Goal: Task Accomplishment & Management: Manage account settings

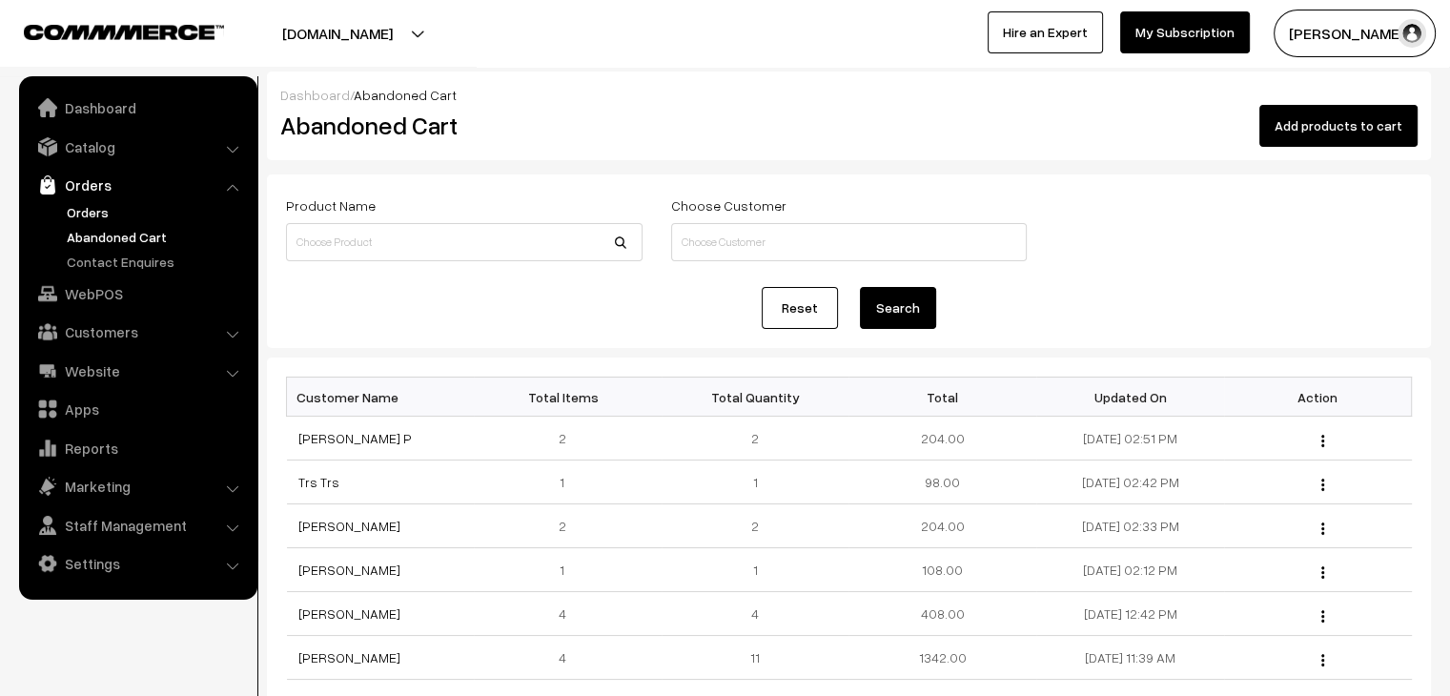
click at [89, 211] on link "Orders" at bounding box center [156, 212] width 189 height 20
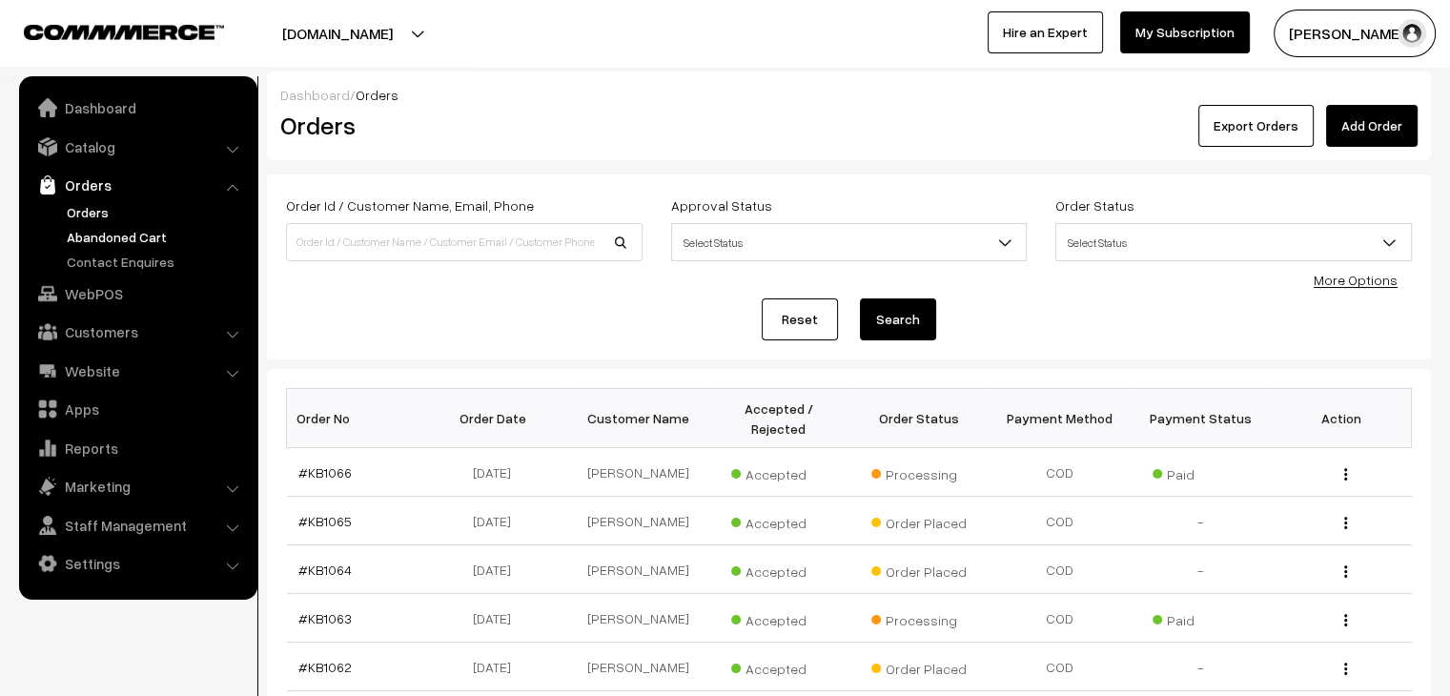
click at [136, 241] on link "Abandoned Cart" at bounding box center [156, 237] width 189 height 20
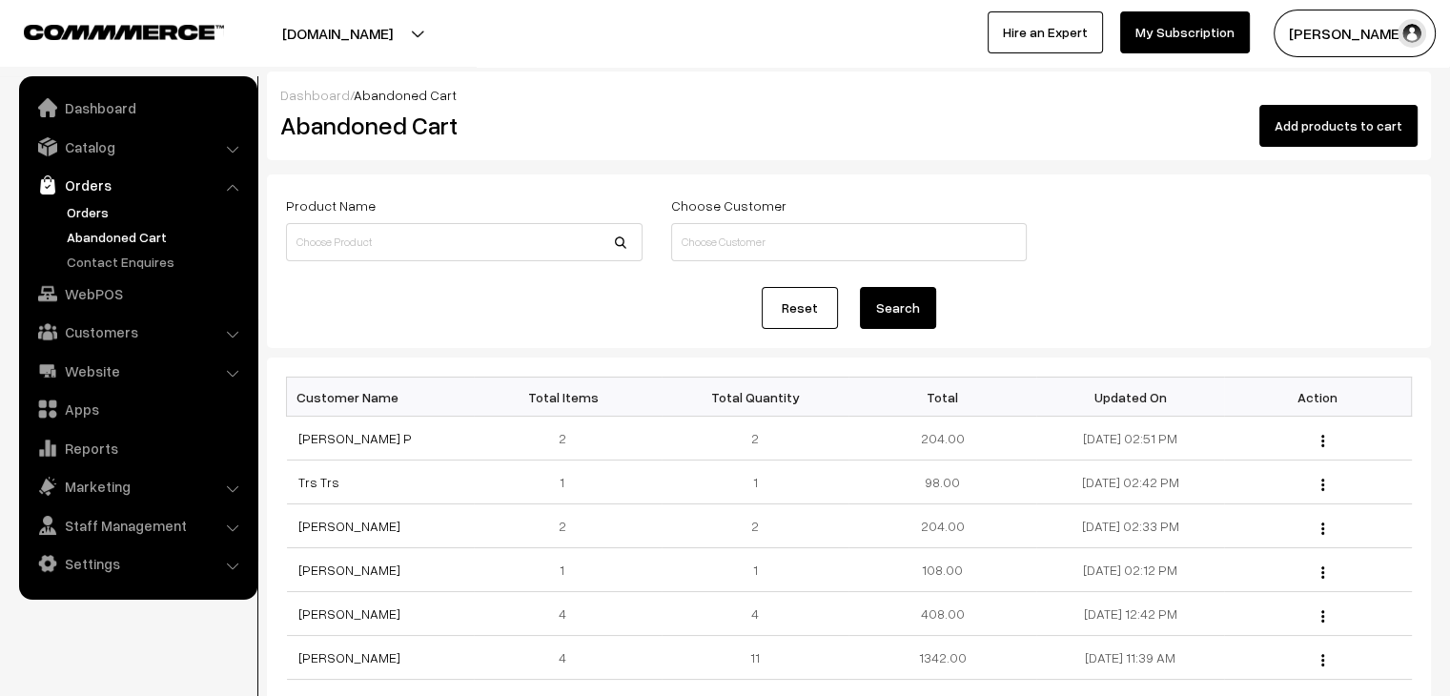
click at [94, 210] on link "Orders" at bounding box center [156, 212] width 189 height 20
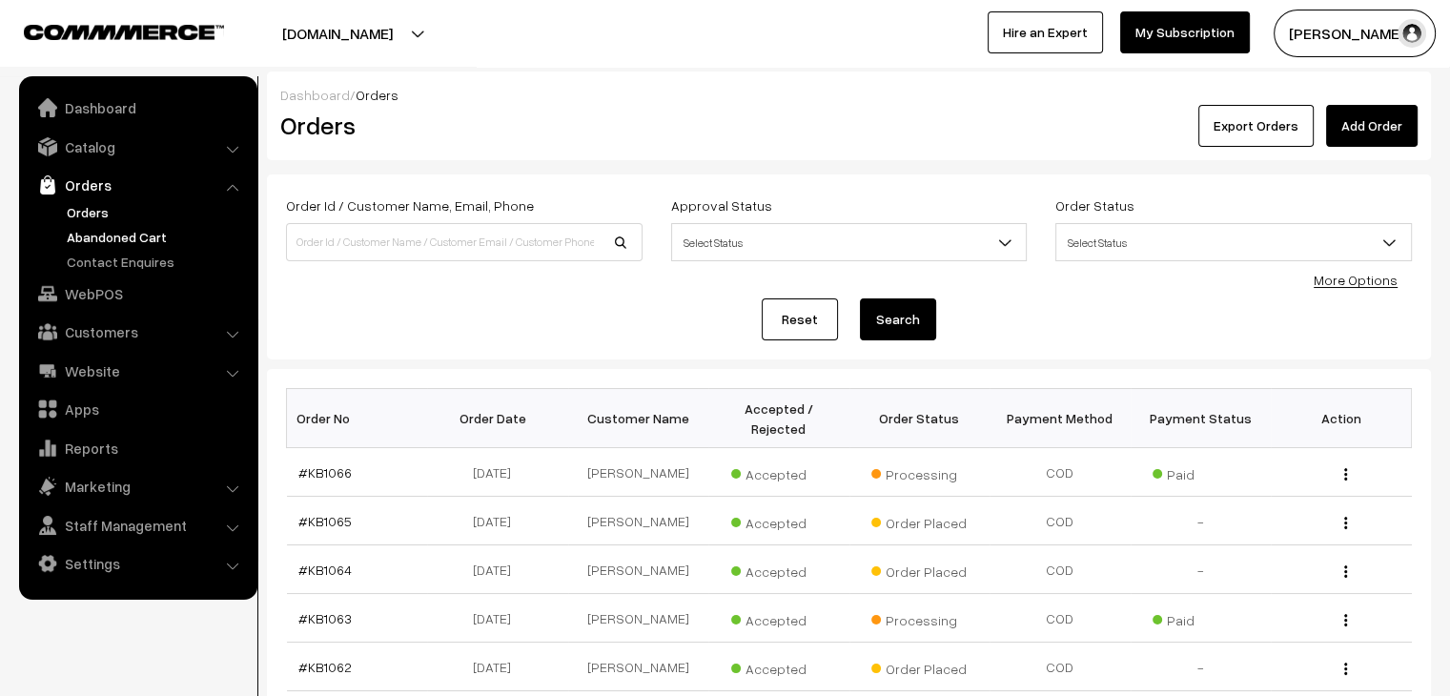
click at [147, 240] on link "Abandoned Cart" at bounding box center [156, 237] width 189 height 20
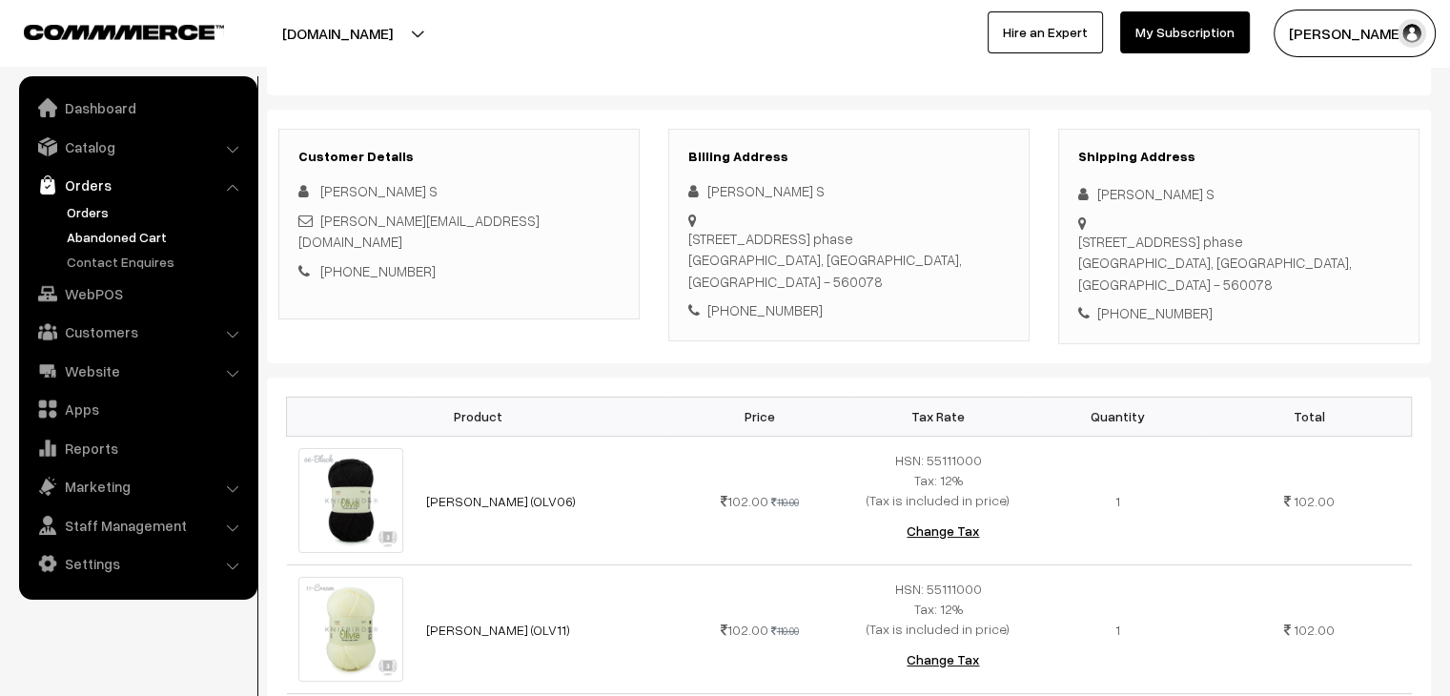
click at [167, 230] on link "Abandoned Cart" at bounding box center [156, 237] width 189 height 20
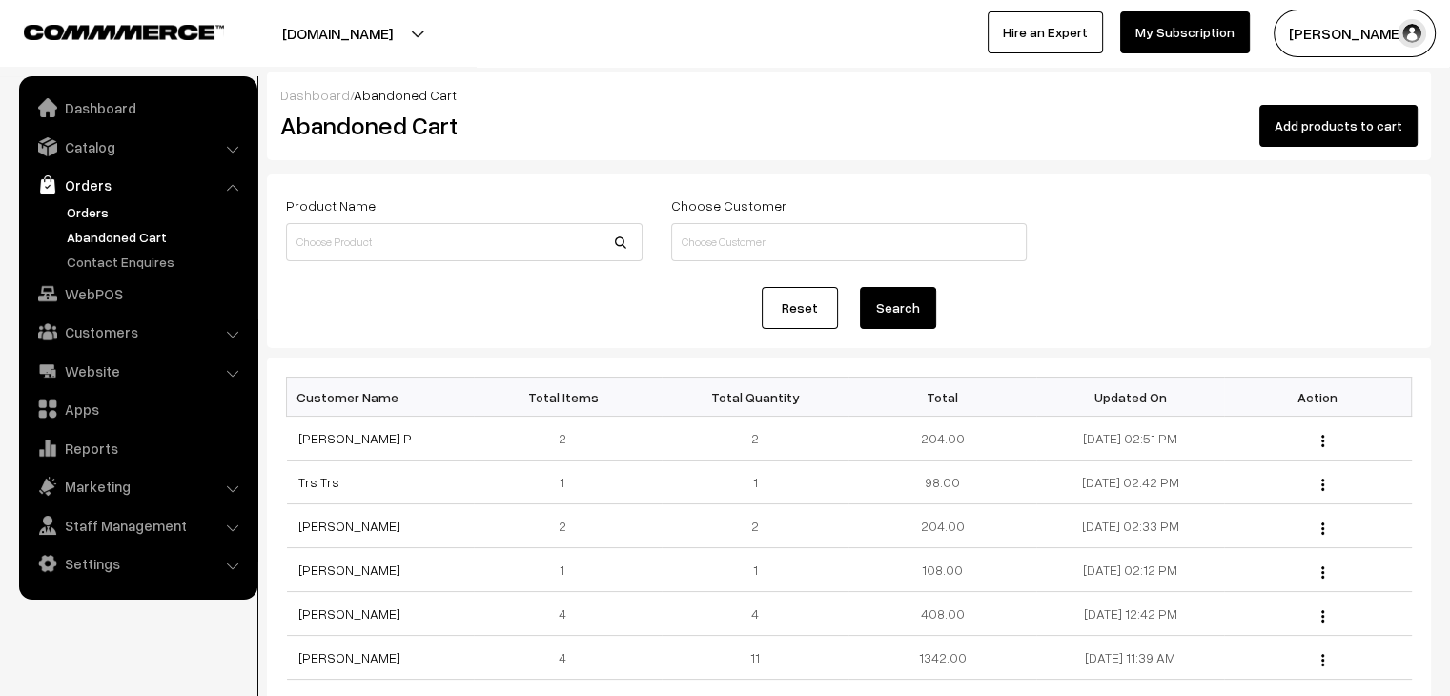
click at [99, 217] on link "Orders" at bounding box center [156, 212] width 189 height 20
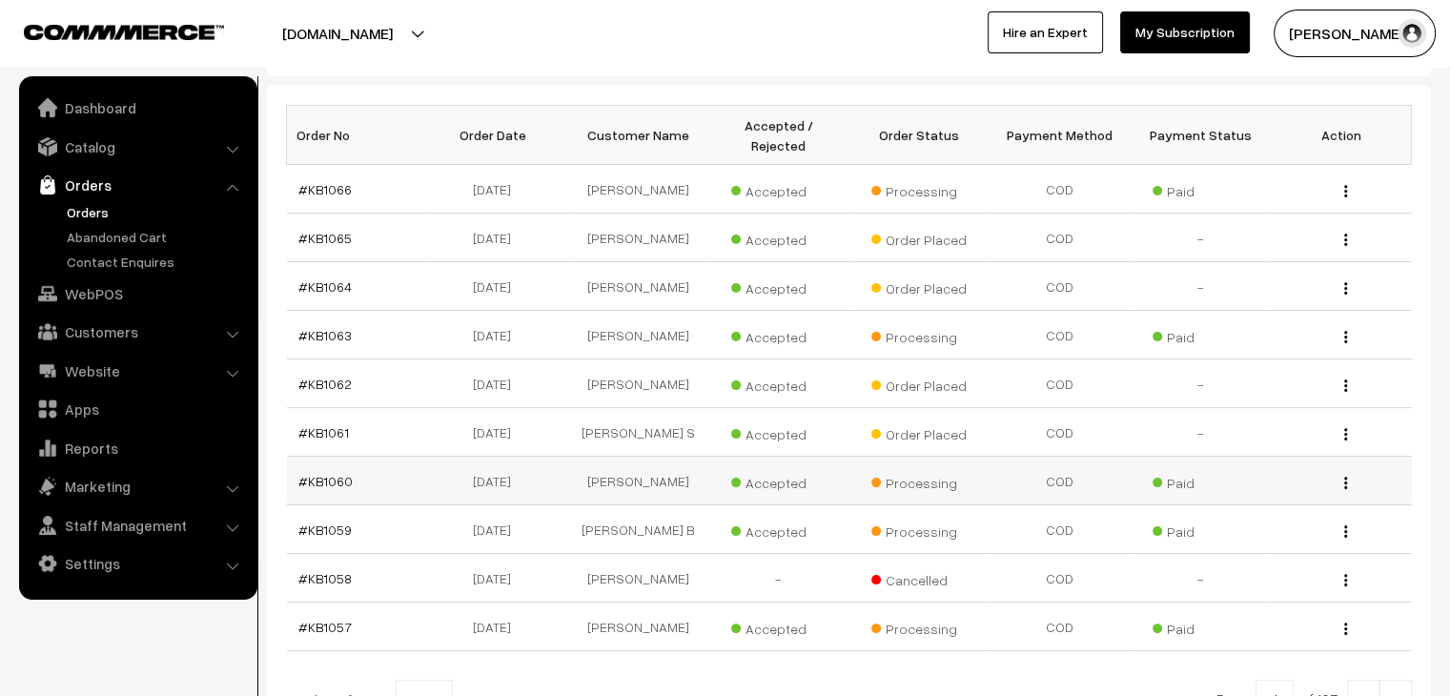
scroll to position [286, 0]
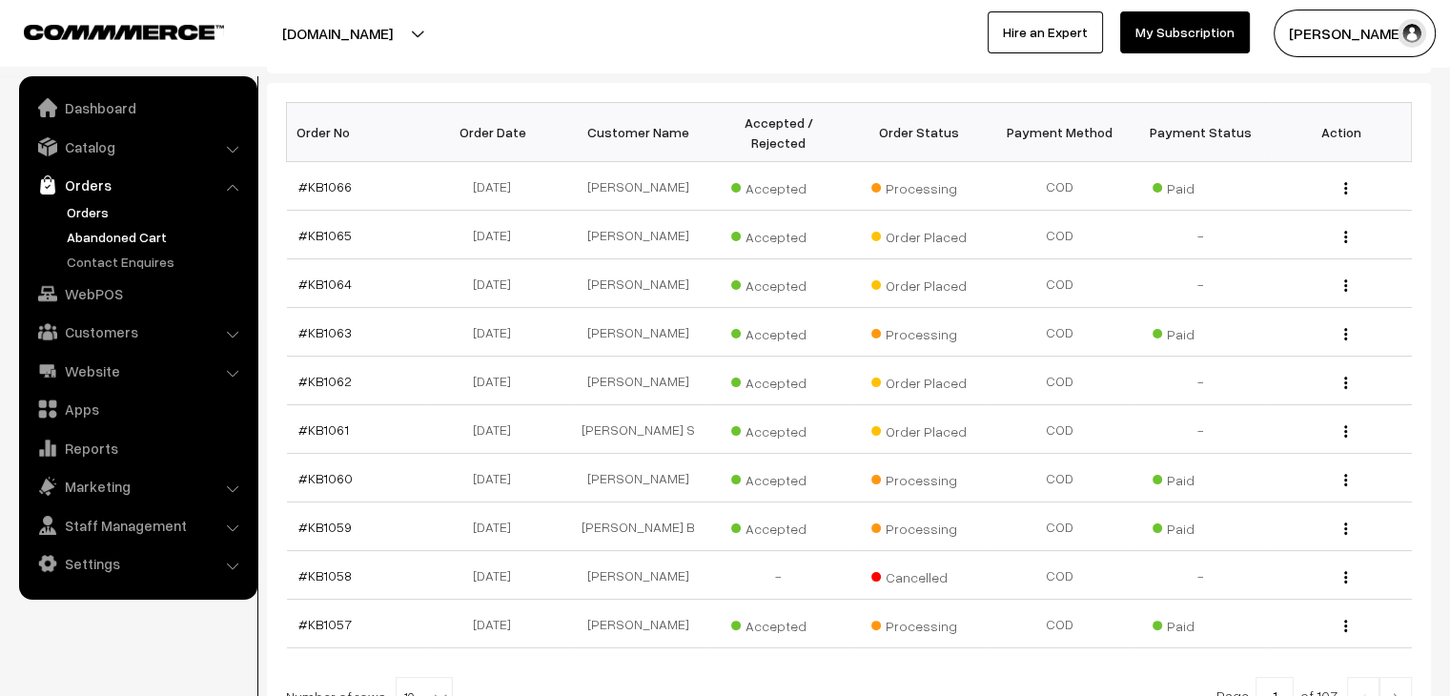
click at [107, 245] on link "Abandoned Cart" at bounding box center [156, 237] width 189 height 20
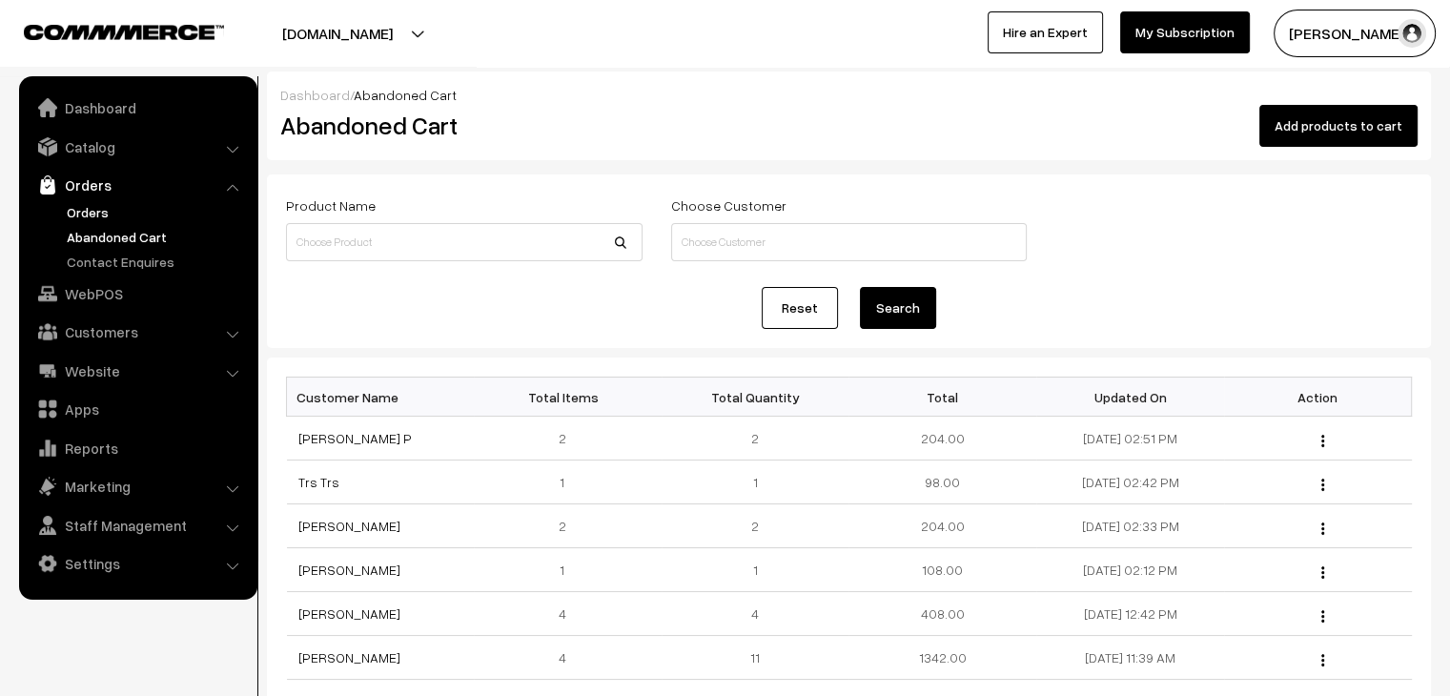
click at [88, 206] on link "Orders" at bounding box center [156, 212] width 189 height 20
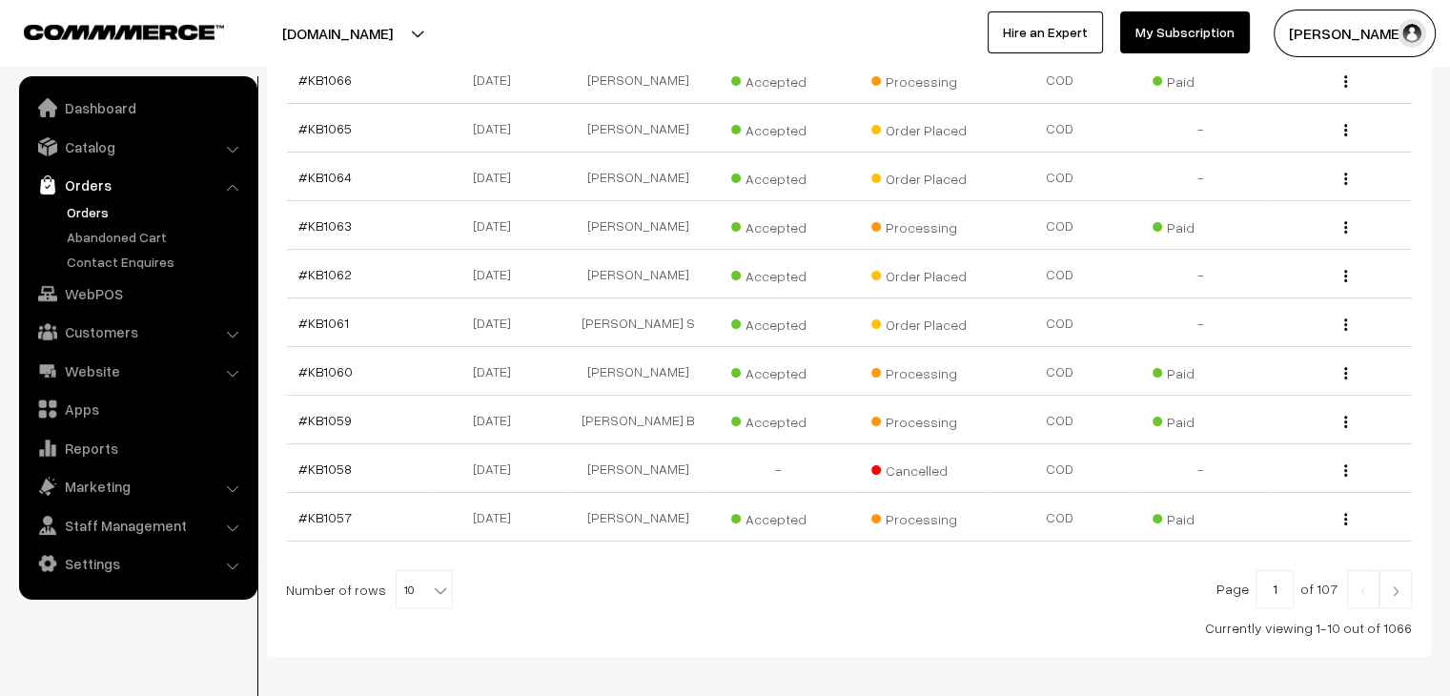
scroll to position [455, 0]
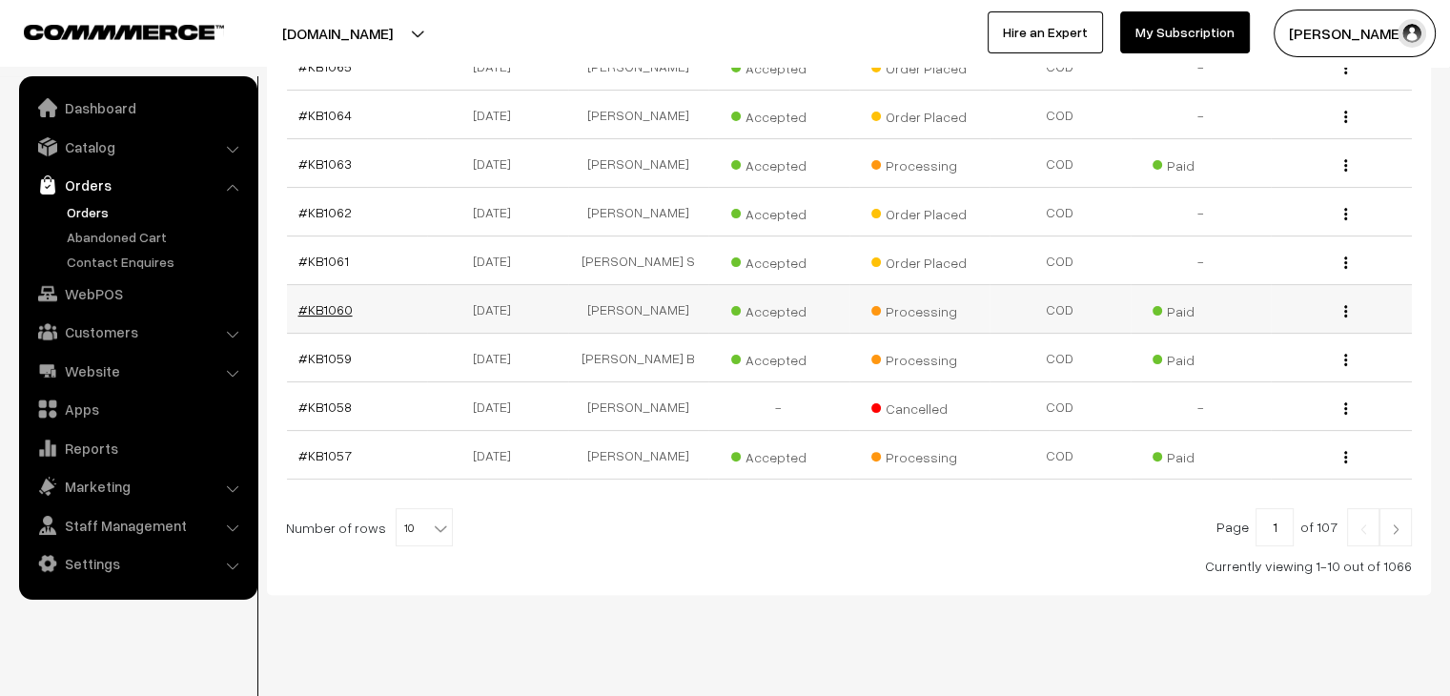
click at [328, 301] on link "#KB1060" at bounding box center [325, 309] width 54 height 16
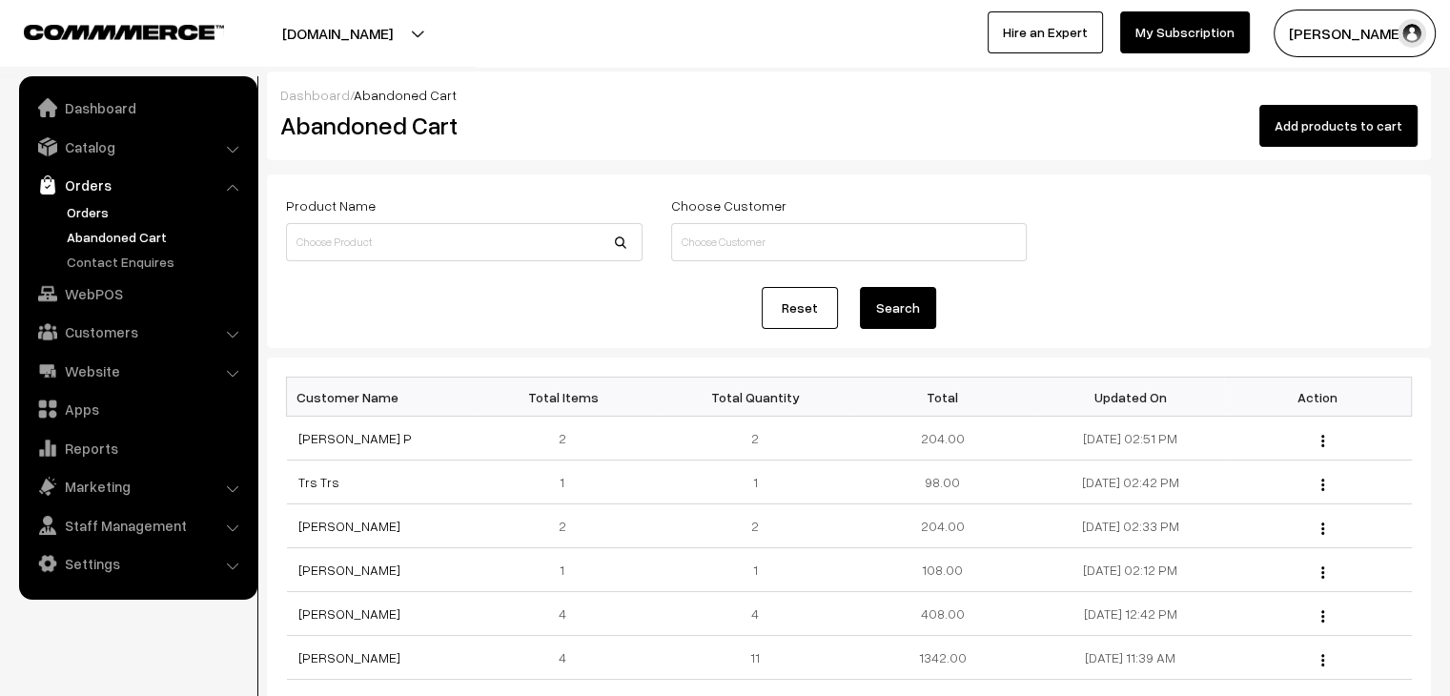
click at [100, 211] on link "Orders" at bounding box center [156, 212] width 189 height 20
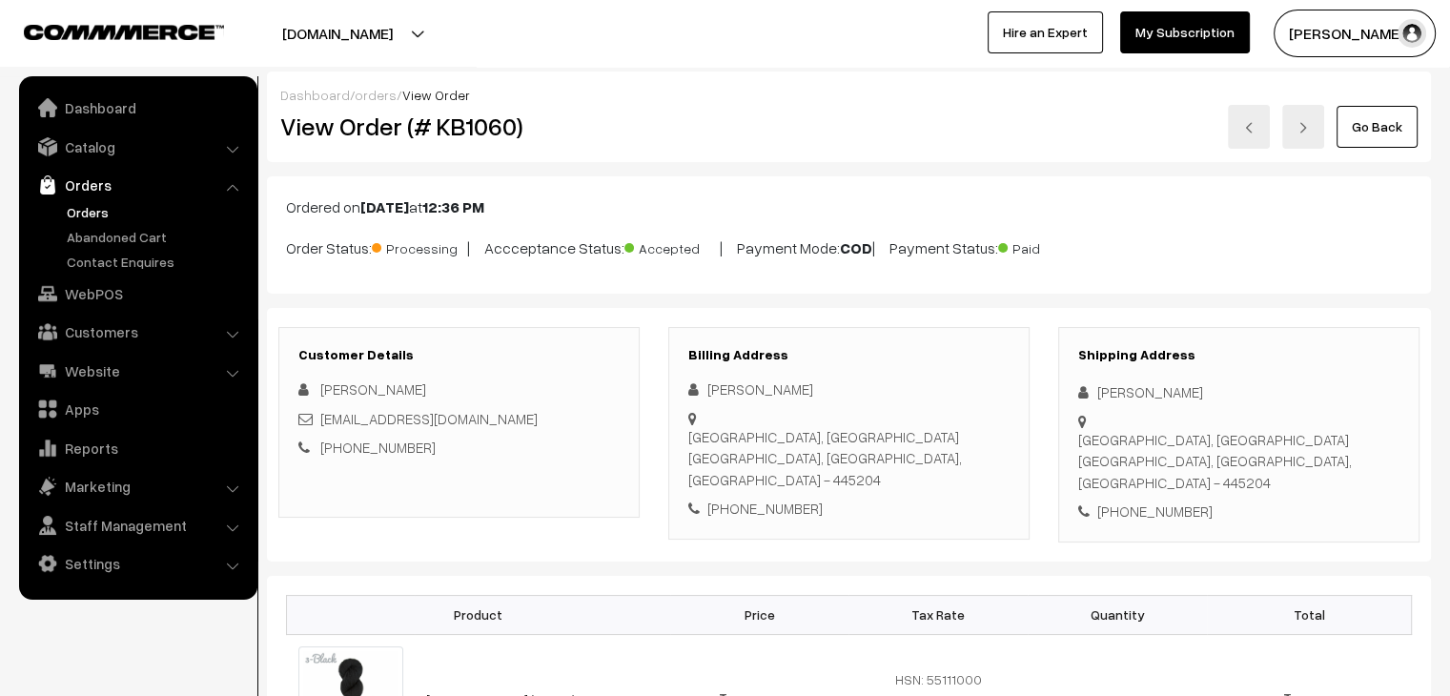
click at [93, 215] on link "Orders" at bounding box center [156, 212] width 189 height 20
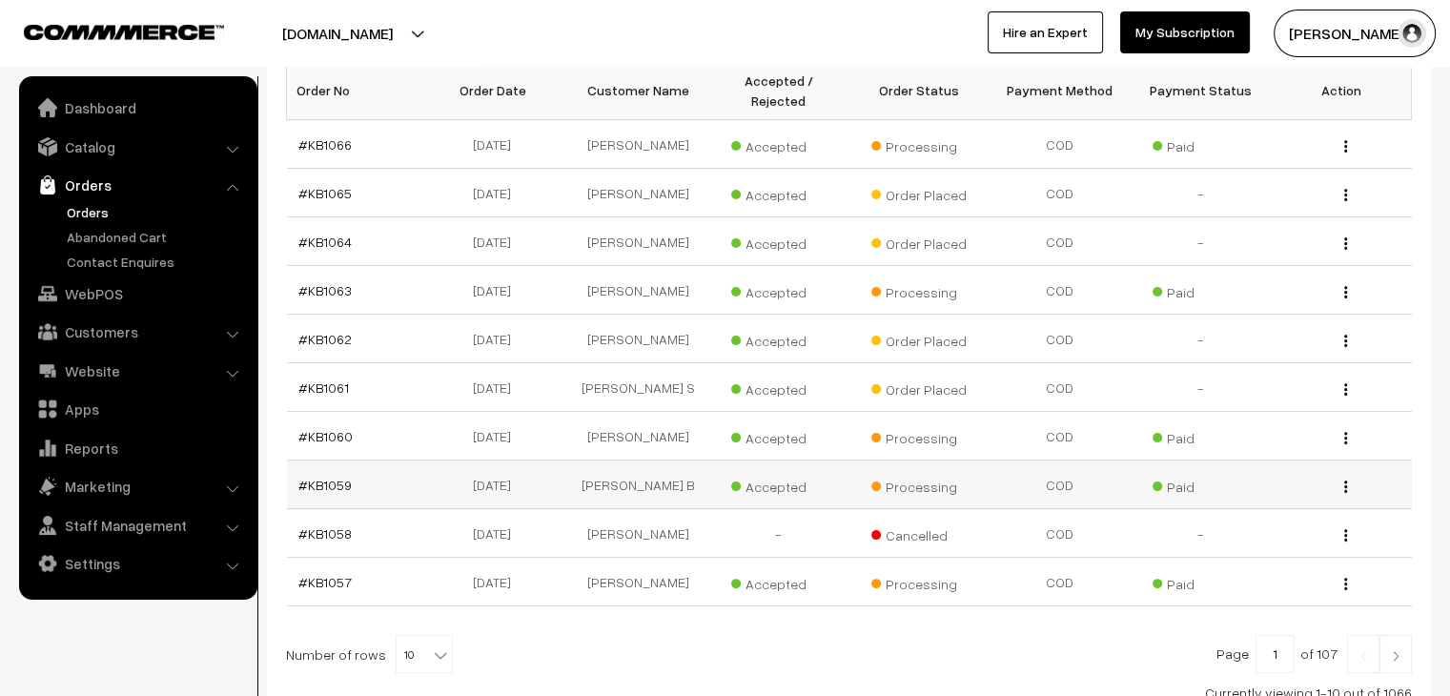
scroll to position [381, 0]
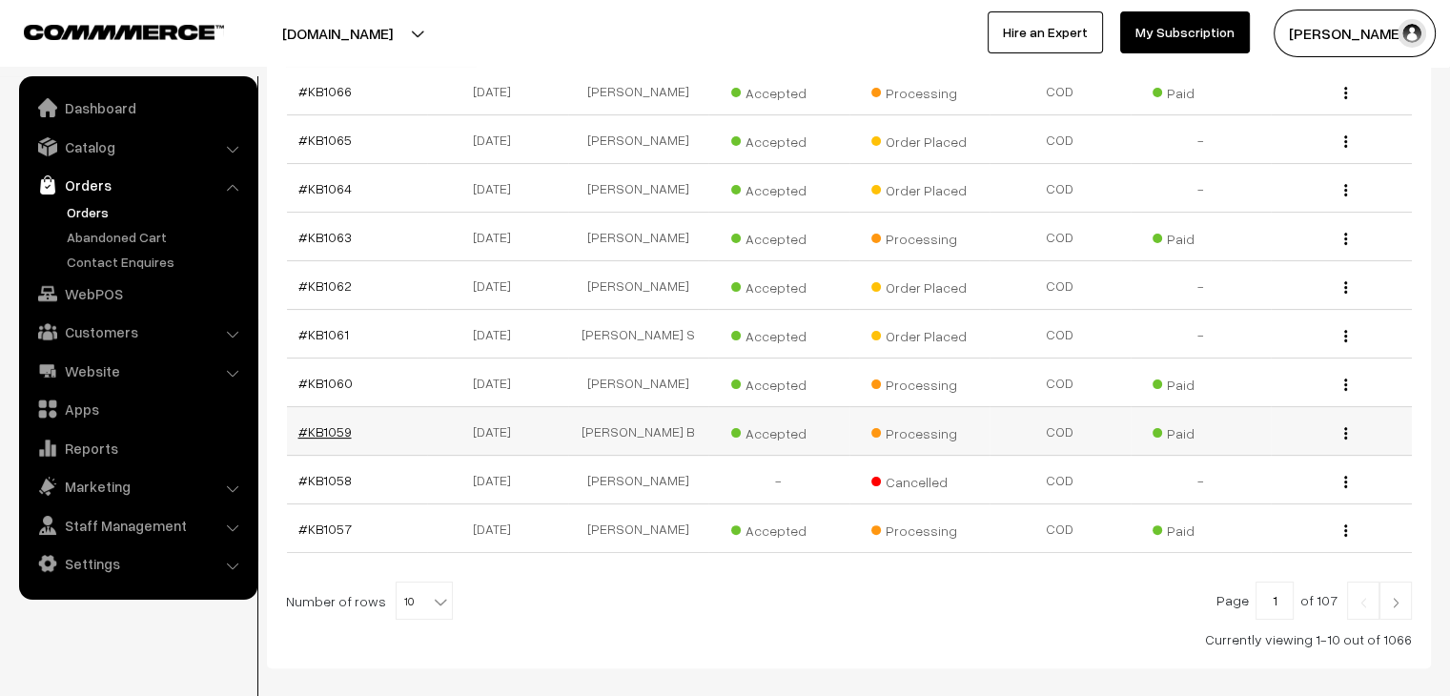
click at [338, 423] on link "#KB1059" at bounding box center [324, 431] width 53 height 16
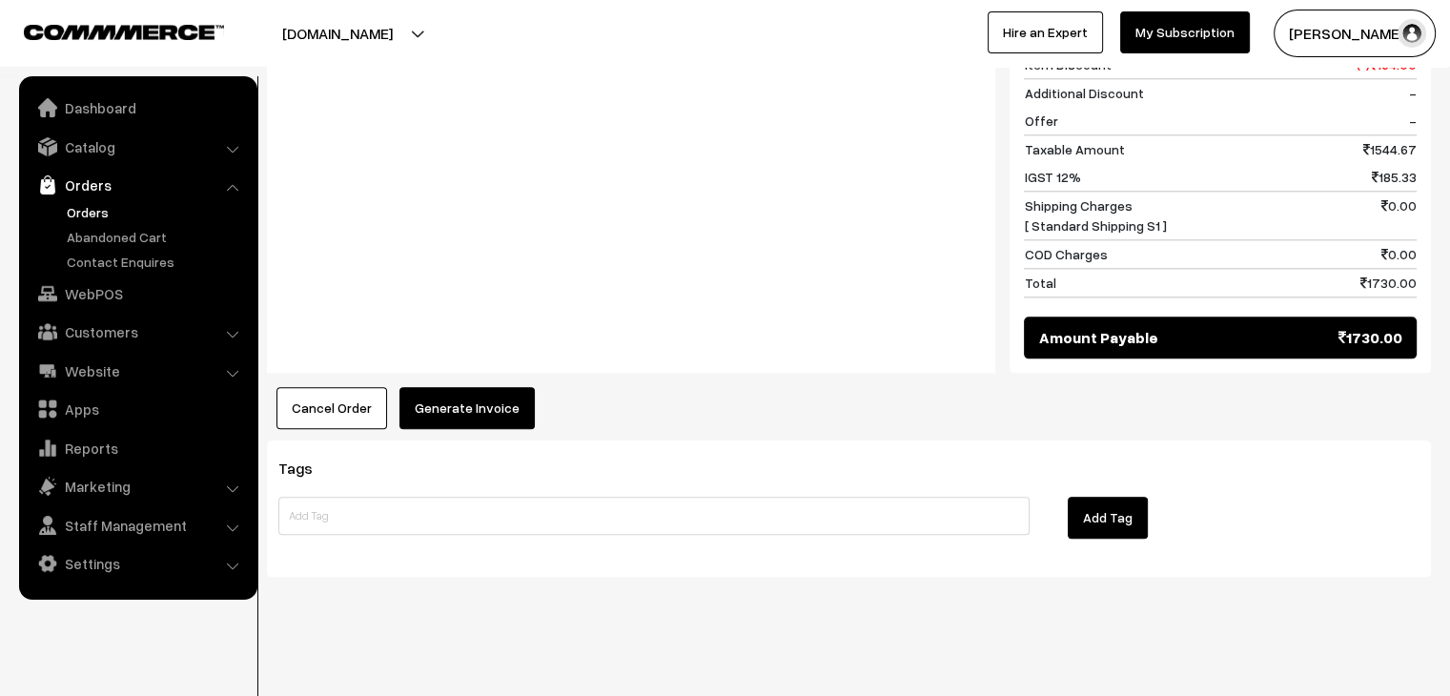
click at [457, 392] on button "Generate Invoice" at bounding box center [467, 408] width 135 height 42
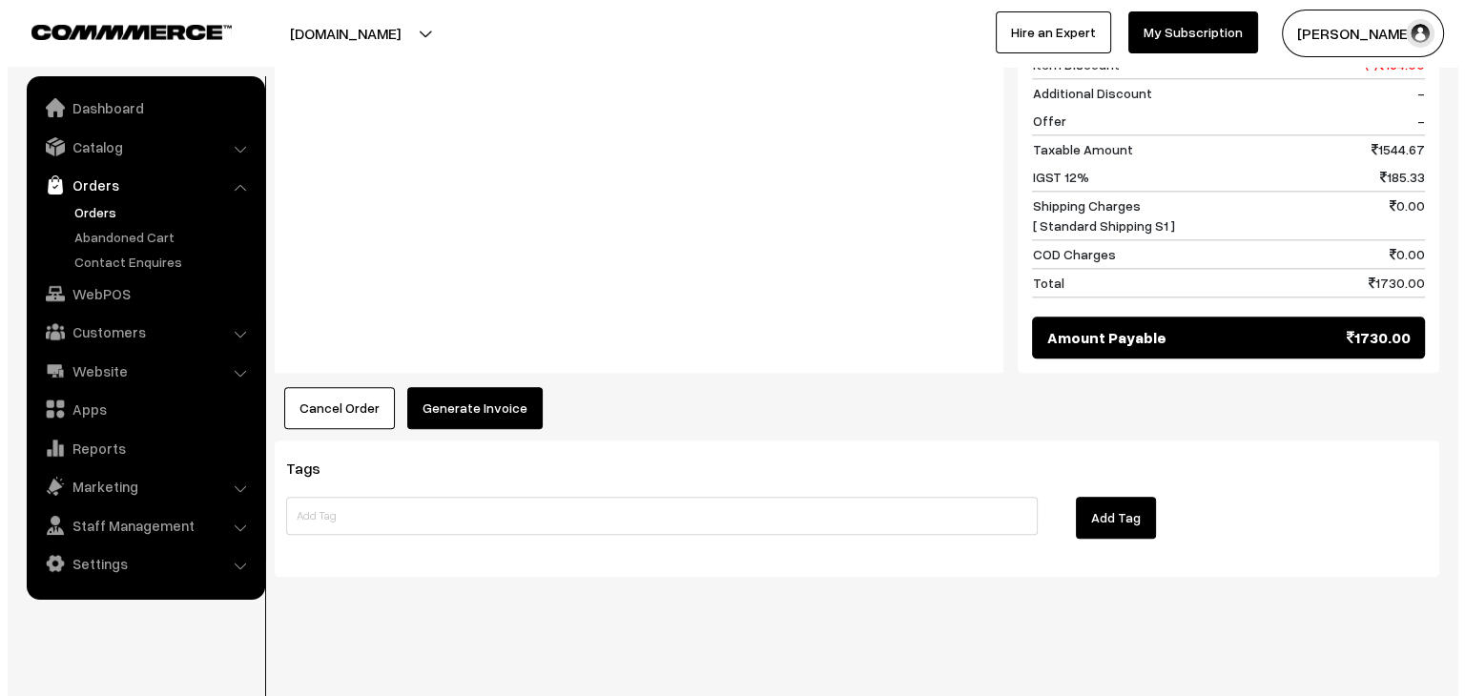
scroll to position [2159, 0]
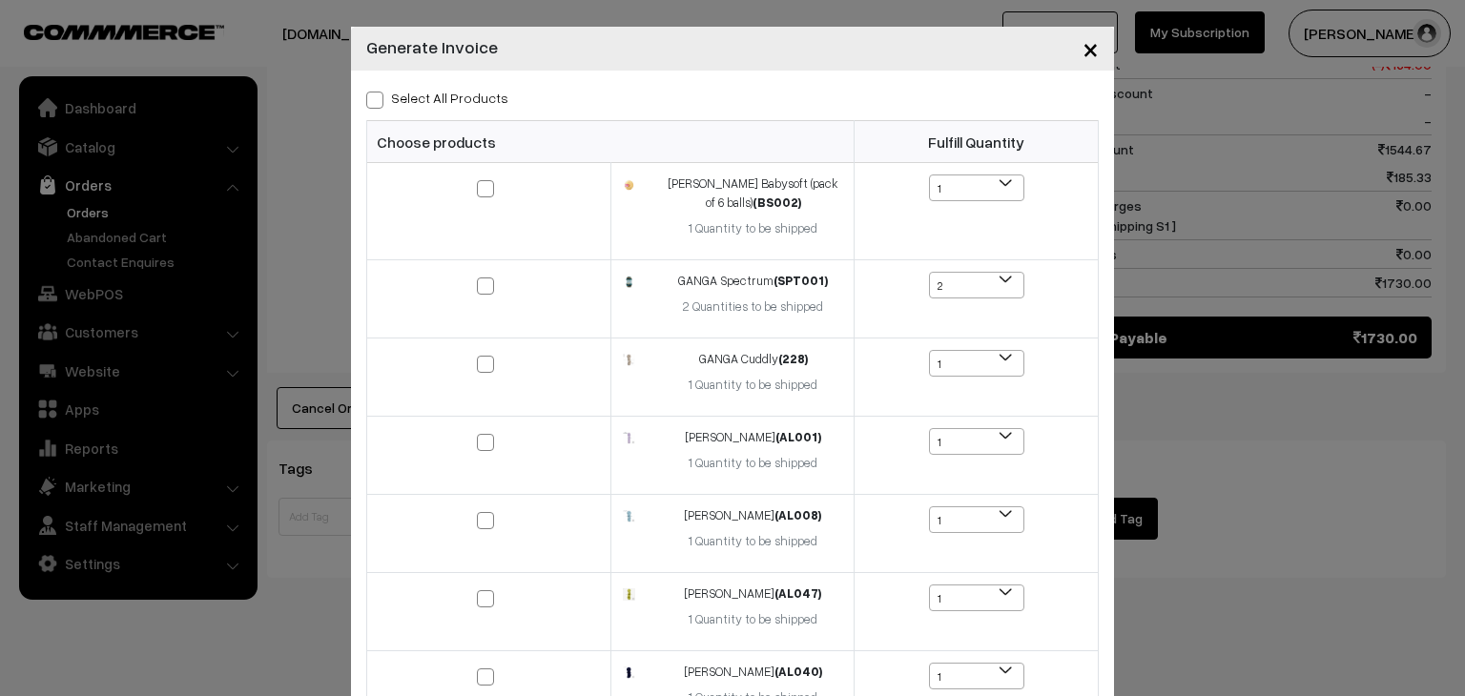
click at [384, 96] on label "Select All Products" at bounding box center [437, 98] width 142 height 20
click at [379, 96] on input "Select All Products" at bounding box center [372, 97] width 12 height 12
checkbox input "true"
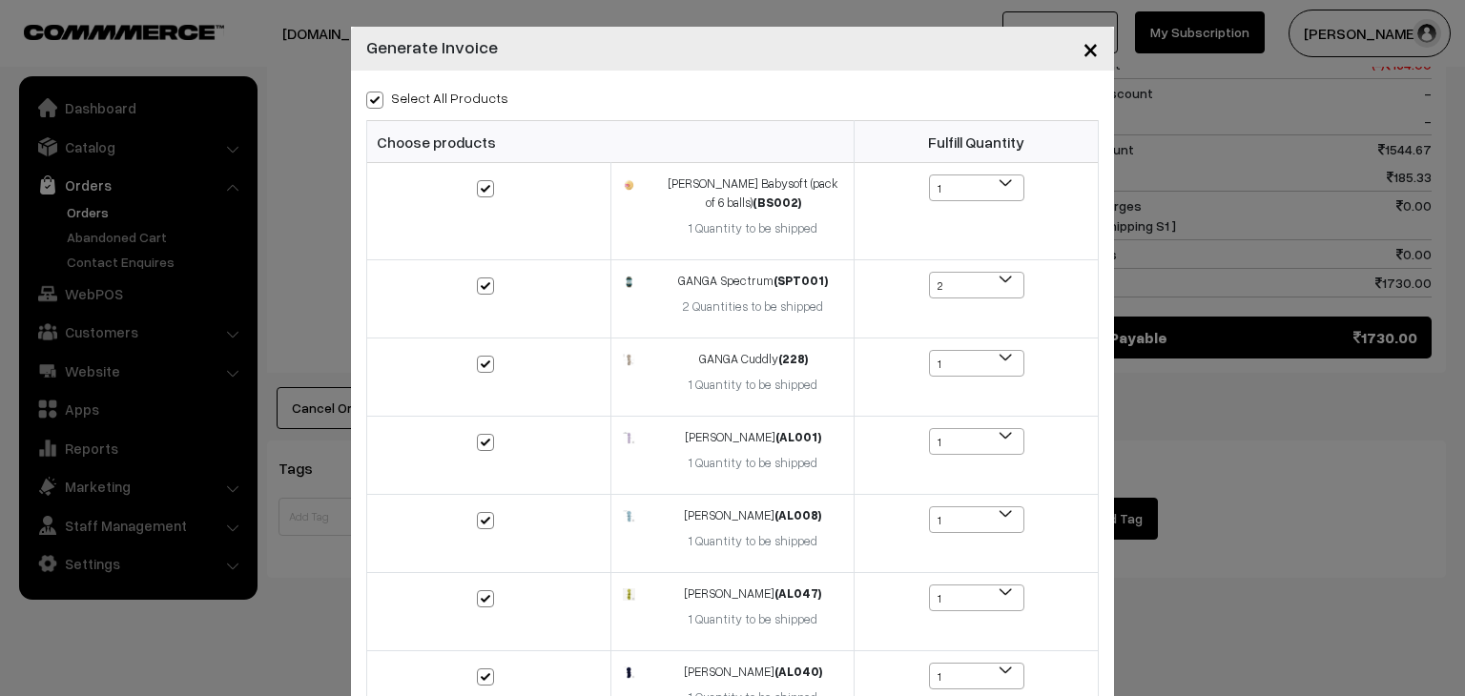
checkbox input "true"
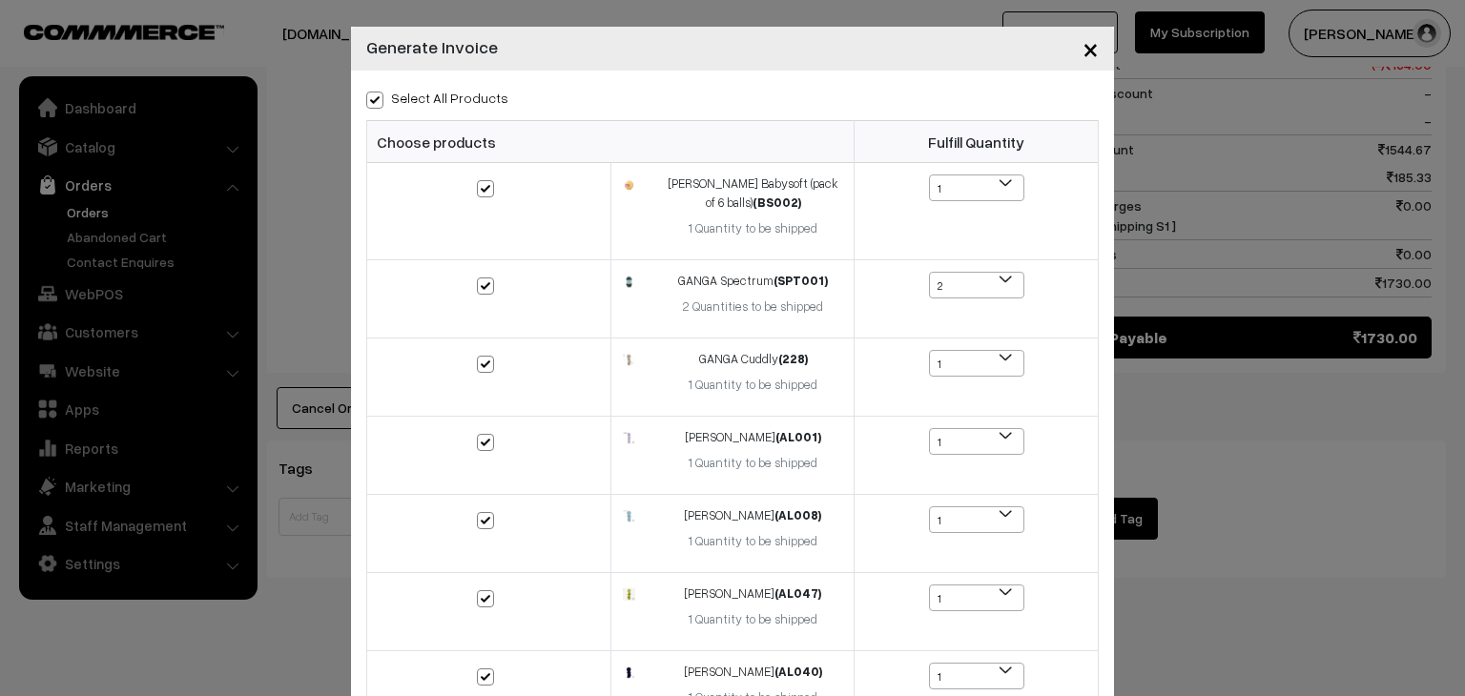
checkbox input "true"
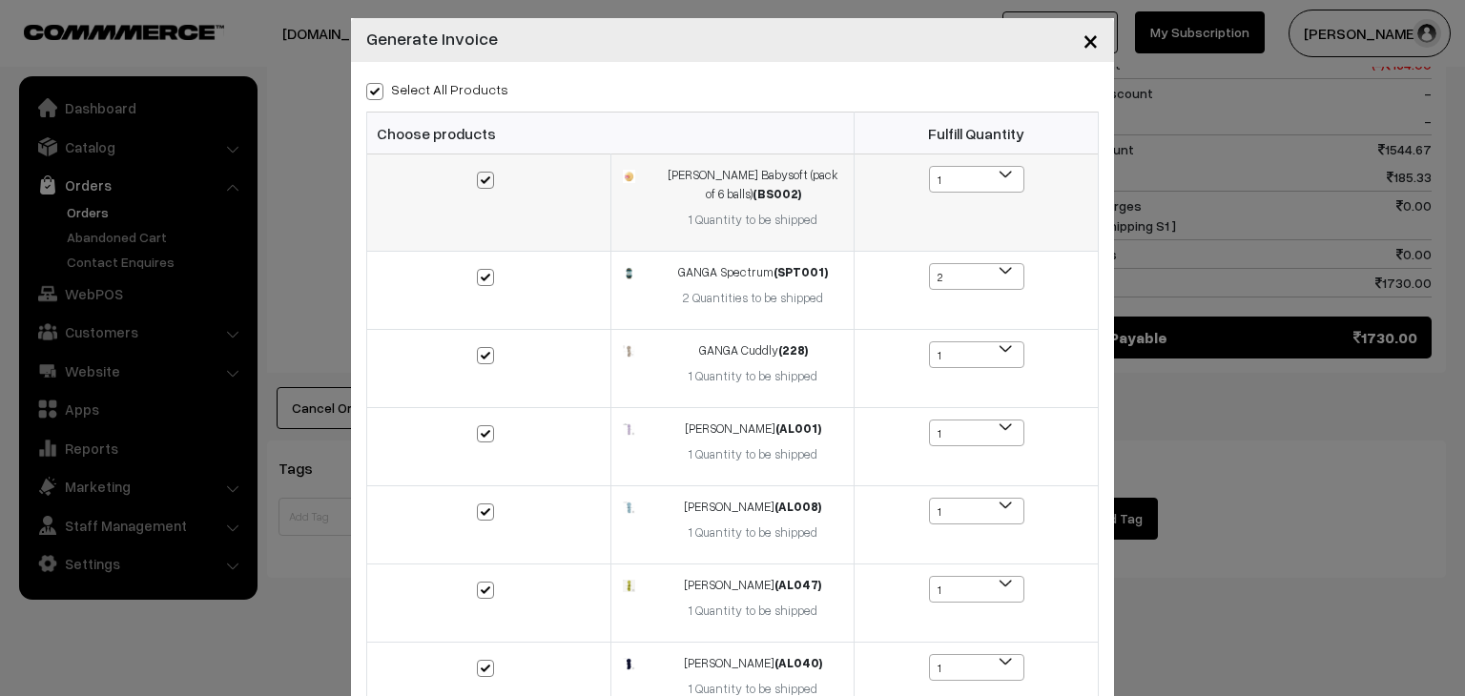
scroll to position [0, 0]
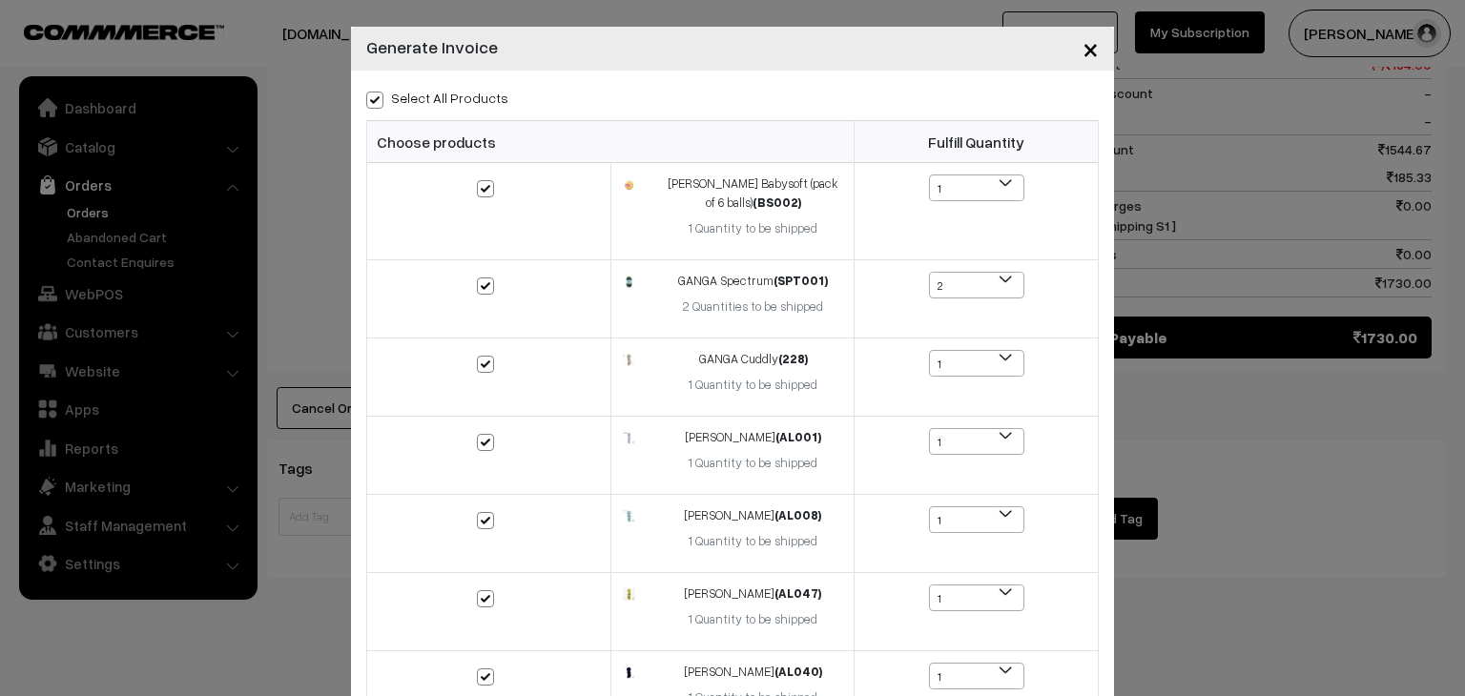
click at [1084, 54] on span "×" at bounding box center [1090, 48] width 16 height 35
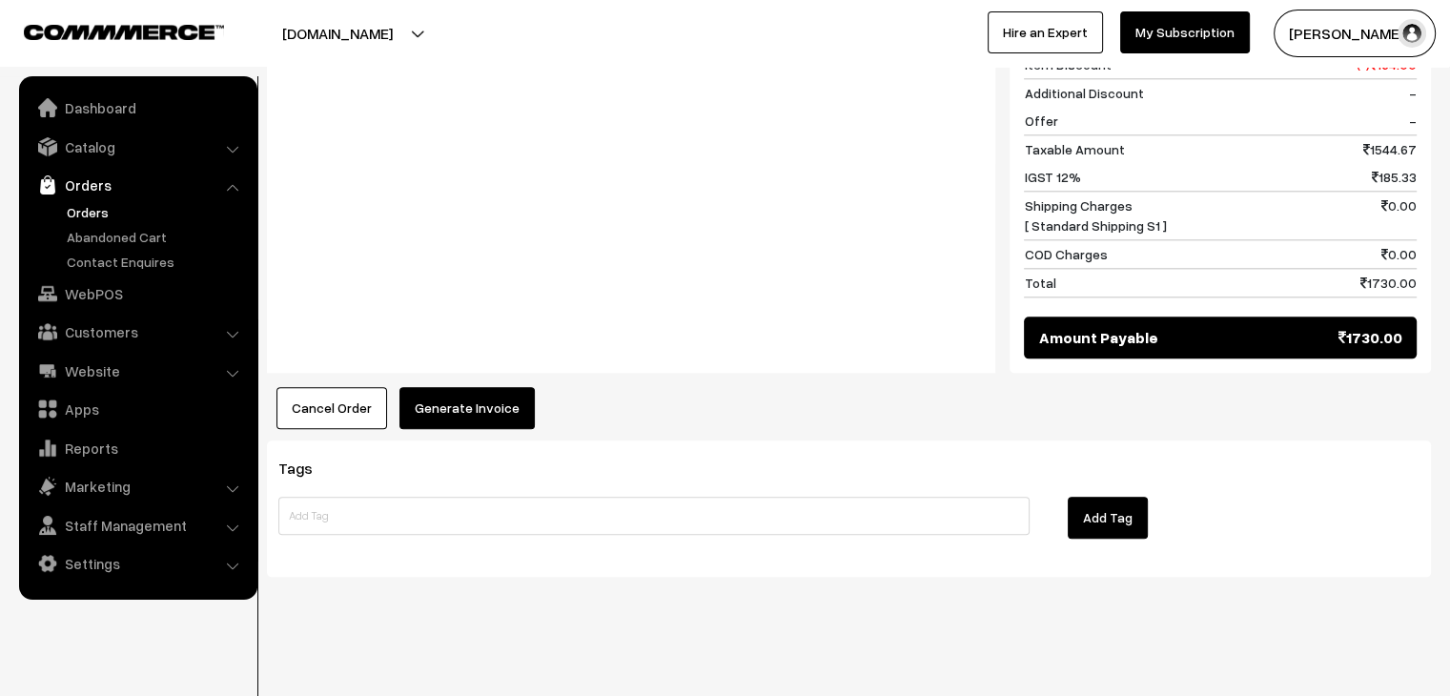
click at [454, 390] on button "Generate Invoice" at bounding box center [467, 408] width 135 height 42
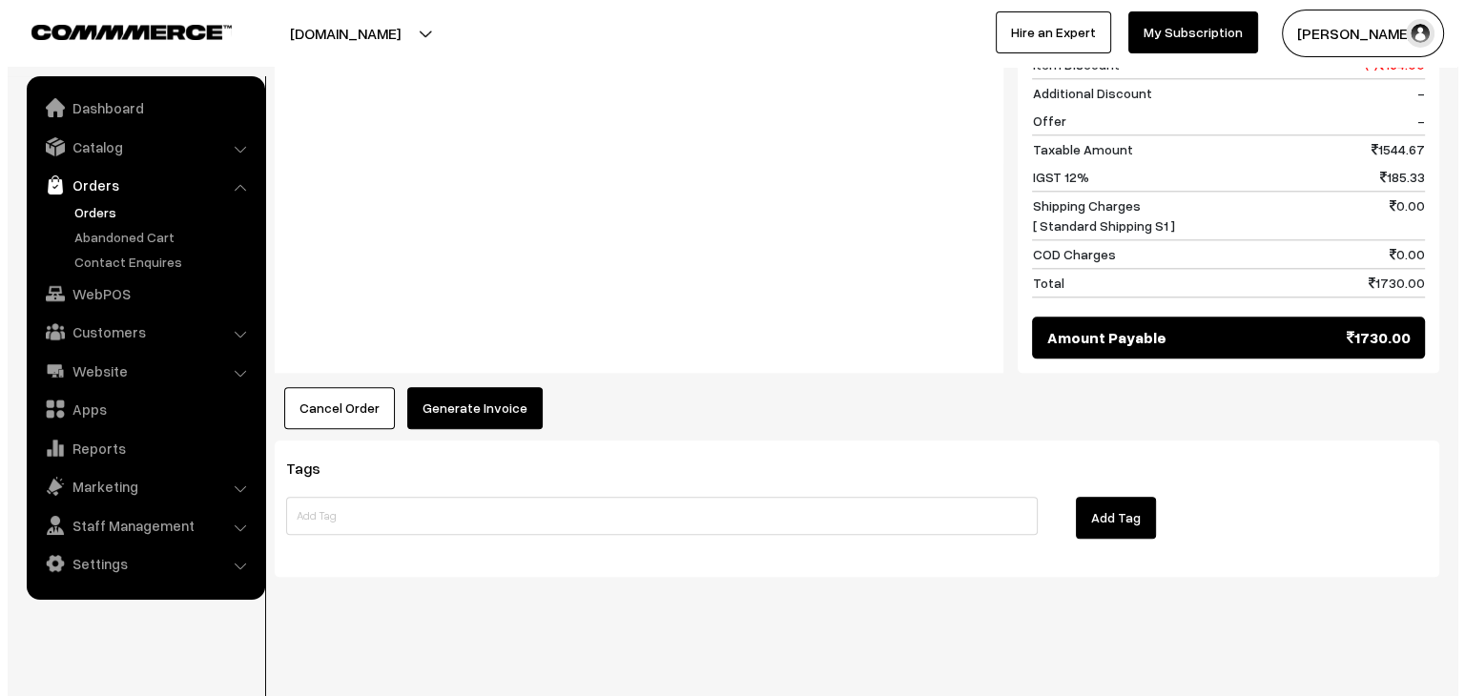
scroll to position [2159, 0]
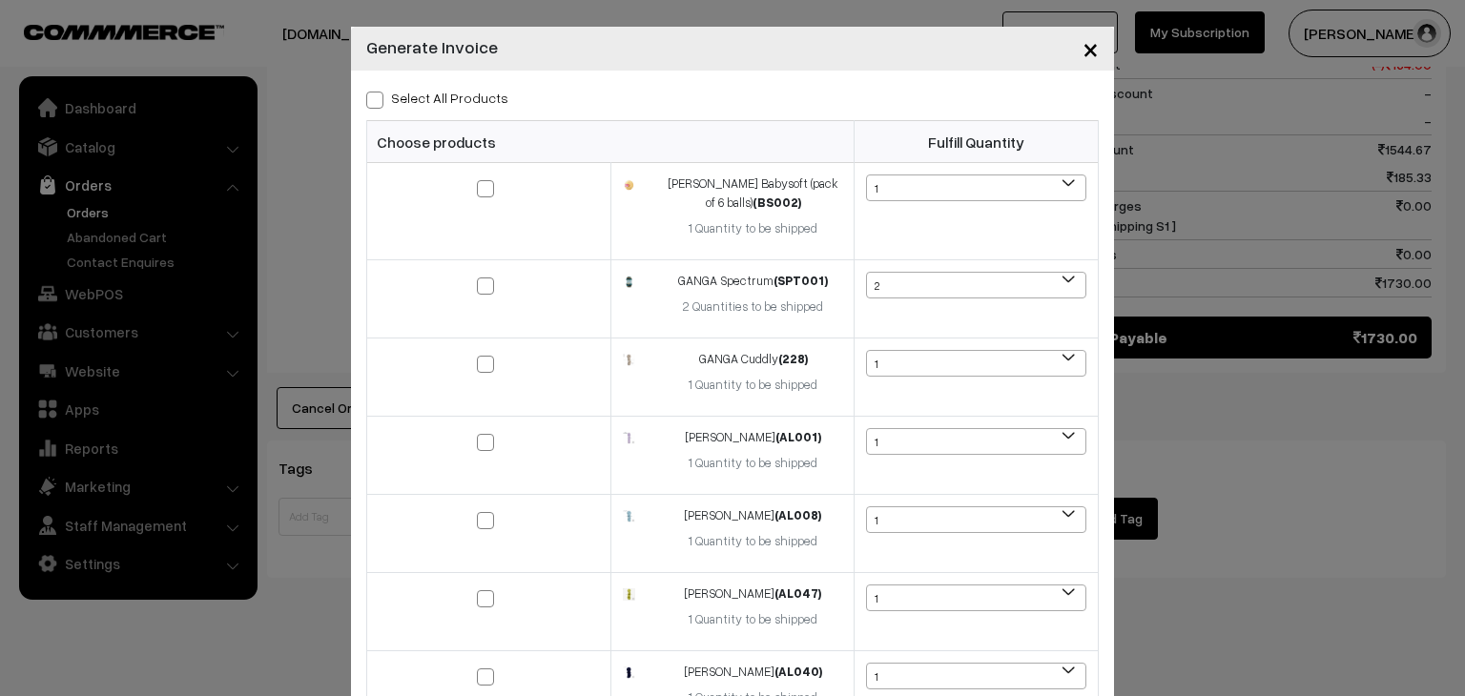
click at [366, 88] on label "Select All Products" at bounding box center [437, 98] width 142 height 20
click at [366, 91] on input "Select All Products" at bounding box center [372, 97] width 12 height 12
checkbox input "true"
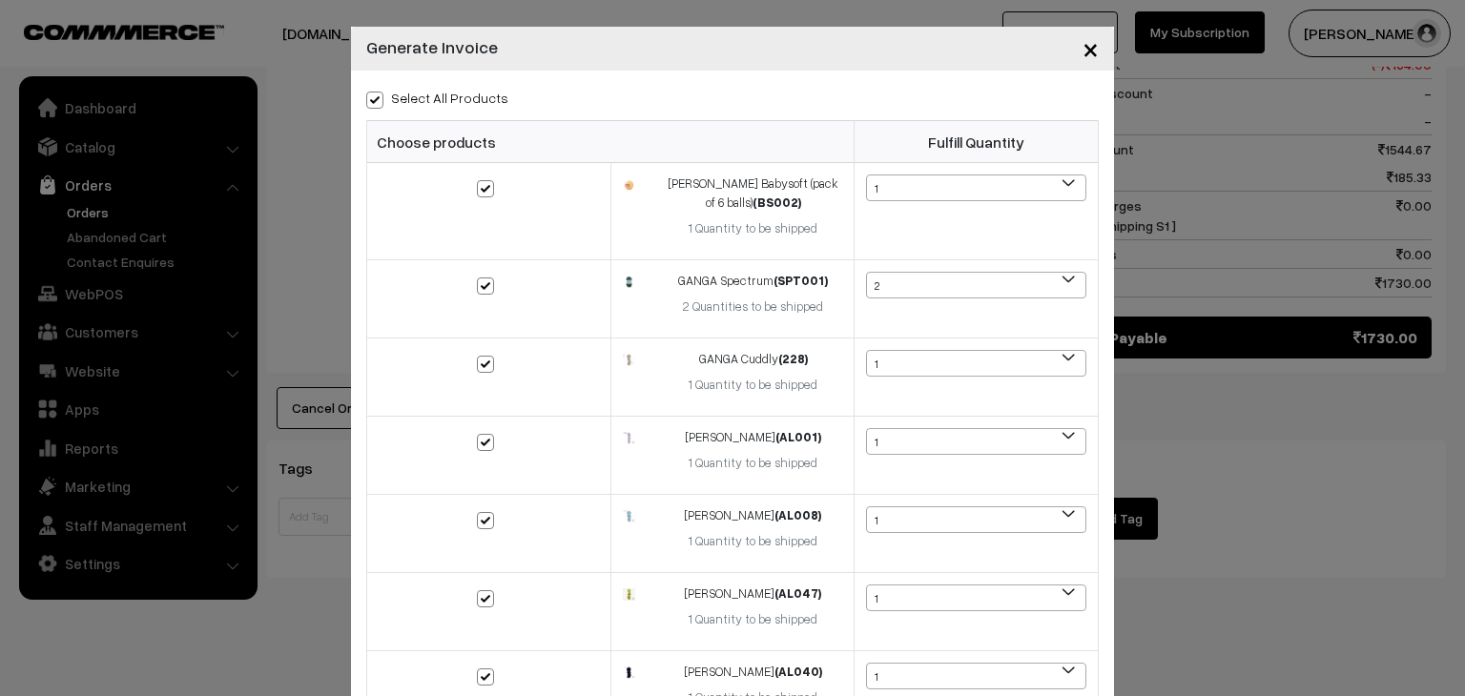
checkbox input "true"
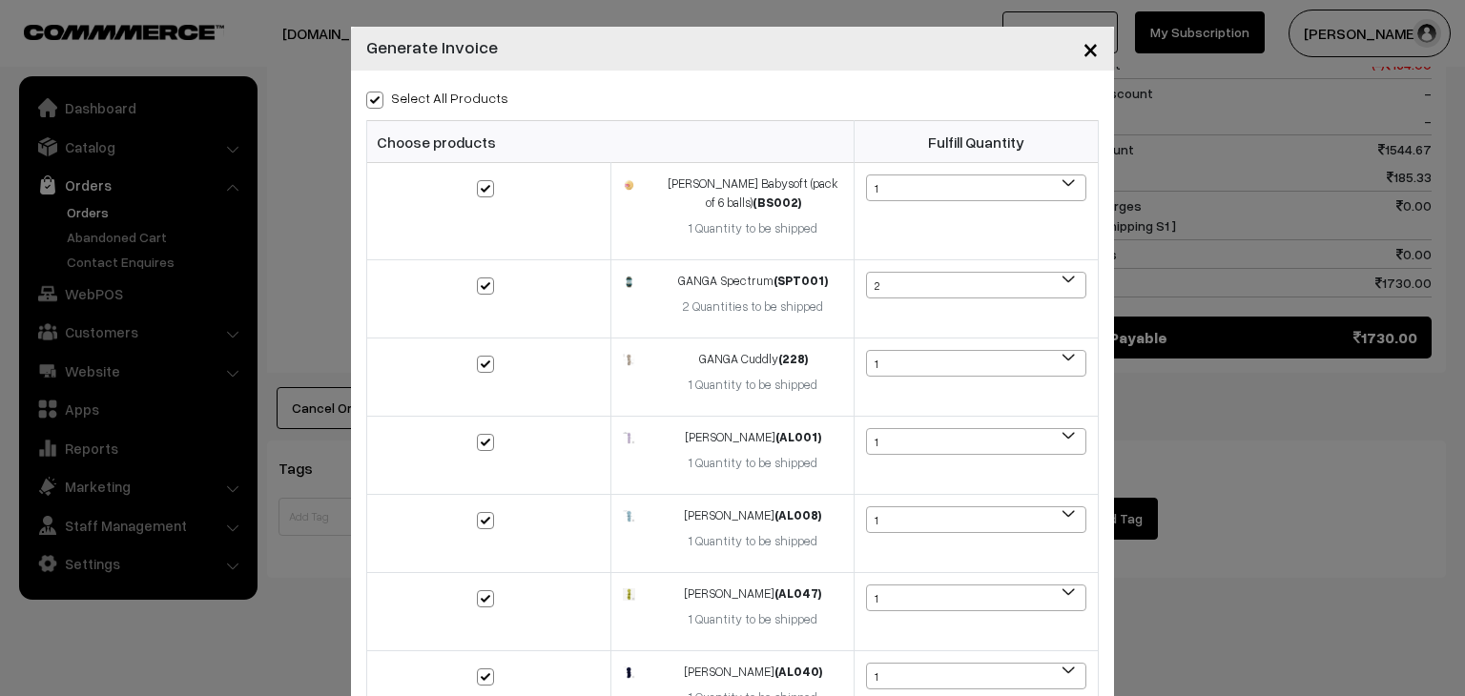
checkbox input "true"
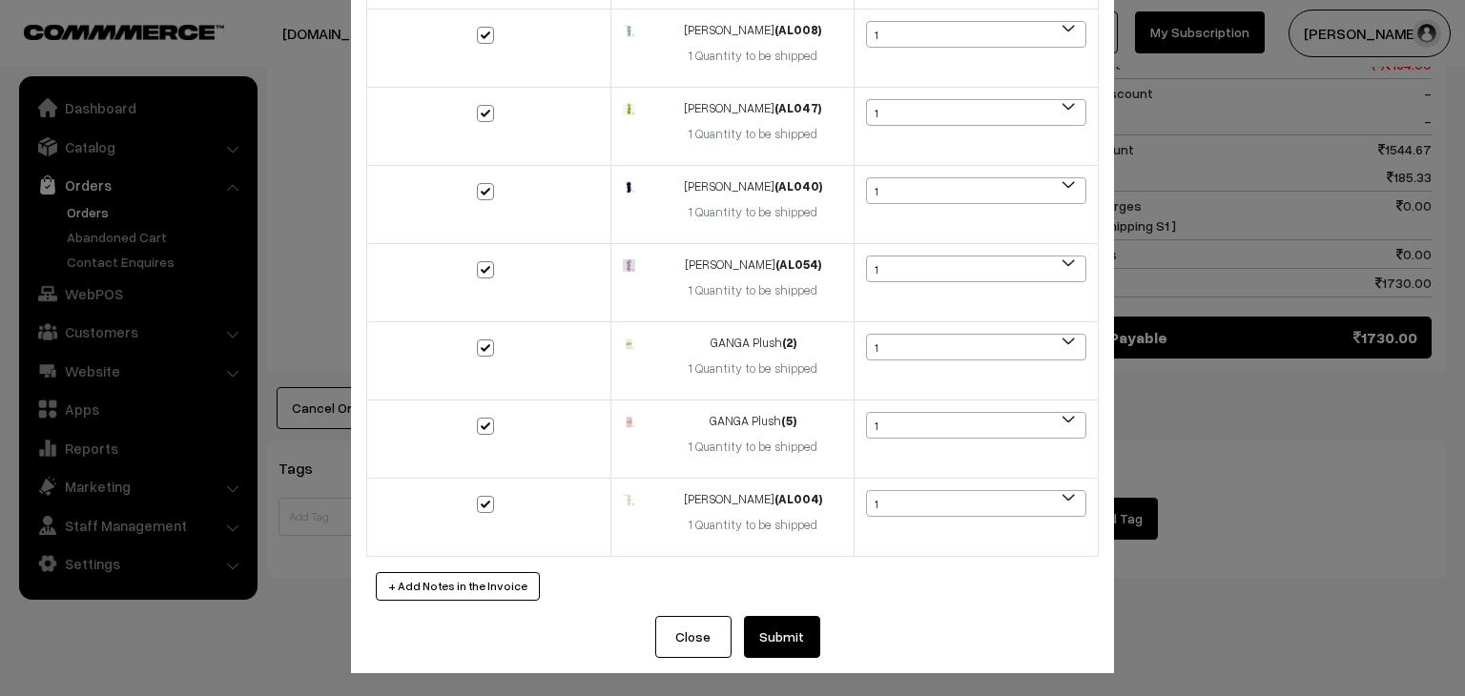
click at [787, 621] on button "Submit" at bounding box center [782, 637] width 76 height 42
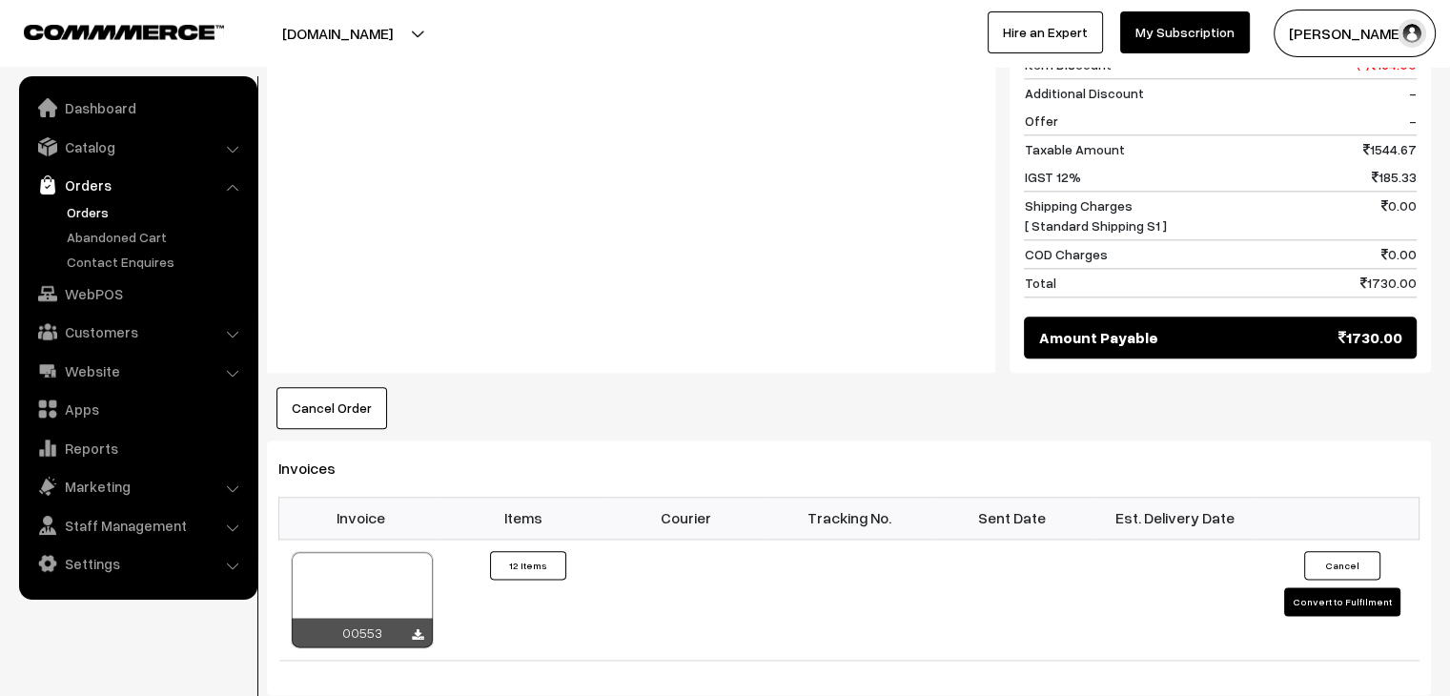
click at [92, 221] on link "Orders" at bounding box center [156, 212] width 189 height 20
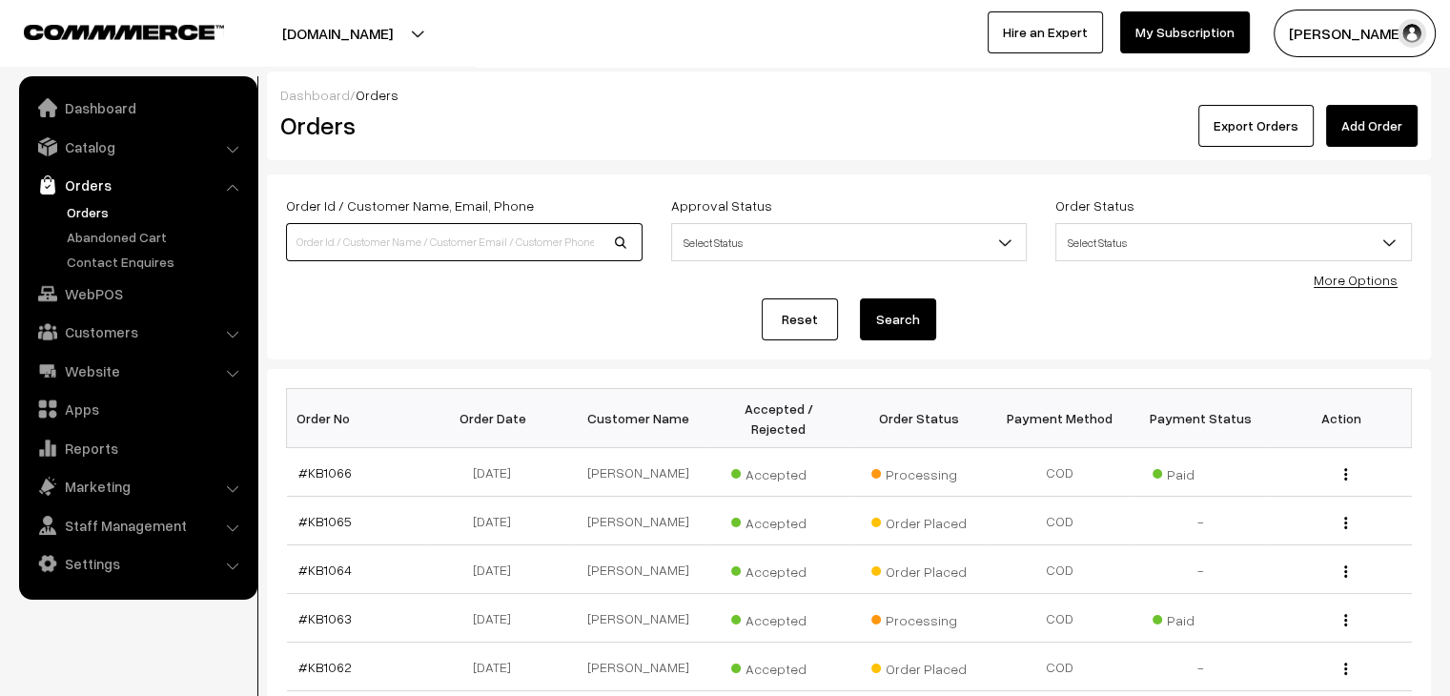
click at [389, 250] on input at bounding box center [464, 242] width 357 height 38
type input "alka"
click at [860, 298] on button "Search" at bounding box center [898, 319] width 76 height 42
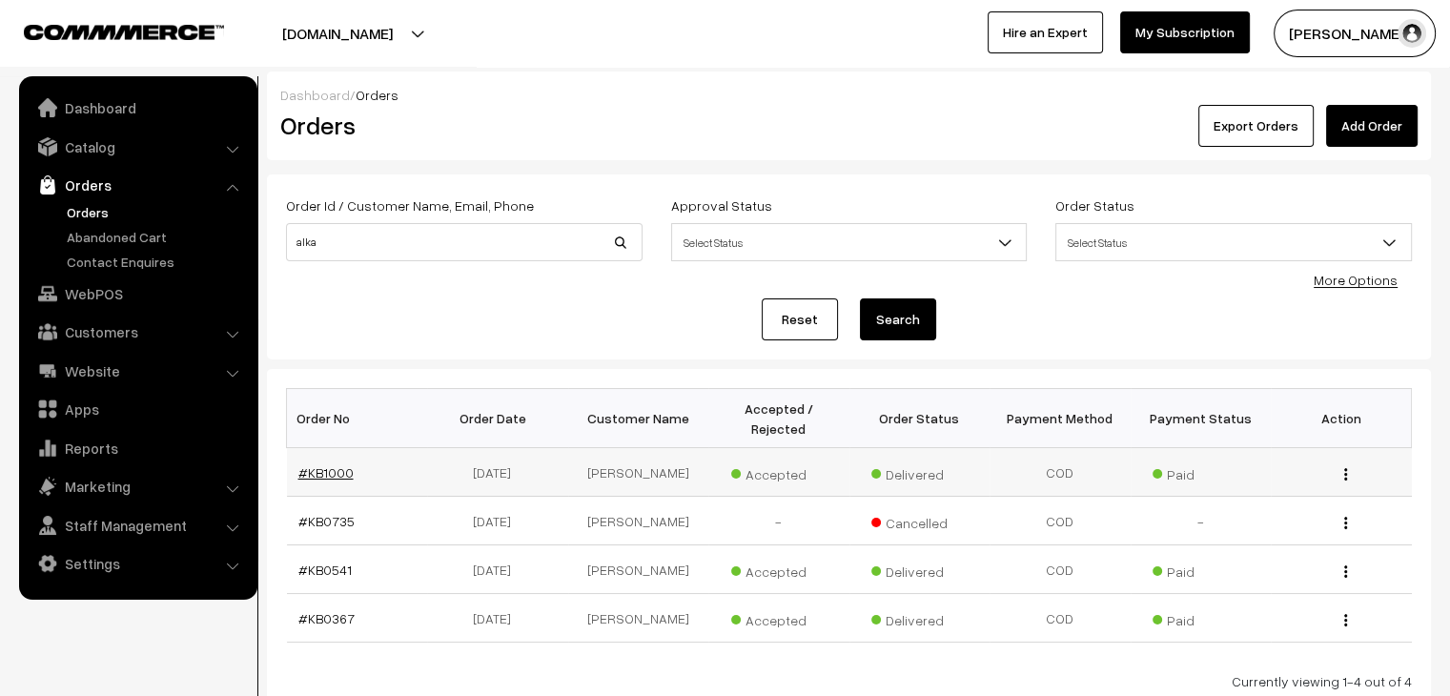
click at [332, 464] on link "#KB1000" at bounding box center [325, 472] width 55 height 16
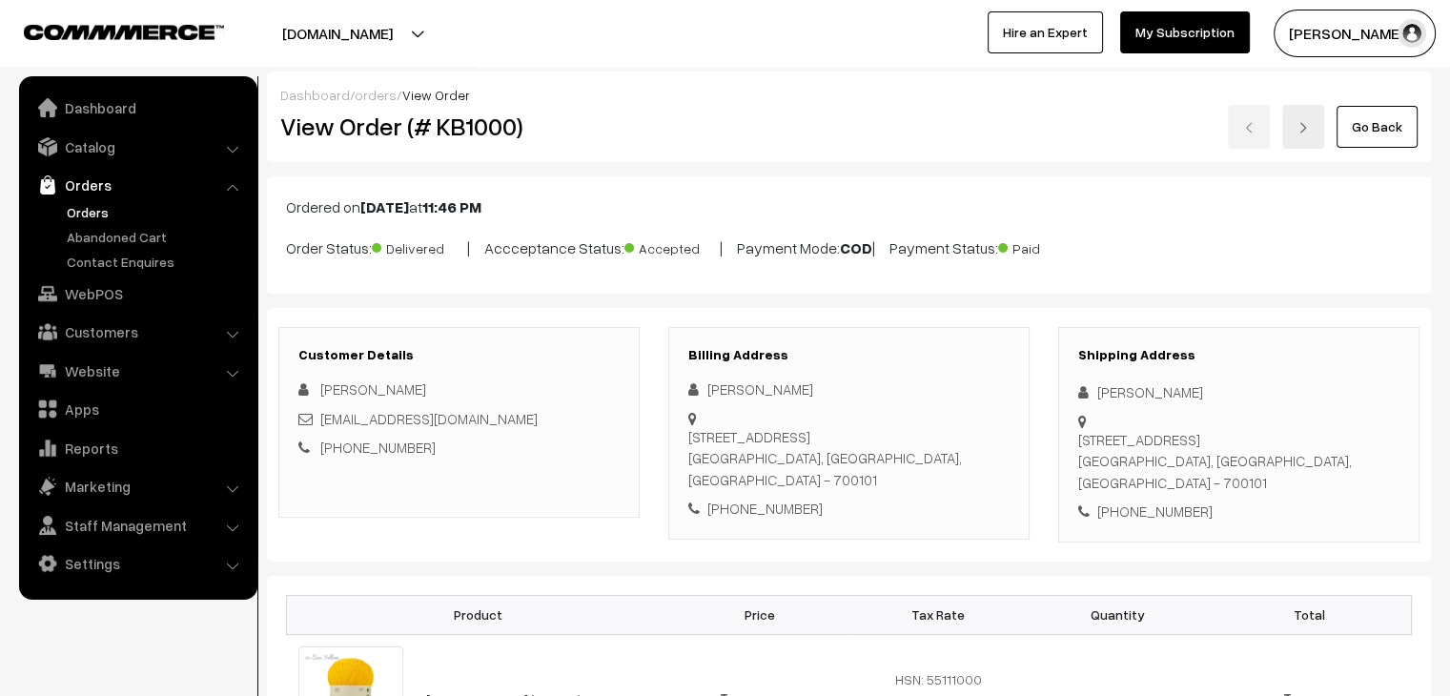
click at [99, 218] on link "Orders" at bounding box center [156, 212] width 189 height 20
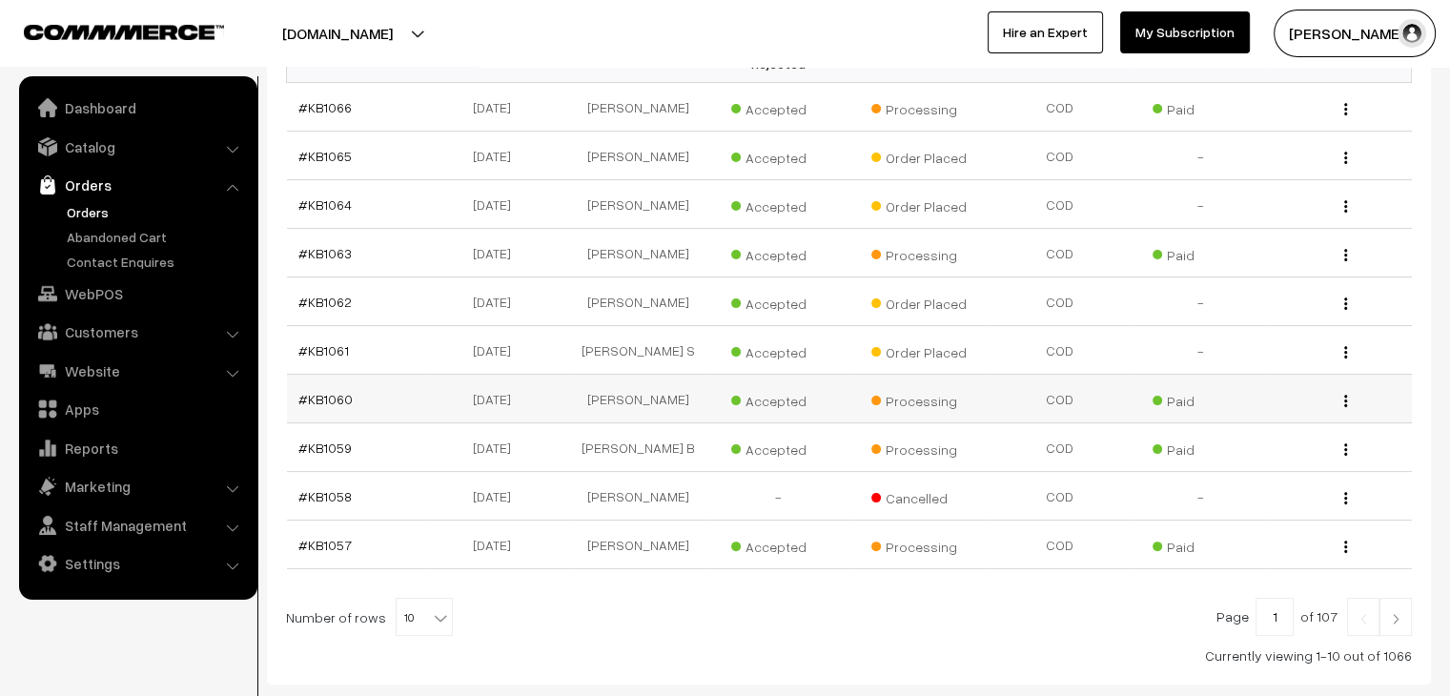
scroll to position [381, 0]
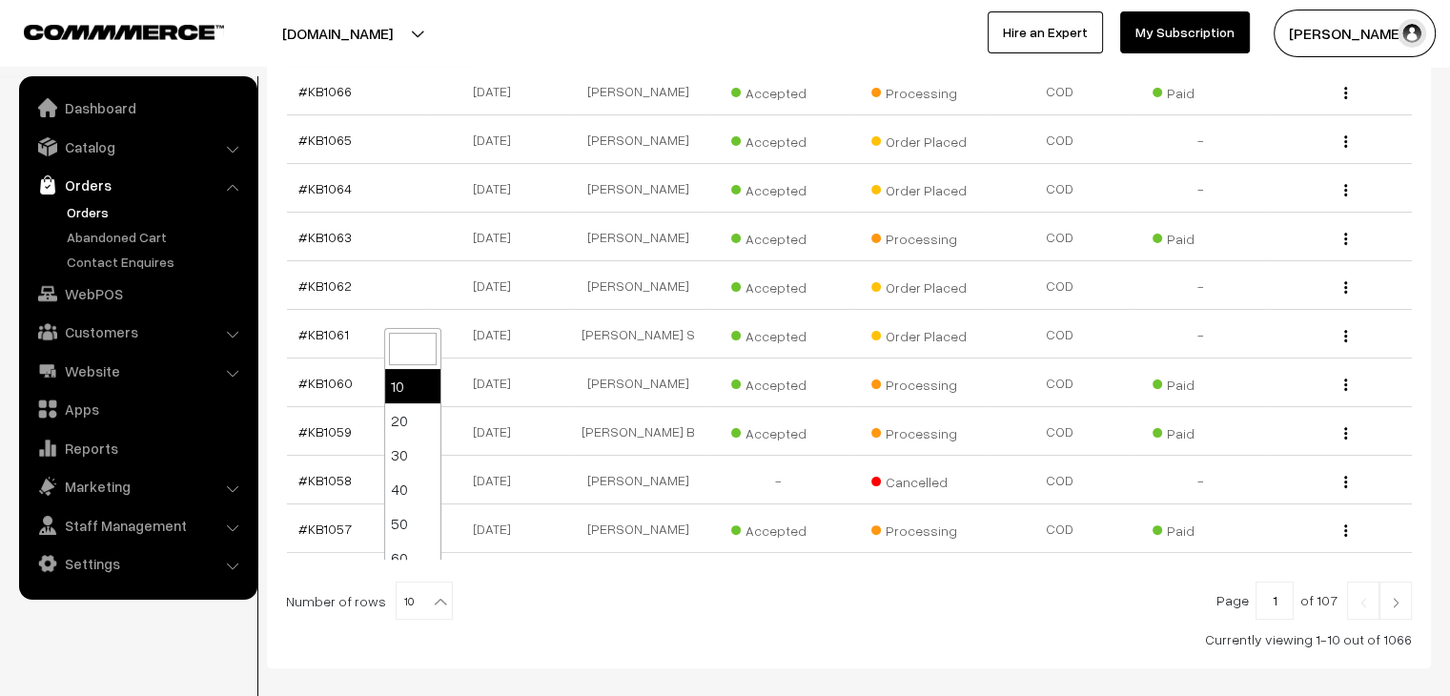
click at [431, 592] on b at bounding box center [440, 601] width 19 height 19
select select "60"
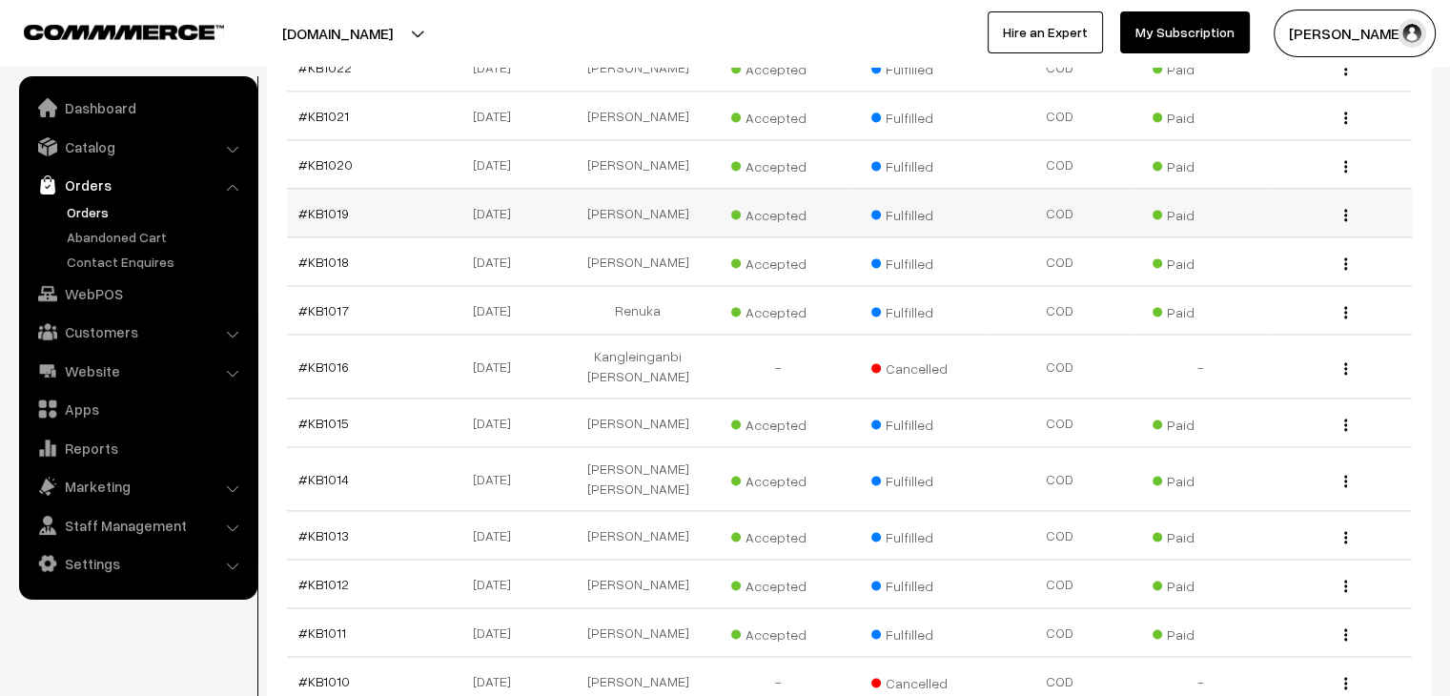
scroll to position [2892, 0]
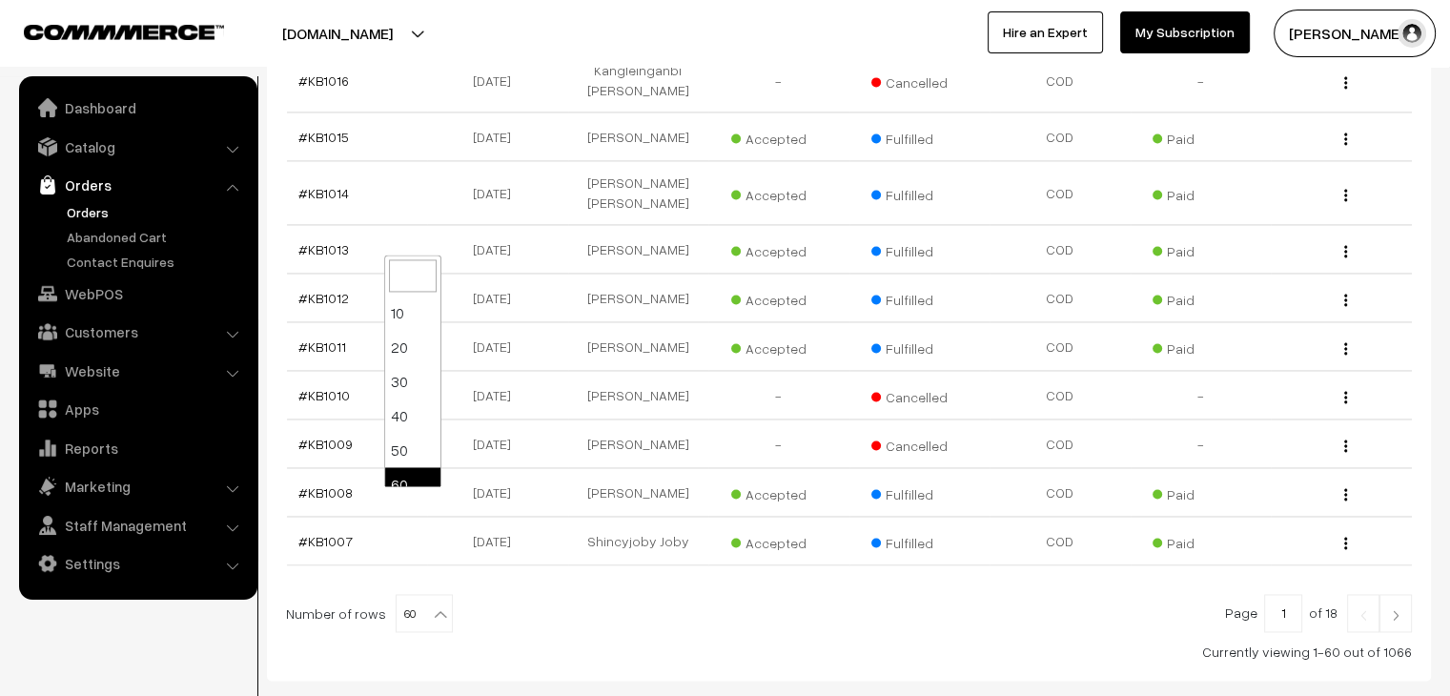
click at [436, 605] on b at bounding box center [440, 614] width 19 height 19
select select "100"
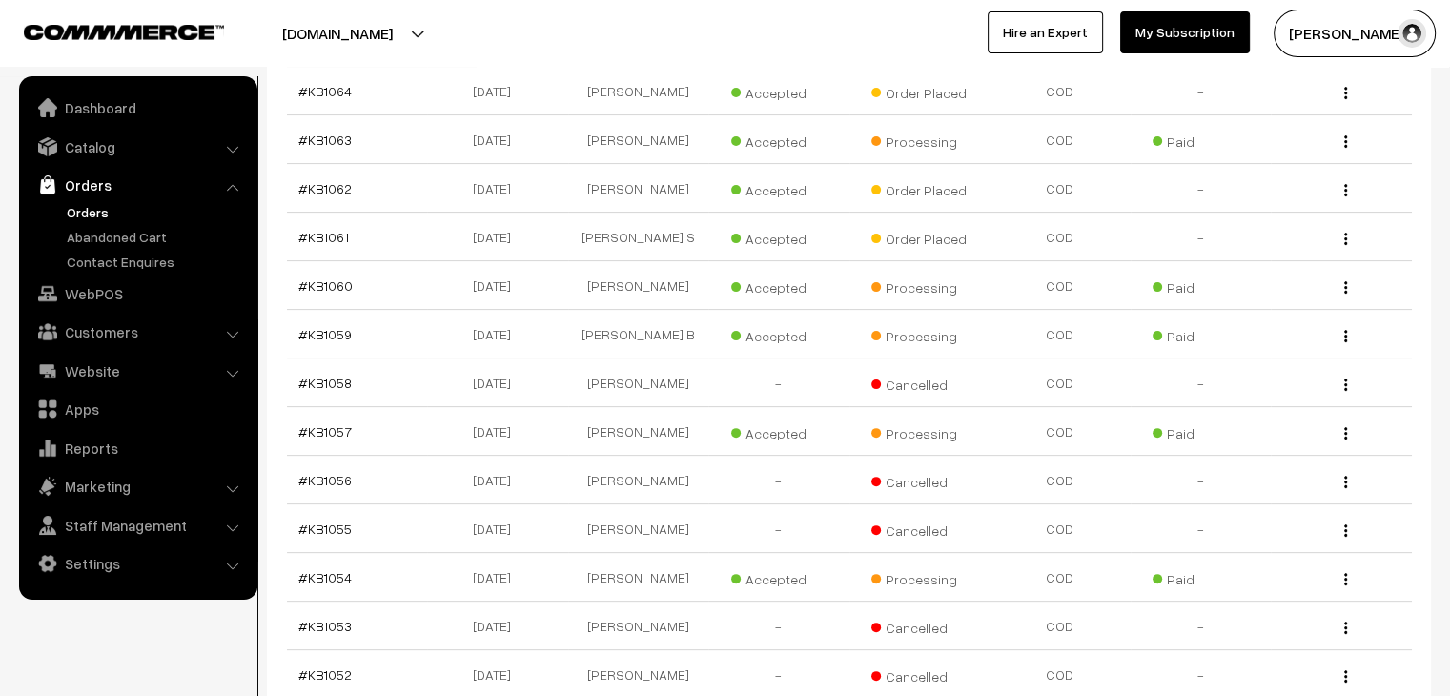
scroll to position [477, 0]
click at [327, 328] on link "#KB1059" at bounding box center [324, 336] width 53 height 16
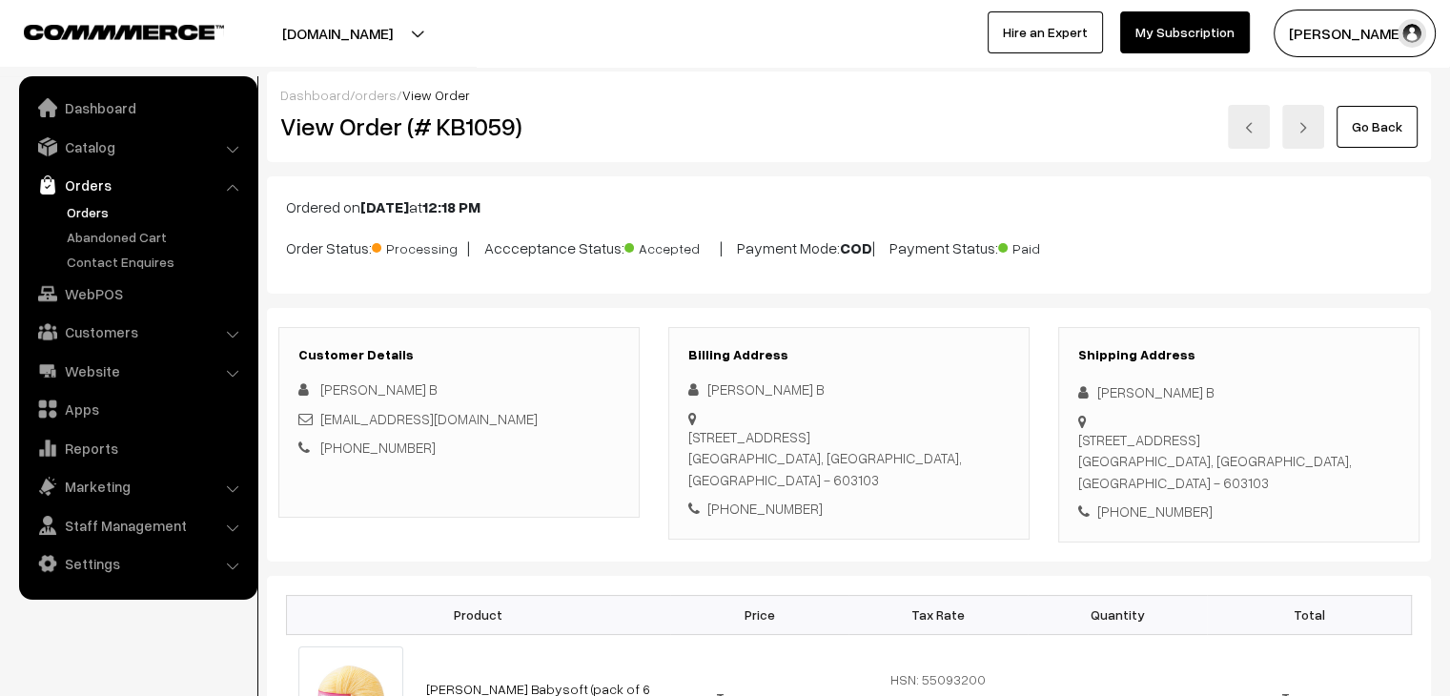
click at [98, 212] on link "Orders" at bounding box center [156, 212] width 189 height 20
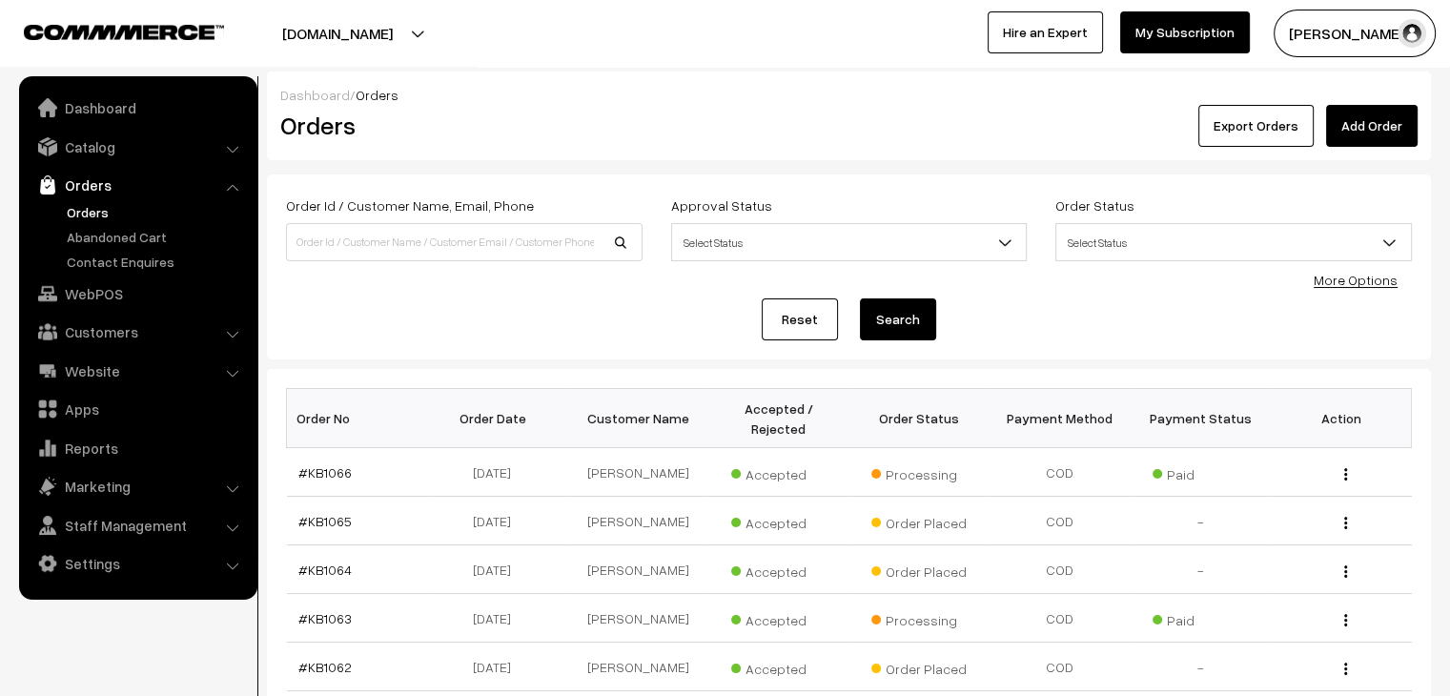
click at [157, 230] on link "Abandoned Cart" at bounding box center [156, 237] width 189 height 20
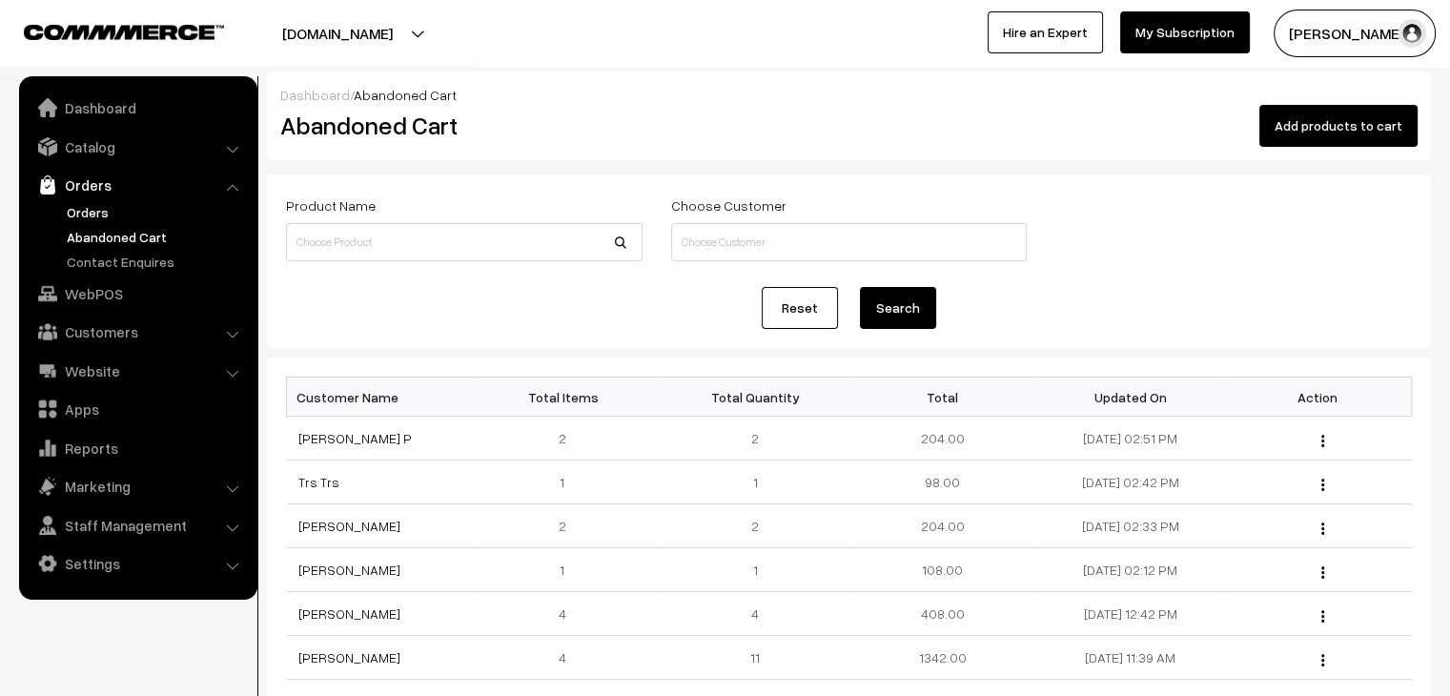
click at [88, 205] on link "Orders" at bounding box center [156, 212] width 189 height 20
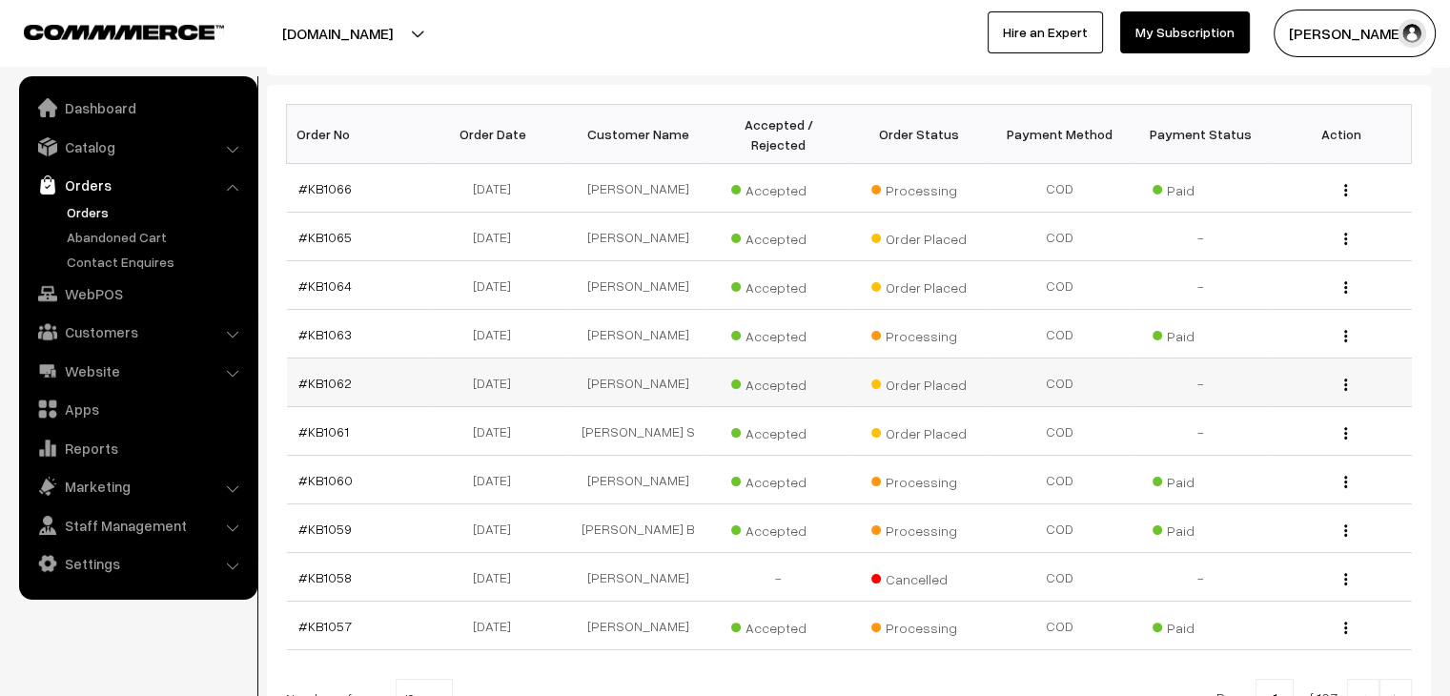
scroll to position [286, 0]
click at [327, 276] on link "#KB1064" at bounding box center [324, 284] width 53 height 16
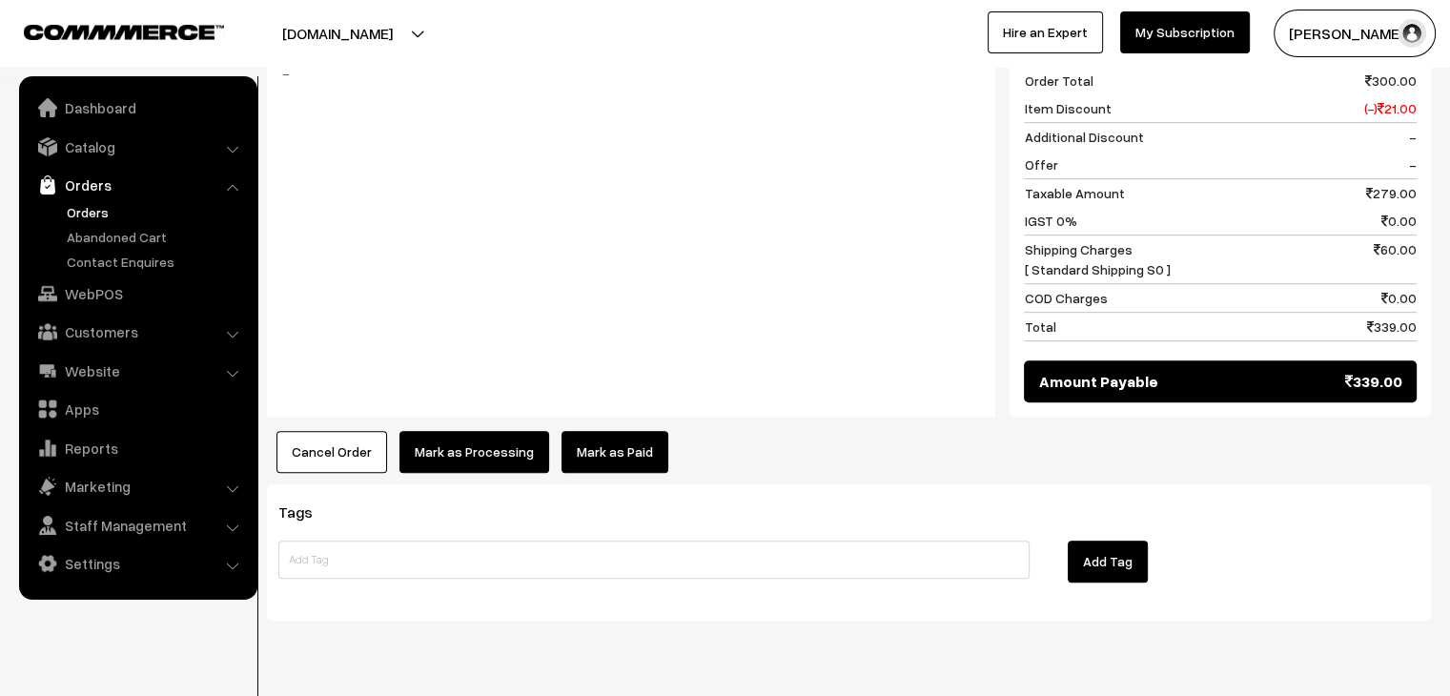
click at [340, 431] on button "Cancel Order" at bounding box center [332, 452] width 111 height 42
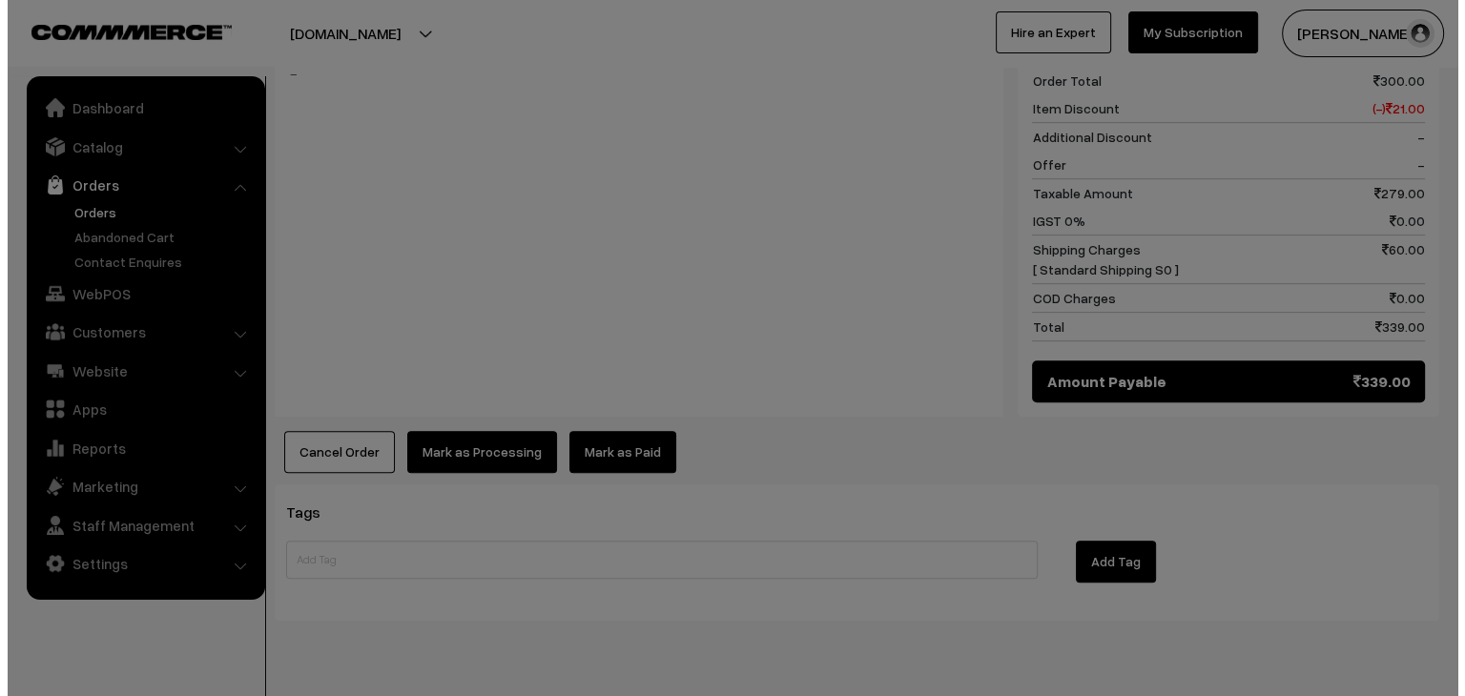
scroll to position [831, 0]
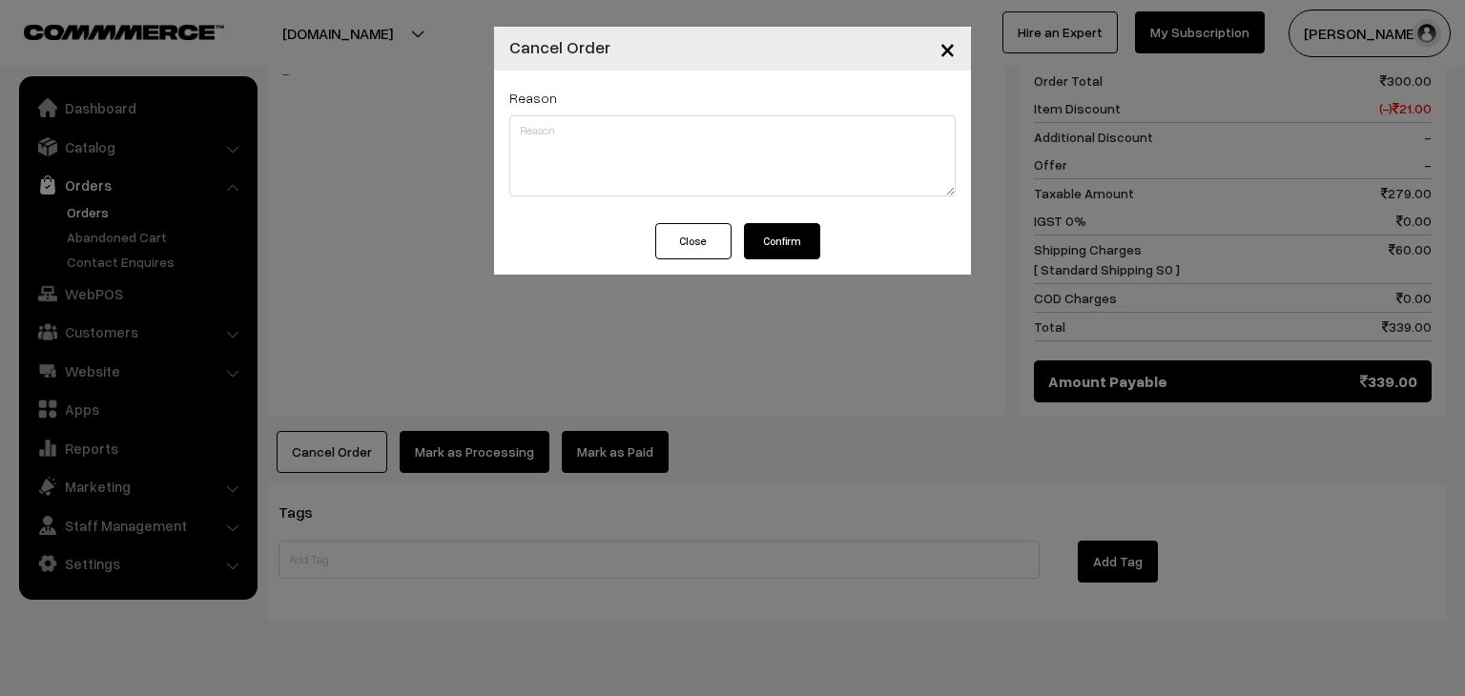
click at [778, 234] on button "Confirm" at bounding box center [782, 241] width 76 height 36
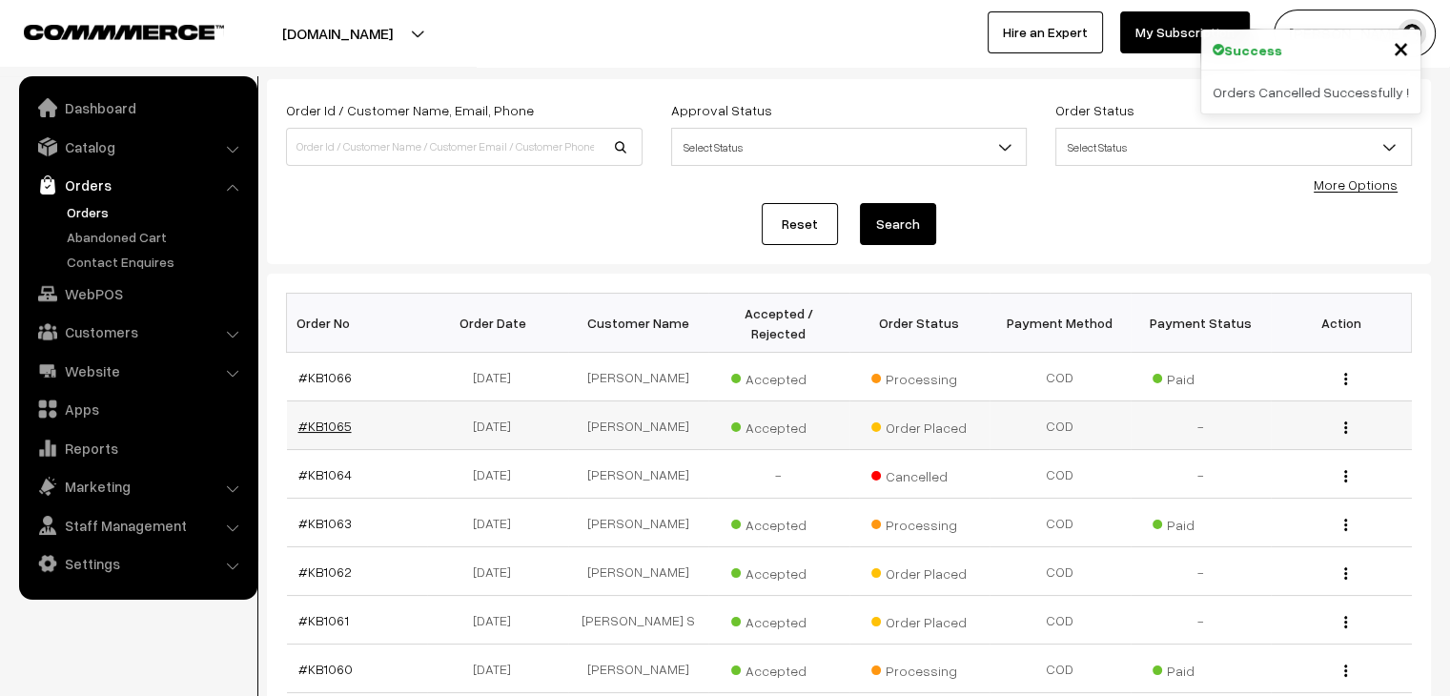
click at [335, 418] on link "#KB1065" at bounding box center [324, 426] width 53 height 16
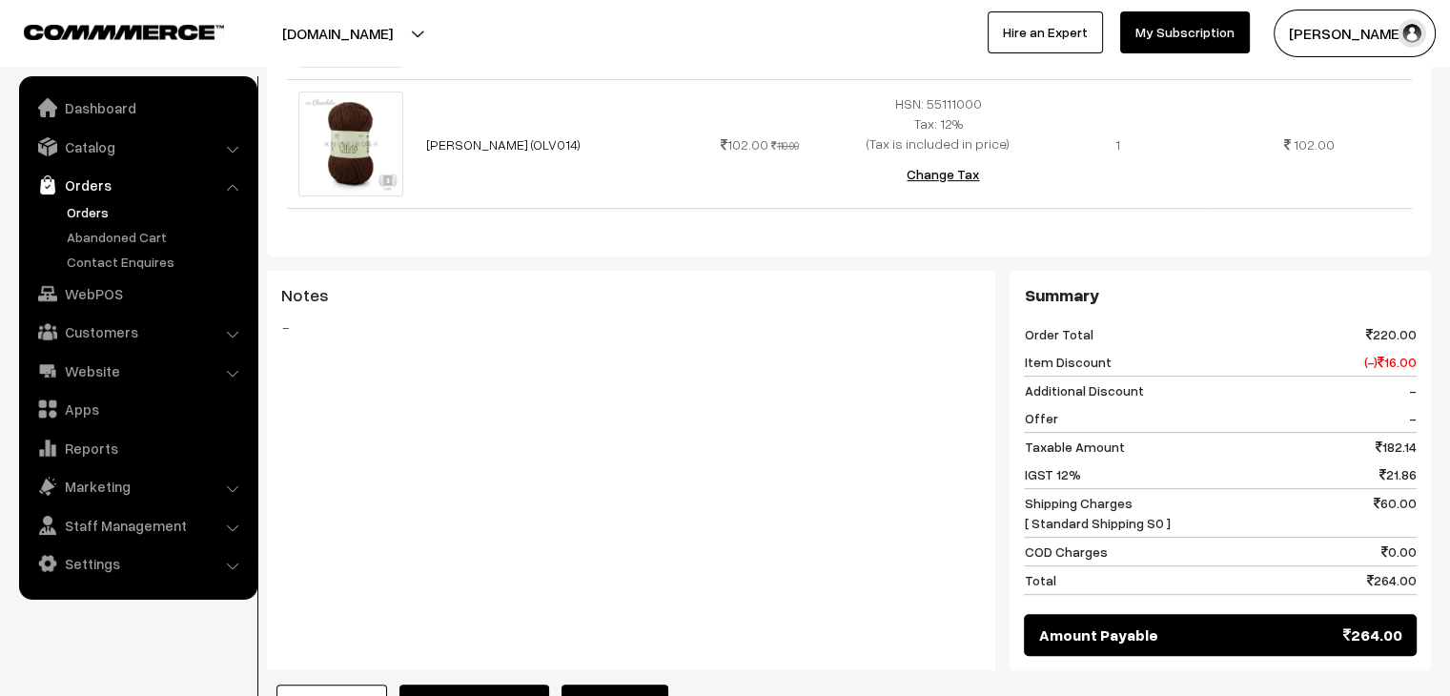
scroll to position [763, 0]
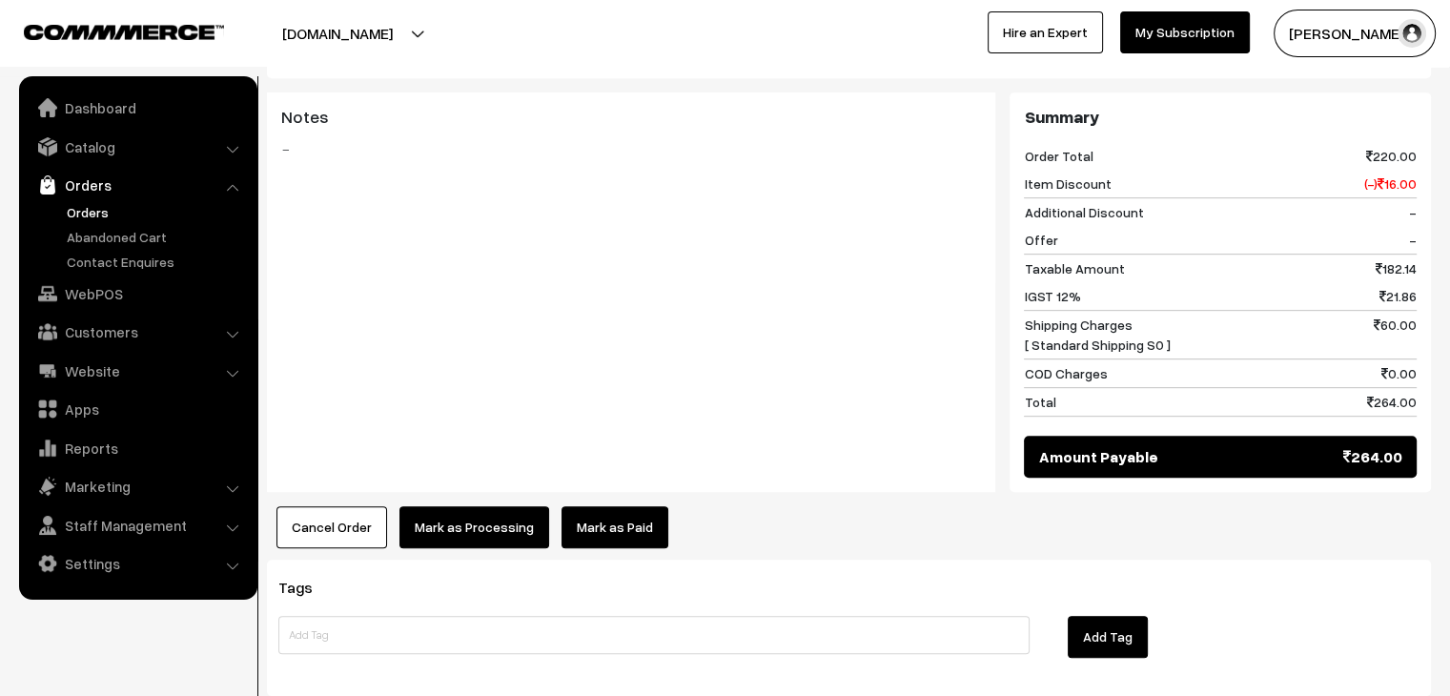
click at [327, 506] on button "Cancel Order" at bounding box center [332, 527] width 111 height 42
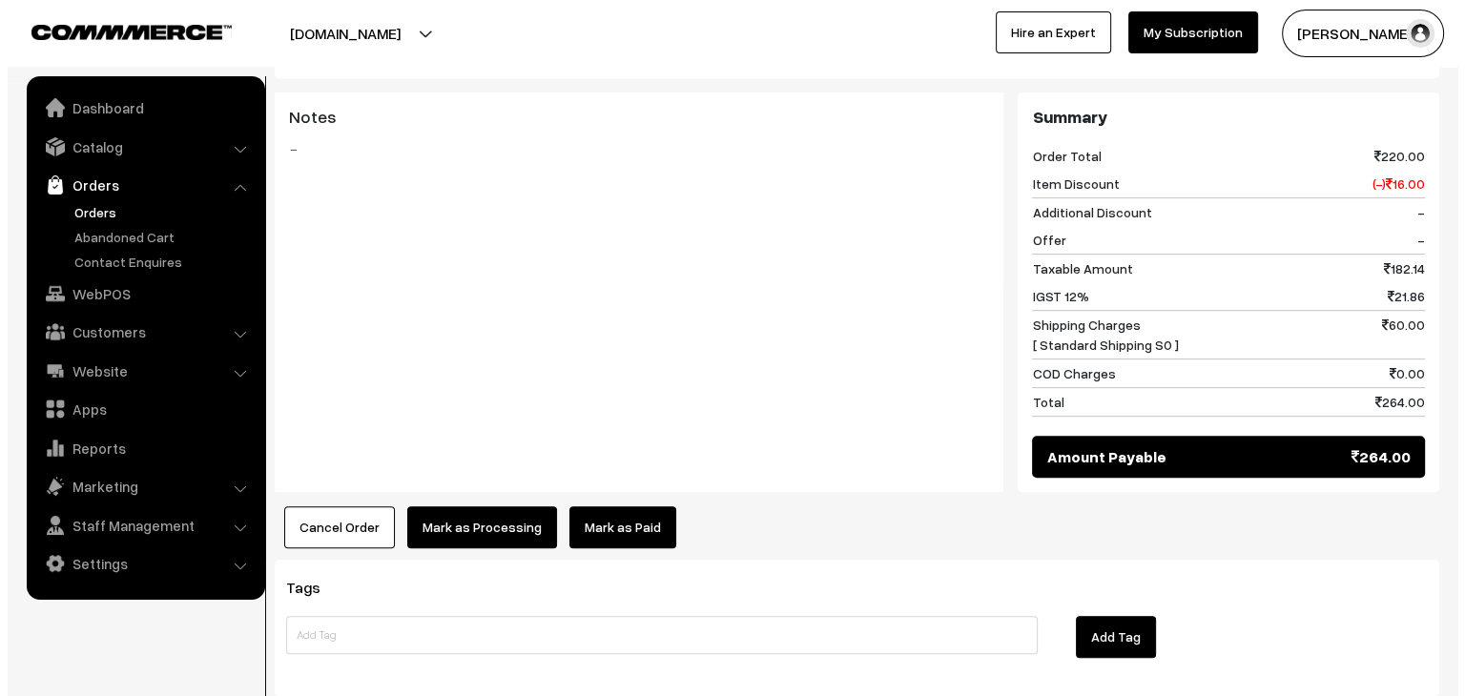
scroll to position [865, 0]
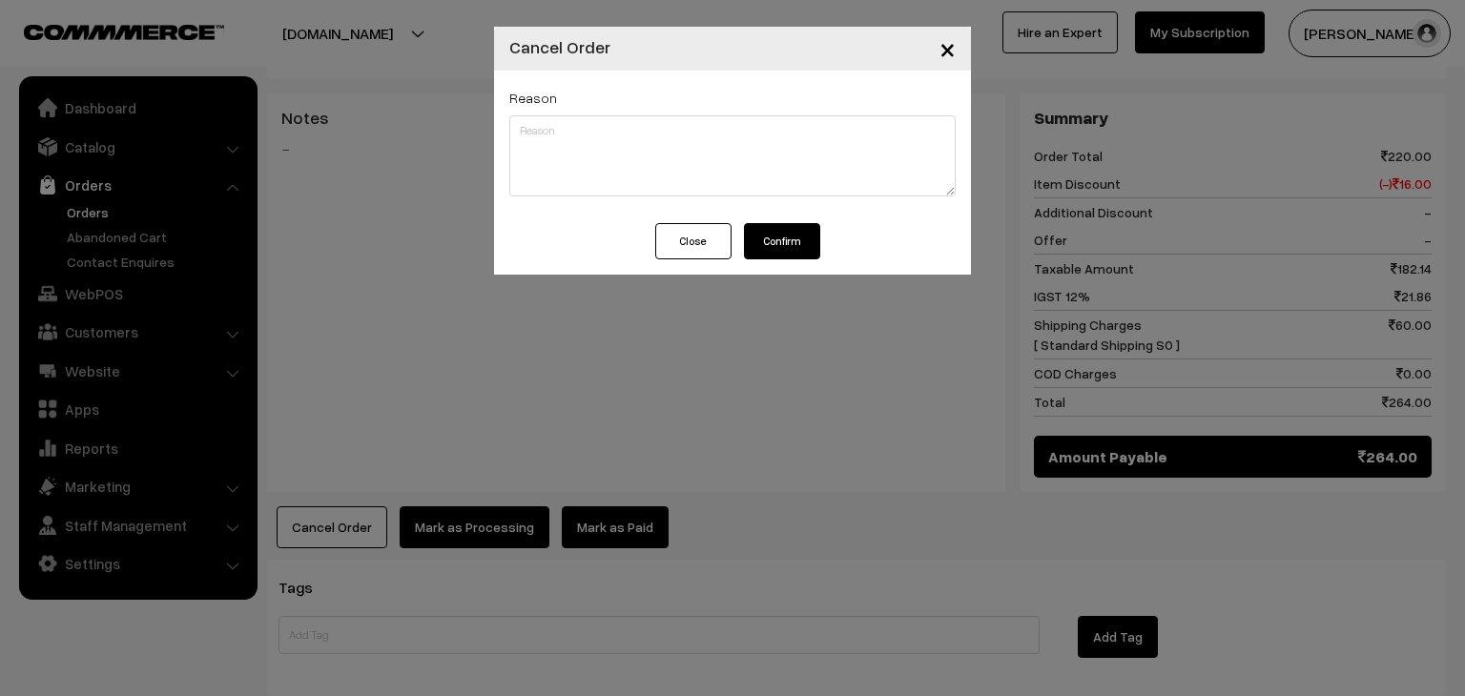
click at [796, 227] on button "Confirm" at bounding box center [782, 241] width 76 height 36
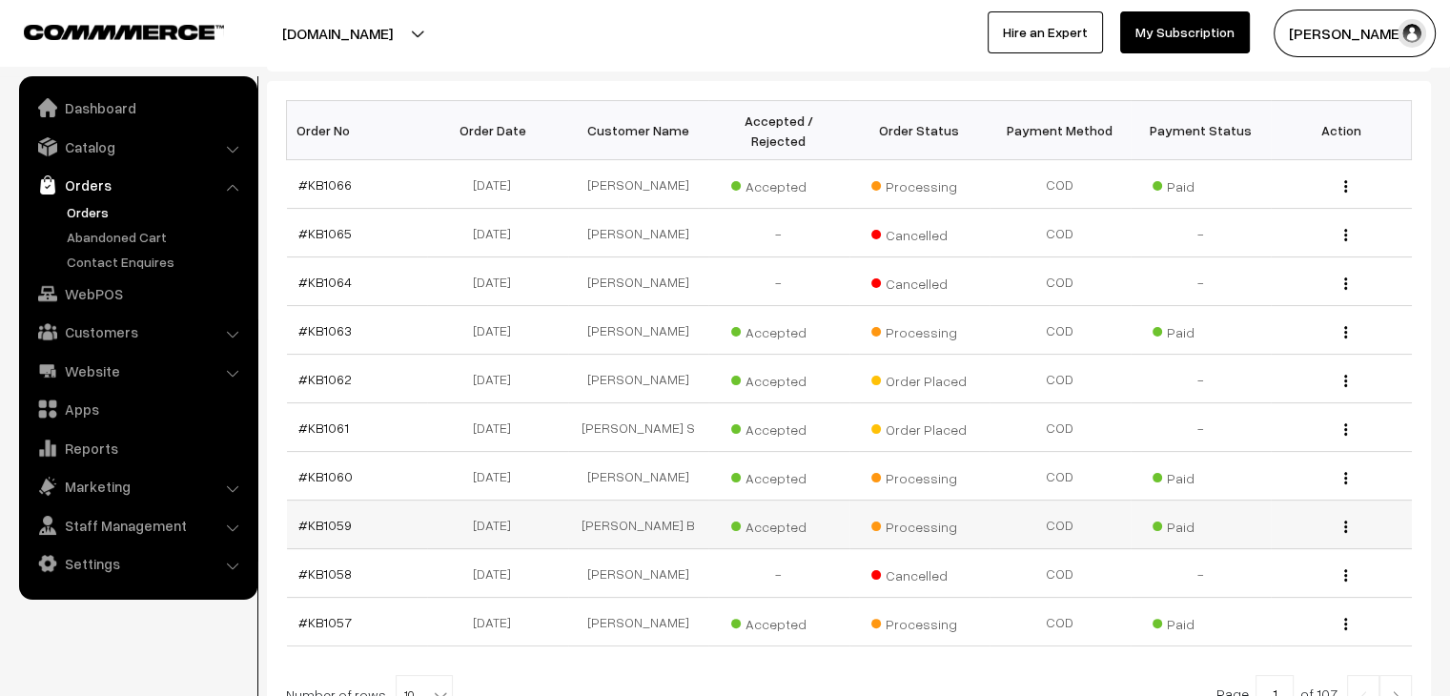
scroll to position [286, 0]
click at [332, 470] on link "#KB1060" at bounding box center [325, 478] width 54 height 16
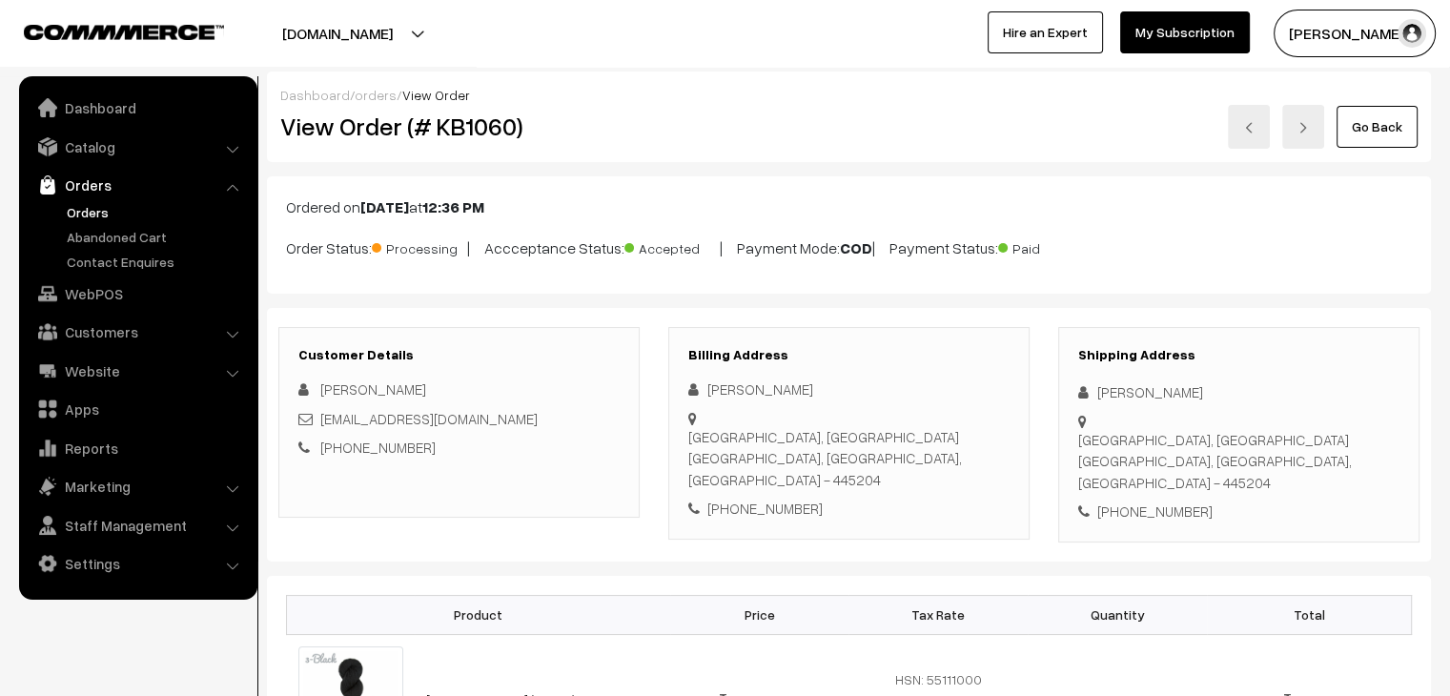
click at [95, 207] on link "Orders" at bounding box center [156, 212] width 189 height 20
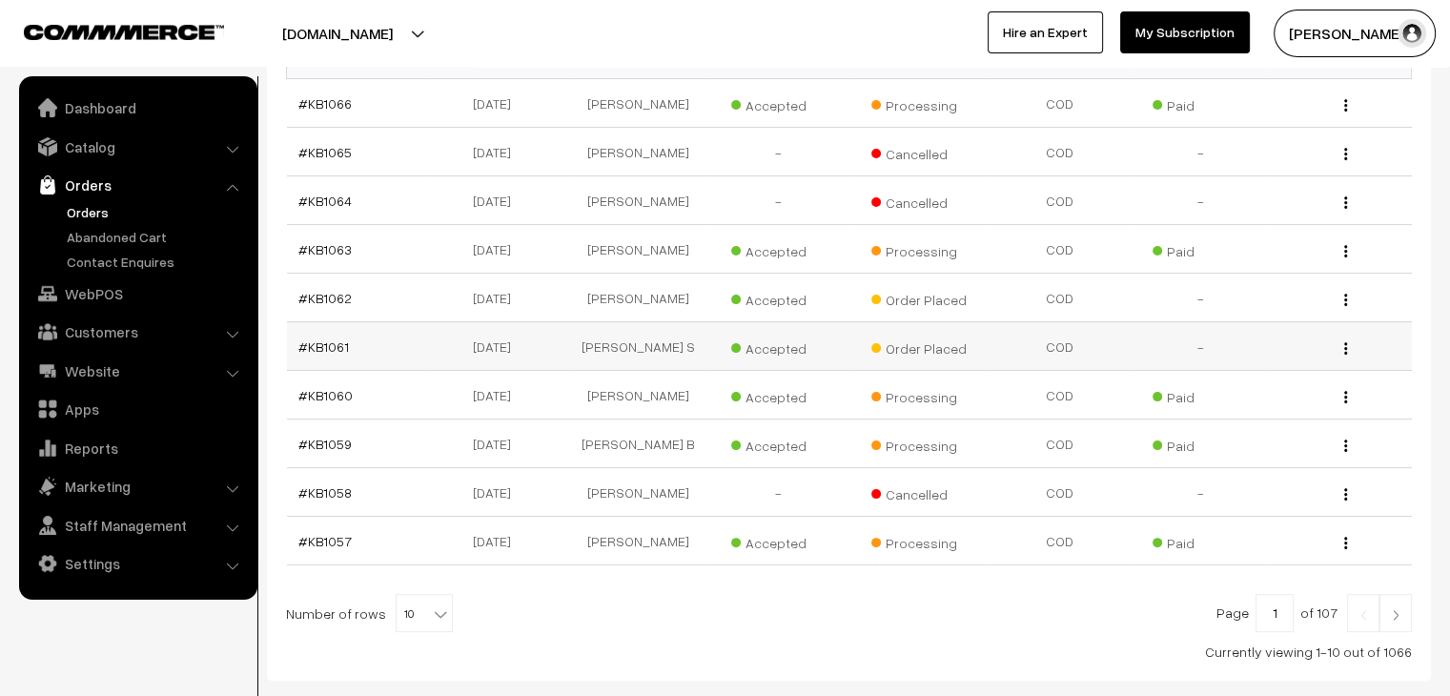
scroll to position [381, 0]
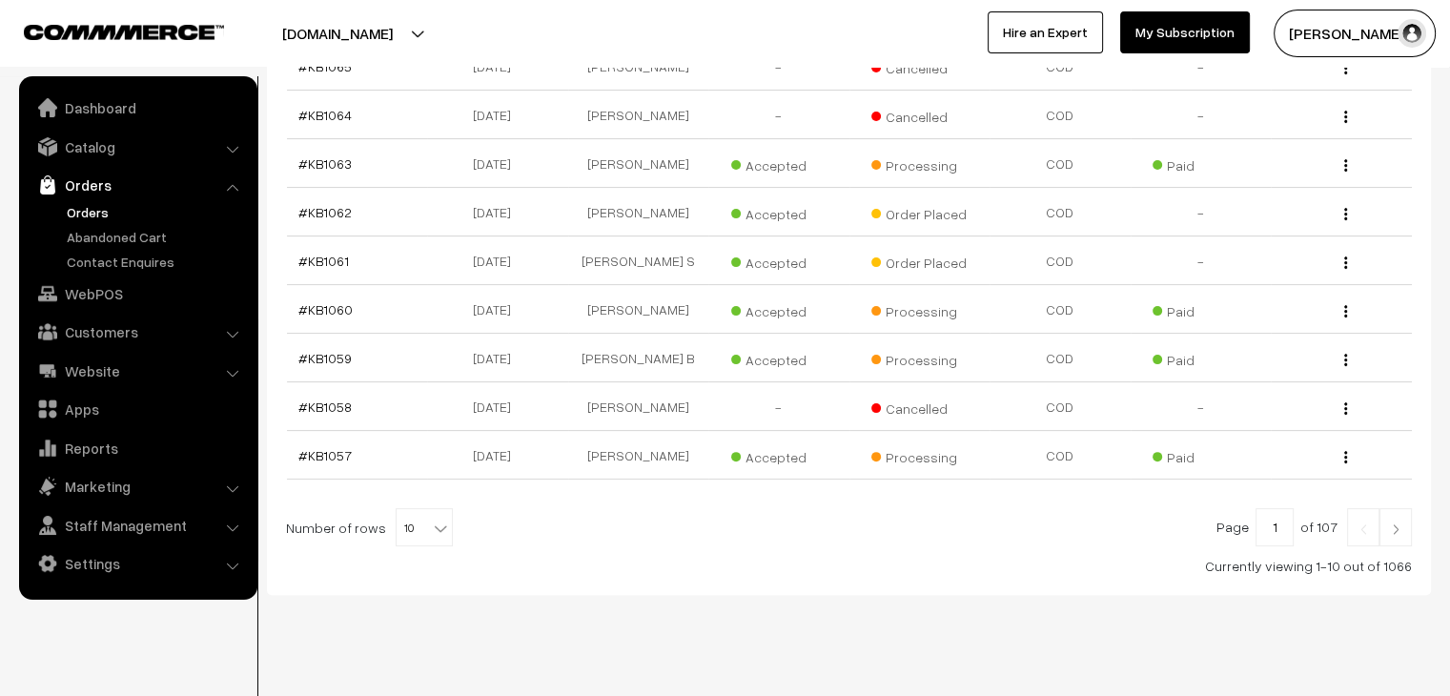
click at [427, 515] on span "10" at bounding box center [424, 528] width 55 height 38
select select "100"
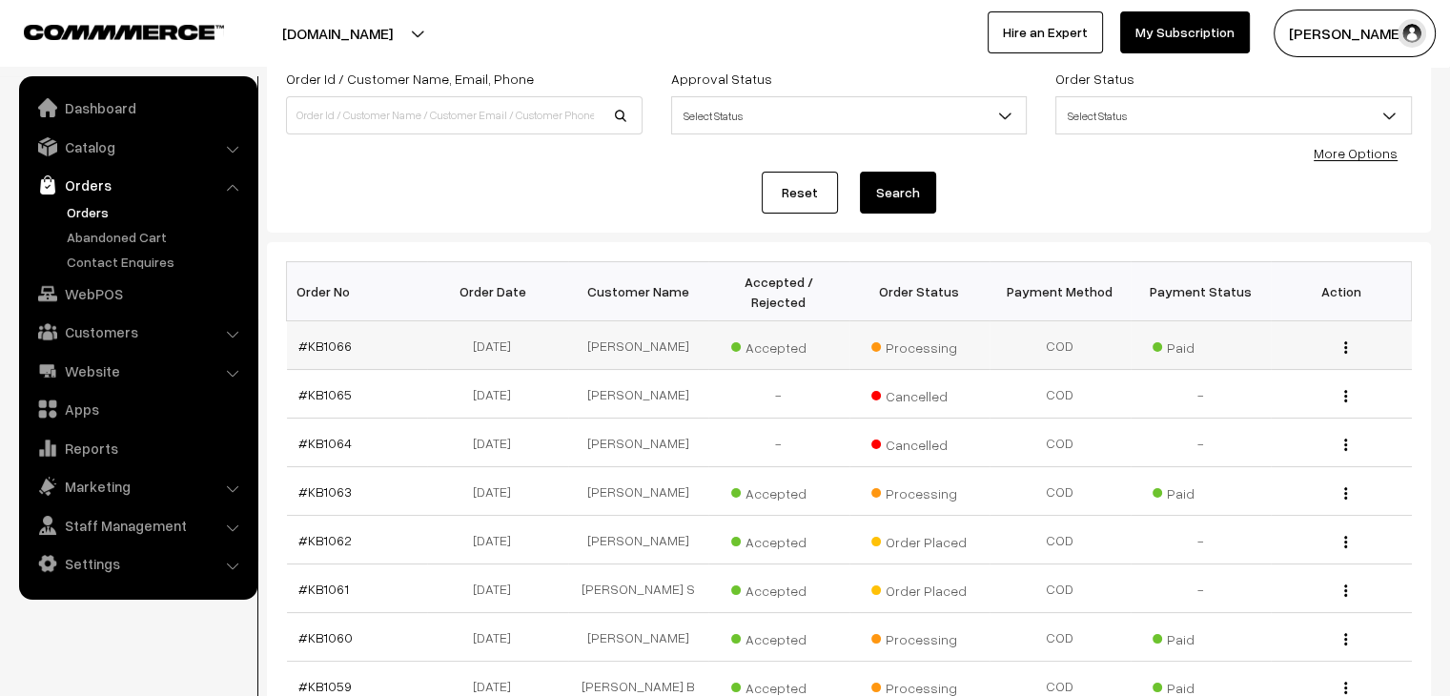
scroll to position [95, 0]
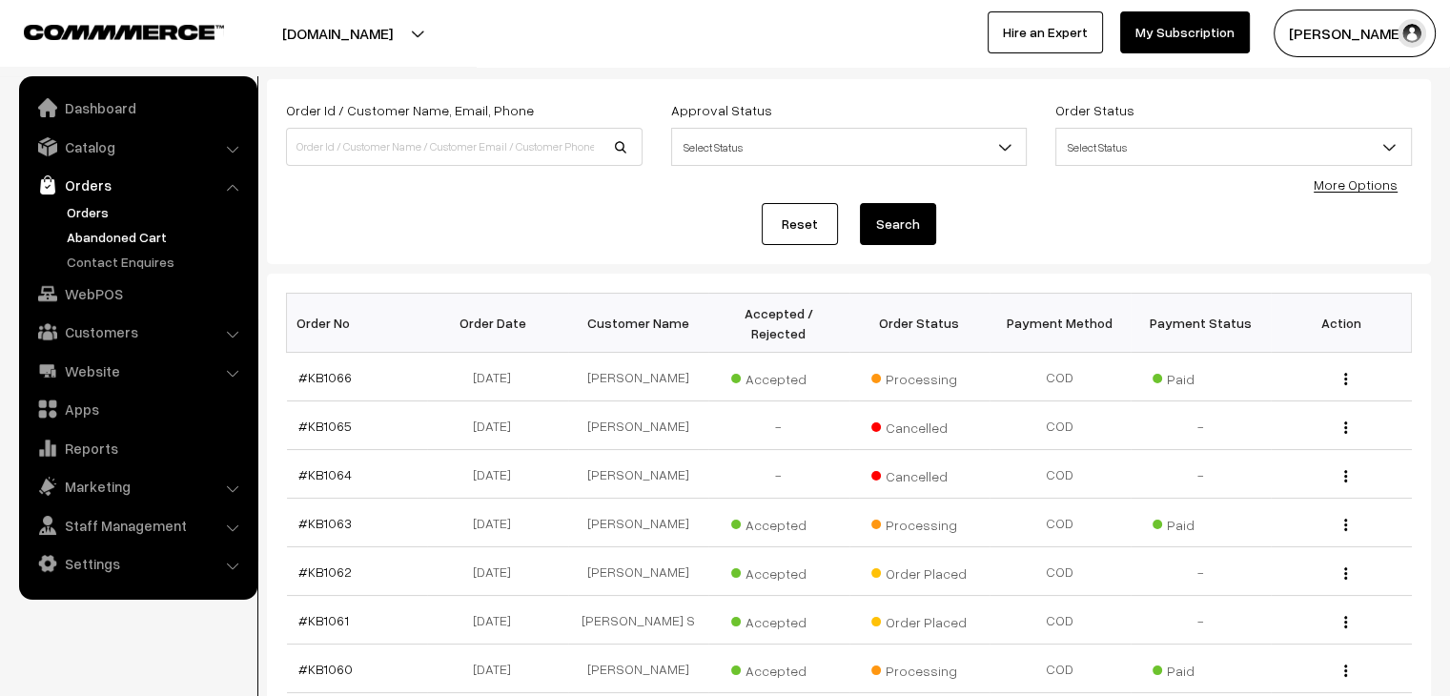
click at [102, 227] on link "Abandoned Cart" at bounding box center [156, 237] width 189 height 20
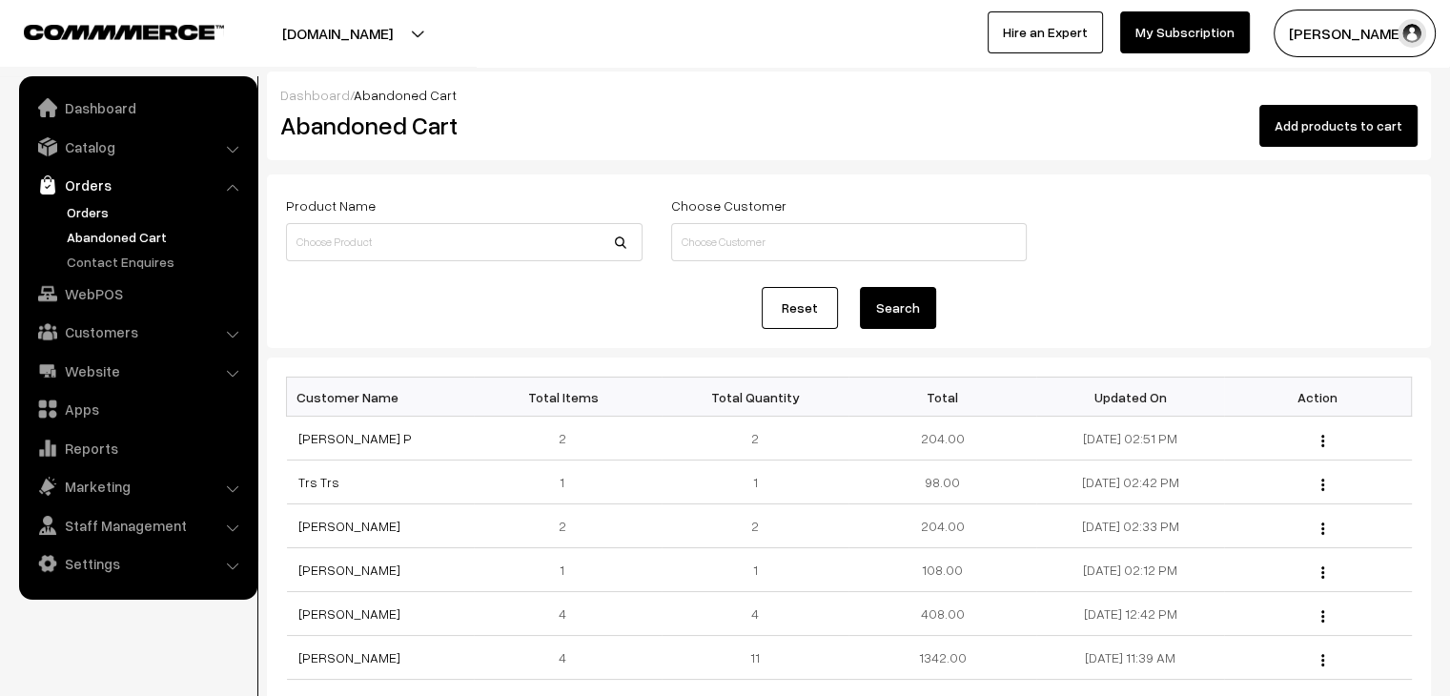
click at [106, 220] on link "Orders" at bounding box center [156, 212] width 189 height 20
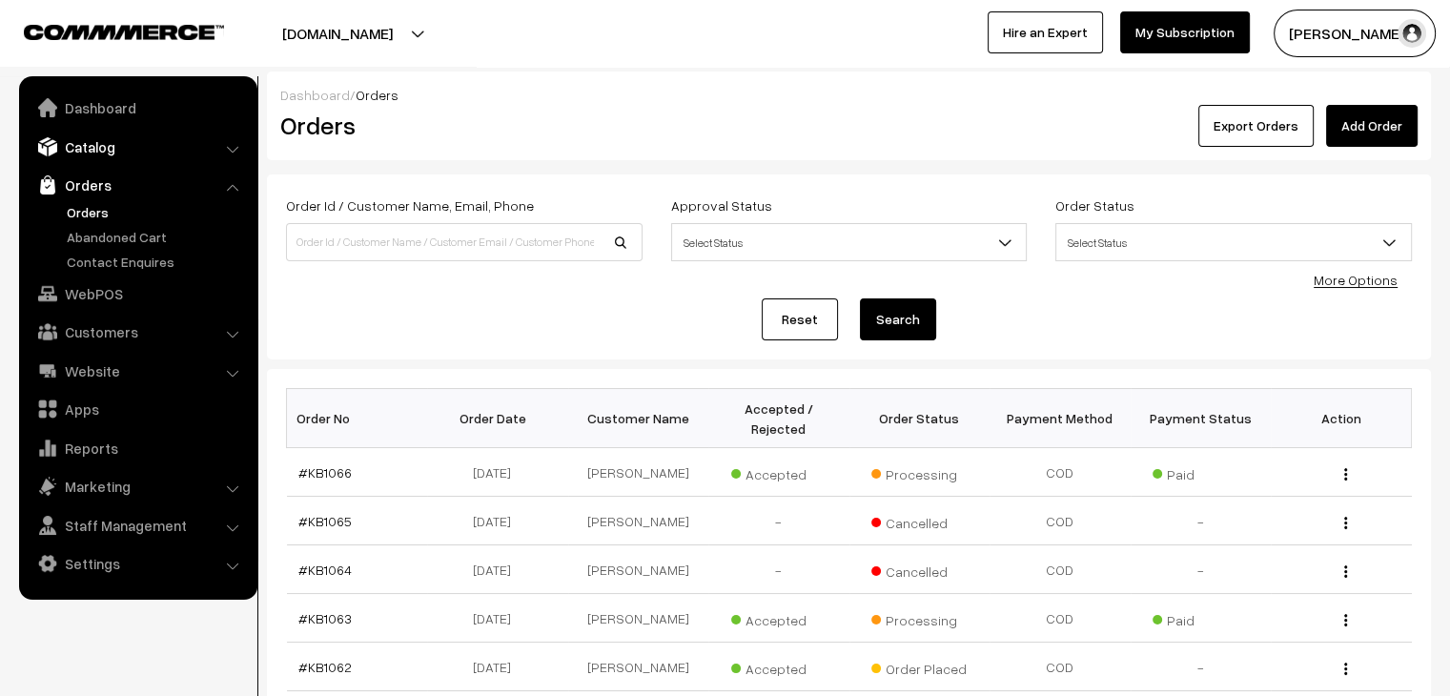
click at [135, 153] on link "Catalog" at bounding box center [137, 147] width 227 height 34
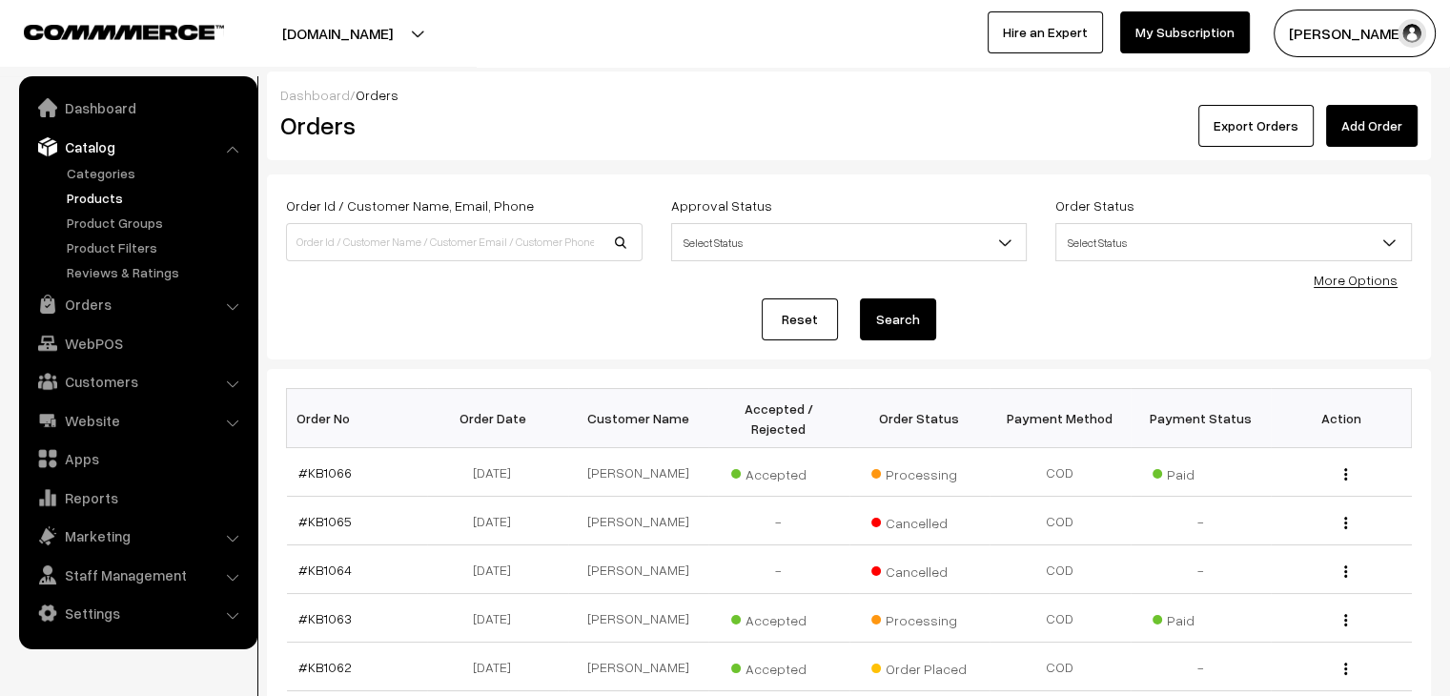
click at [113, 200] on link "Products" at bounding box center [156, 198] width 189 height 20
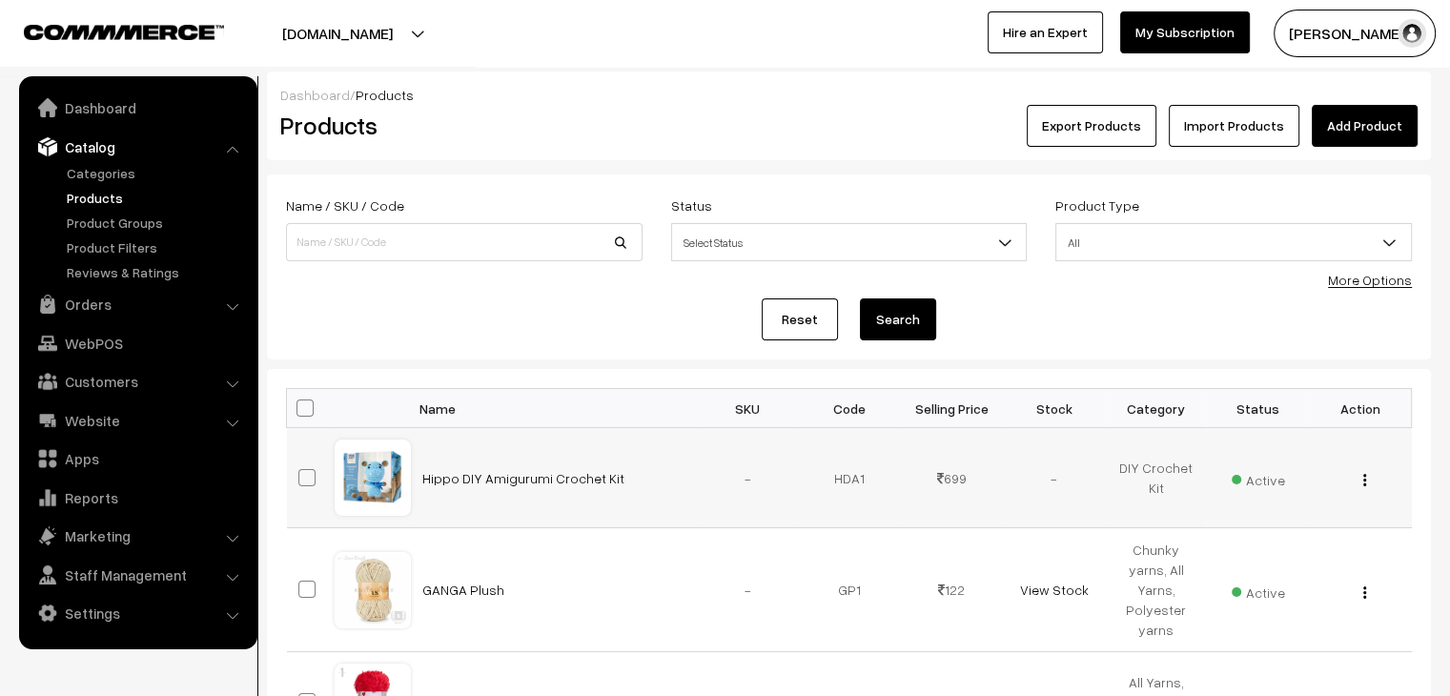
click at [1270, 477] on span "Active" at bounding box center [1258, 477] width 53 height 25
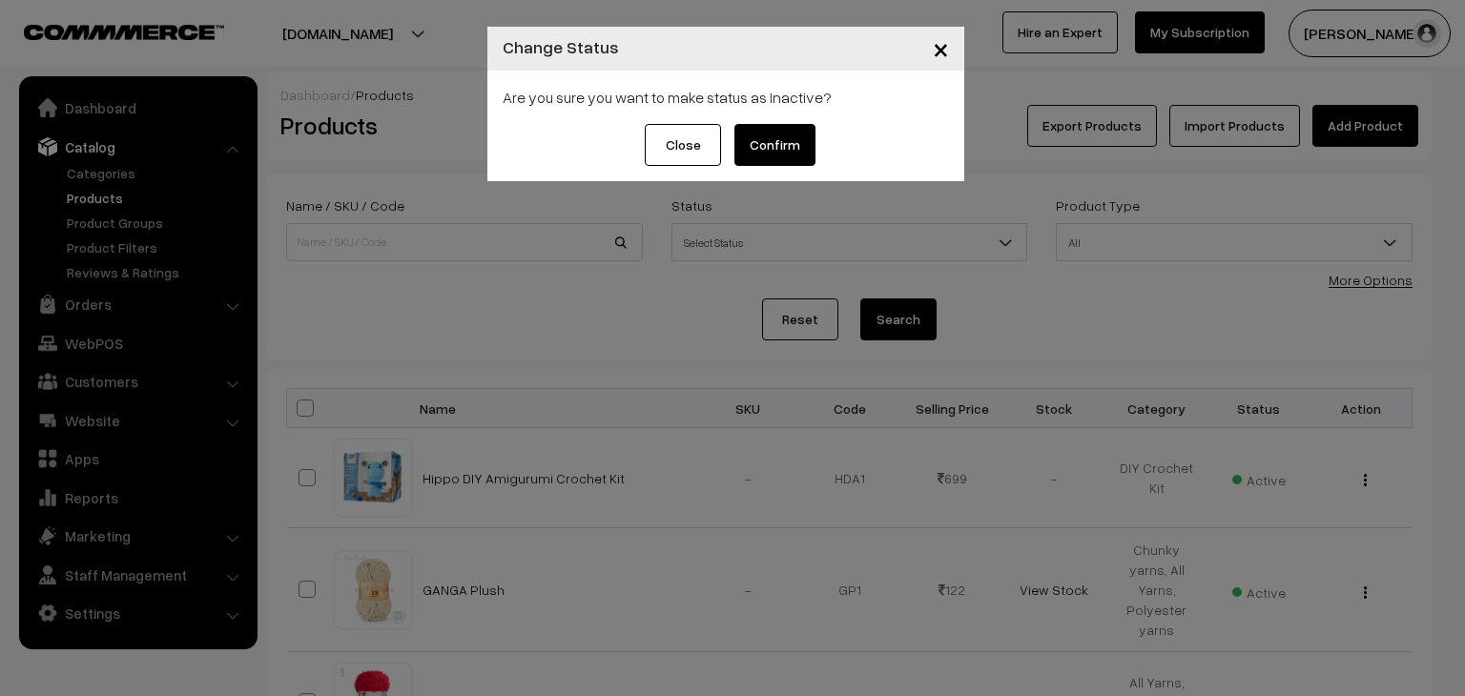
drag, startPoint x: 754, startPoint y: 157, endPoint x: 374, endPoint y: 159, distance: 380.5
click at [752, 157] on button "Confirm" at bounding box center [774, 145] width 81 height 42
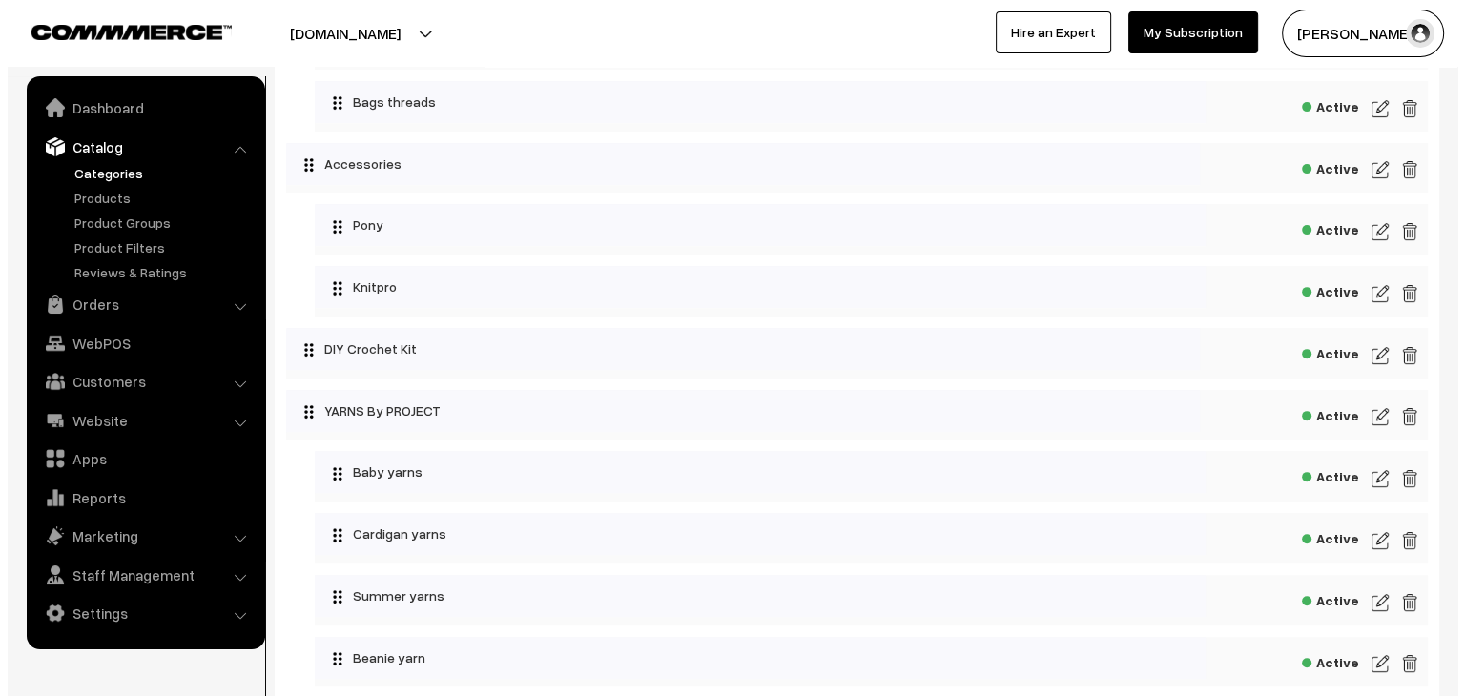
scroll to position [667, 0]
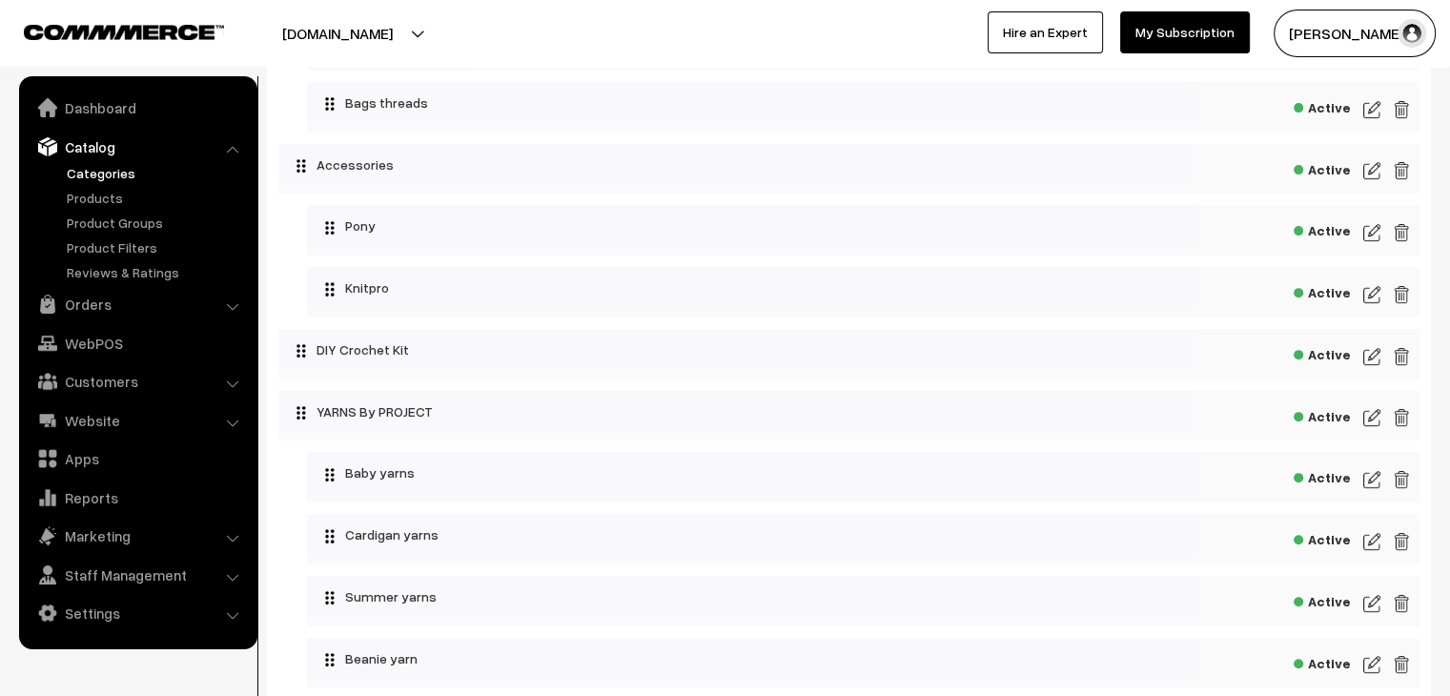
click at [1400, 355] on img at bounding box center [1401, 356] width 17 height 23
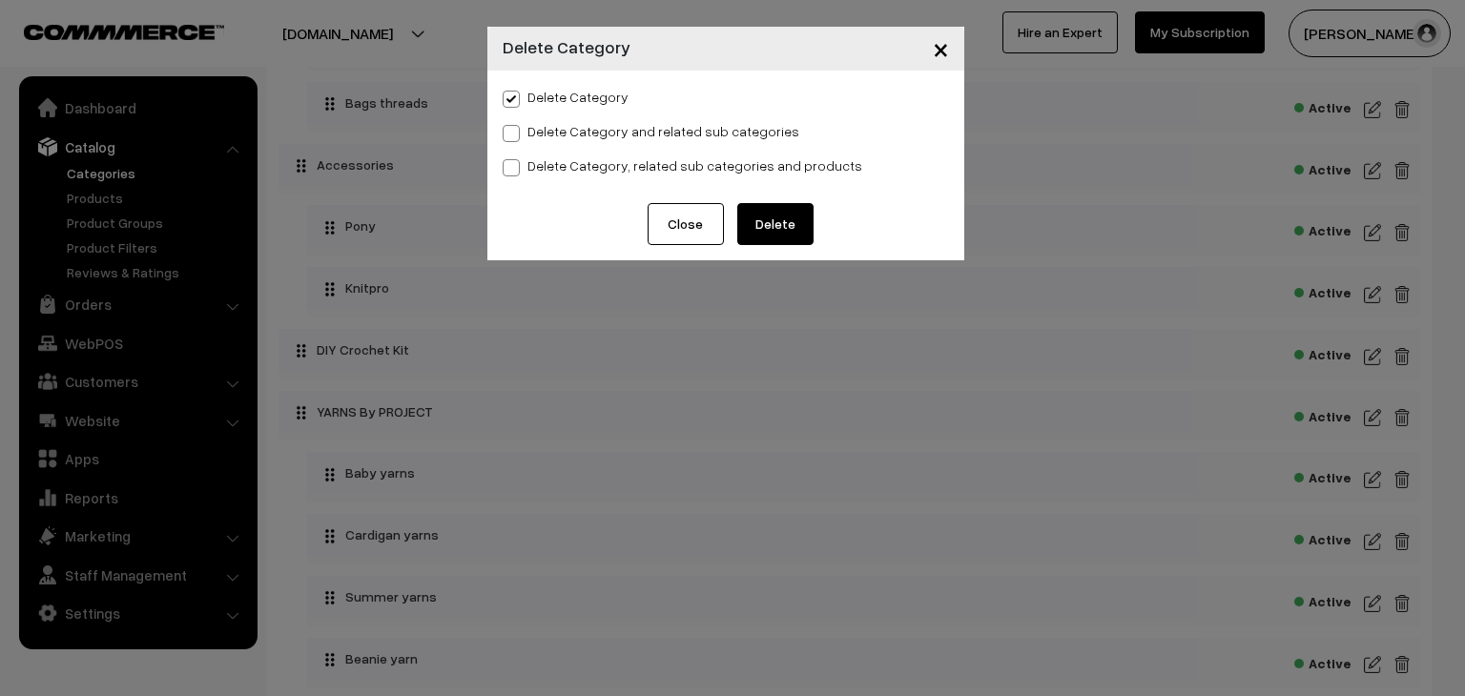
click at [763, 230] on button "Delete" at bounding box center [775, 224] width 76 height 42
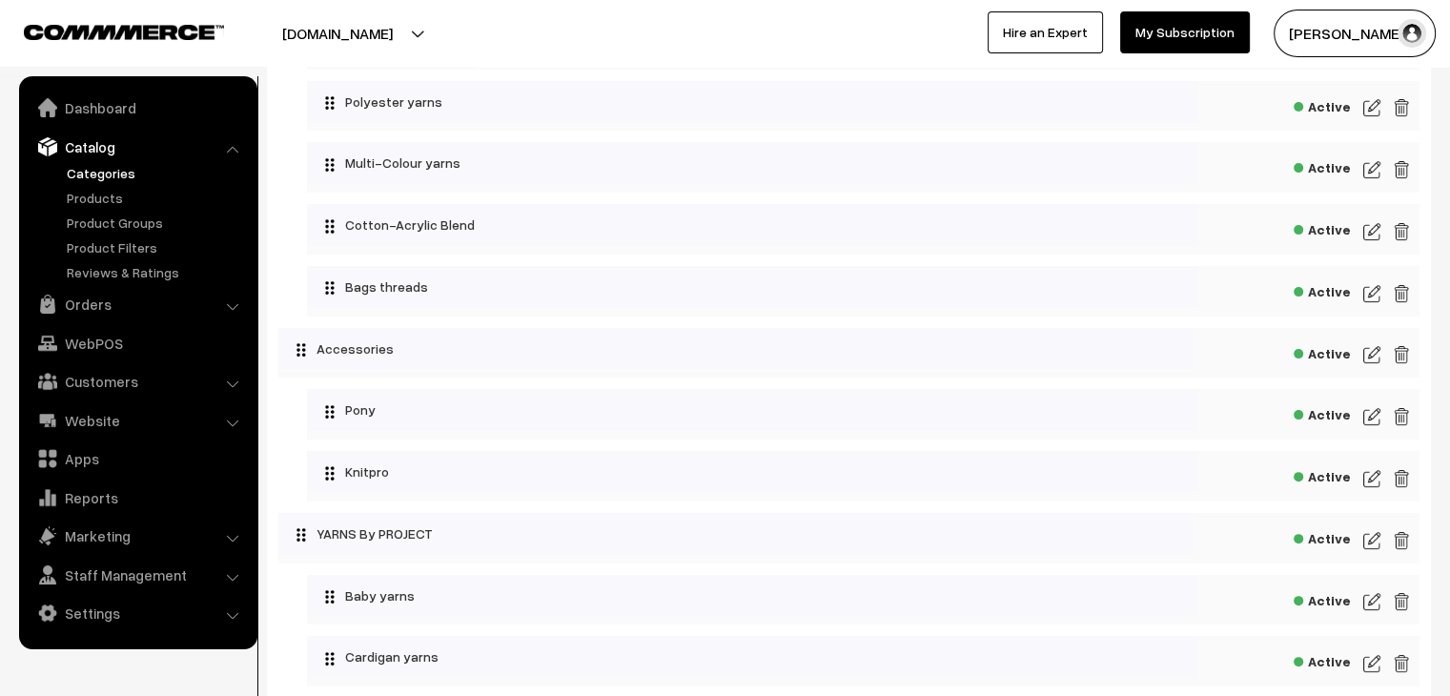
scroll to position [477, 0]
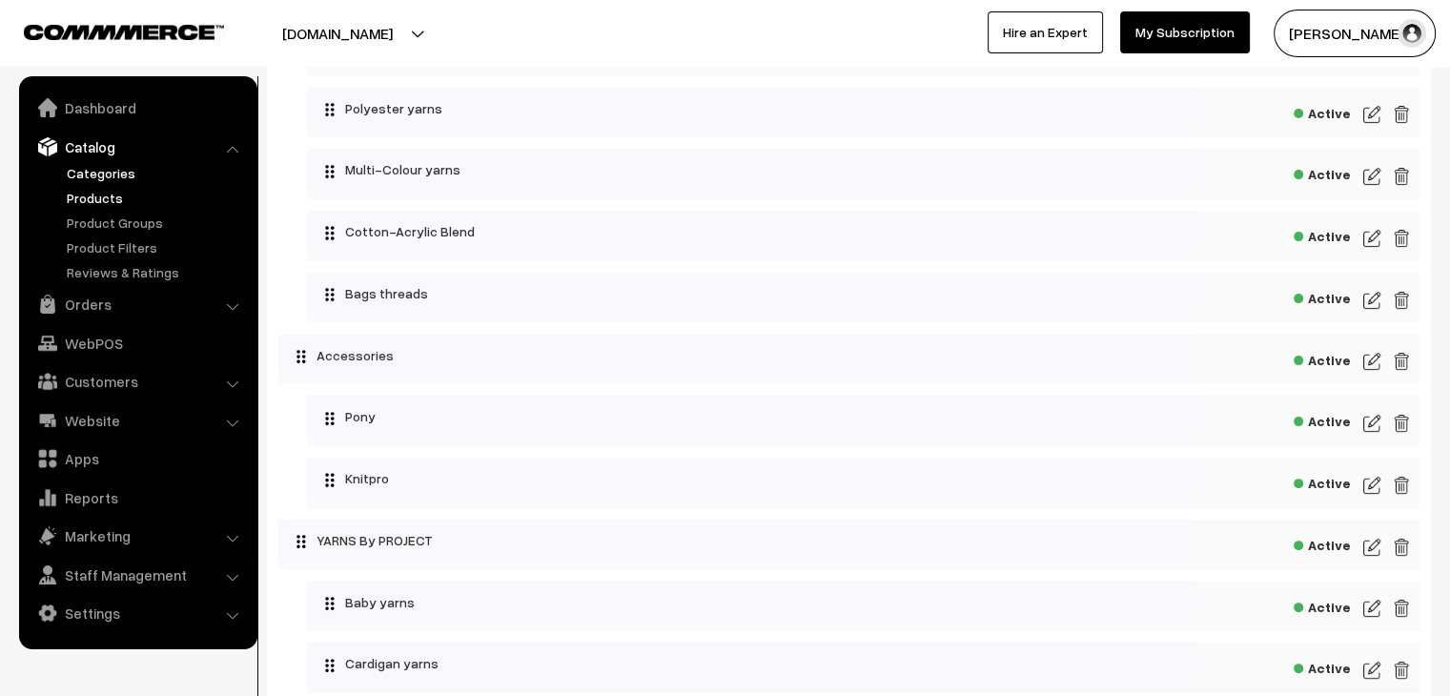
click at [92, 201] on link "Products" at bounding box center [156, 198] width 189 height 20
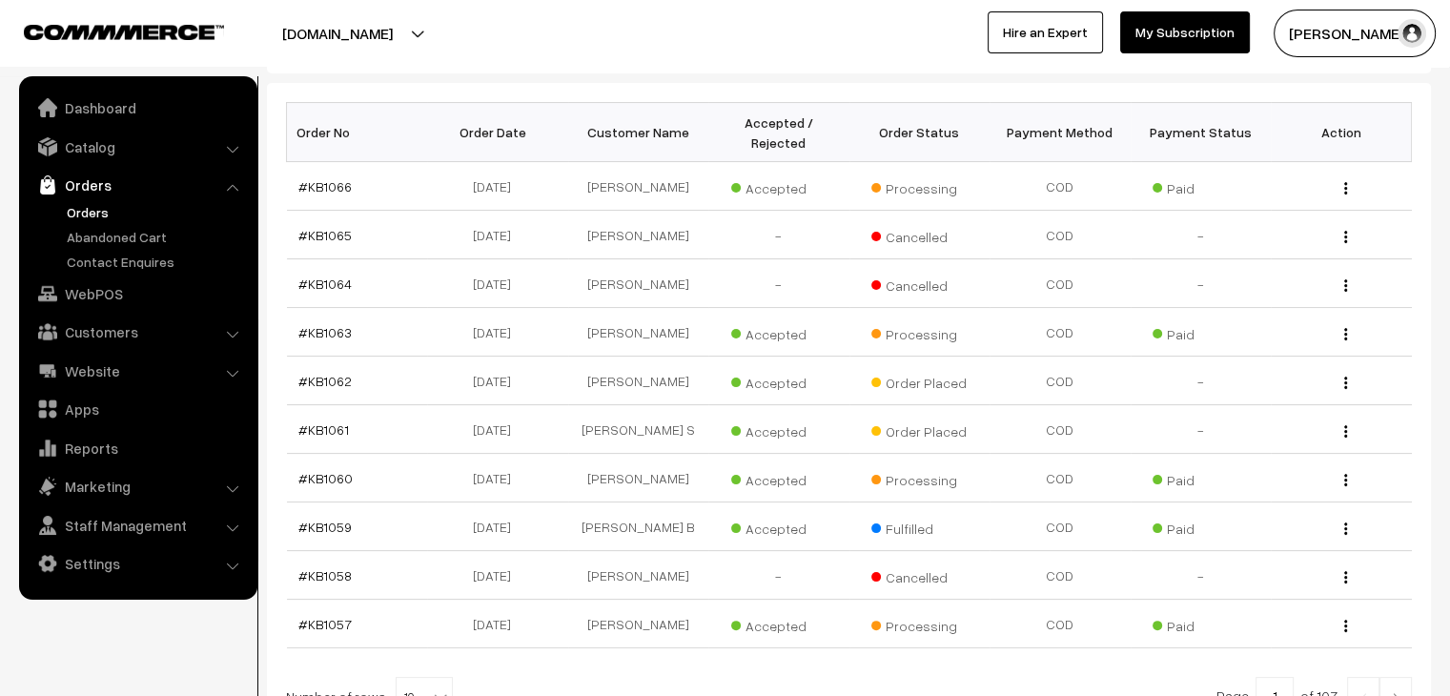
click at [431, 687] on b at bounding box center [440, 696] width 19 height 19
select select "80"
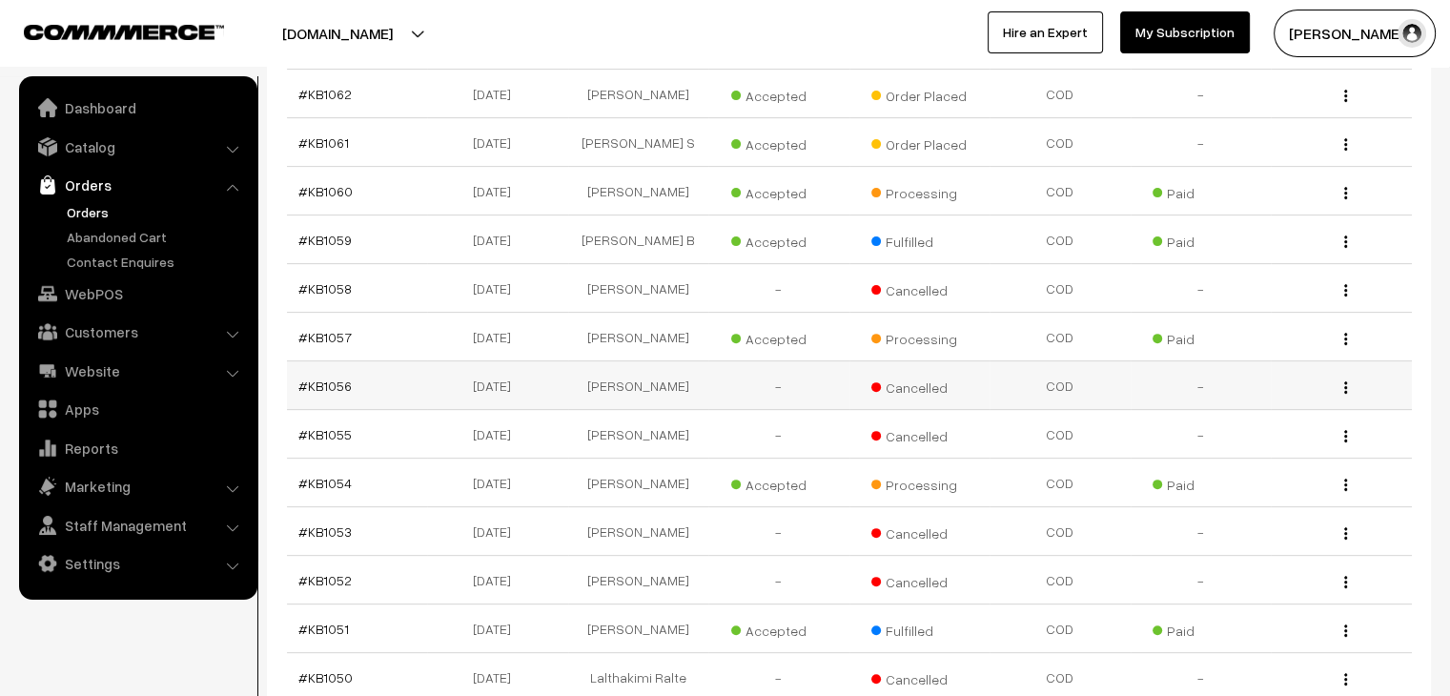
scroll to position [572, 0]
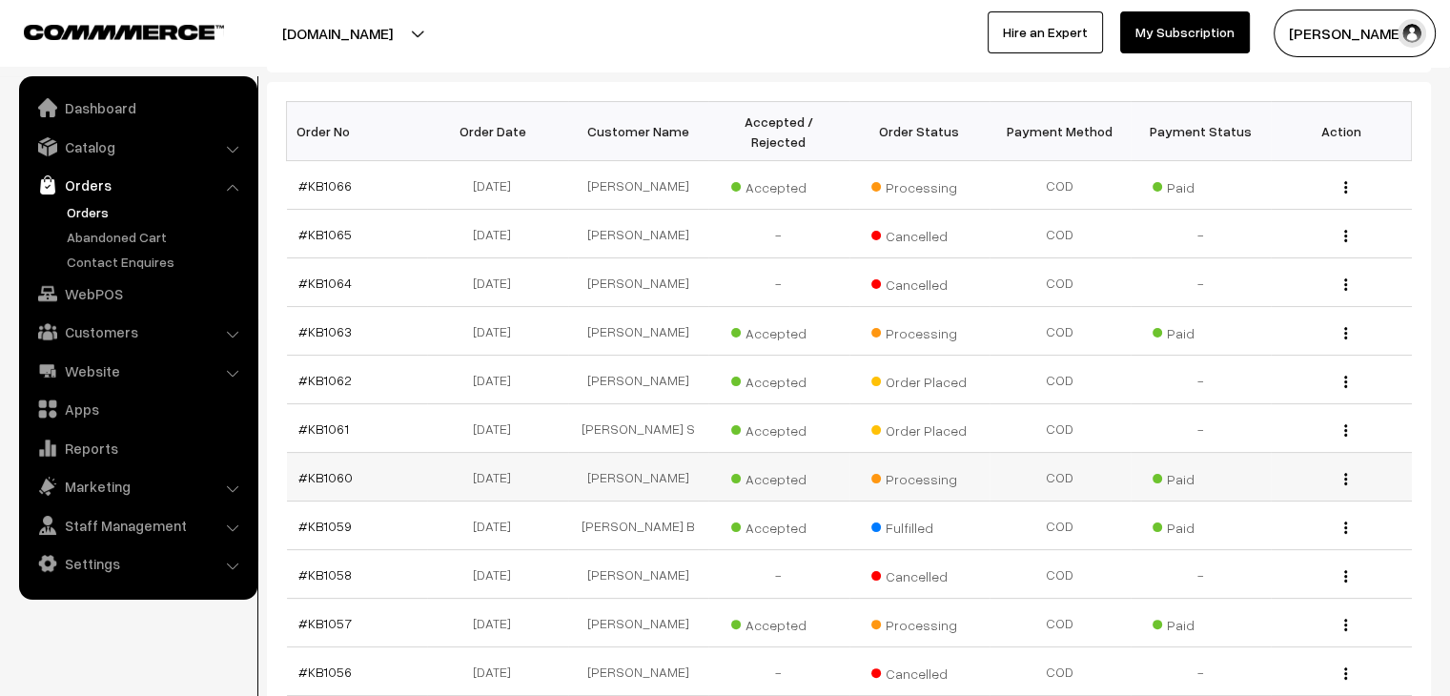
scroll to position [286, 0]
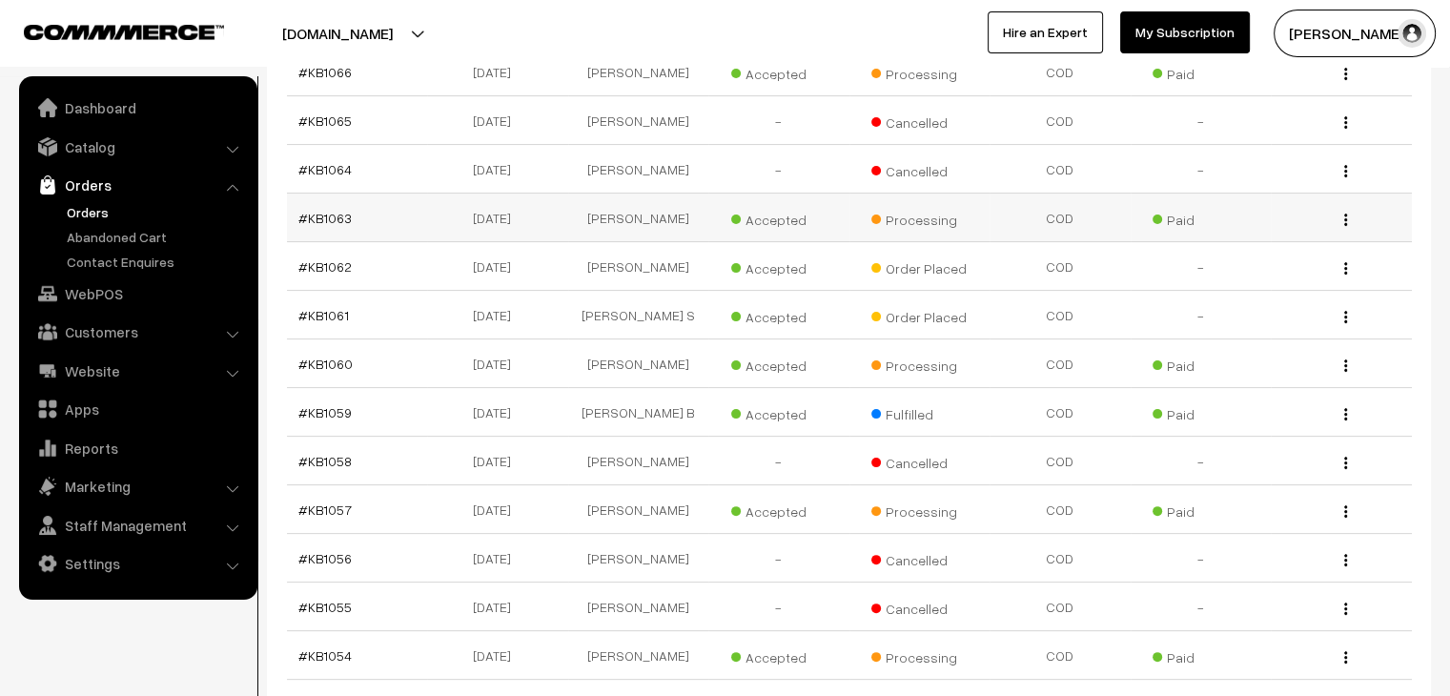
scroll to position [404, 0]
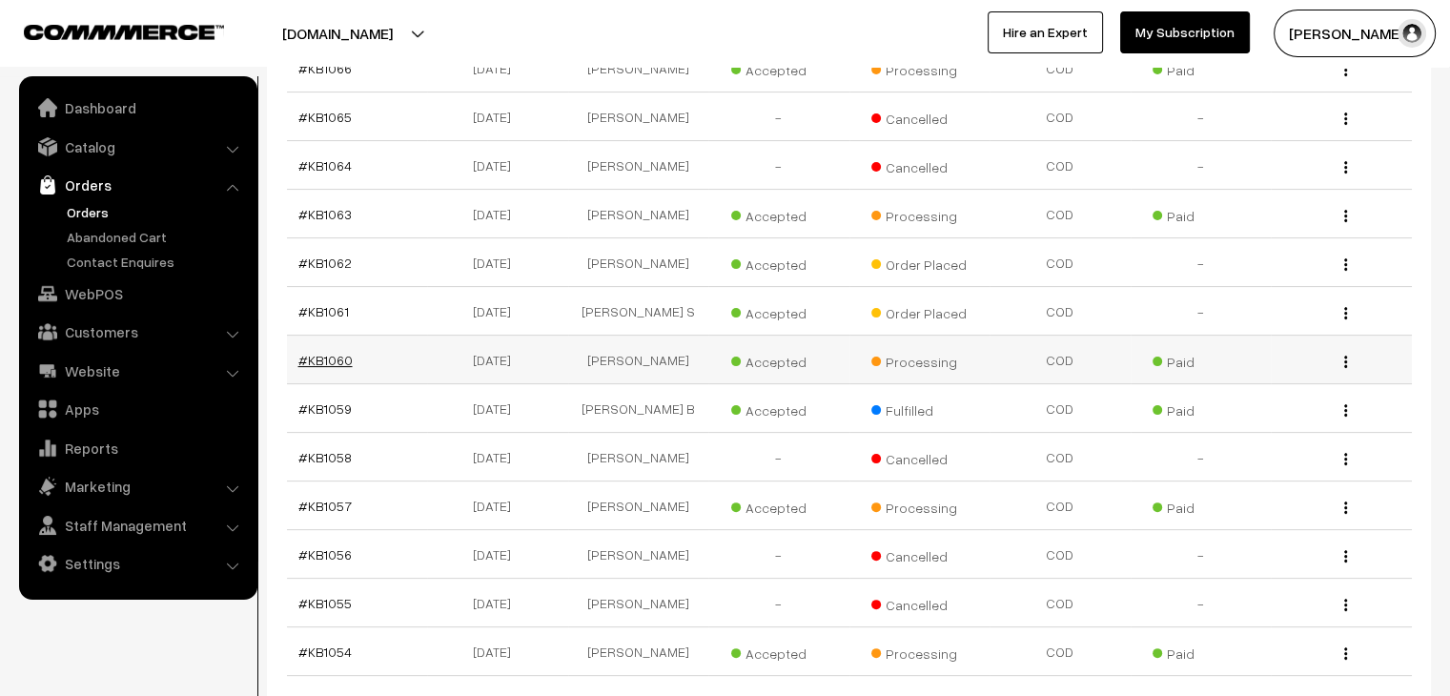
click at [338, 352] on link "#KB1060" at bounding box center [325, 360] width 54 height 16
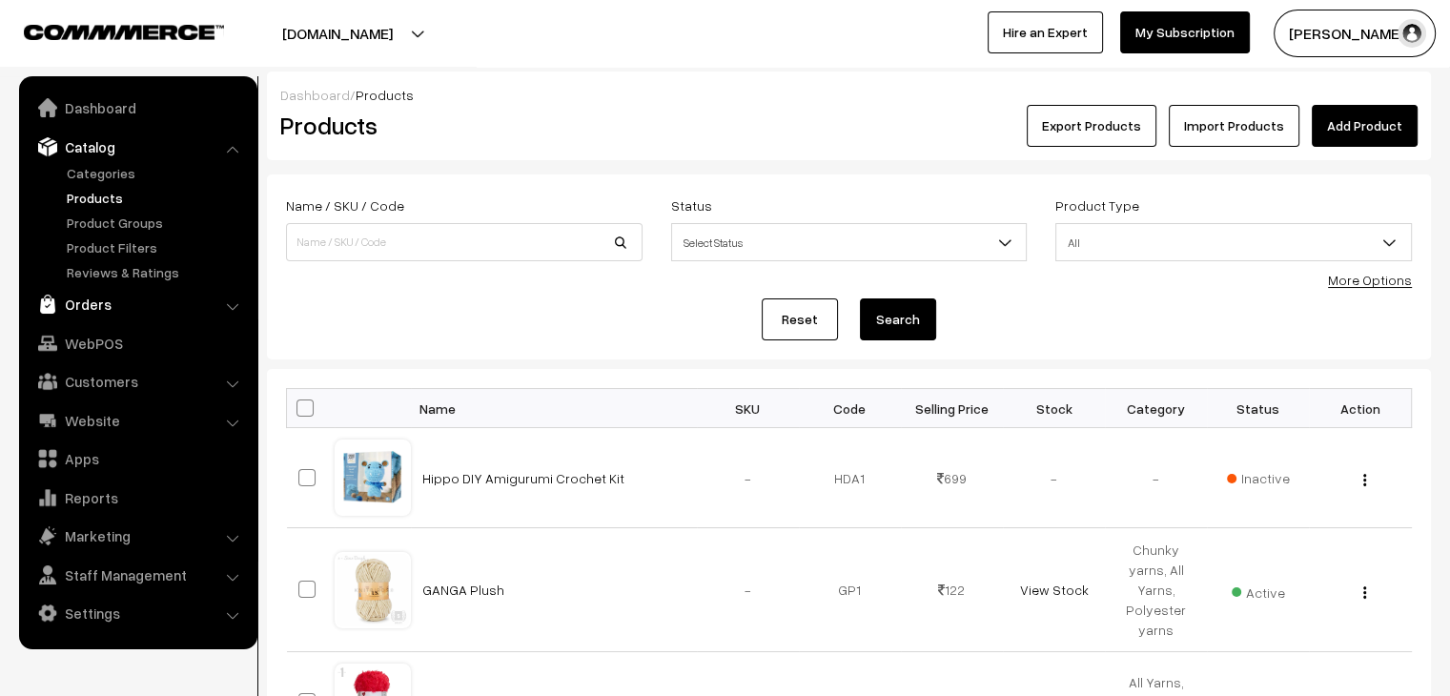
click at [78, 310] on link "Orders" at bounding box center [137, 304] width 227 height 34
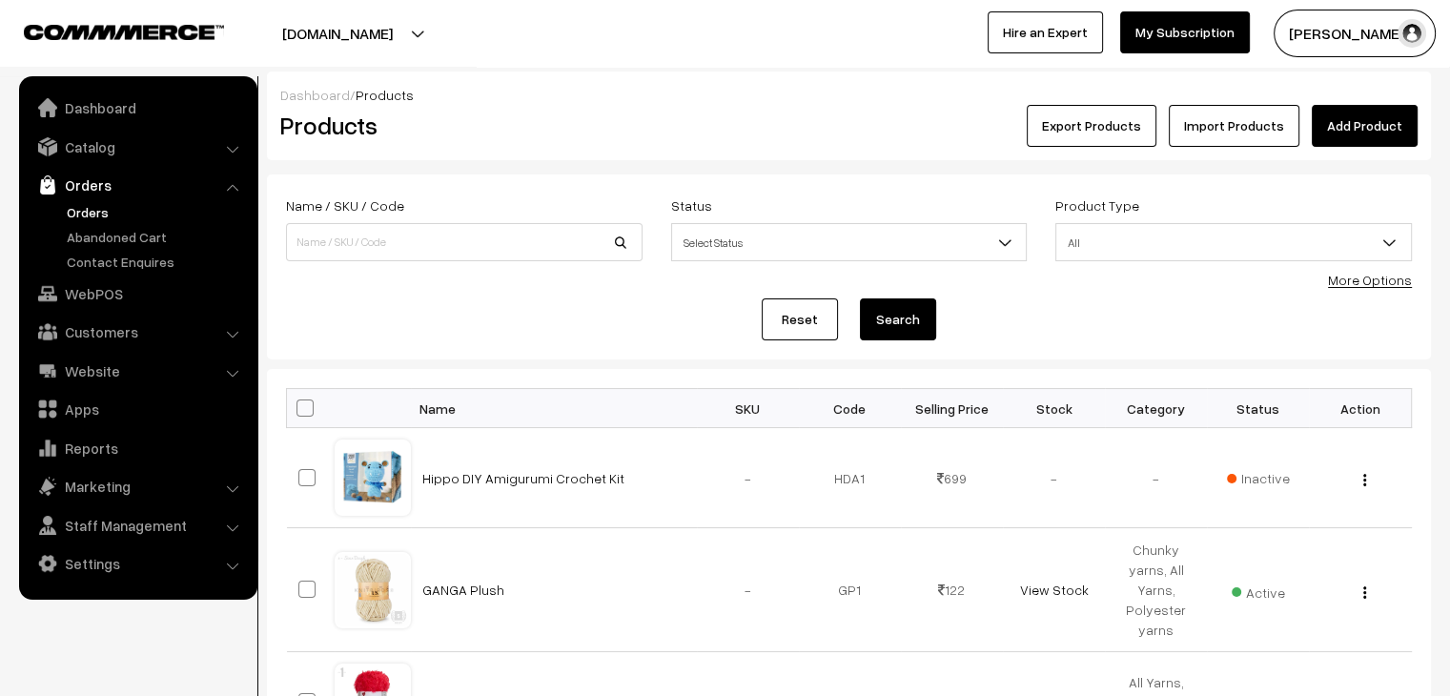
click at [86, 216] on link "Orders" at bounding box center [156, 212] width 189 height 20
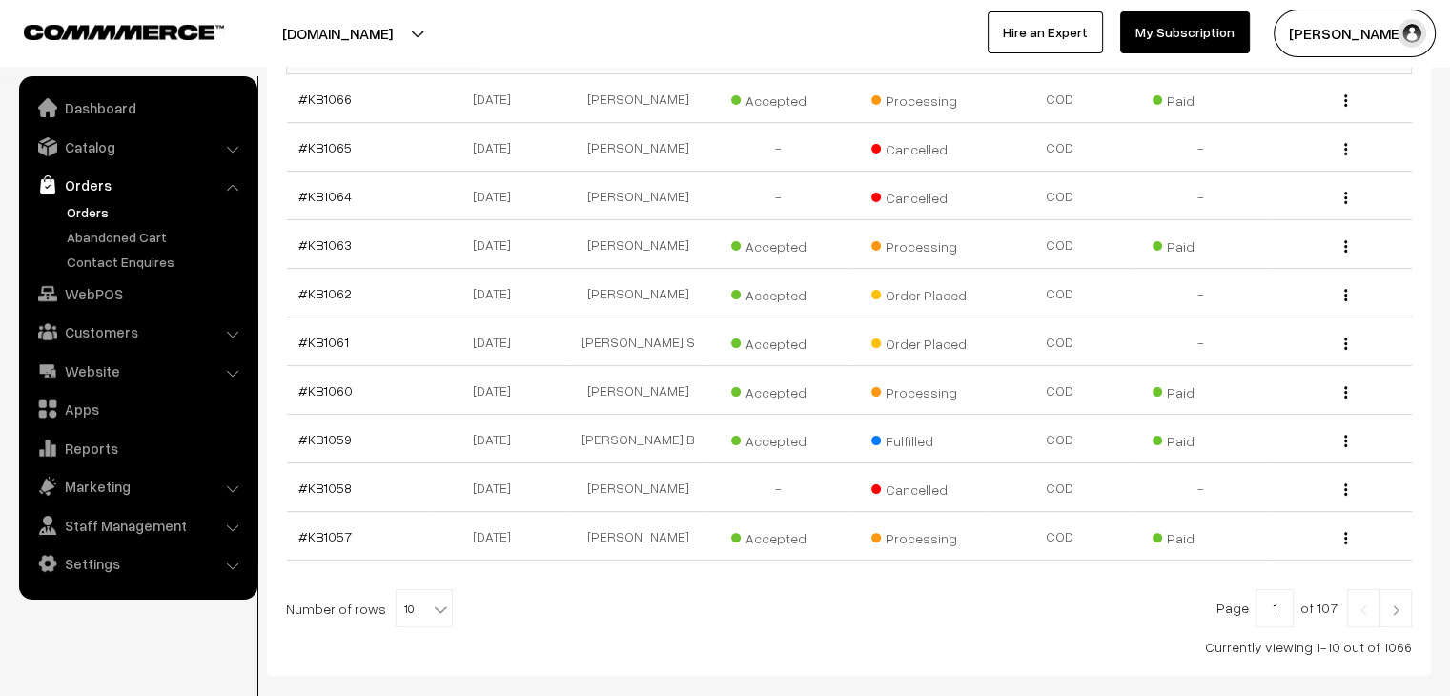
scroll to position [381, 0]
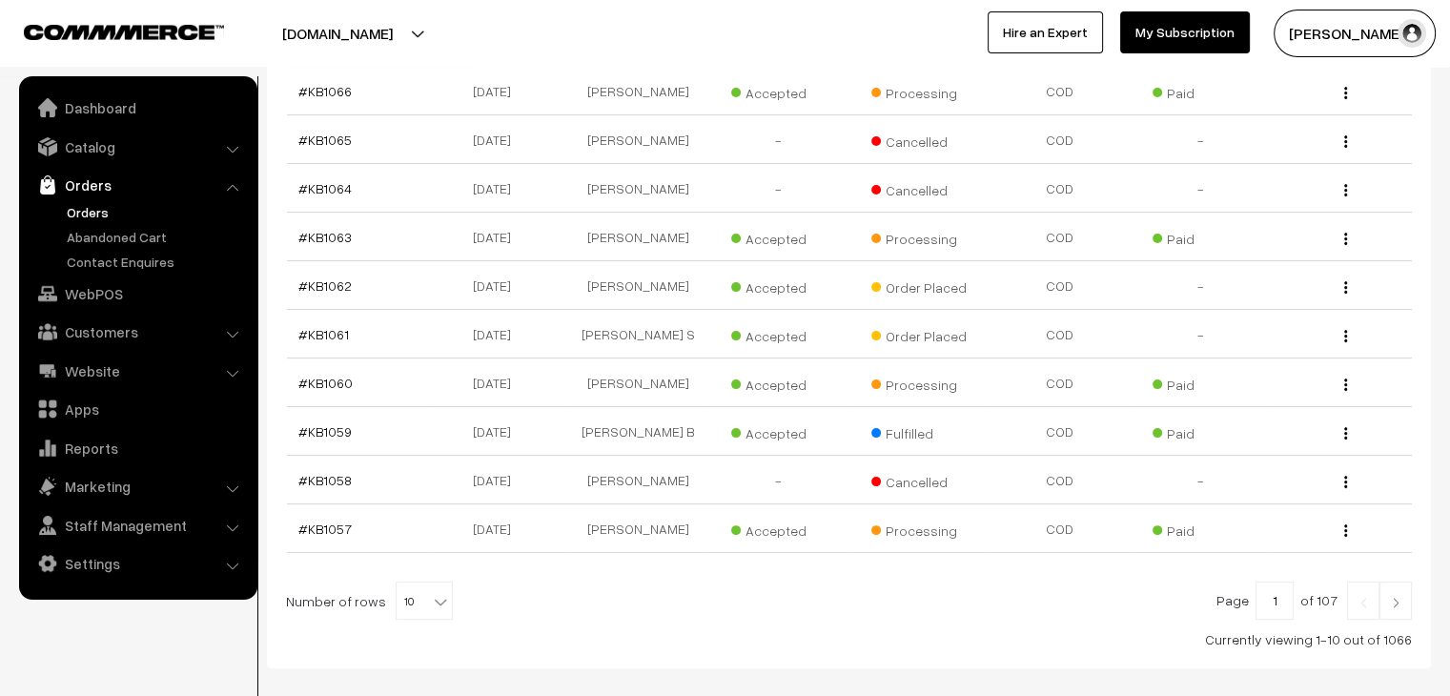
click at [417, 583] on span "10" at bounding box center [424, 602] width 55 height 38
select select "80"
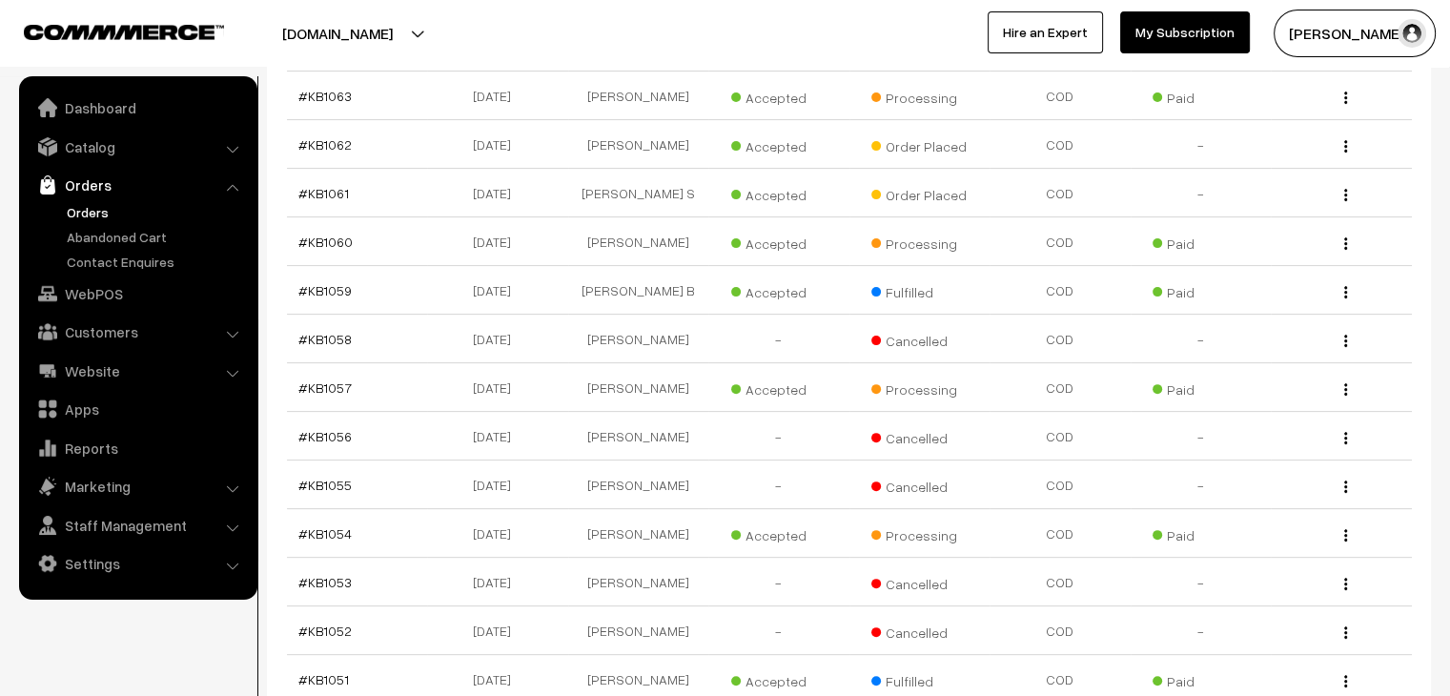
scroll to position [477, 0]
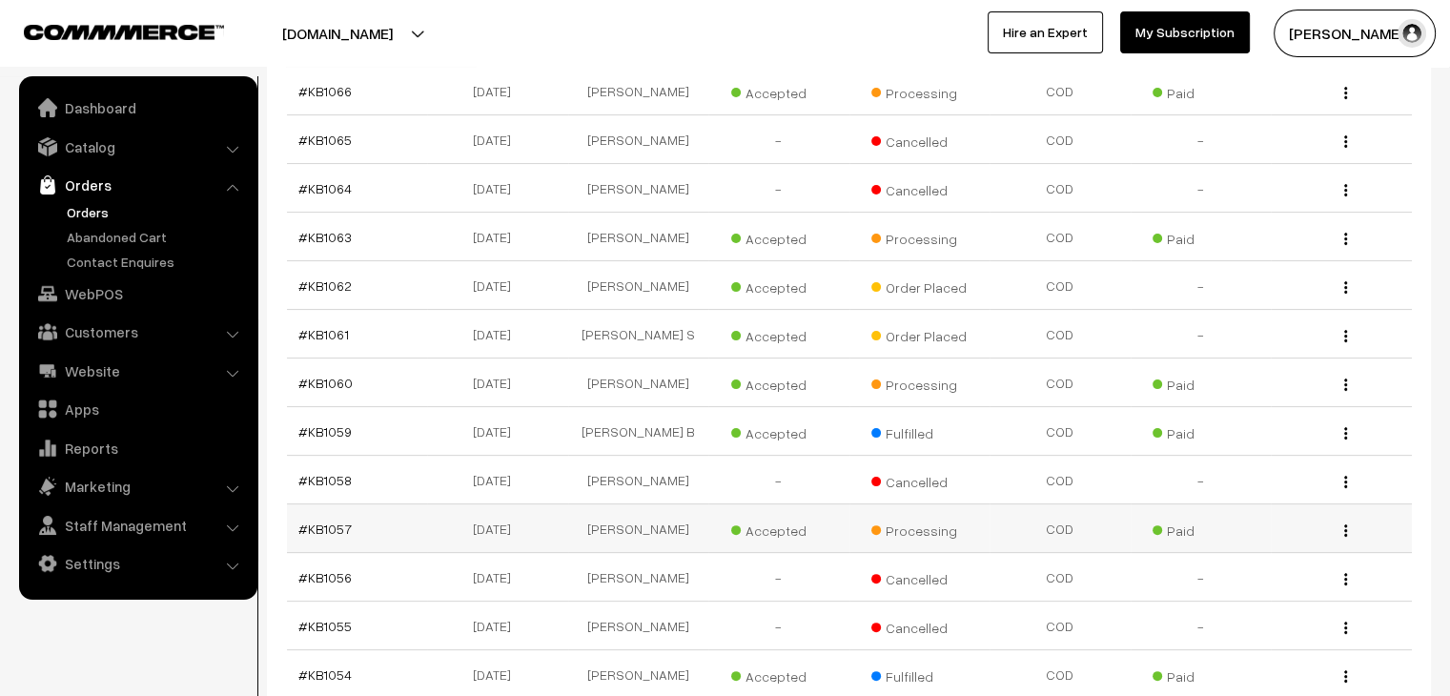
scroll to position [381, 0]
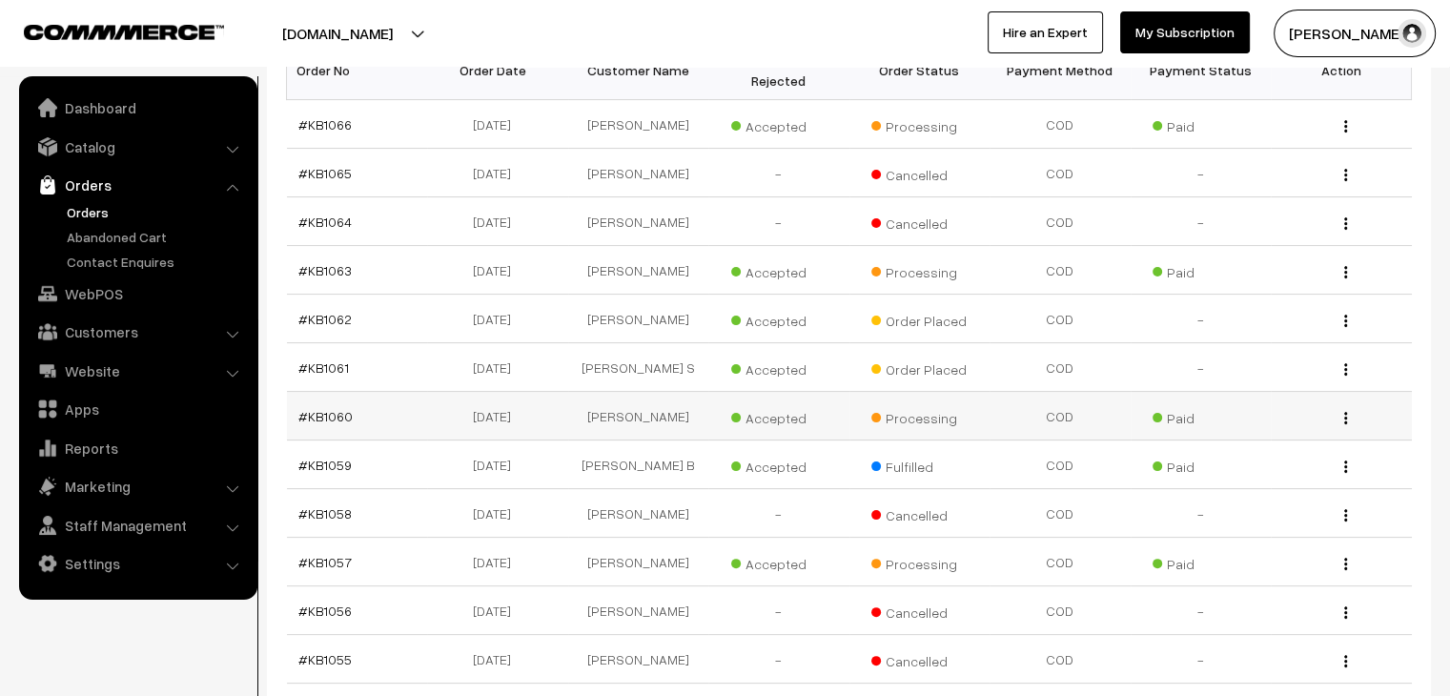
scroll to position [477, 0]
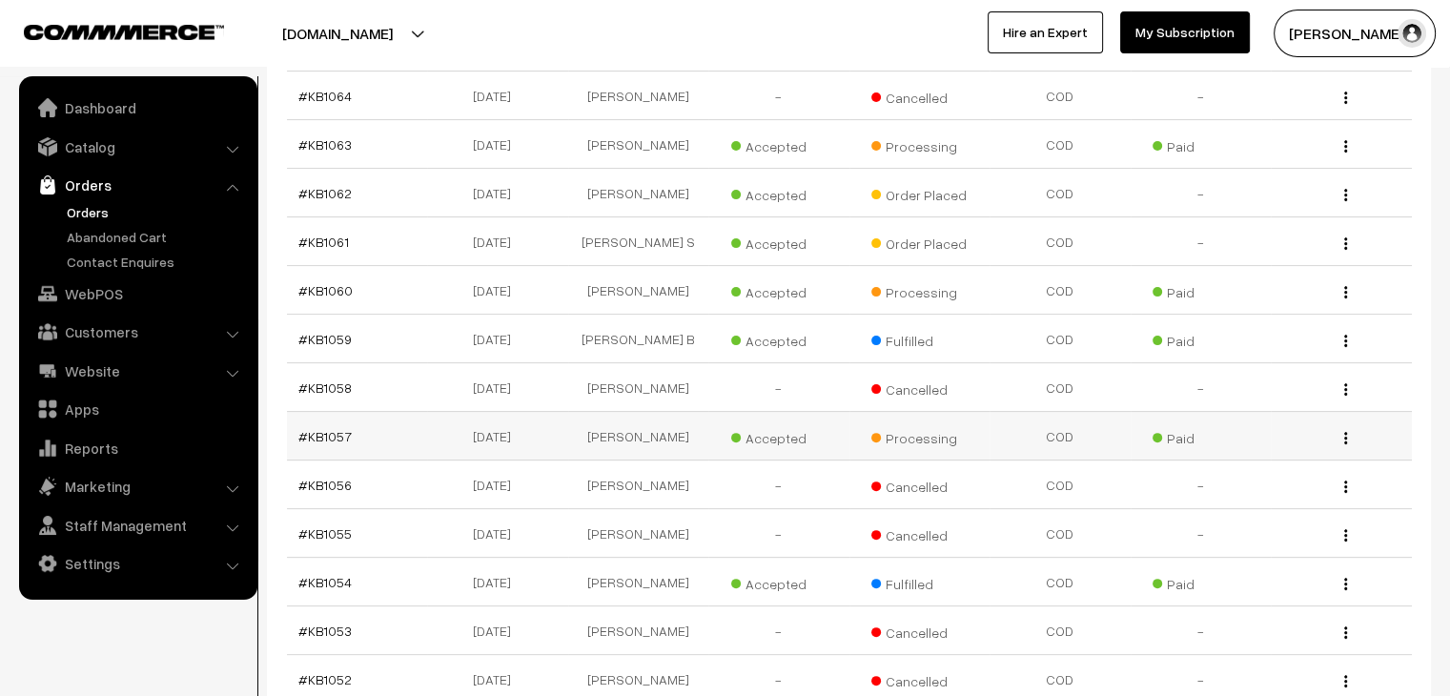
scroll to position [477, 0]
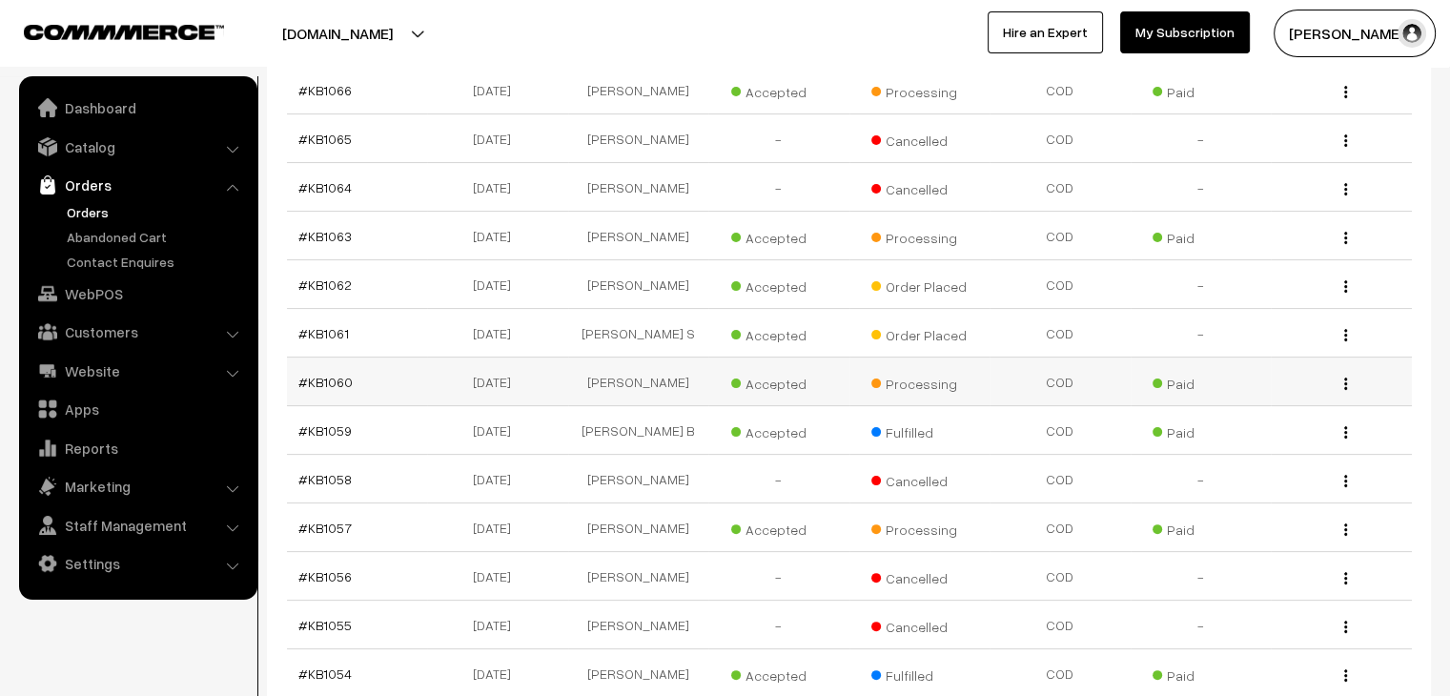
scroll to position [381, 0]
click at [344, 375] on link "#KB1060" at bounding box center [325, 383] width 54 height 16
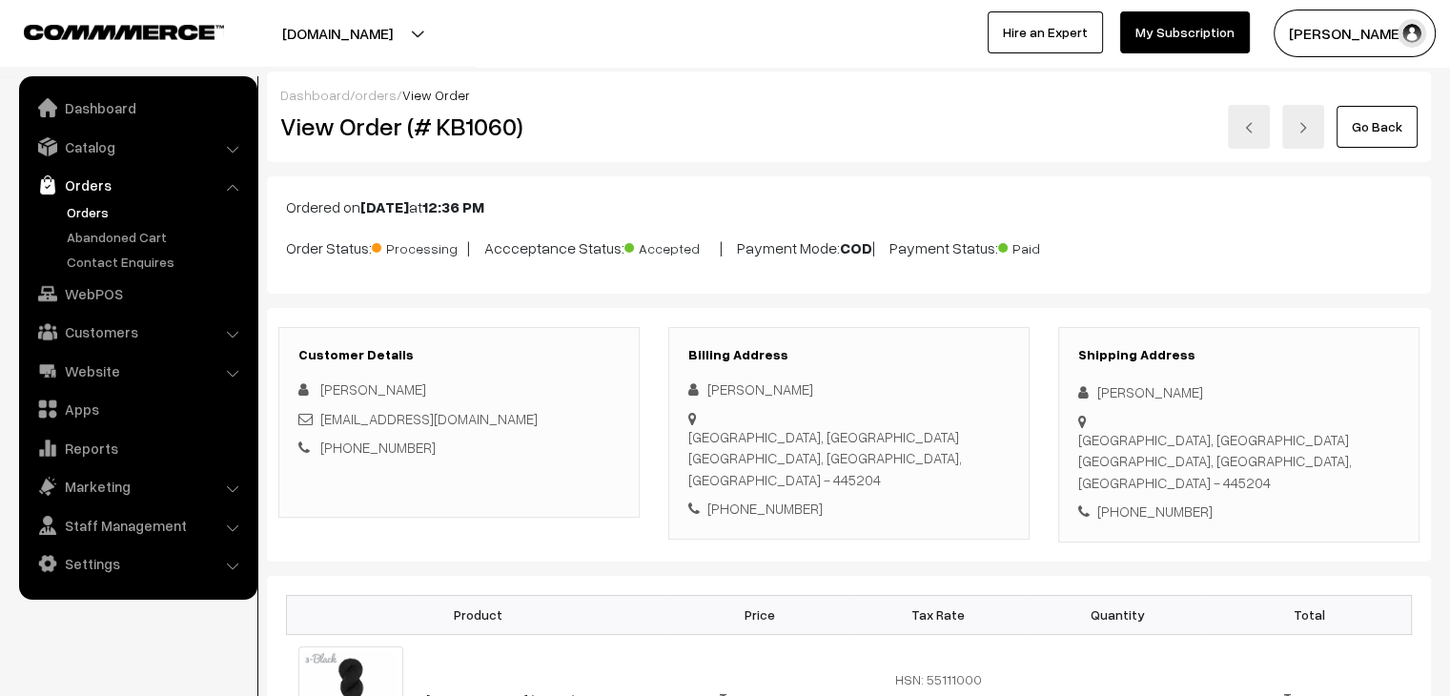
click at [381, 94] on link "orders" at bounding box center [376, 95] width 42 height 16
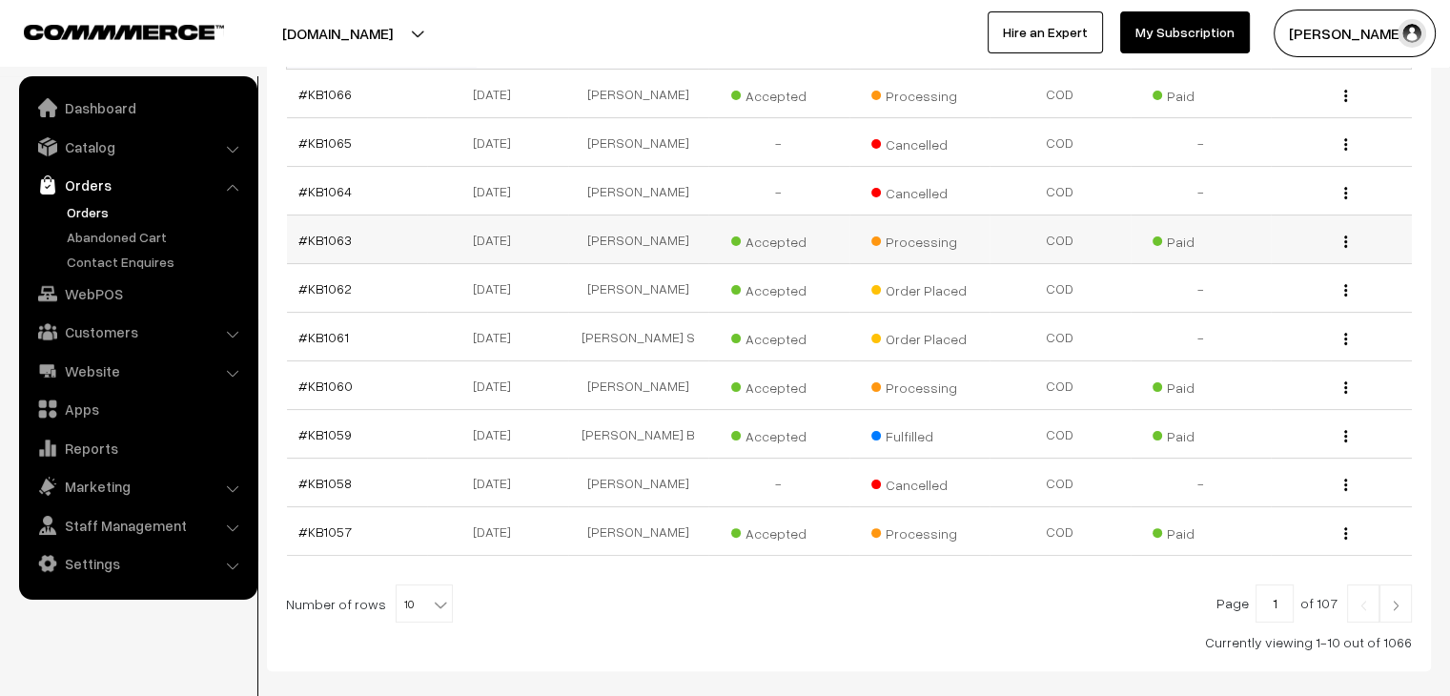
scroll to position [381, 0]
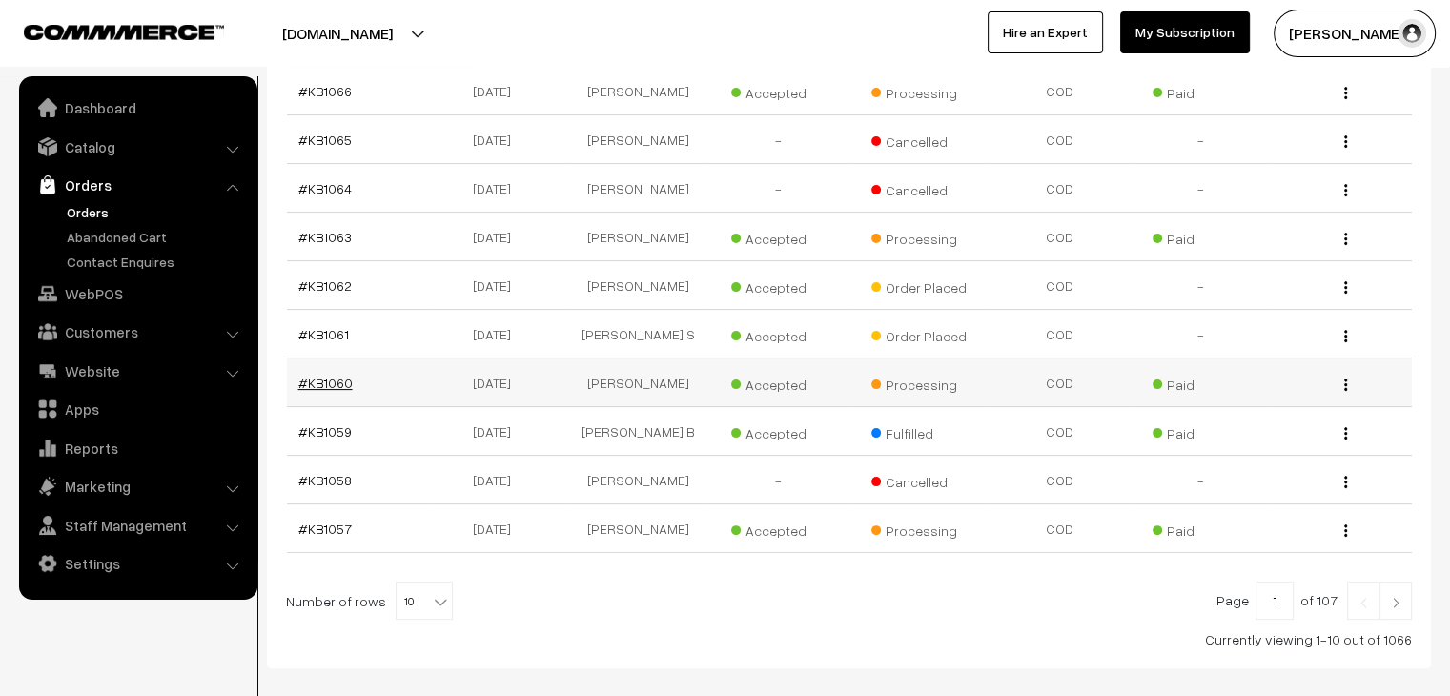
click at [324, 375] on link "#KB1060" at bounding box center [325, 383] width 54 height 16
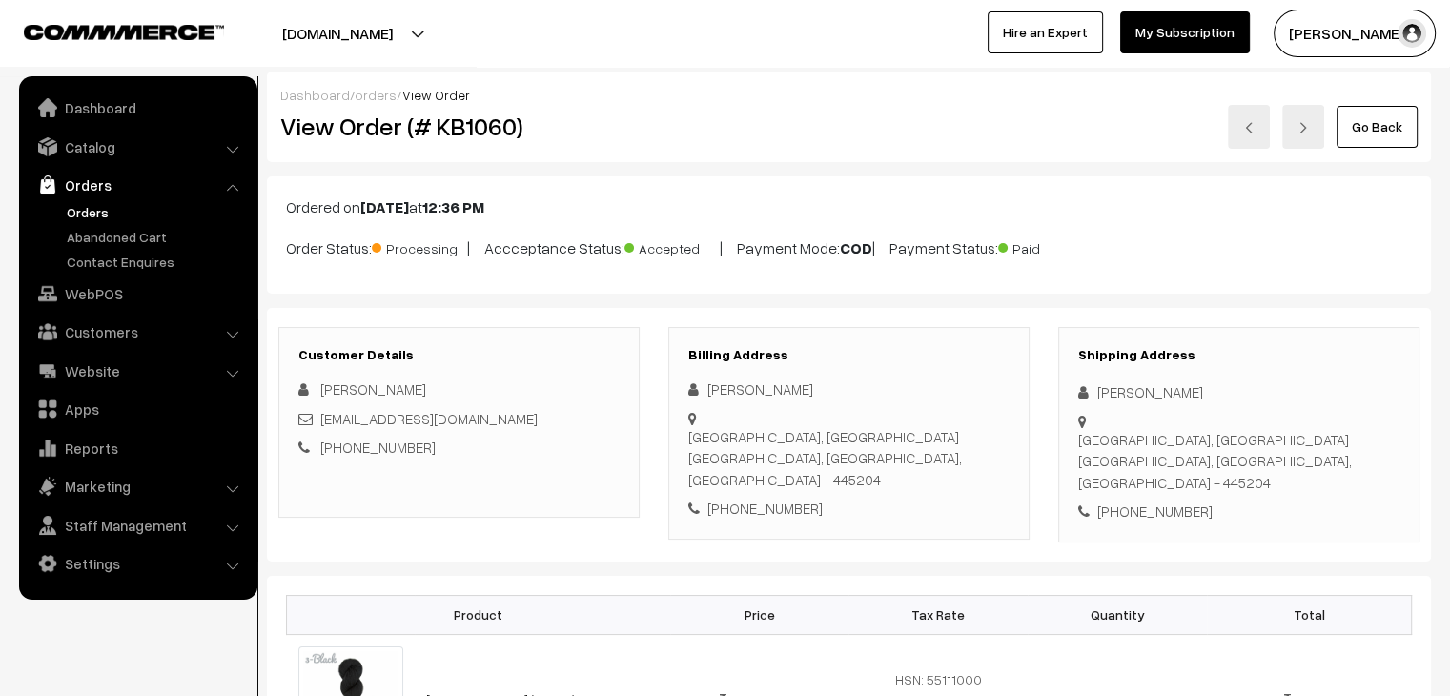
click at [374, 94] on link "orders" at bounding box center [376, 95] width 42 height 16
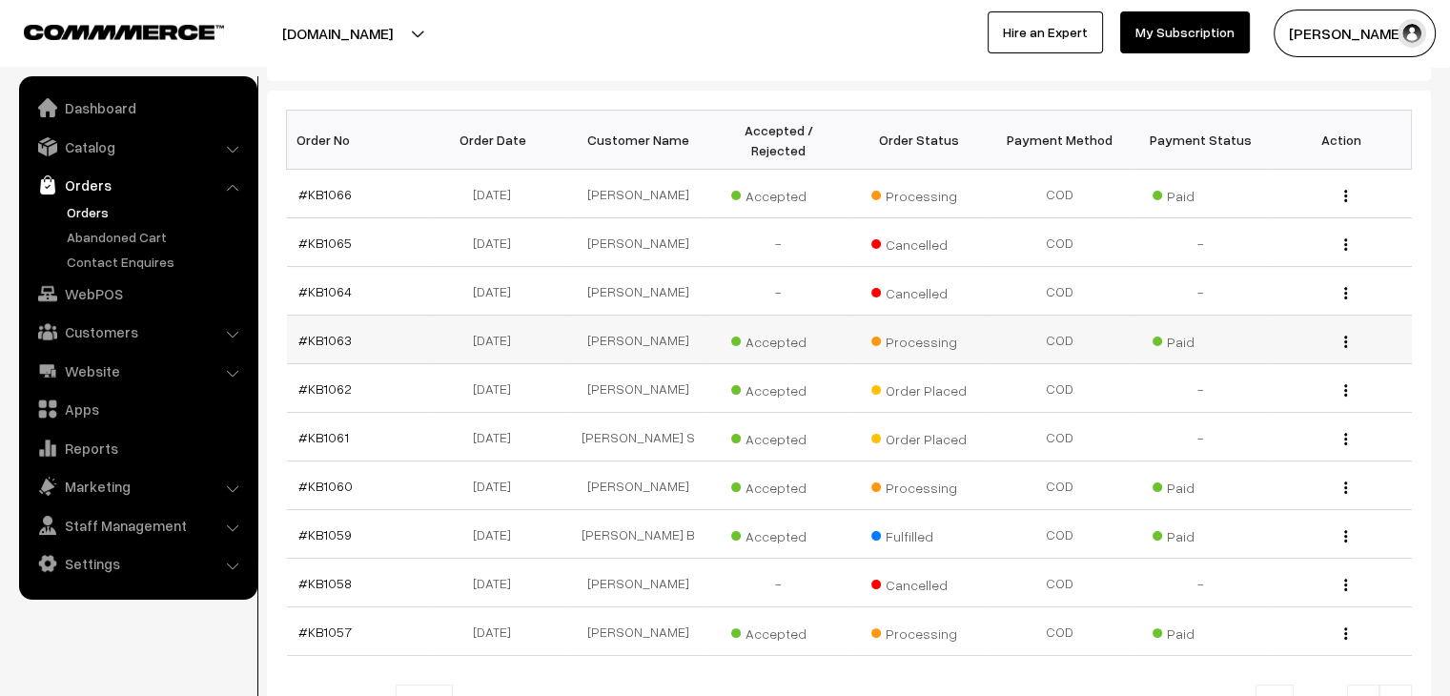
scroll to position [286, 0]
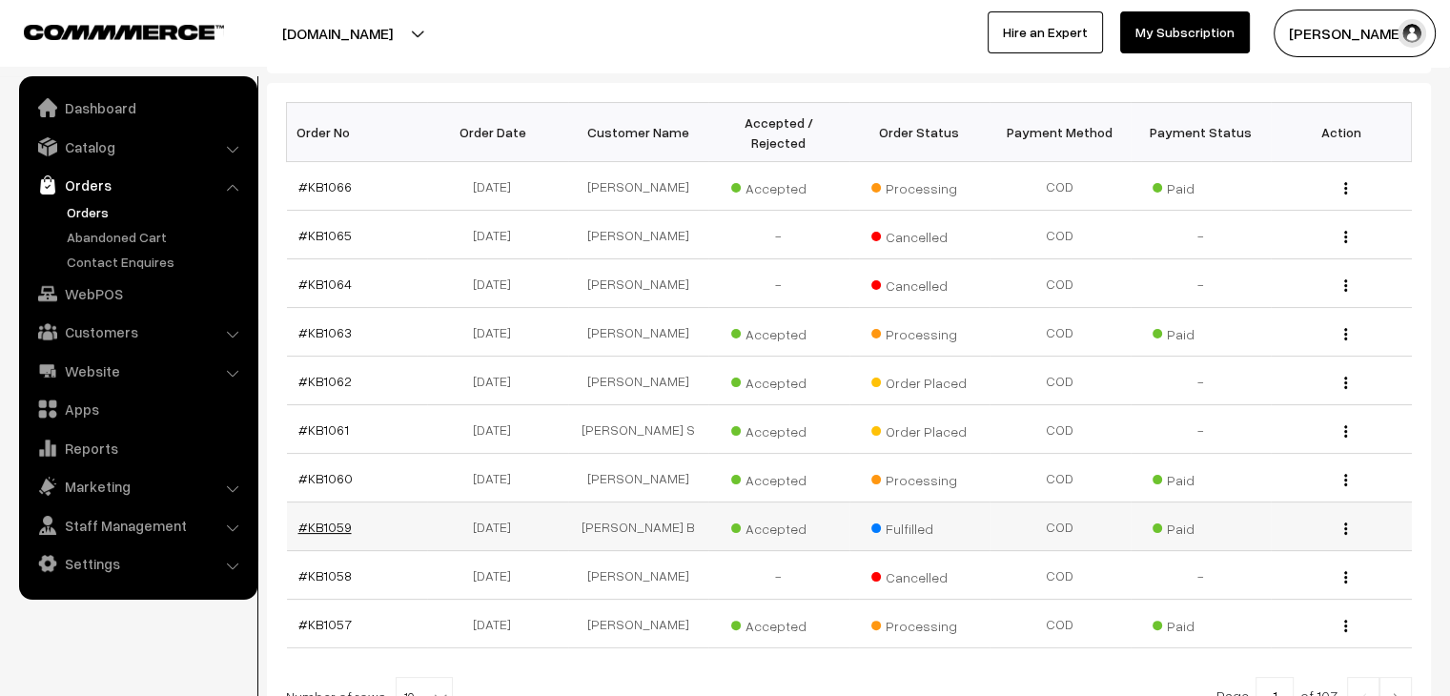
click at [338, 519] on link "#KB1059" at bounding box center [324, 527] width 53 height 16
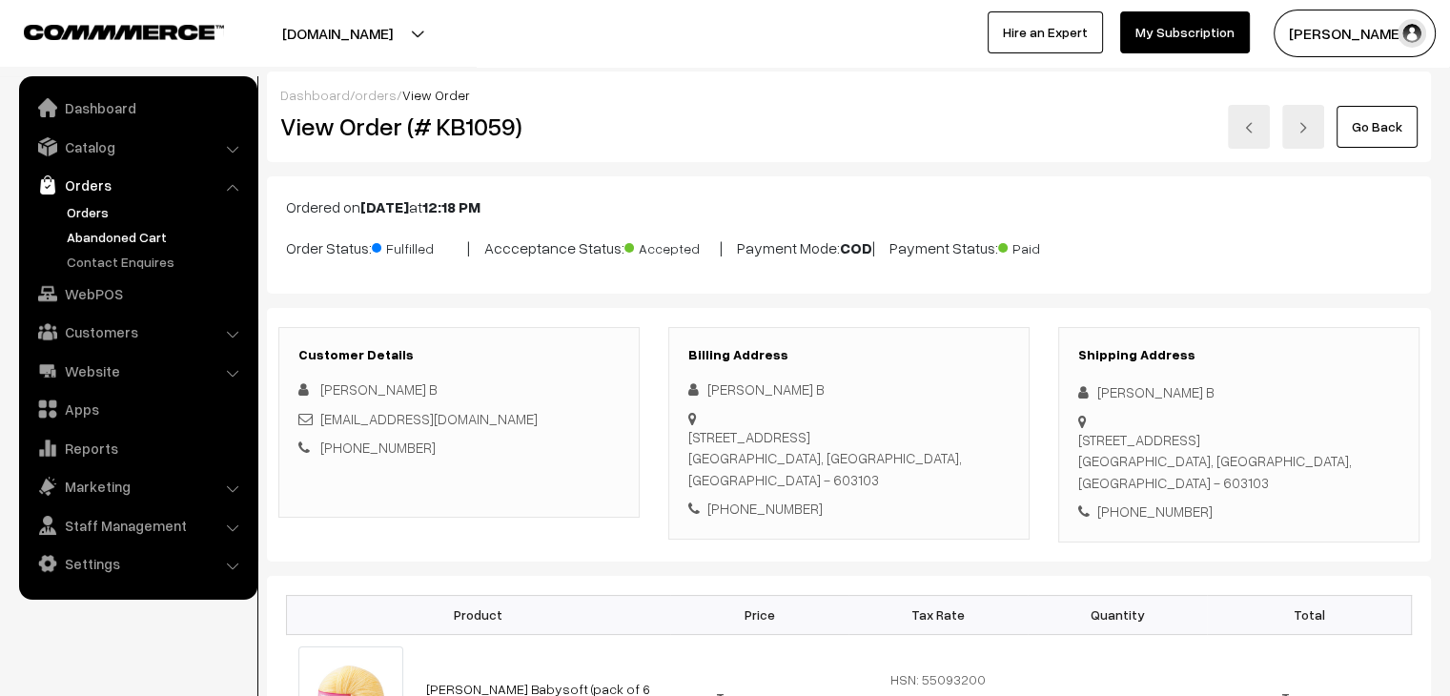
click at [65, 233] on link "Abandoned Cart" at bounding box center [156, 237] width 189 height 20
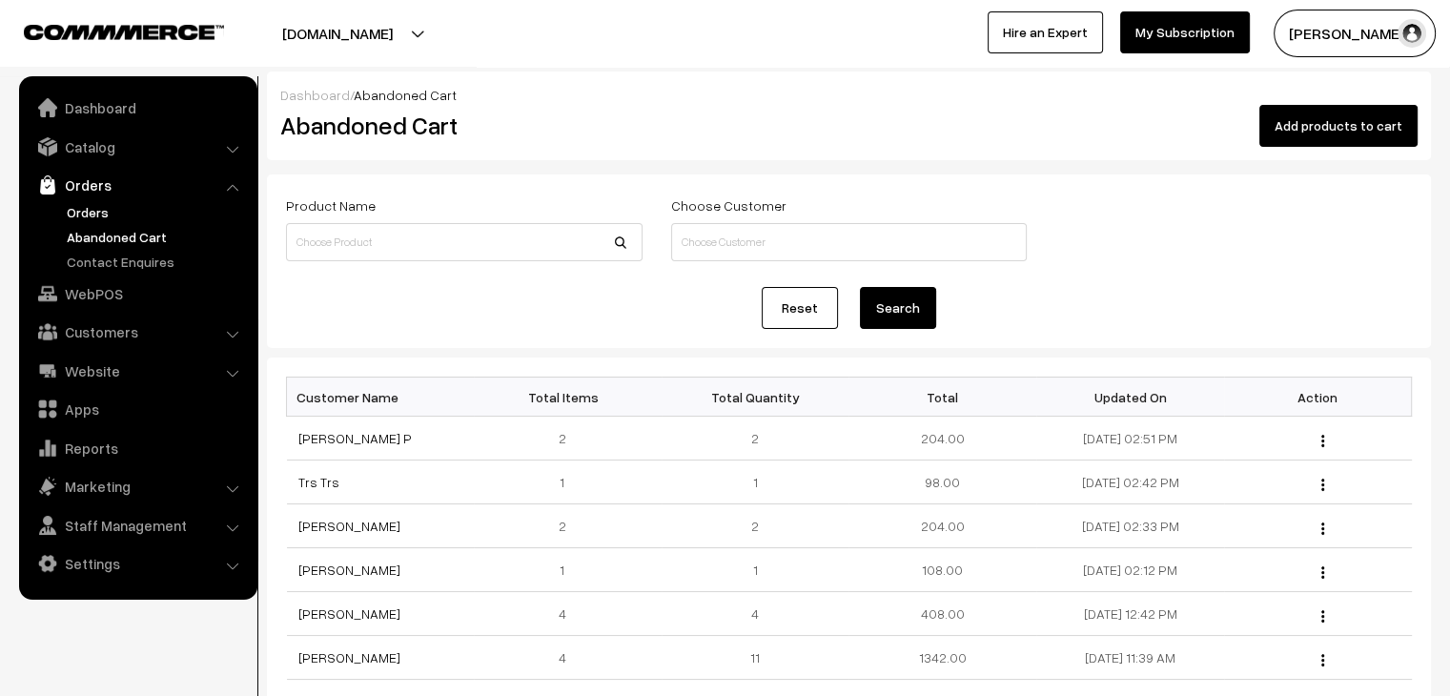
click at [82, 213] on link "Orders" at bounding box center [156, 212] width 189 height 20
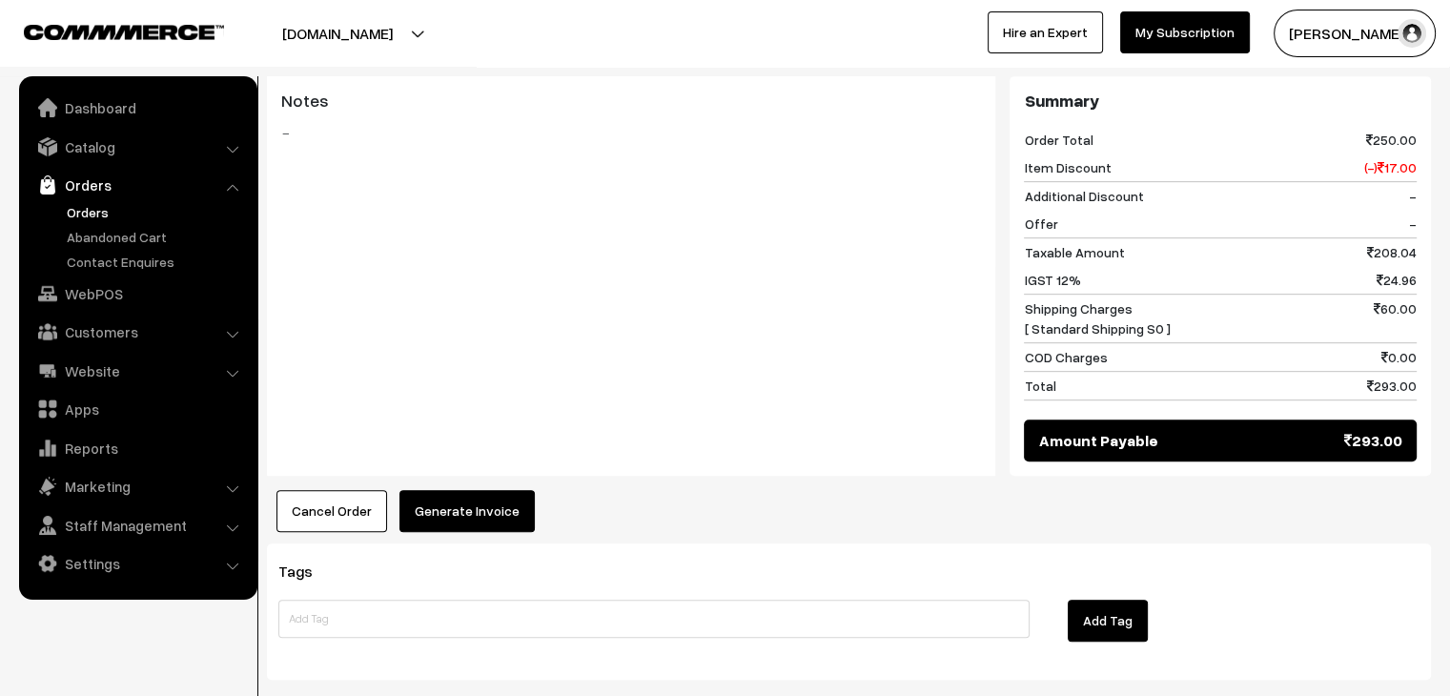
scroll to position [916, 0]
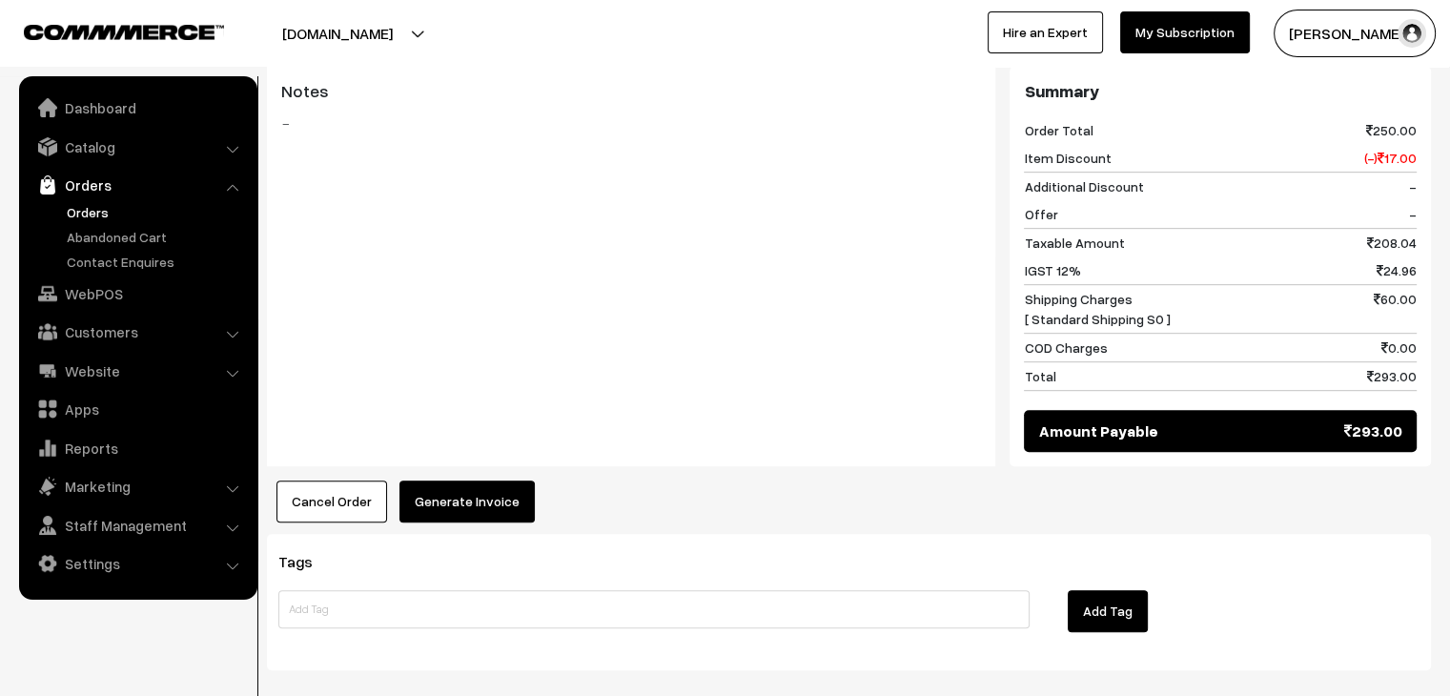
click at [458, 504] on button "Generate Invoice" at bounding box center [467, 502] width 135 height 42
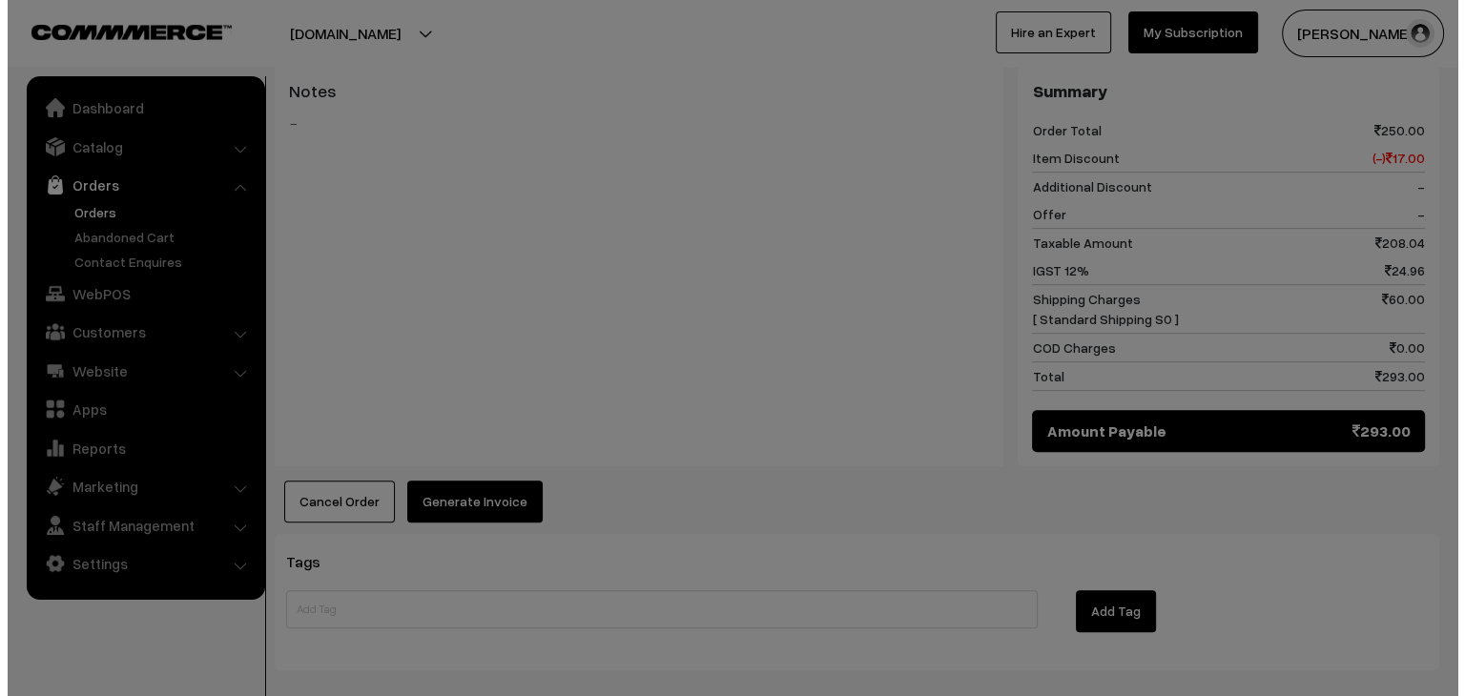
scroll to position [918, 0]
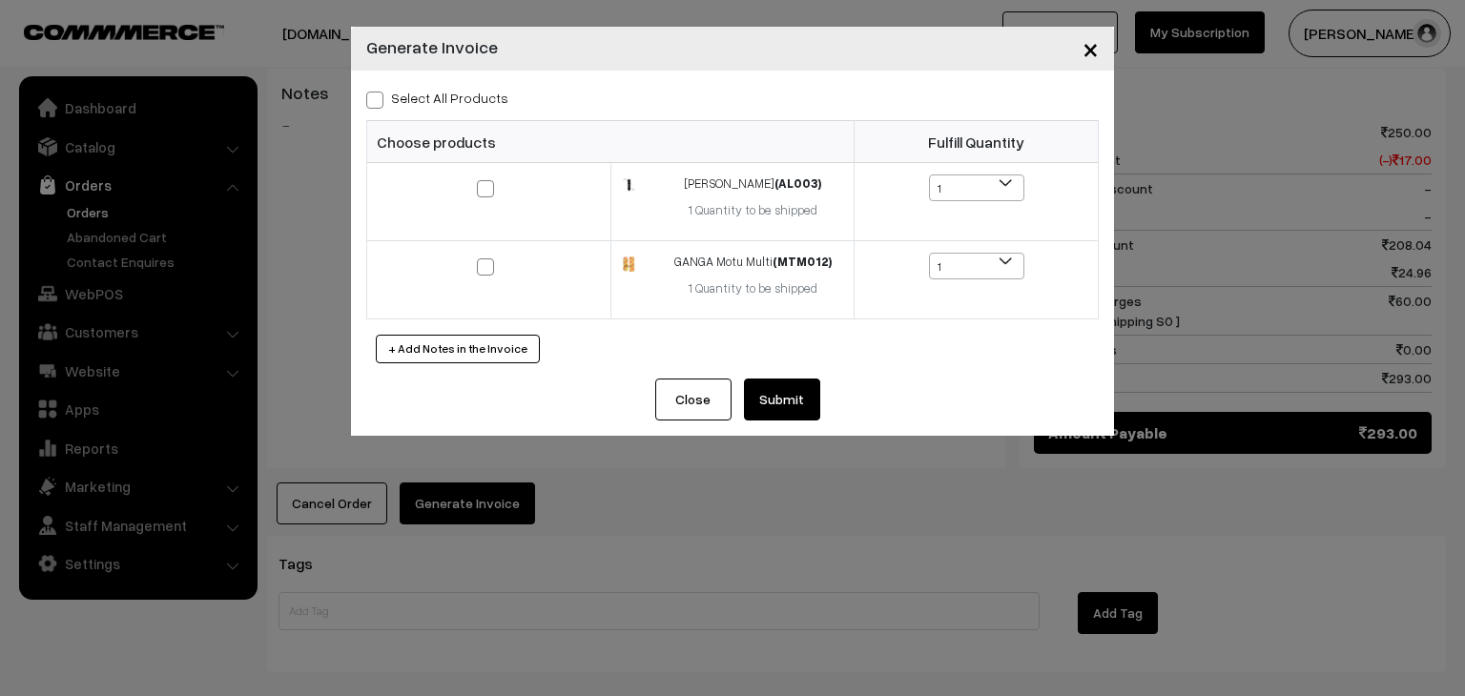
click at [386, 99] on label "Select All Products" at bounding box center [437, 98] width 142 height 20
click at [379, 99] on input "Select All Products" at bounding box center [372, 97] width 12 height 12
checkbox input "true"
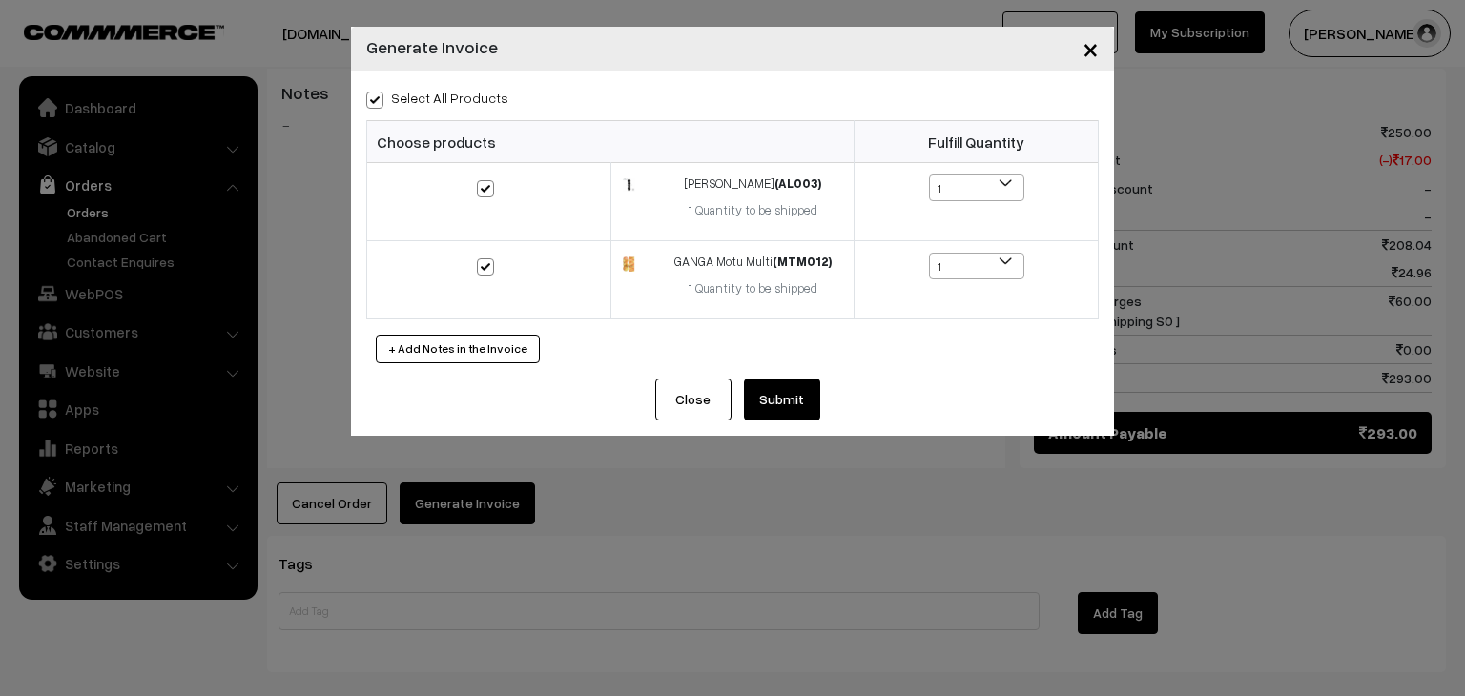
click at [782, 396] on button "Submit" at bounding box center [782, 400] width 76 height 42
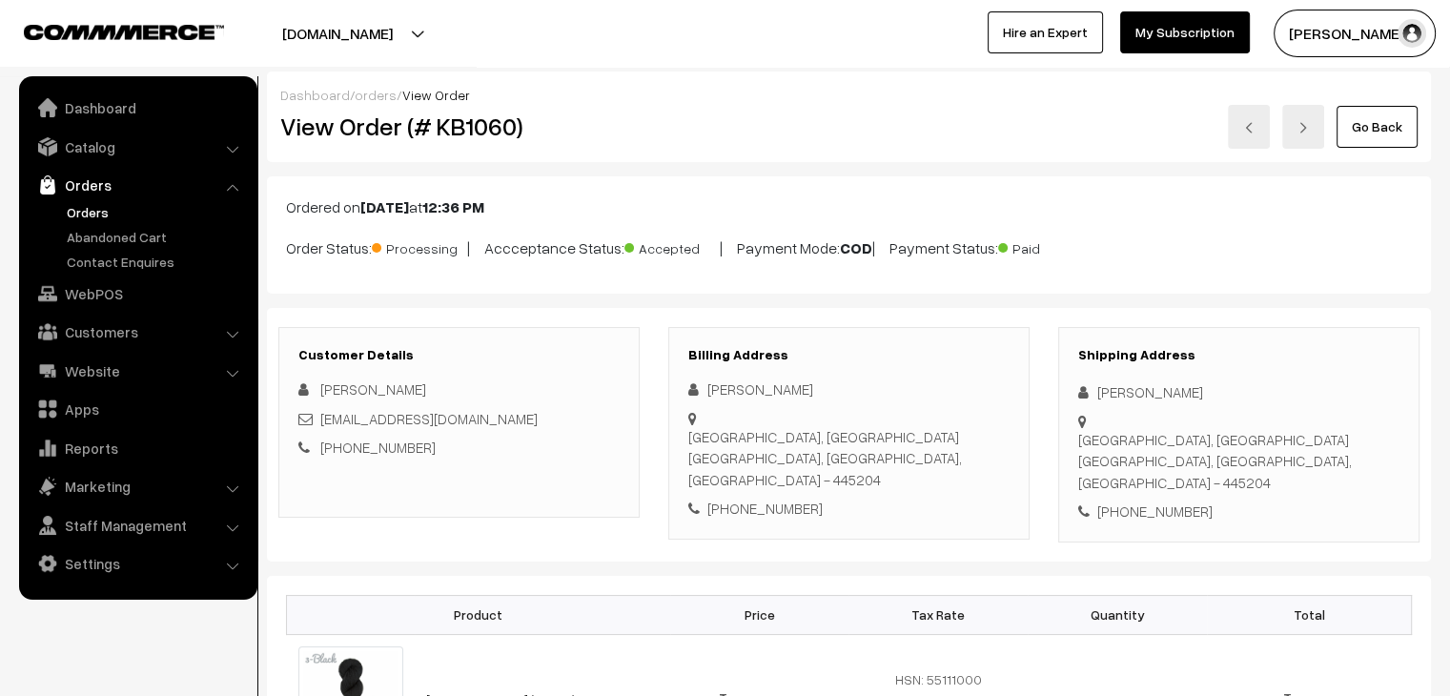
click at [359, 96] on link "orders" at bounding box center [376, 95] width 42 height 16
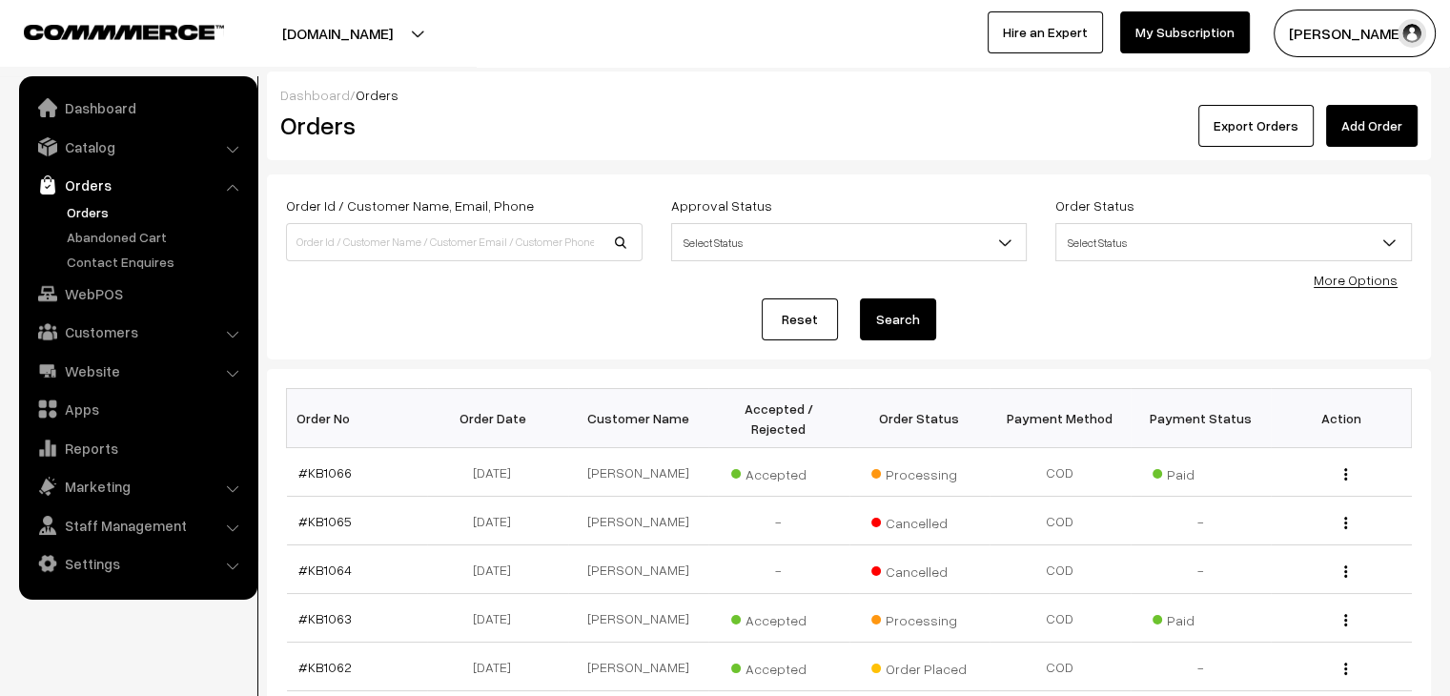
click at [117, 224] on ul "Orders" at bounding box center [138, 237] width 229 height 70
click at [126, 236] on link "Abandoned Cart" at bounding box center [156, 237] width 189 height 20
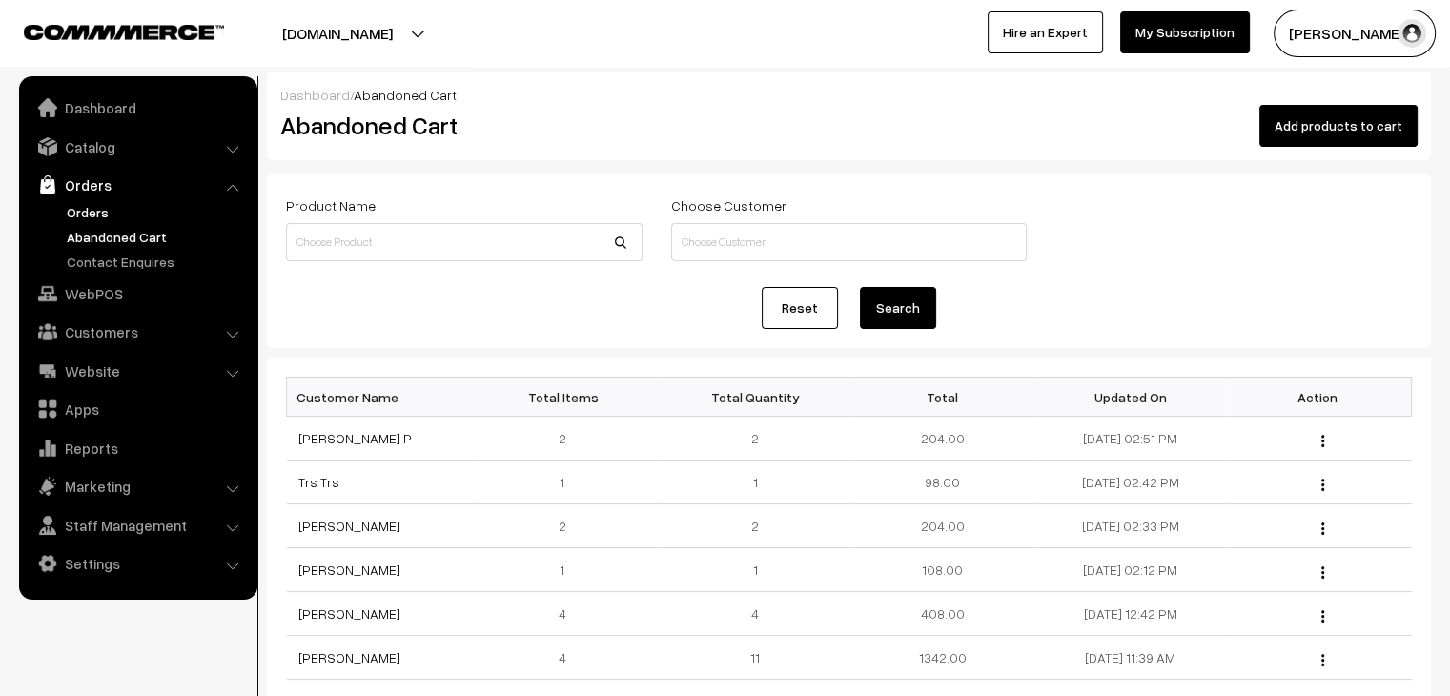
click at [105, 210] on link "Orders" at bounding box center [156, 212] width 189 height 20
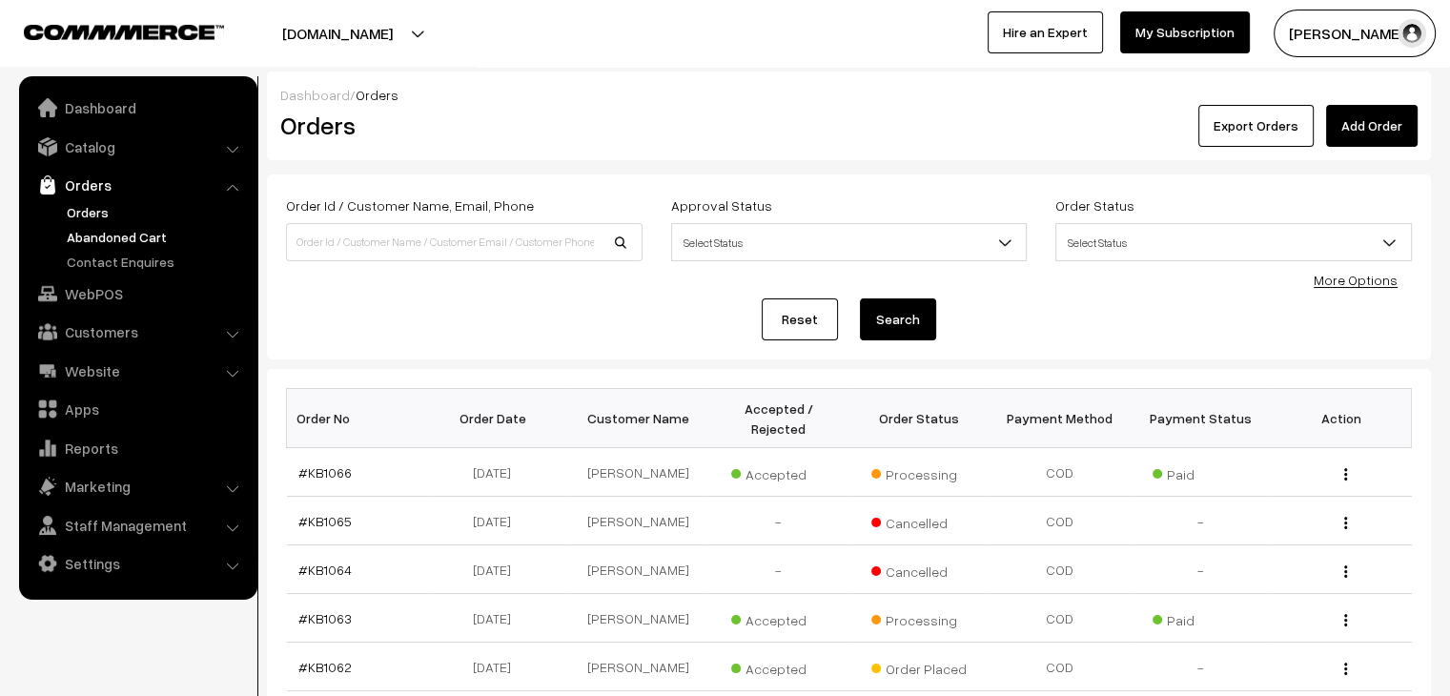
click at [90, 233] on link "Abandoned Cart" at bounding box center [156, 237] width 189 height 20
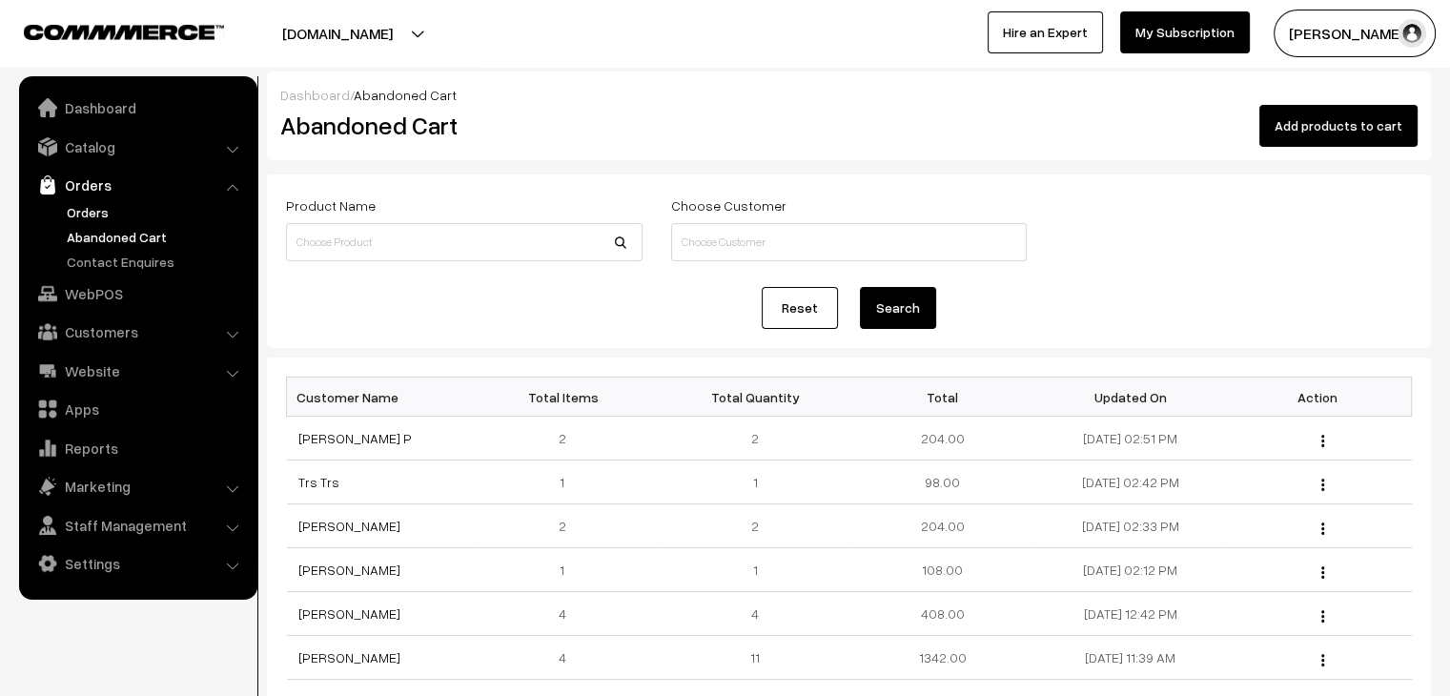
click at [127, 205] on link "Orders" at bounding box center [156, 212] width 189 height 20
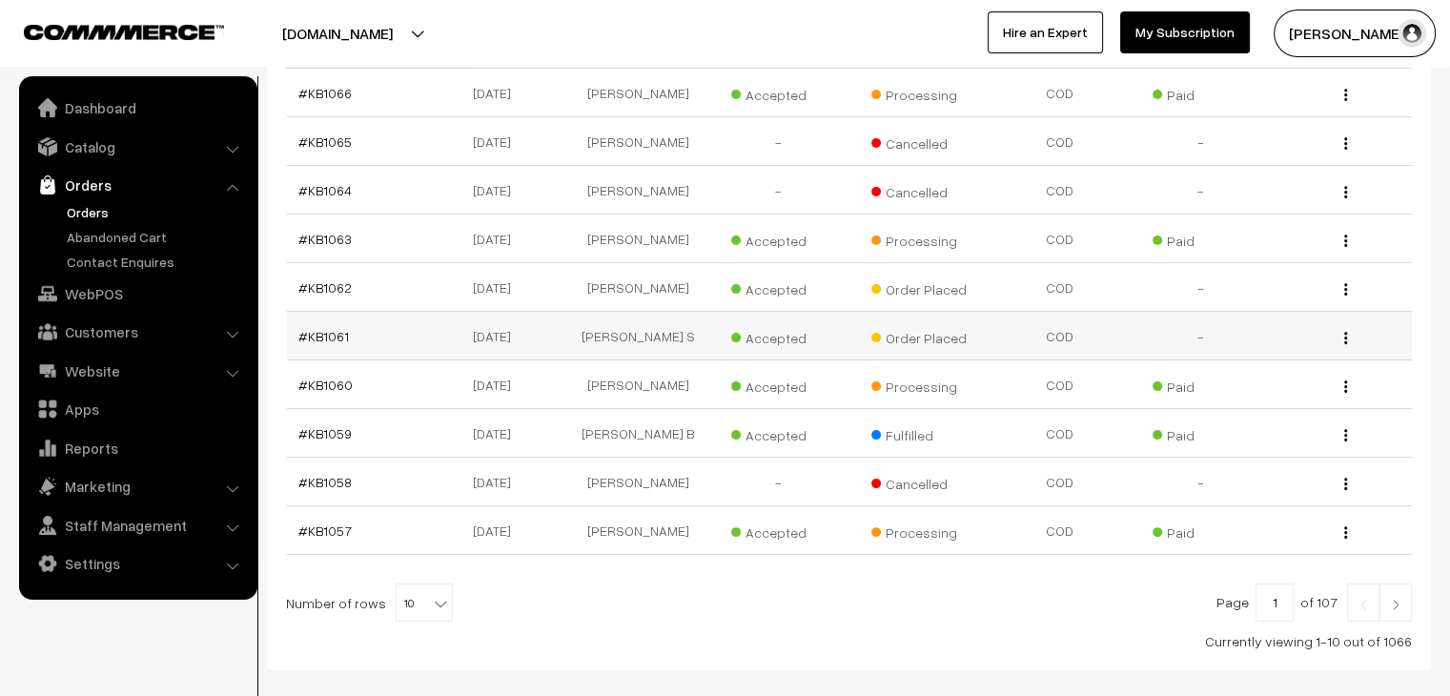
scroll to position [381, 0]
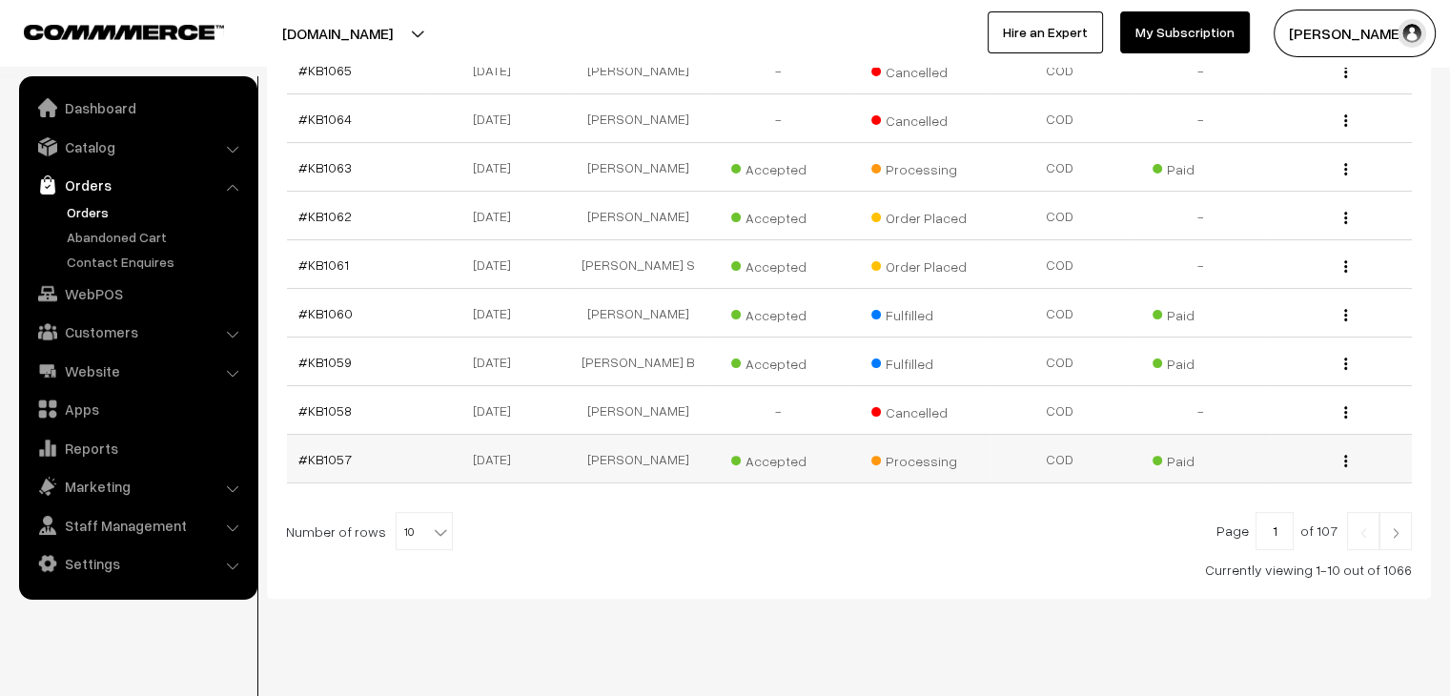
scroll to position [455, 0]
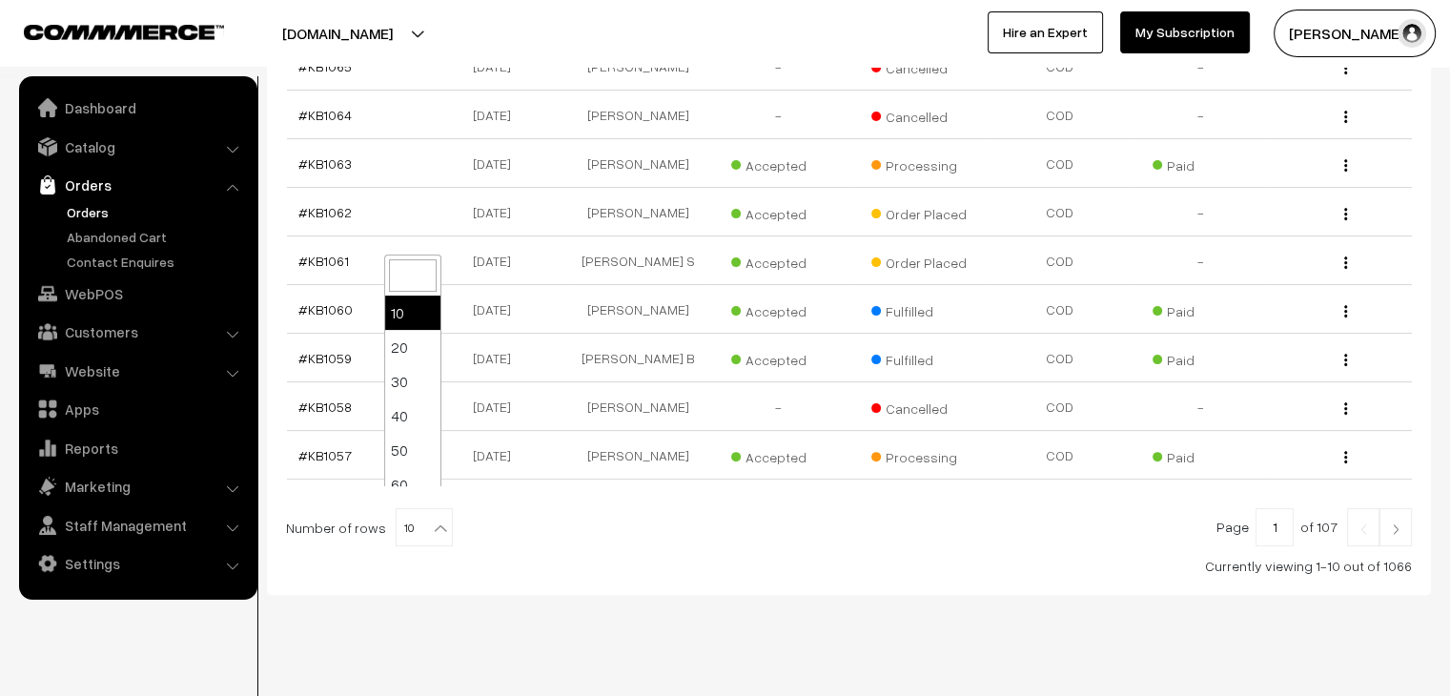
drag, startPoint x: 431, startPoint y: 504, endPoint x: 415, endPoint y: 482, distance: 27.3
click at [431, 519] on b at bounding box center [440, 528] width 19 height 19
select select "90"
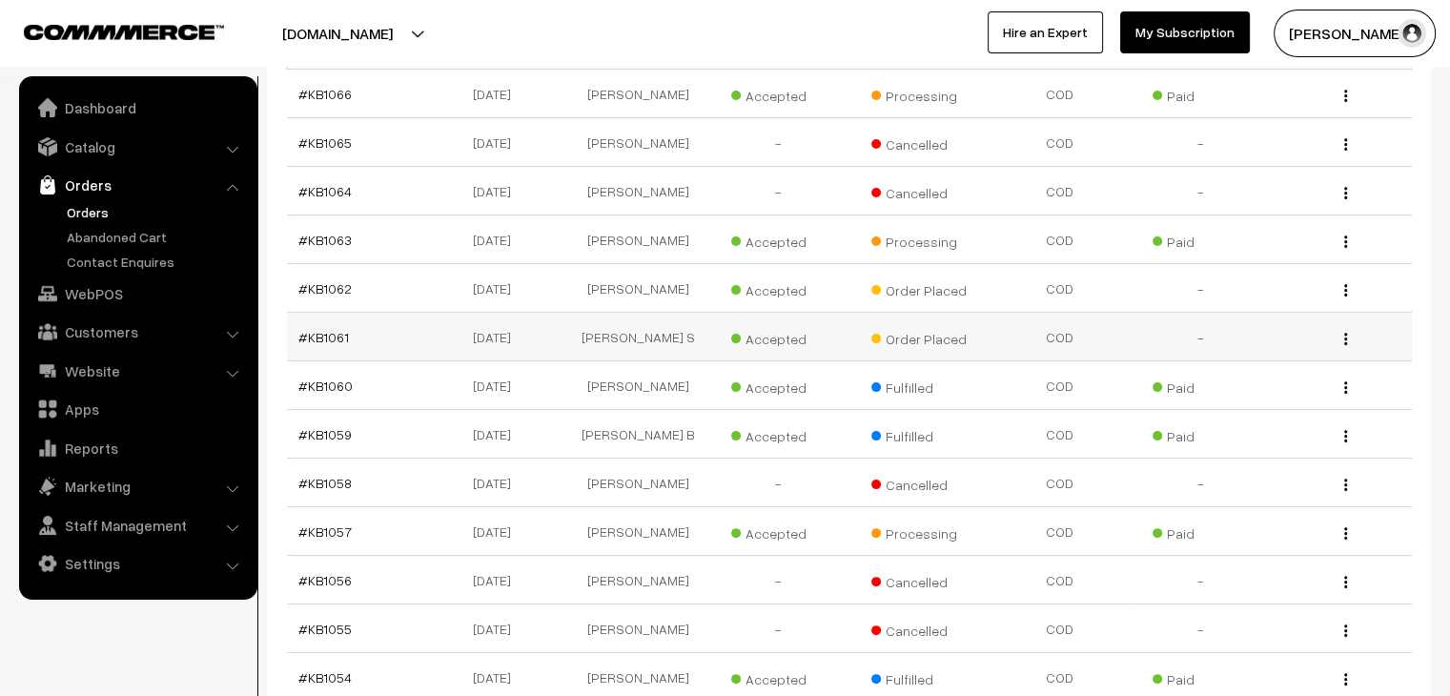
scroll to position [381, 0]
click at [336, 326] on link "#KB1061" at bounding box center [323, 334] width 51 height 16
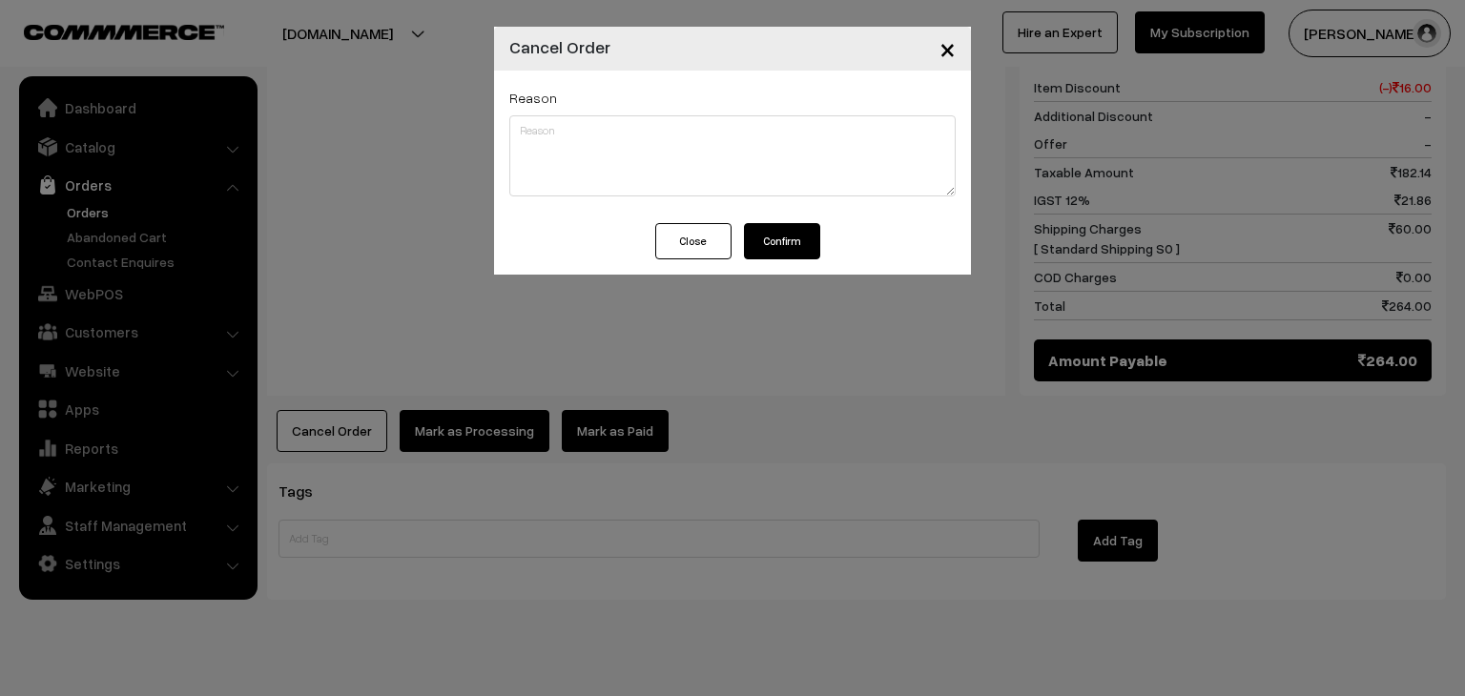
click at [779, 253] on button "Confirm" at bounding box center [782, 241] width 76 height 36
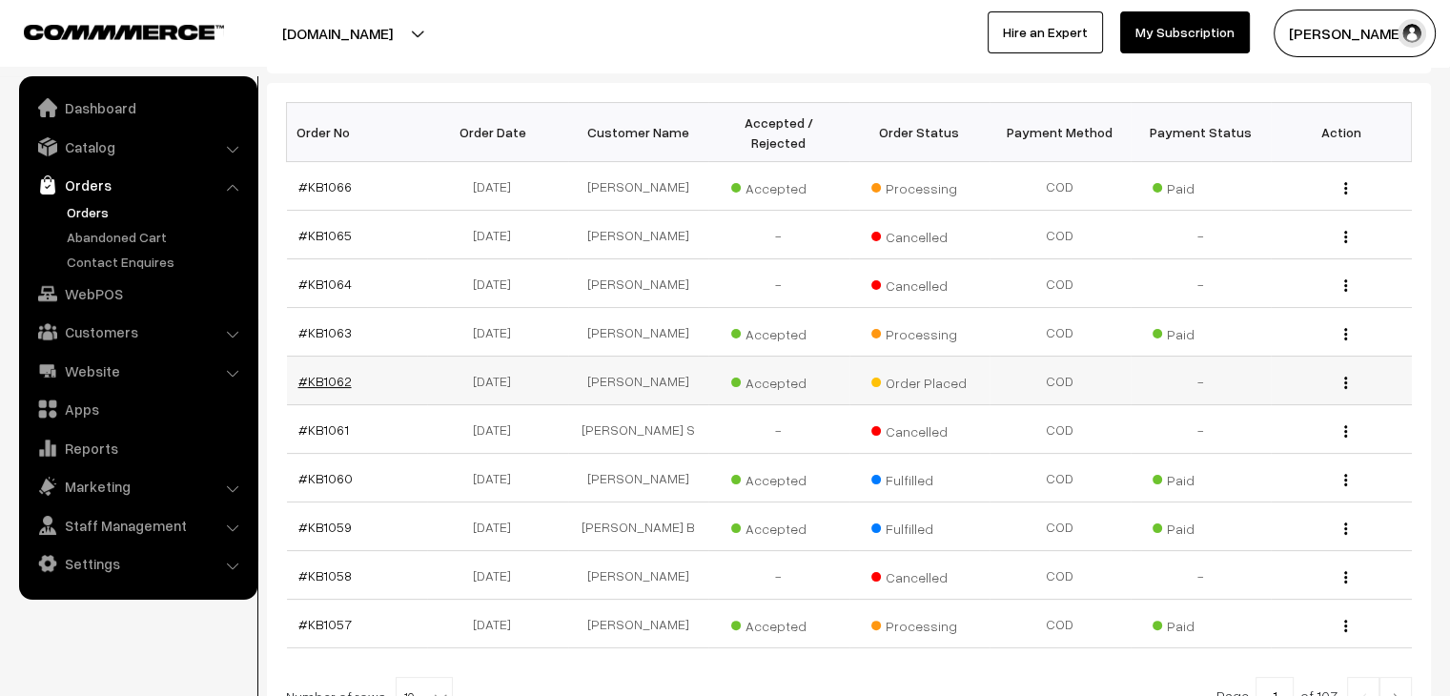
click at [317, 373] on link "#KB1062" at bounding box center [324, 381] width 53 height 16
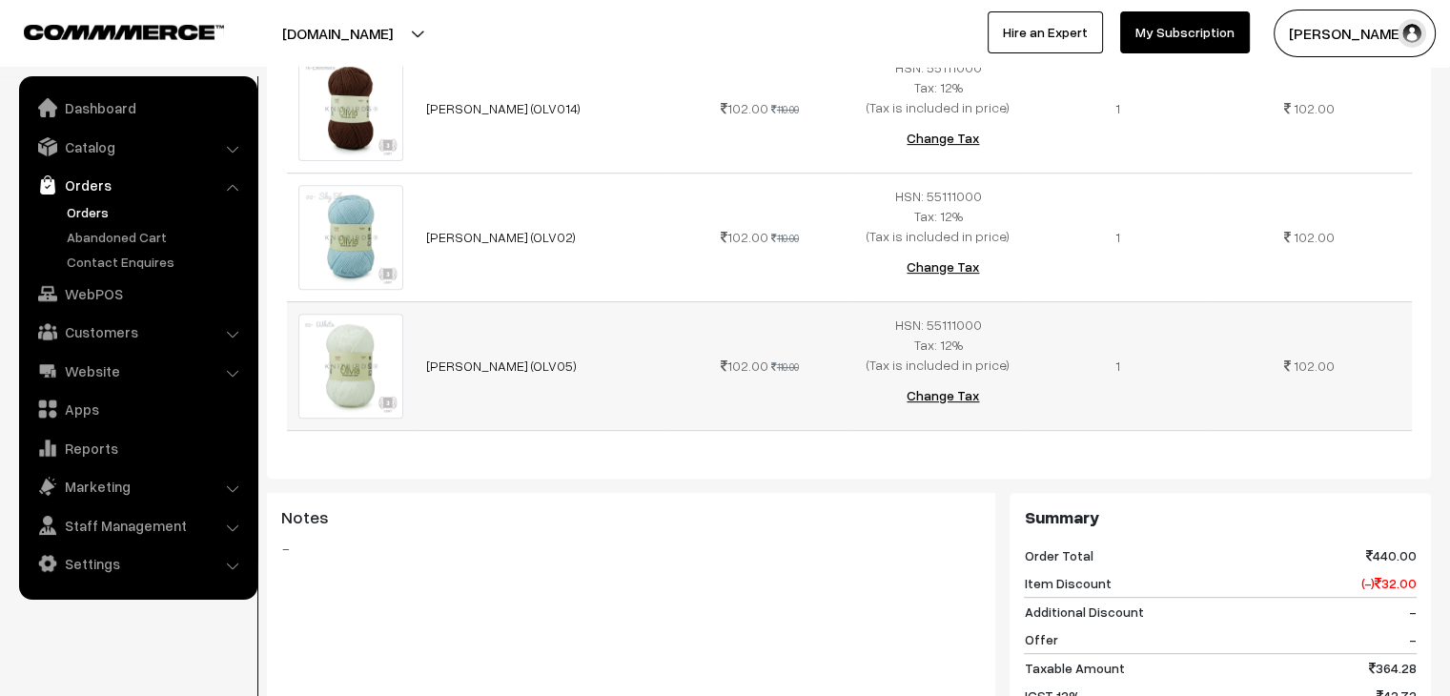
scroll to position [1049, 0]
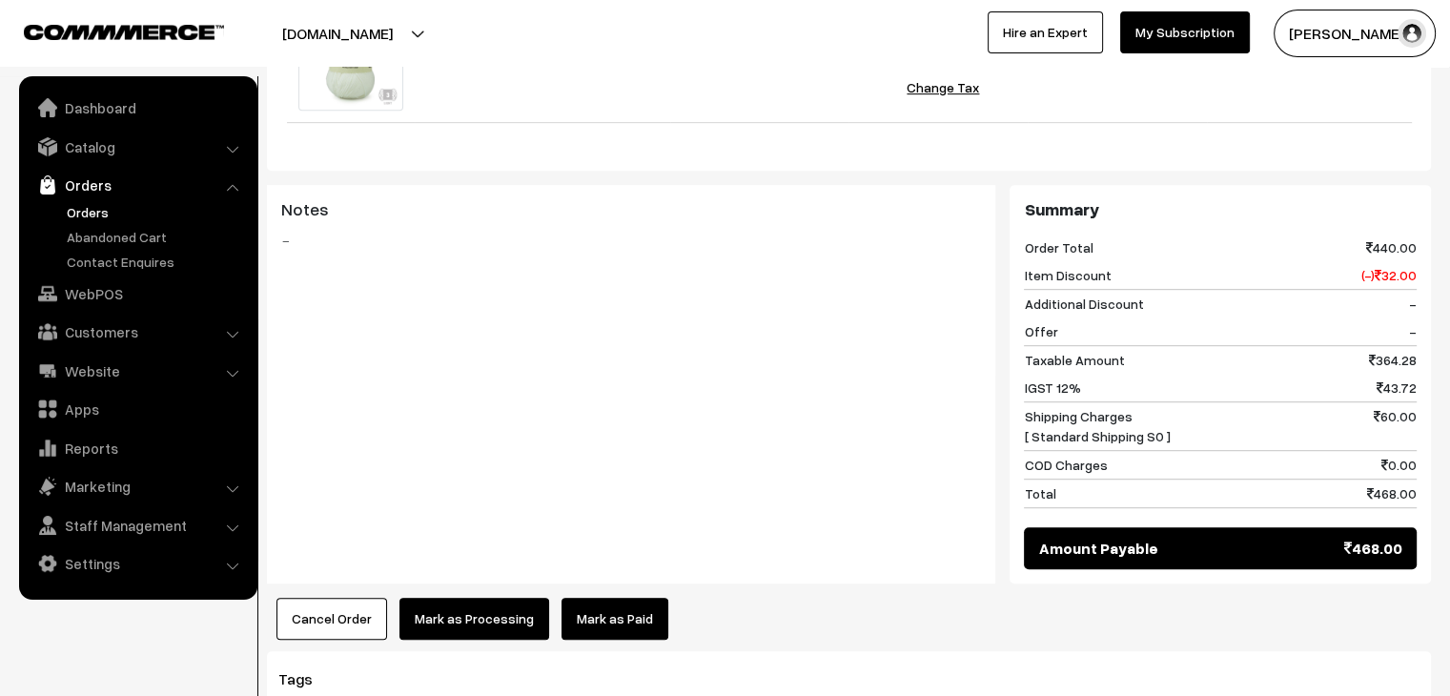
click at [332, 598] on button "Cancel Order" at bounding box center [332, 619] width 111 height 42
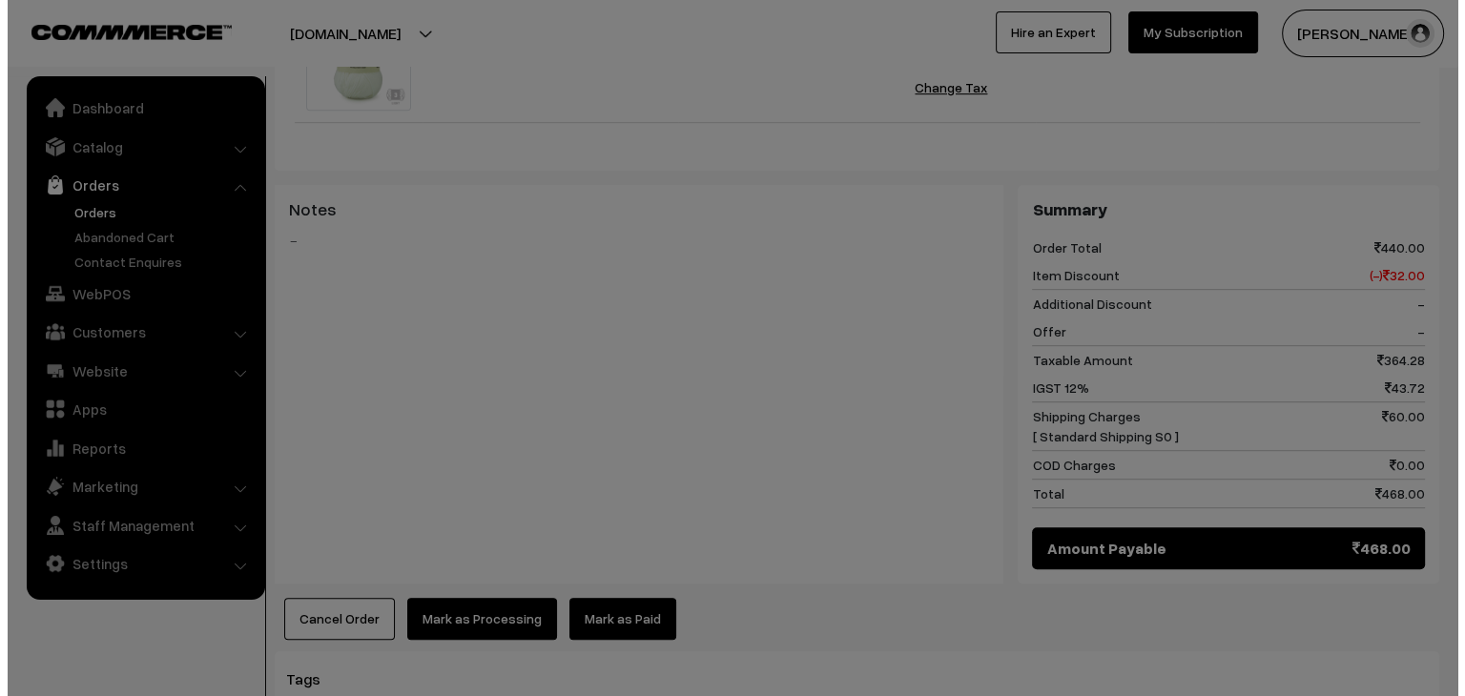
scroll to position [1053, 0]
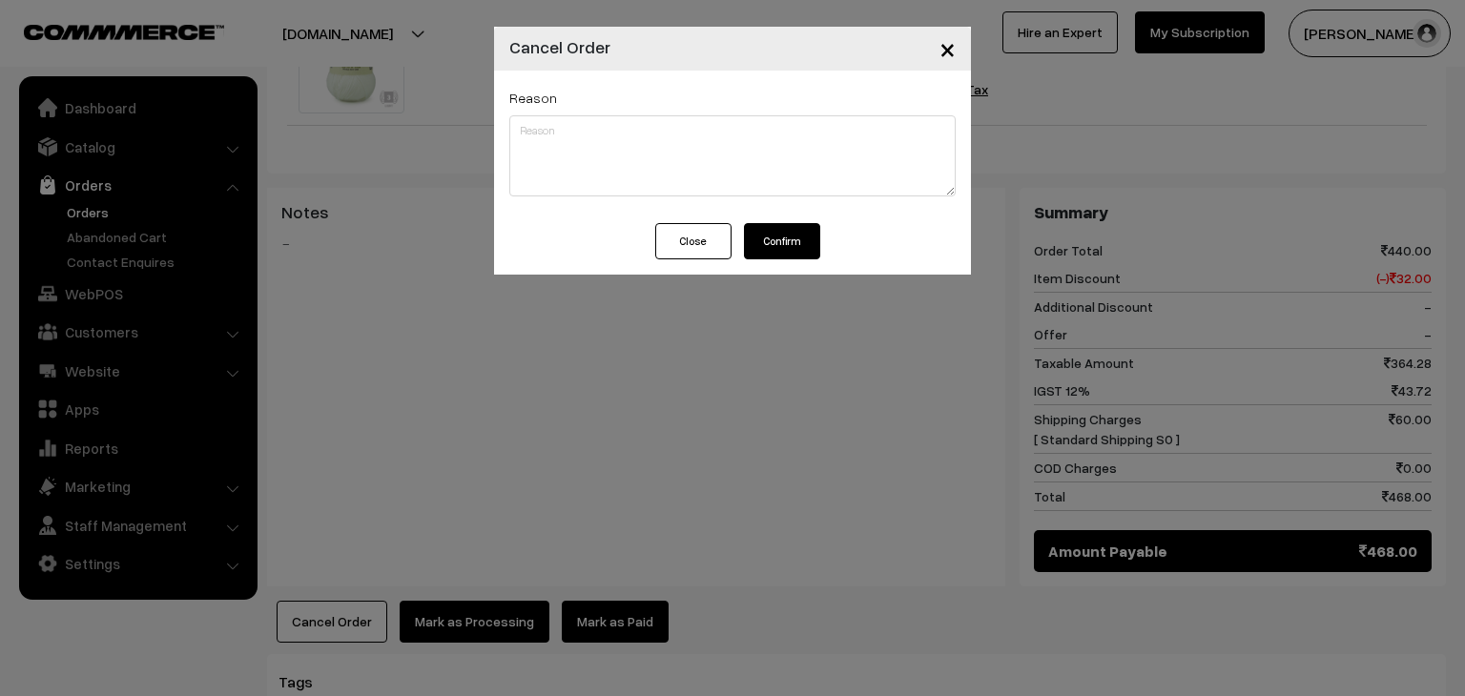
click at [780, 253] on button "Confirm" at bounding box center [782, 241] width 76 height 36
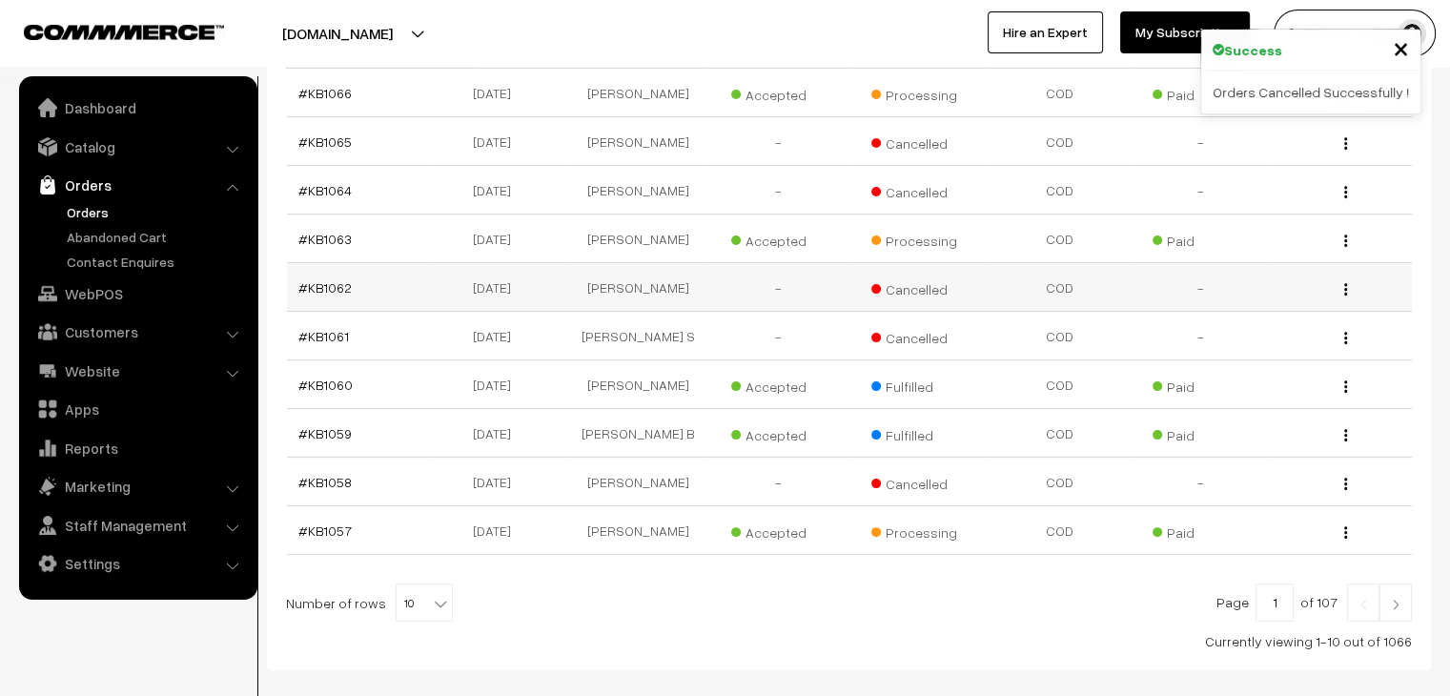
scroll to position [381, 0]
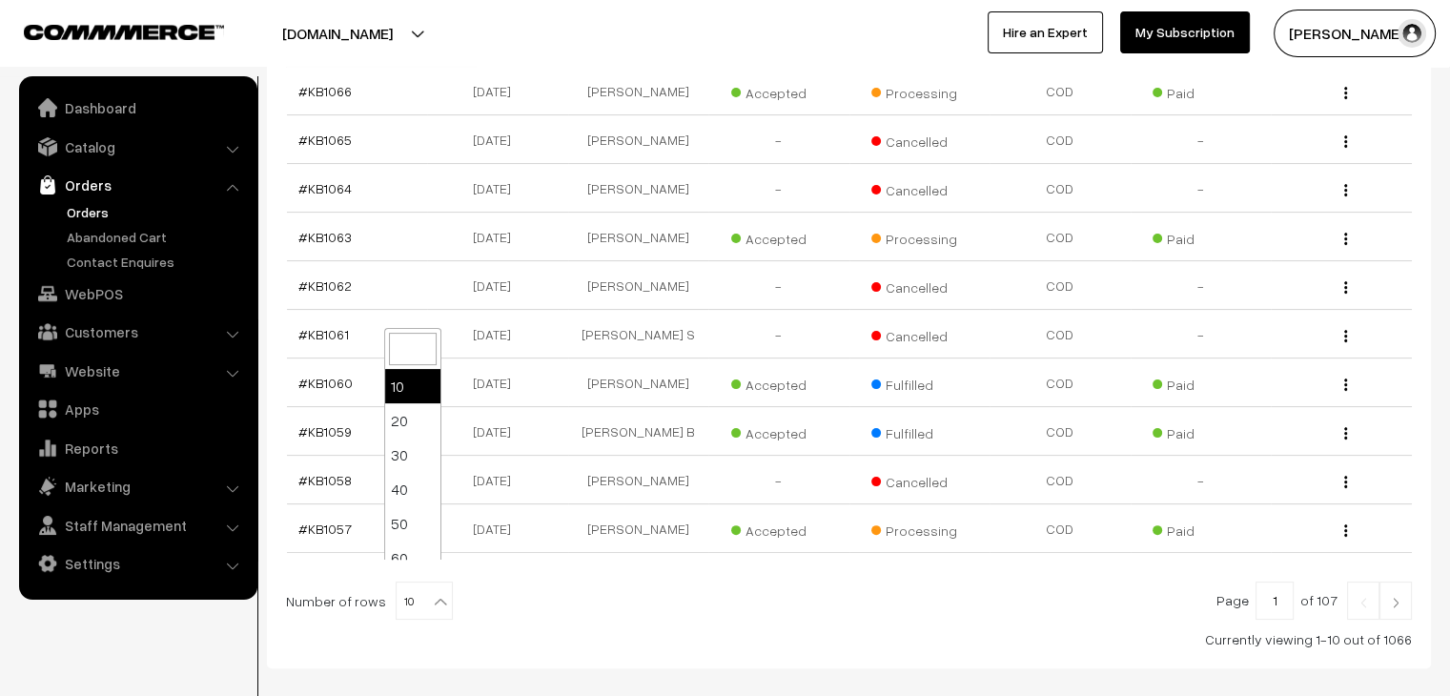
click at [431, 592] on b at bounding box center [440, 601] width 19 height 19
select select "80"
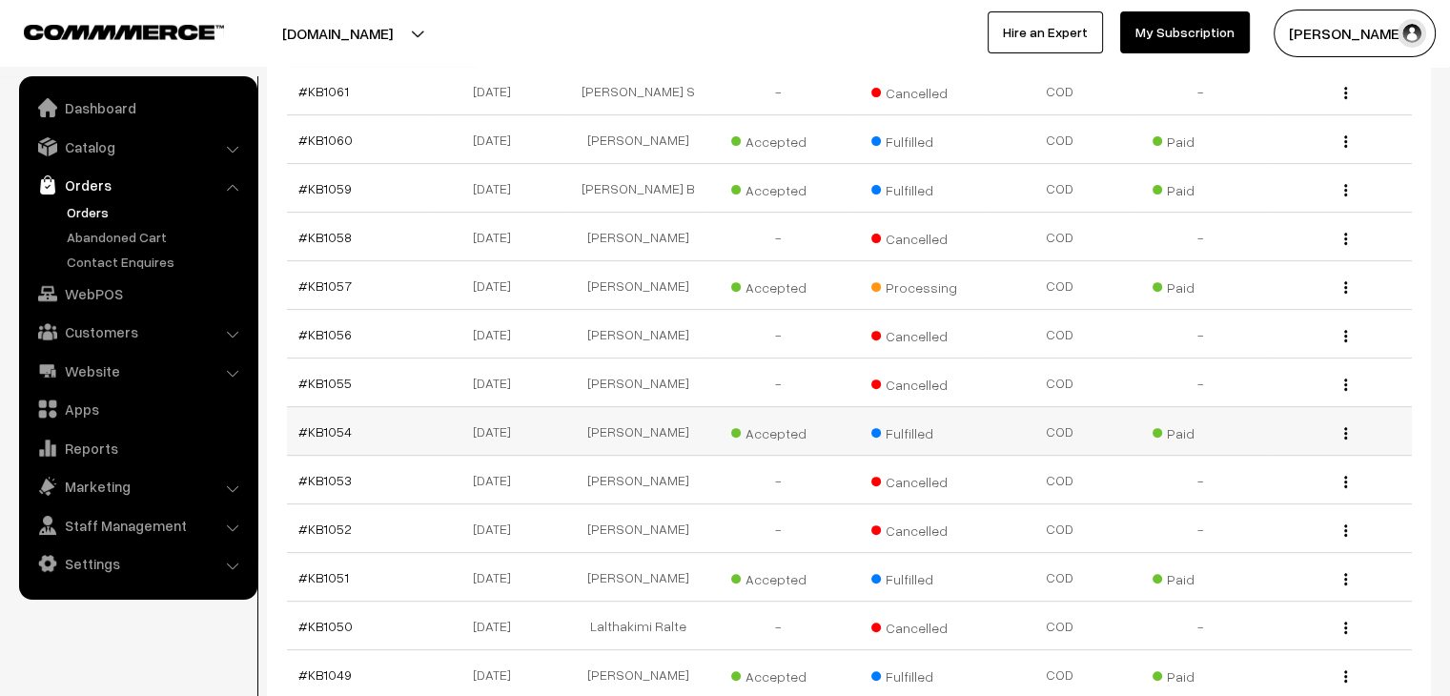
scroll to position [572, 0]
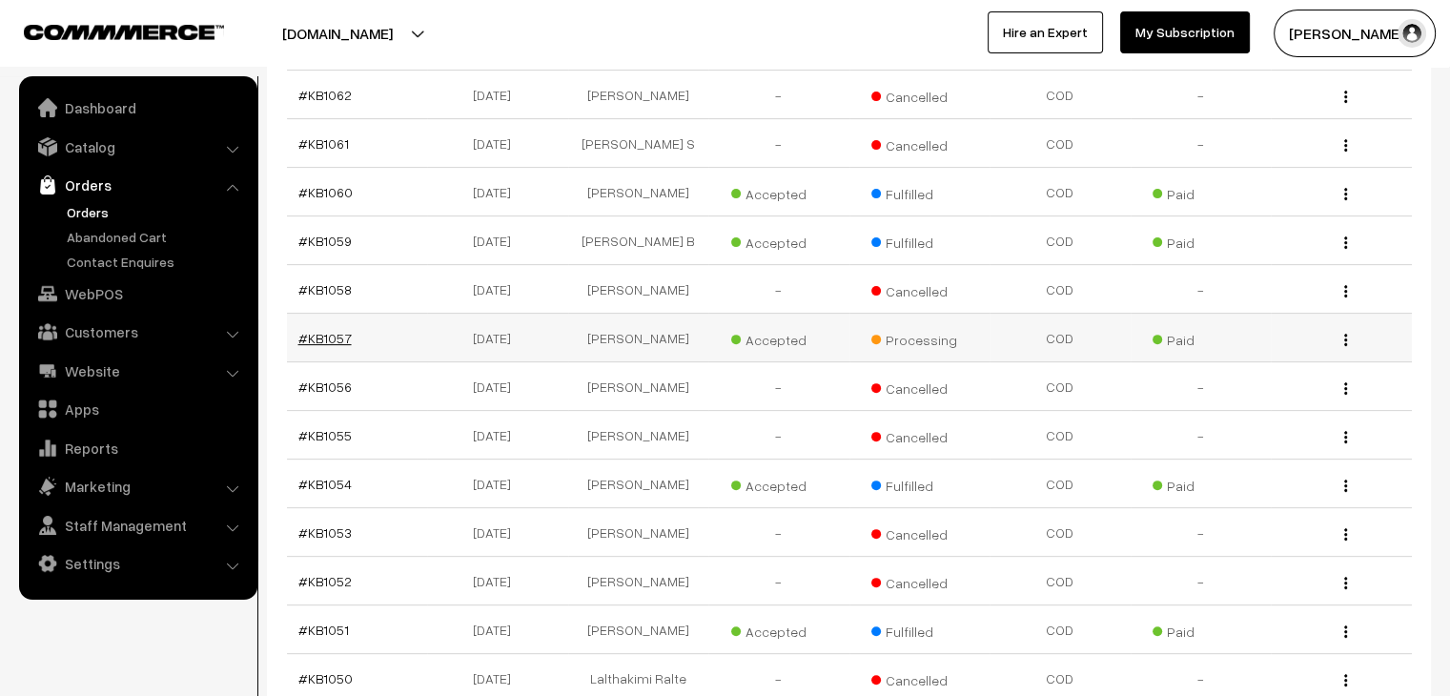
click at [325, 330] on link "#KB1057" at bounding box center [324, 338] width 53 height 16
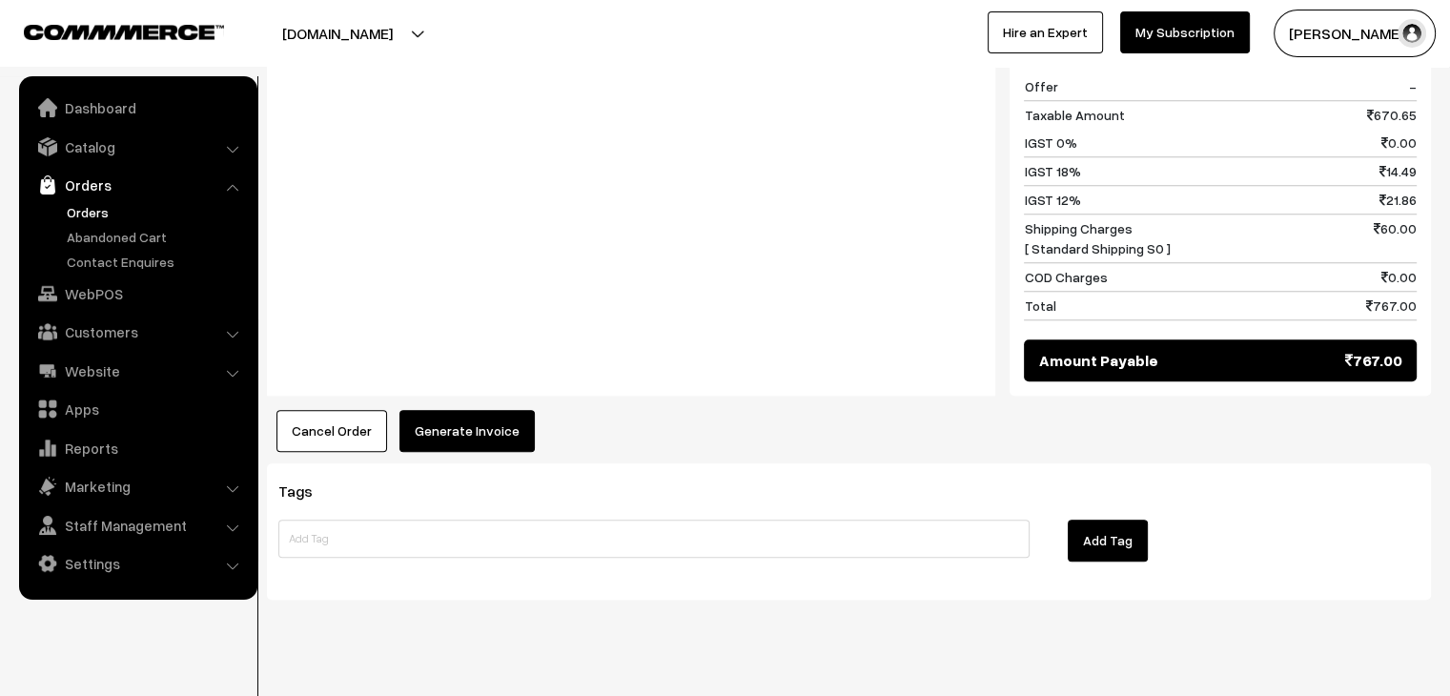
scroll to position [1661, 0]
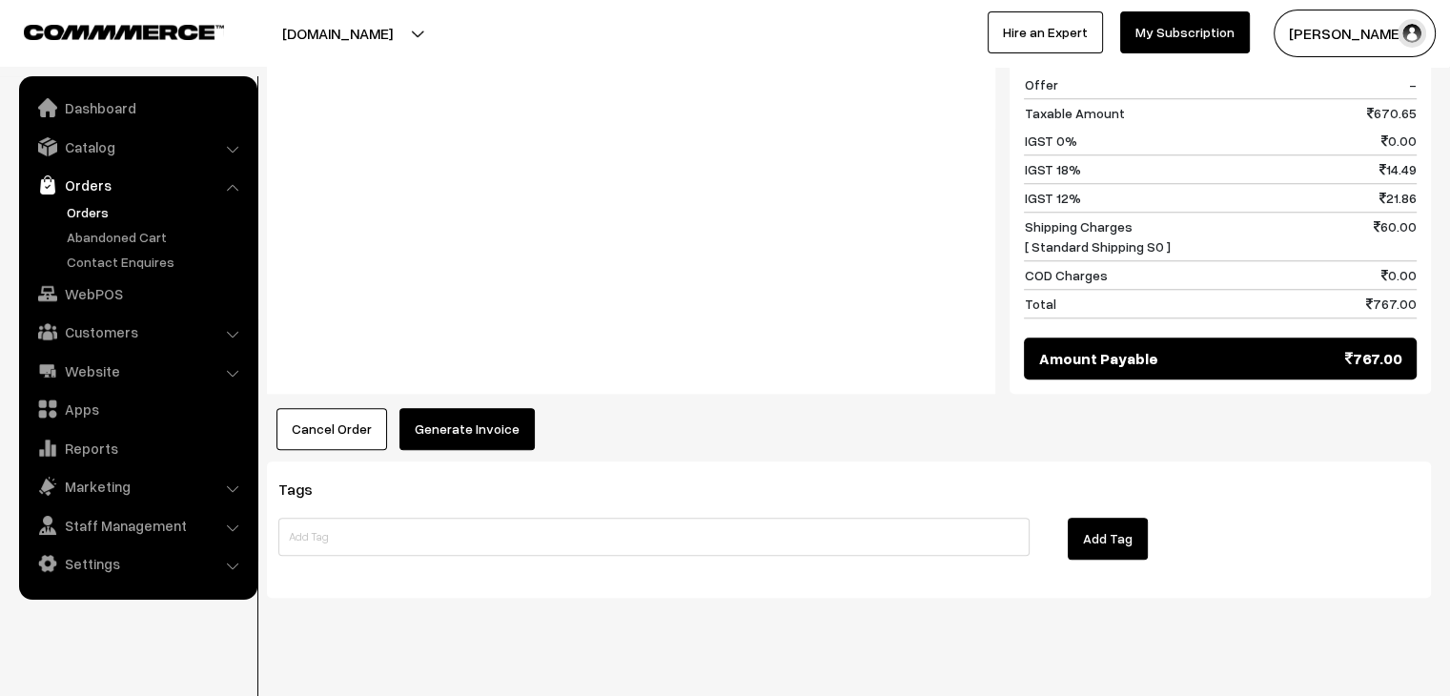
click at [481, 408] on button "Generate Invoice" at bounding box center [467, 429] width 135 height 42
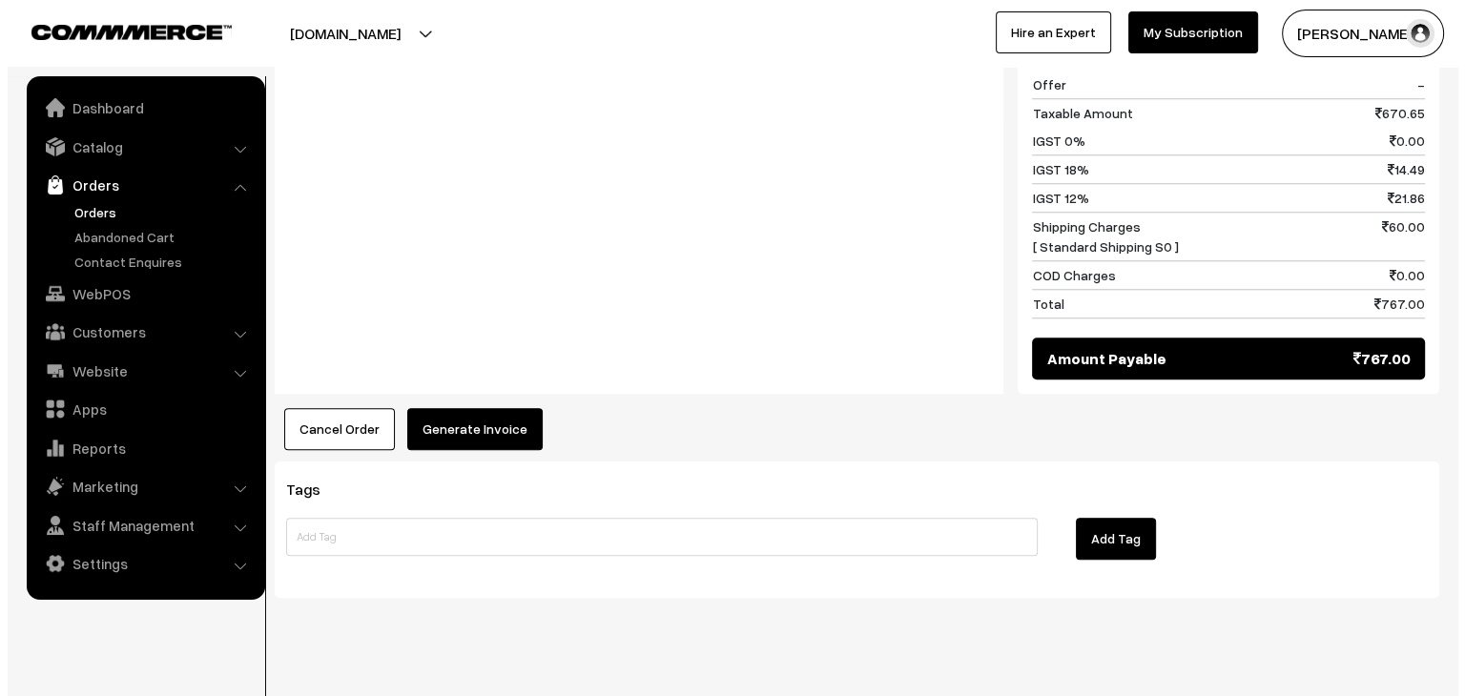
scroll to position [1670, 0]
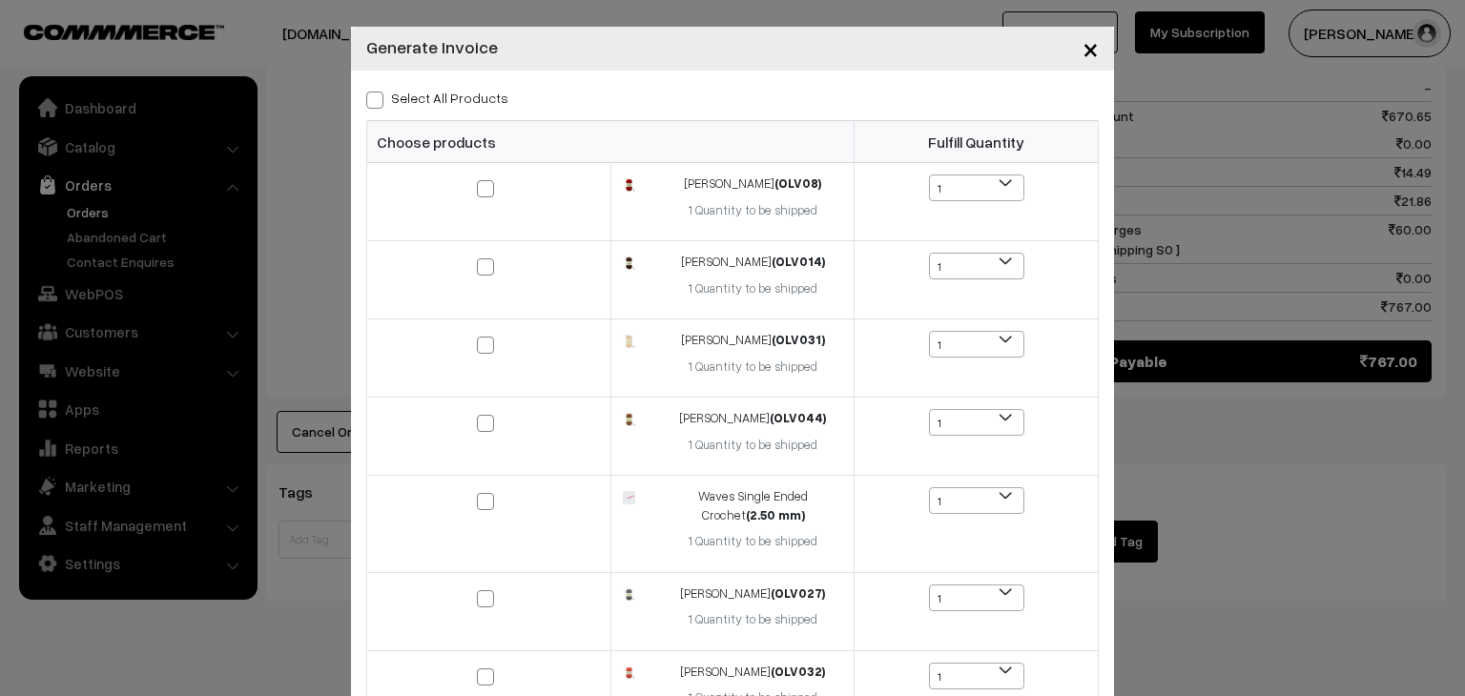
drag, startPoint x: 278, startPoint y: 290, endPoint x: 294, endPoint y: 295, distance: 16.0
click at [278, 291] on div "× Generate Invoice Select All Products Choose products Fulfill Quantity (OLV08)…" at bounding box center [732, 348] width 1465 height 696
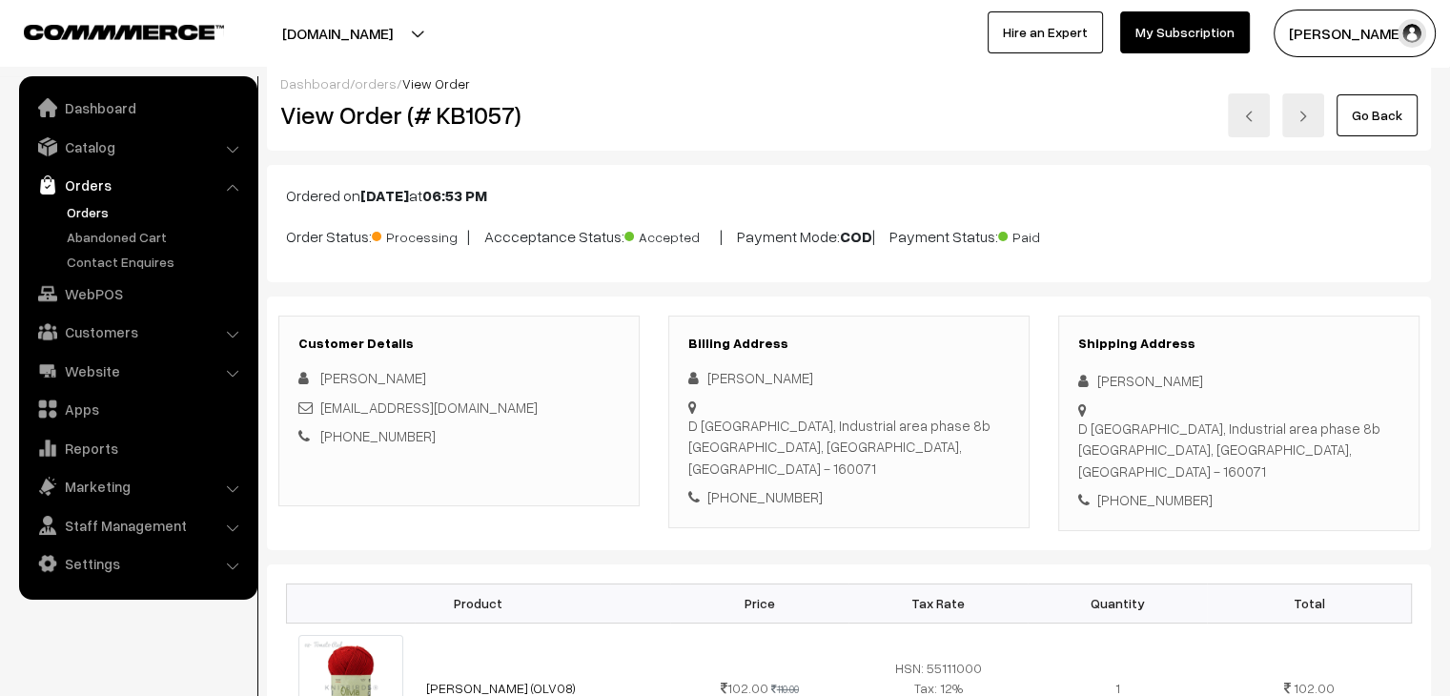
scroll to position [0, 0]
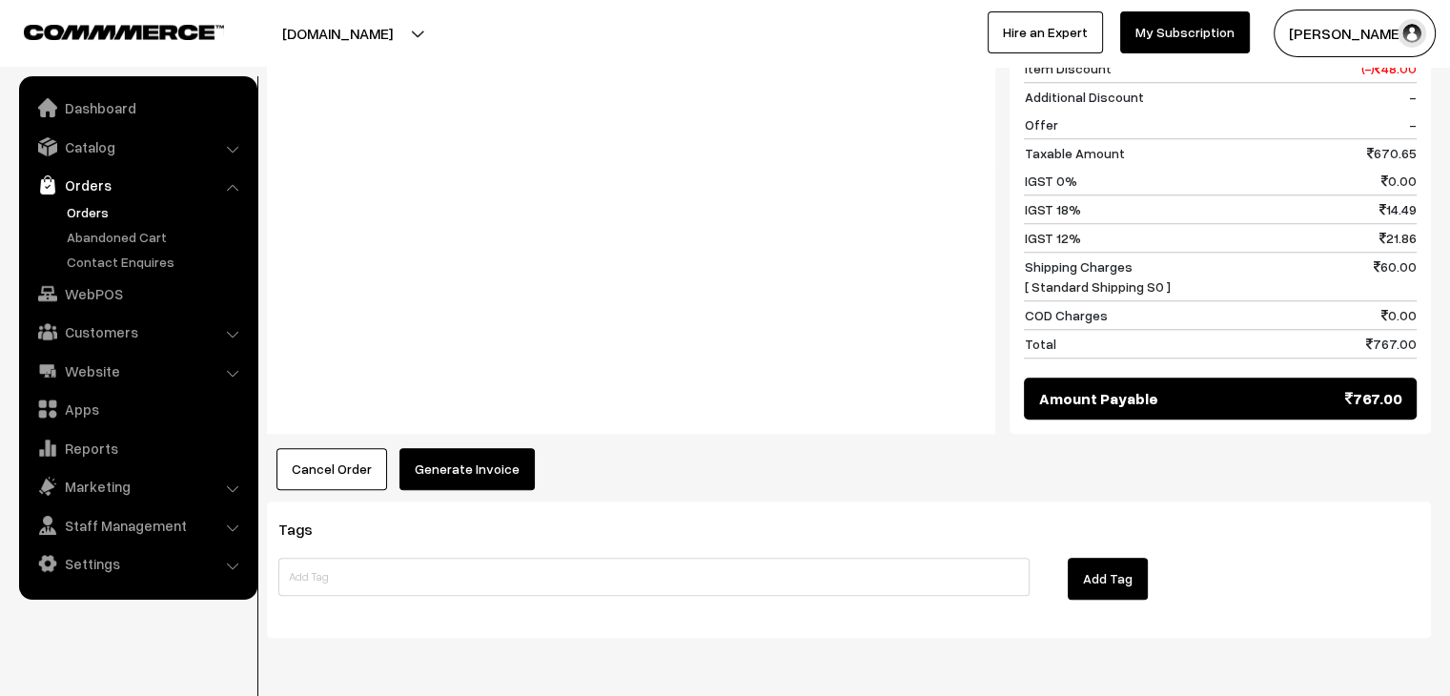
click at [437, 448] on button "Generate Invoice" at bounding box center [467, 469] width 135 height 42
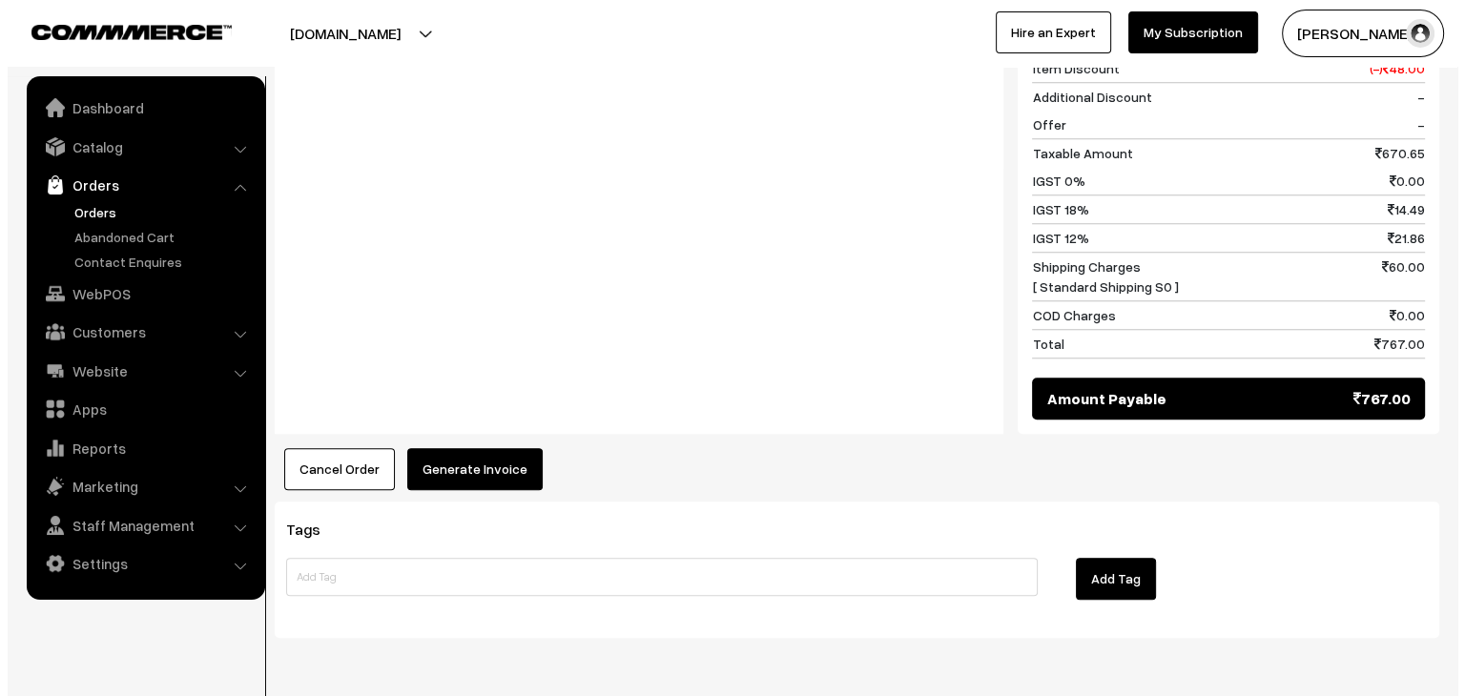
scroll to position [1629, 0]
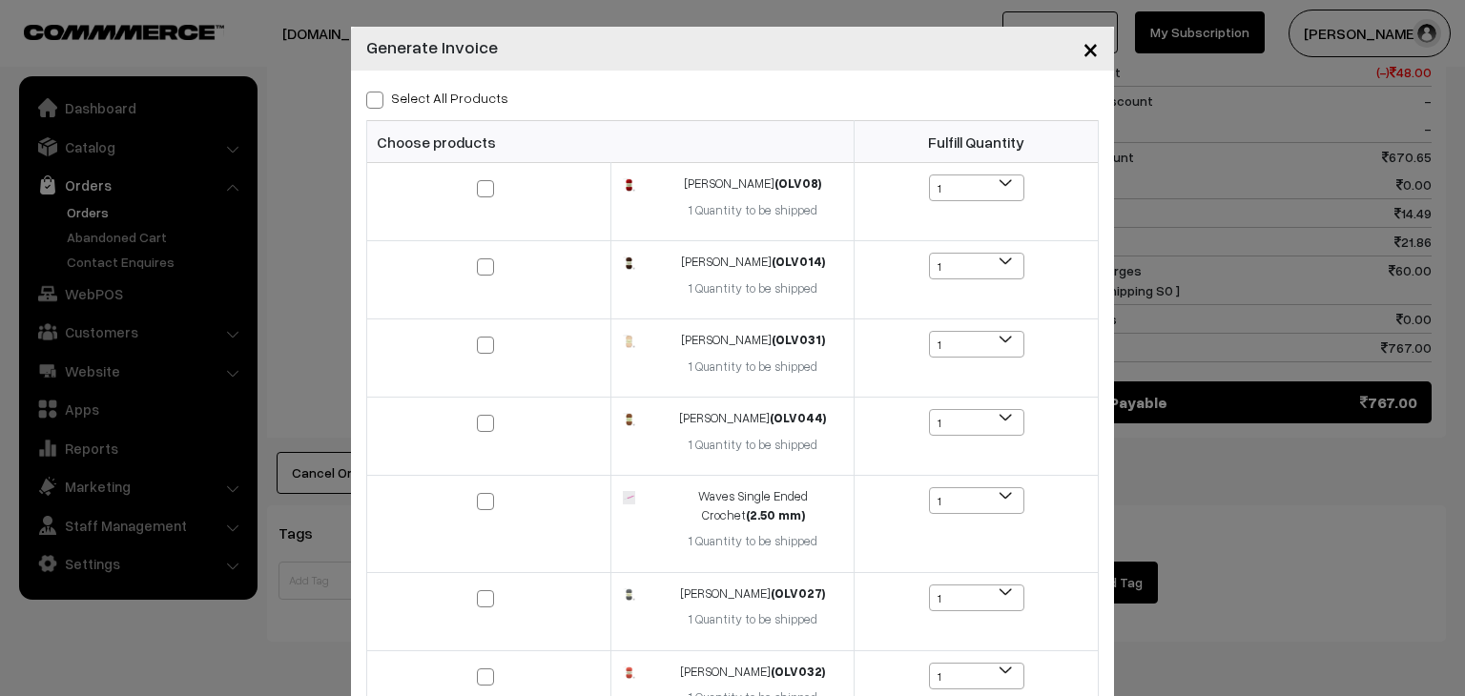
click at [368, 97] on span at bounding box center [374, 100] width 17 height 17
click at [368, 97] on input "Select All Products" at bounding box center [372, 97] width 12 height 12
checkbox input "true"
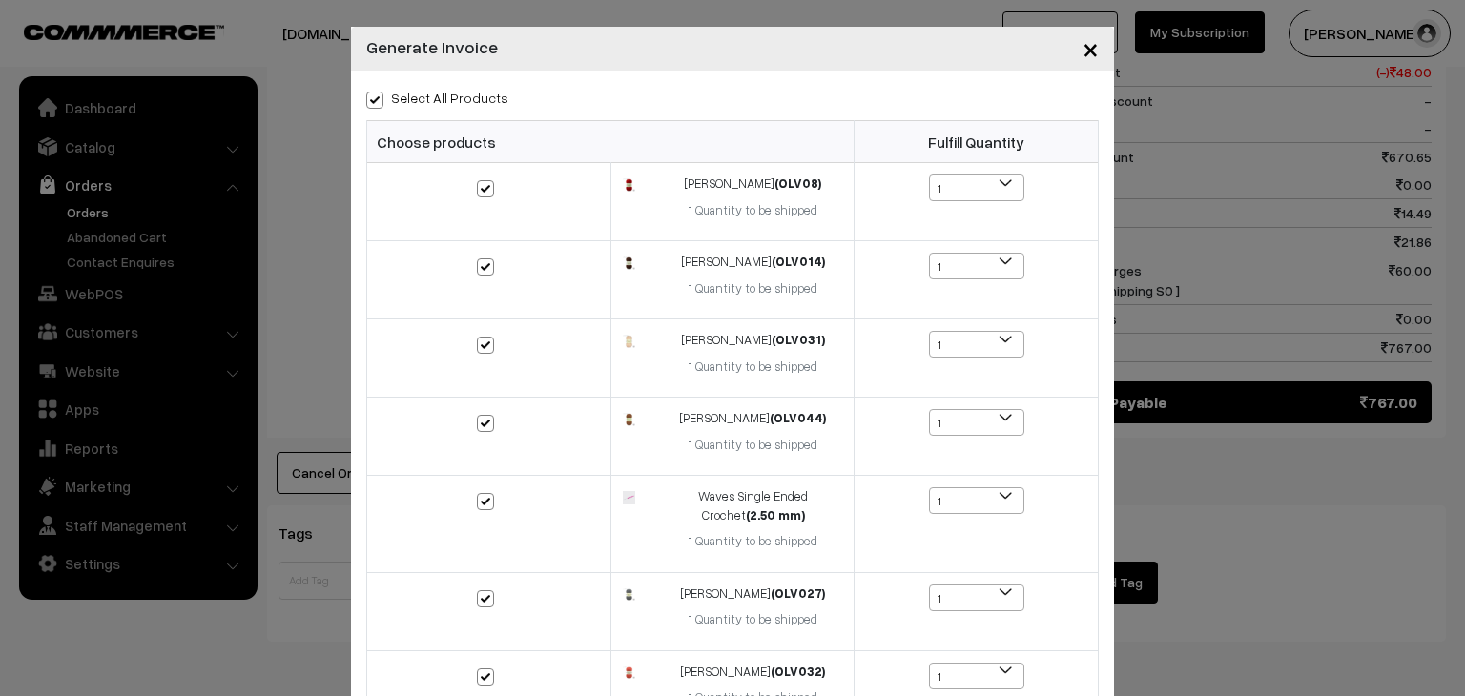
checkbox input "true"
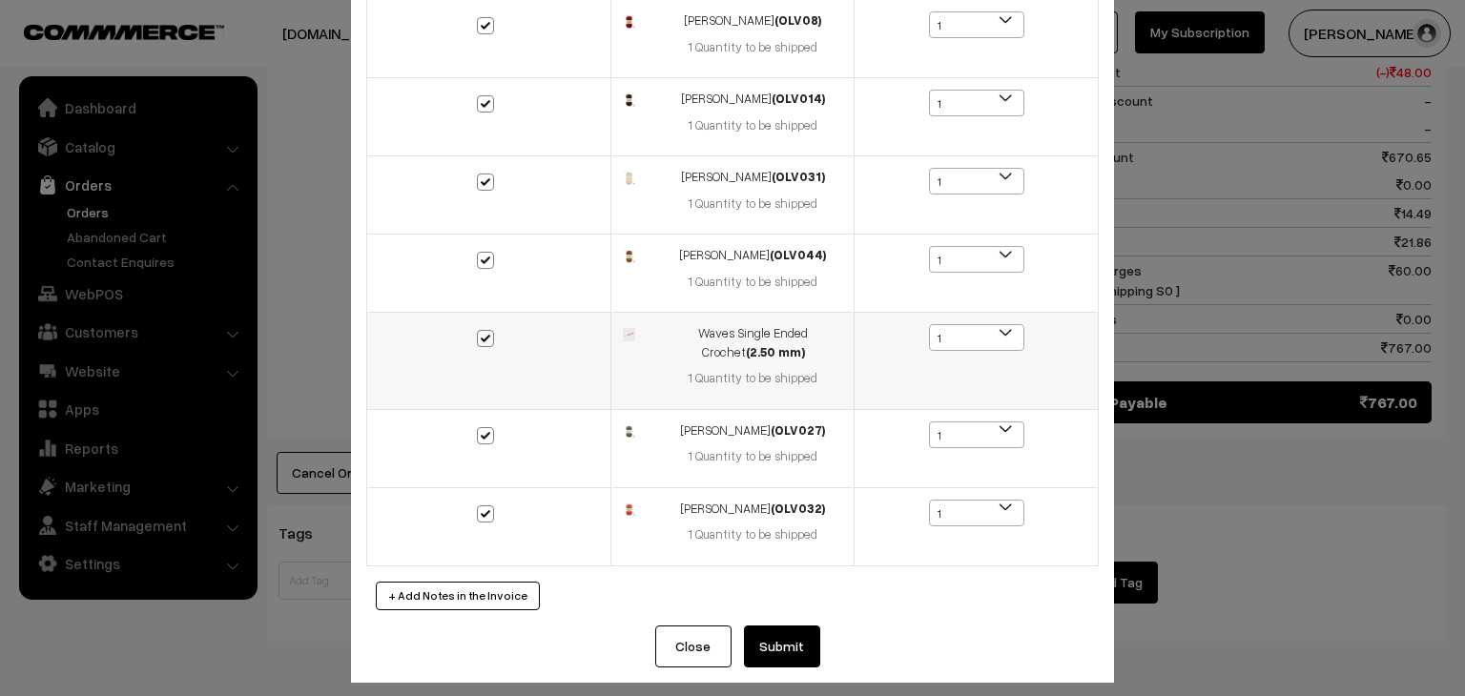
scroll to position [174, 0]
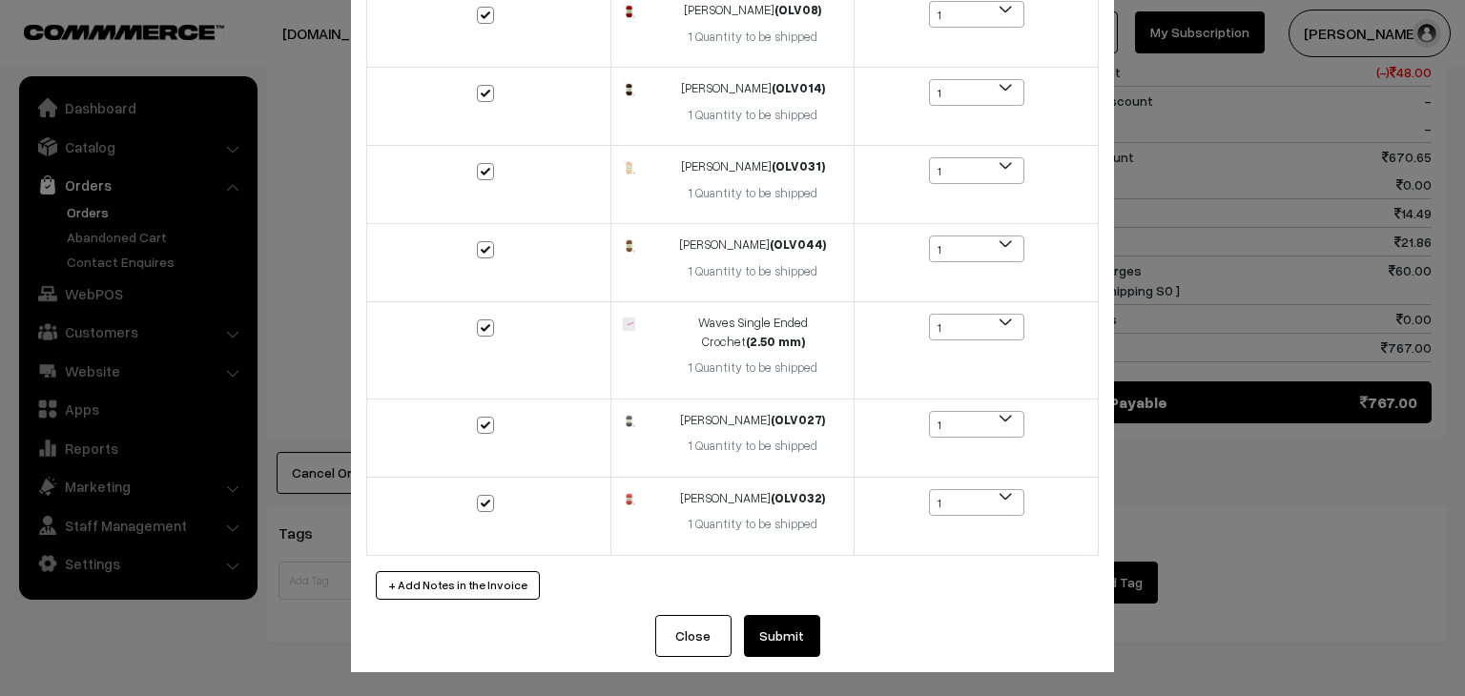
click at [780, 621] on button "Submit" at bounding box center [782, 636] width 76 height 42
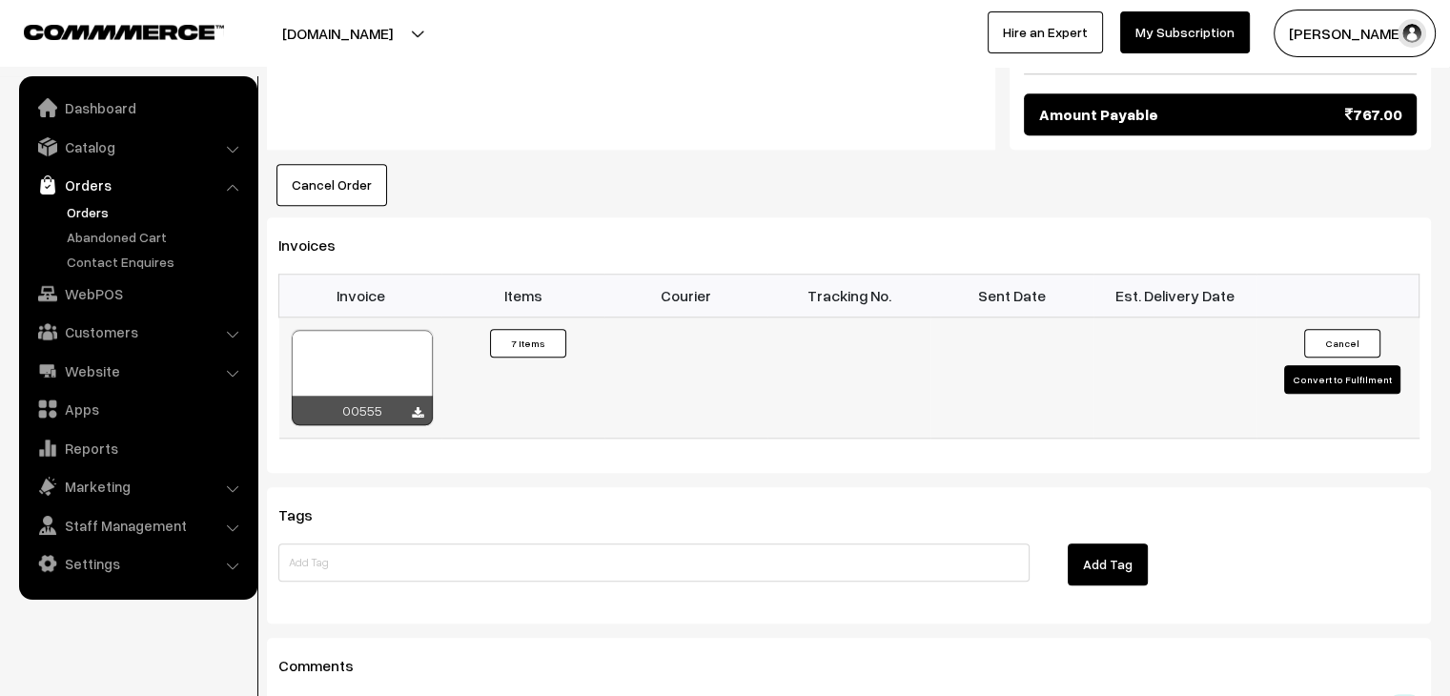
scroll to position [1907, 0]
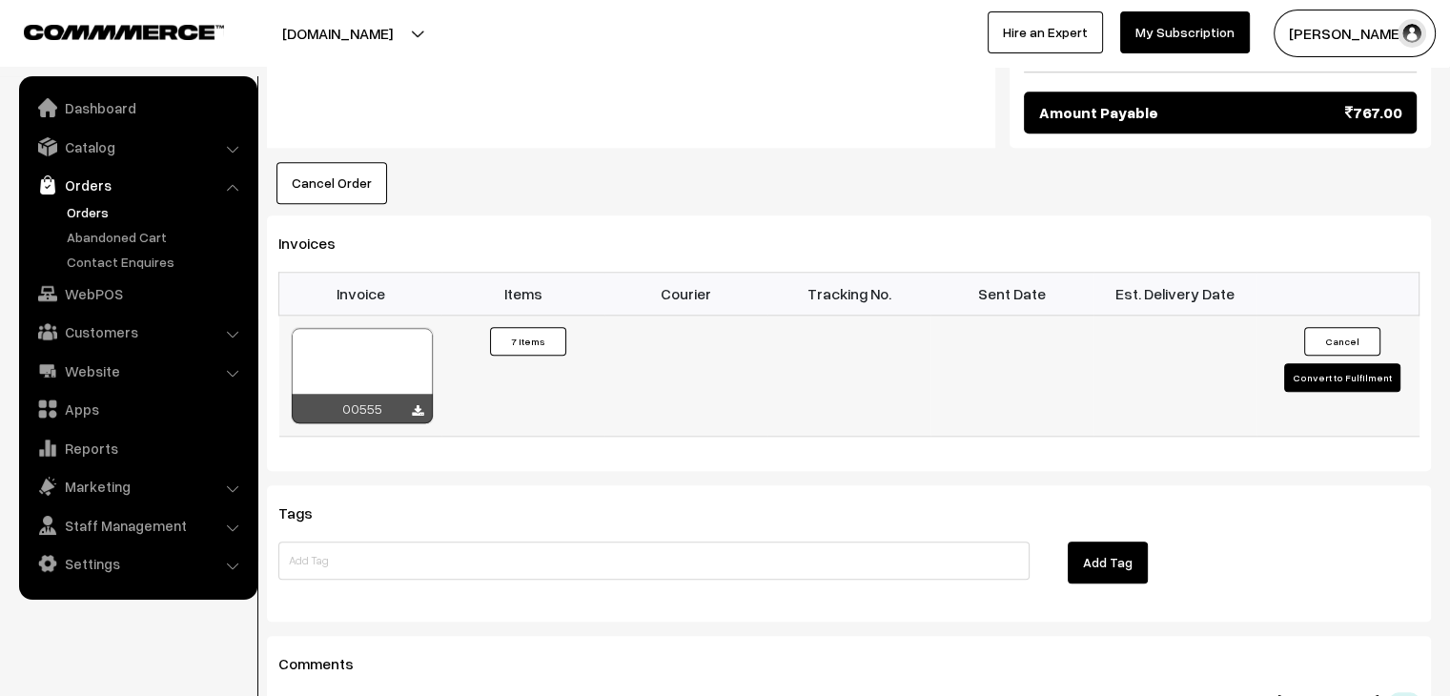
click at [1301, 363] on button "Convert to Fulfilment" at bounding box center [1342, 377] width 116 height 29
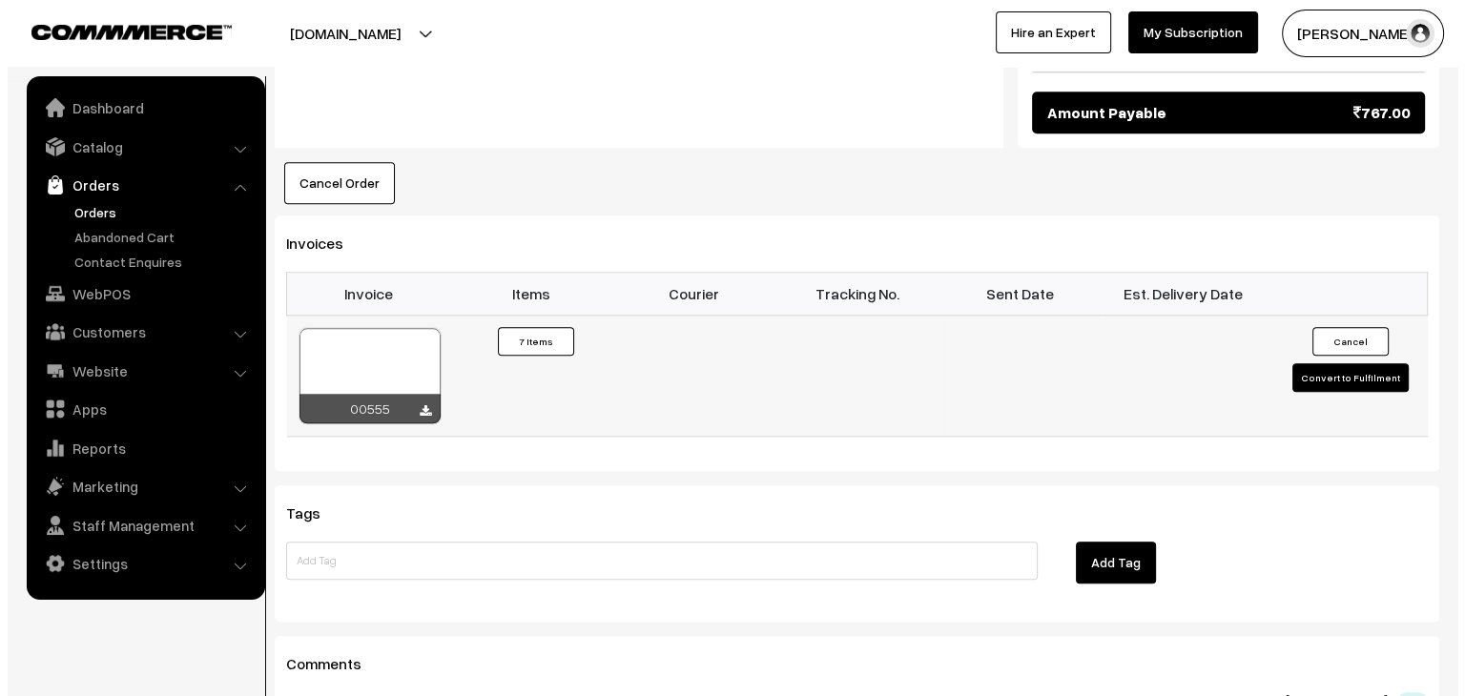
scroll to position [1915, 0]
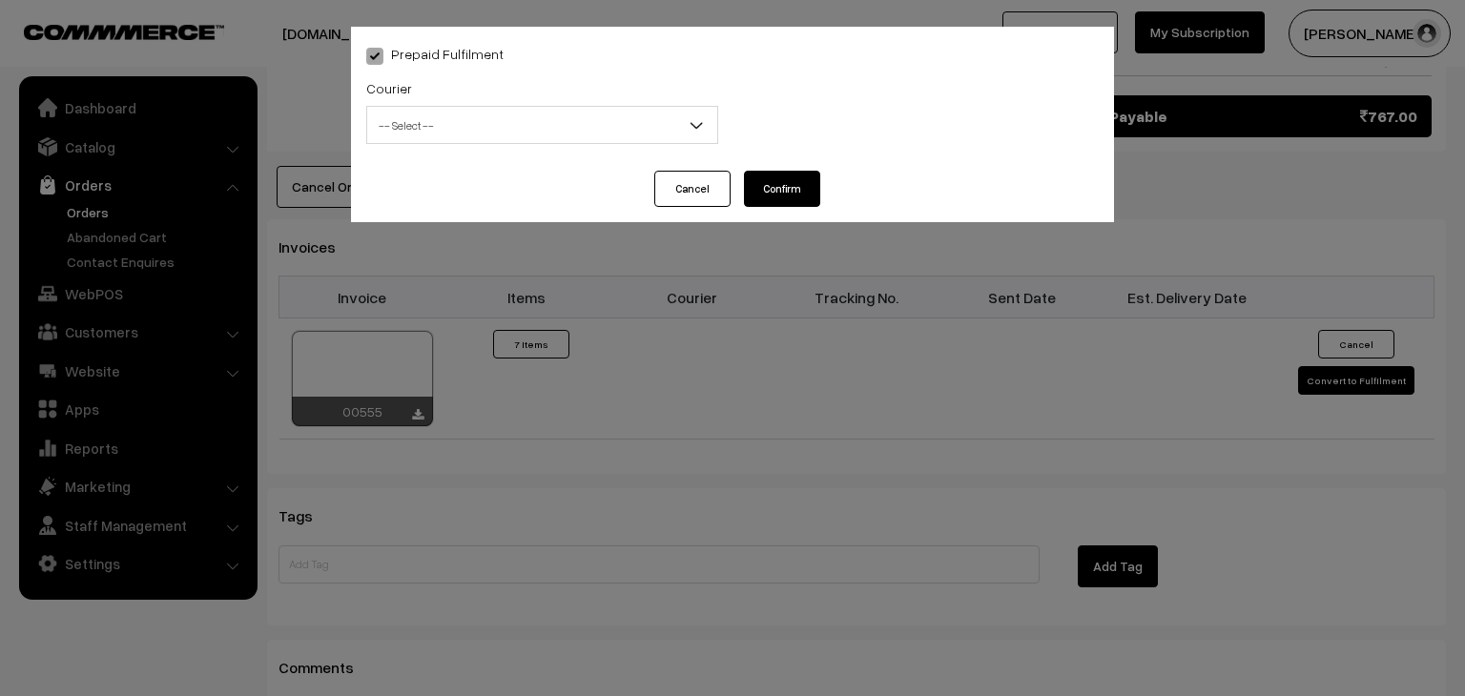
click at [538, 135] on span "-- Select --" at bounding box center [542, 125] width 350 height 33
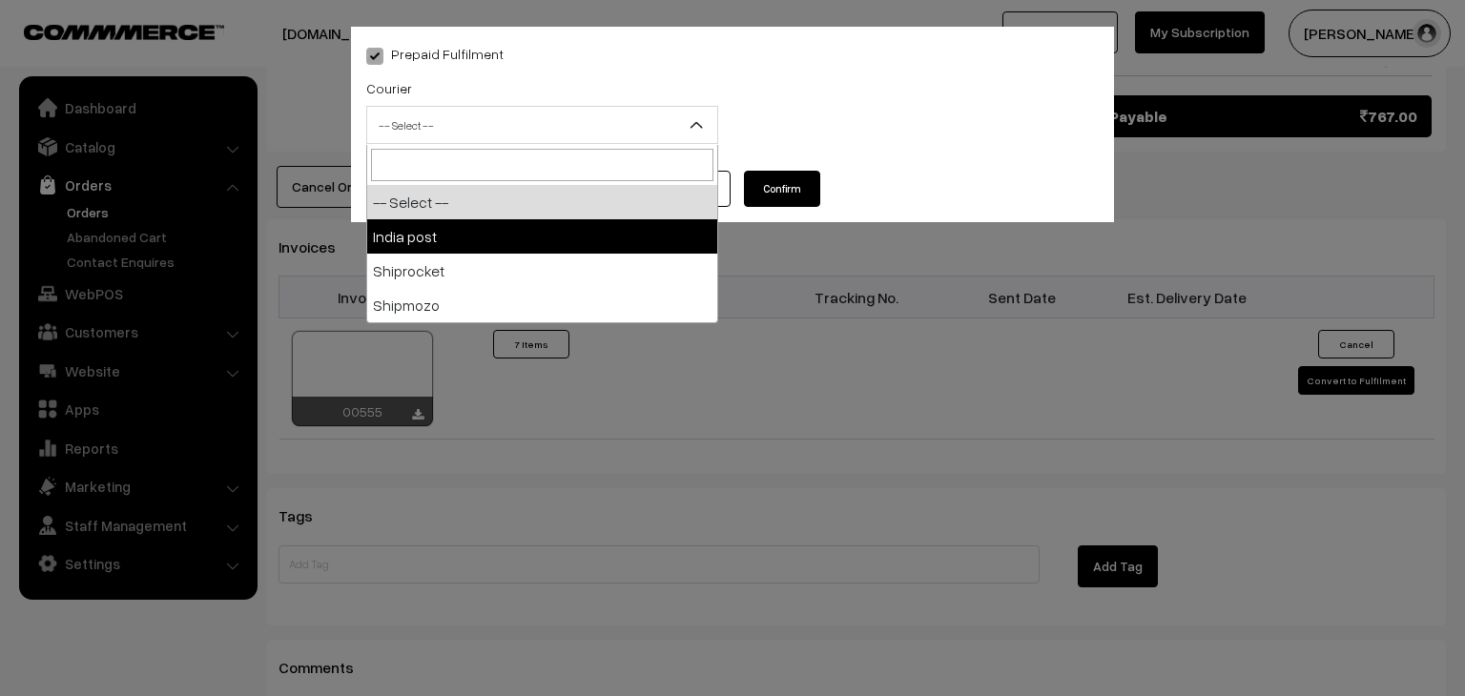
select select "1"
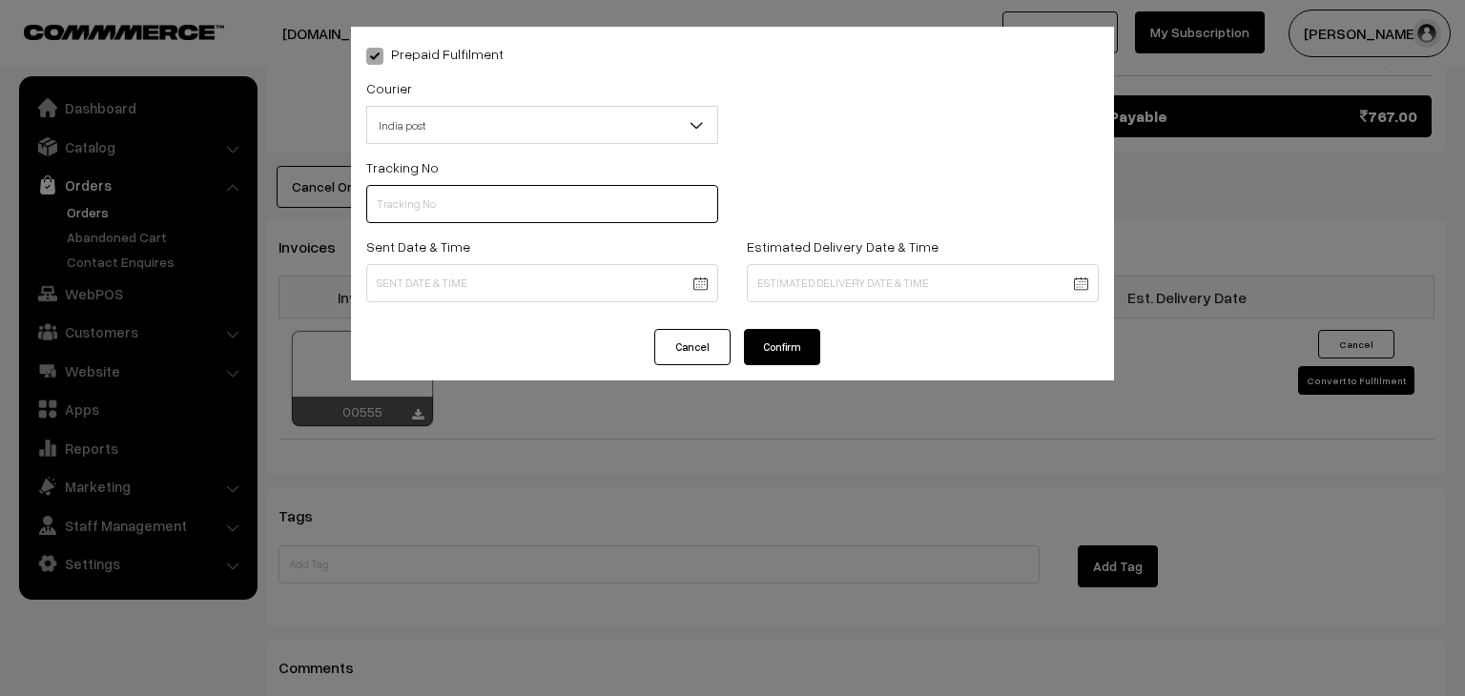
click at [492, 211] on input "text" at bounding box center [542, 204] width 352 height 38
type input "------"
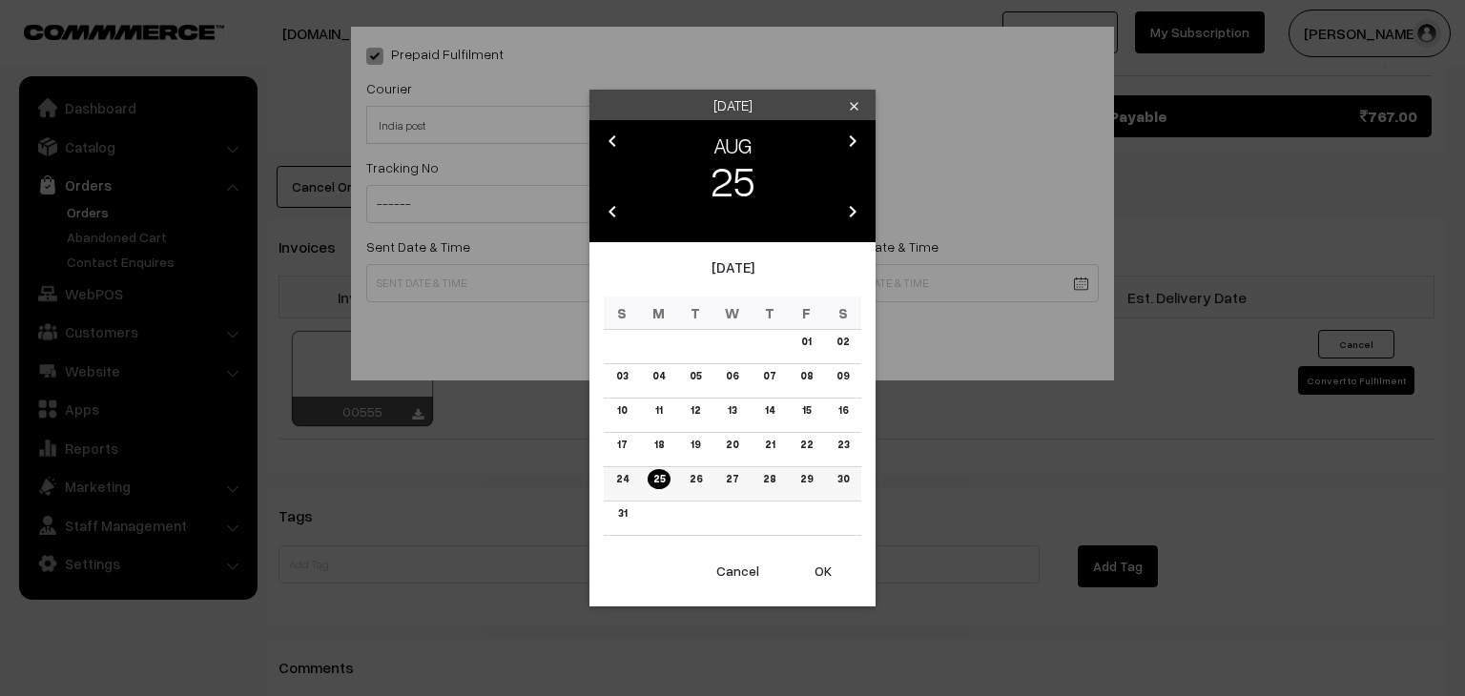
click at [660, 485] on link "25" at bounding box center [658, 479] width 23 height 20
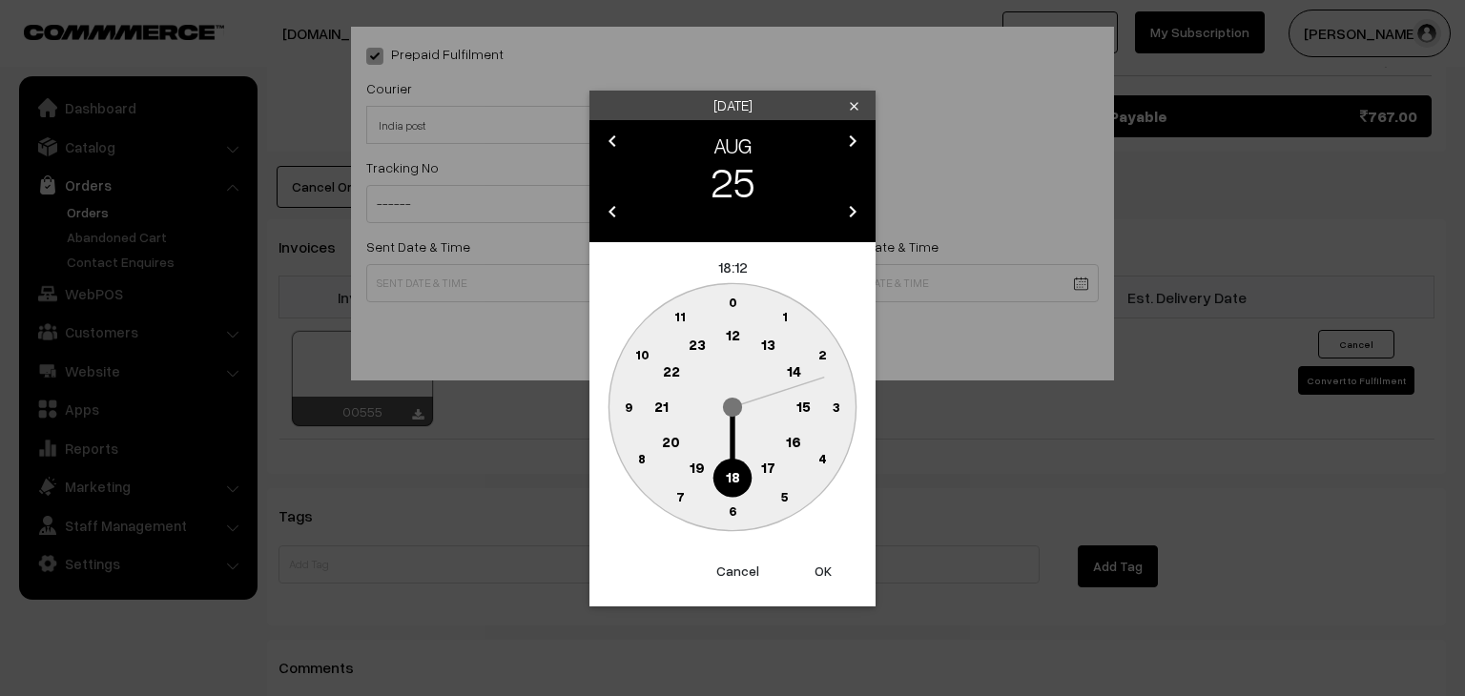
click at [645, 355] on text "10" at bounding box center [642, 354] width 14 height 16
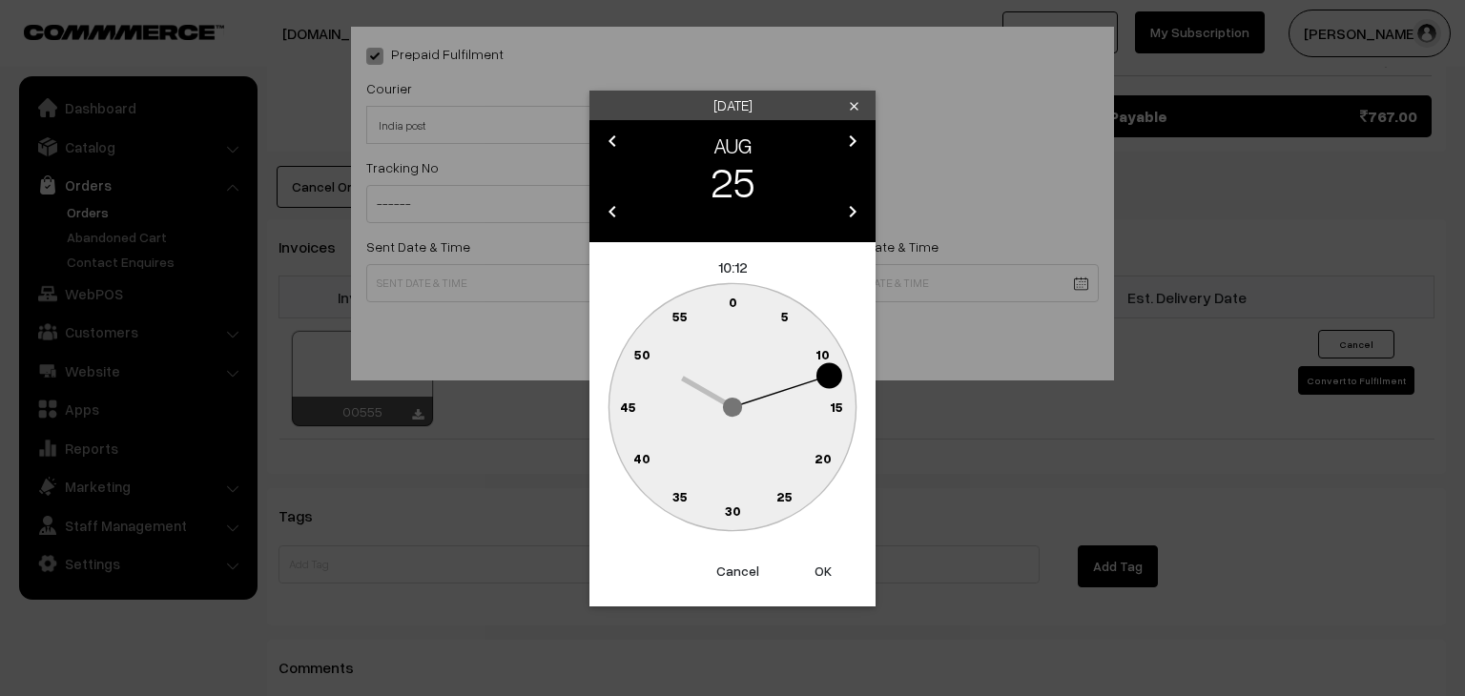
click at [734, 298] on text "0" at bounding box center [732, 302] width 9 height 16
type input "25-08-2025 10:00"
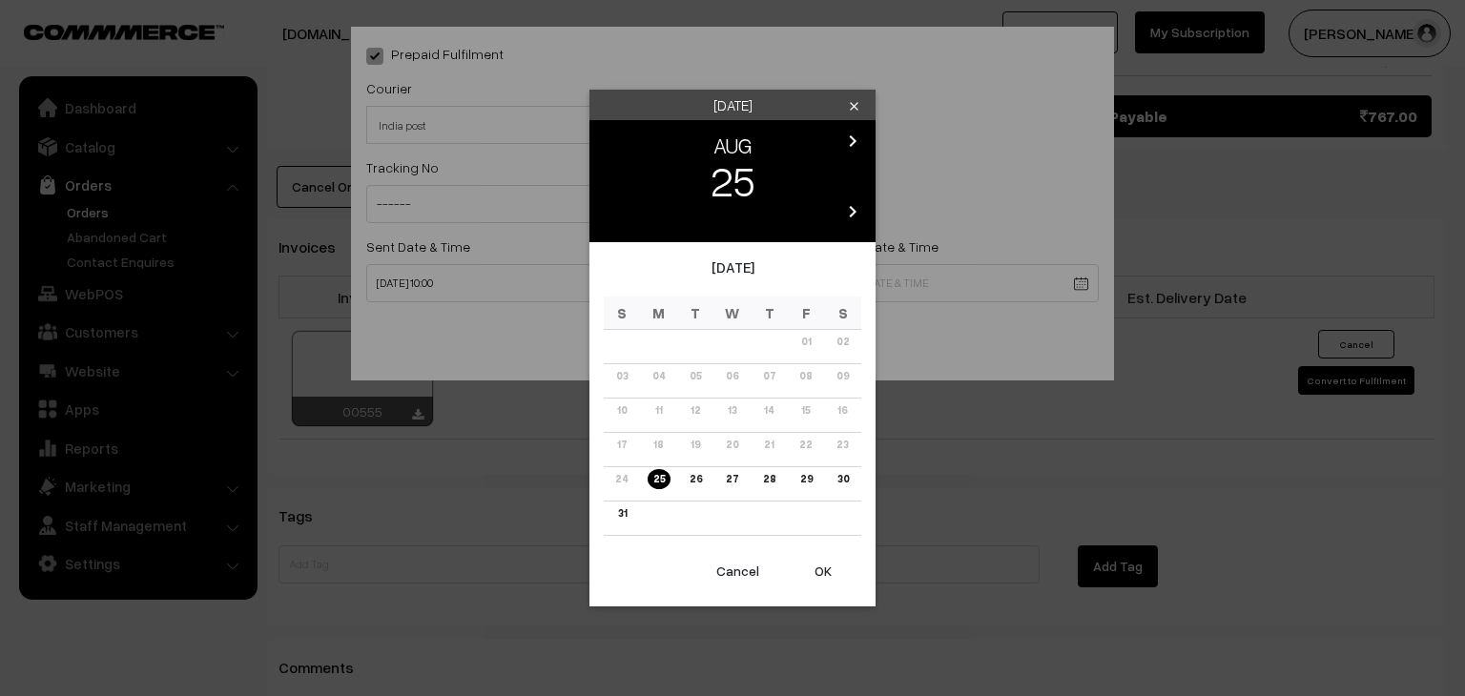
drag, startPoint x: 740, startPoint y: 573, endPoint x: 727, endPoint y: 446, distance: 127.5
click at [739, 569] on button "Cancel" at bounding box center [737, 571] width 76 height 42
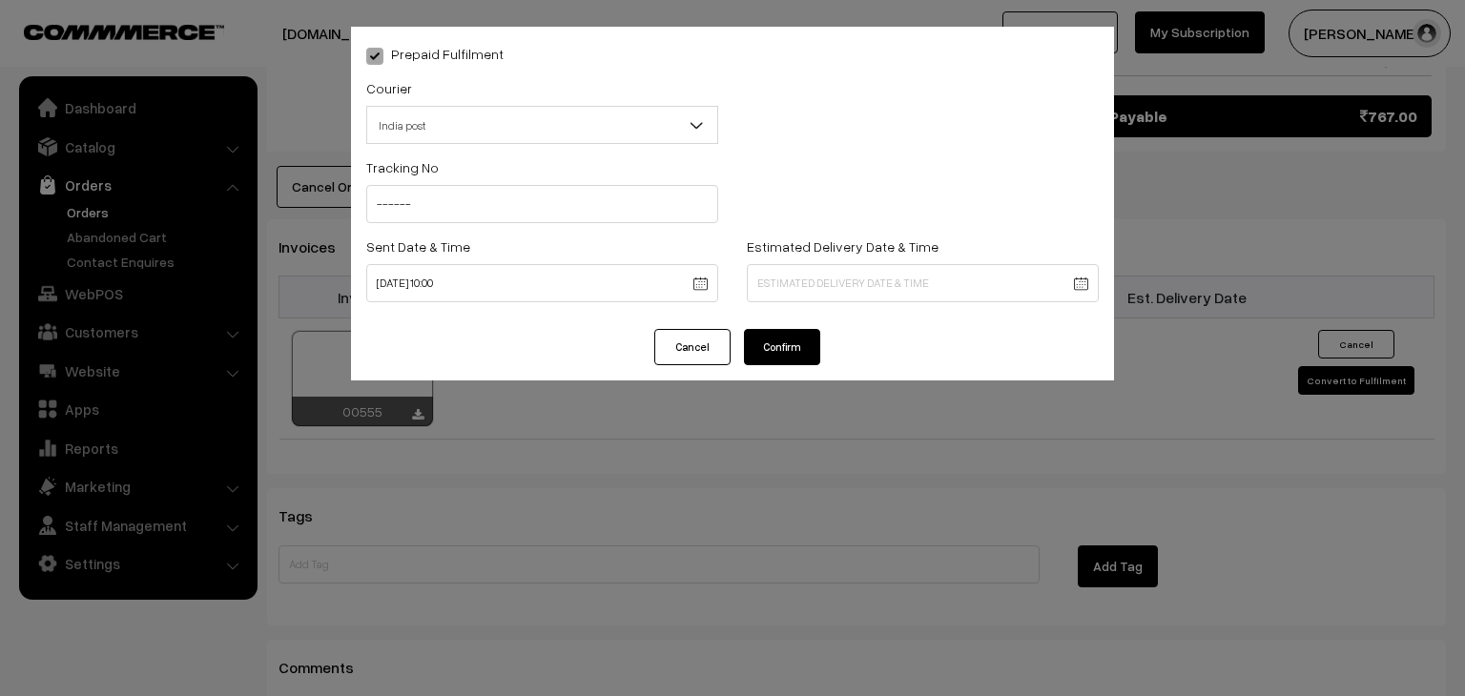
click at [703, 342] on button "Cancel" at bounding box center [692, 347] width 76 height 36
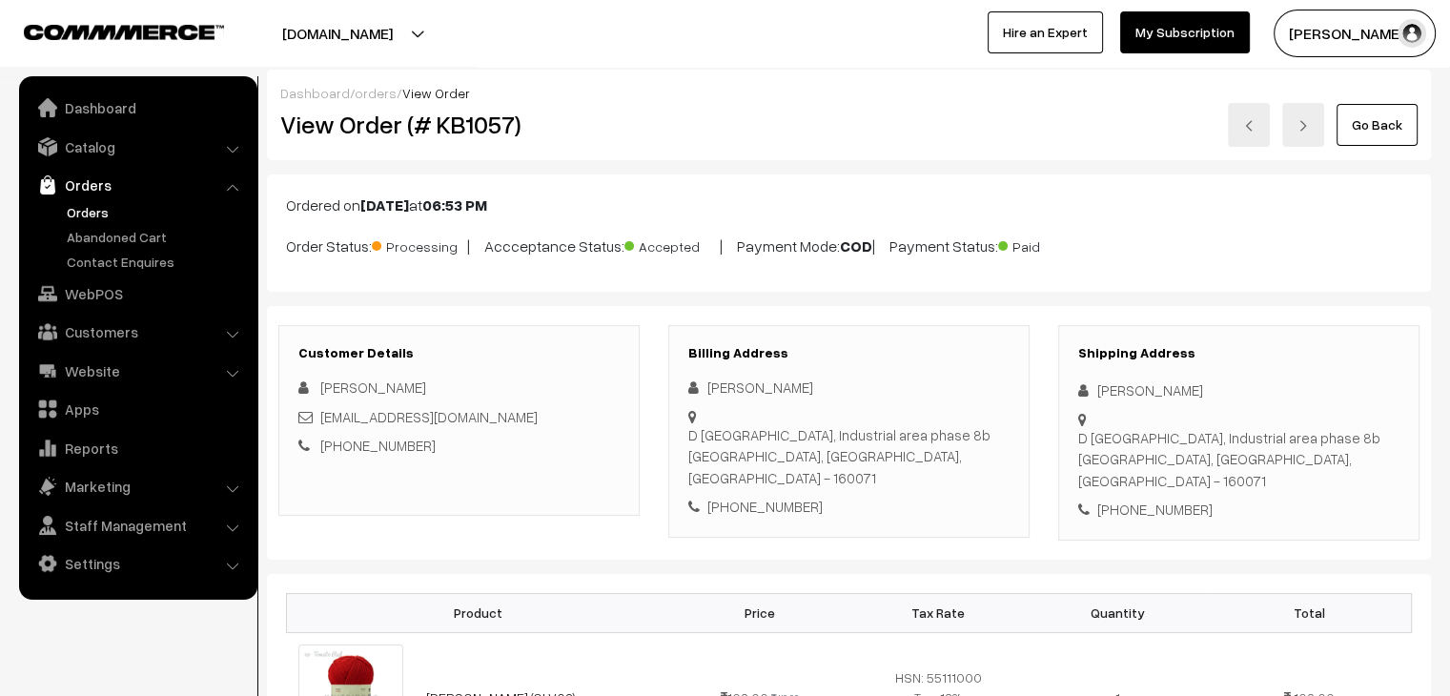
scroll to position [0, 0]
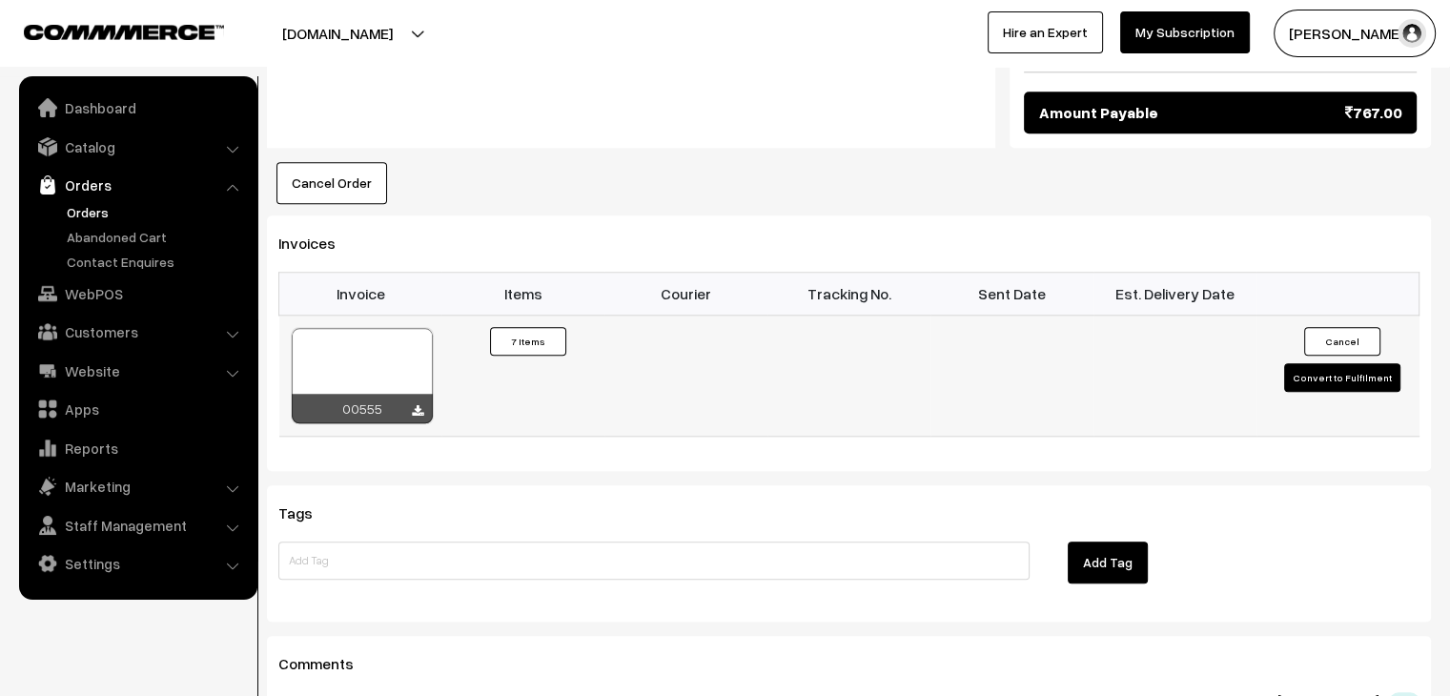
click at [1312, 363] on button "Convert to Fulfilment" at bounding box center [1342, 377] width 116 height 29
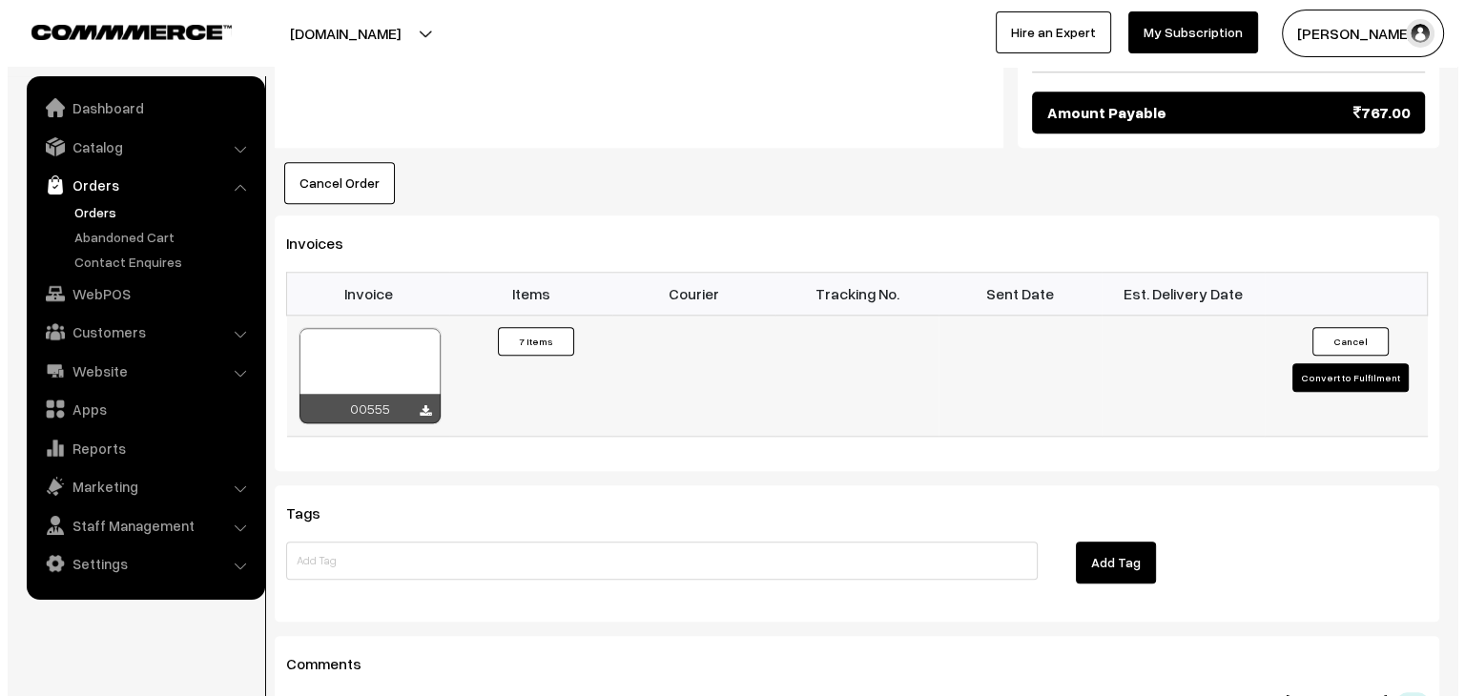
scroll to position [1915, 0]
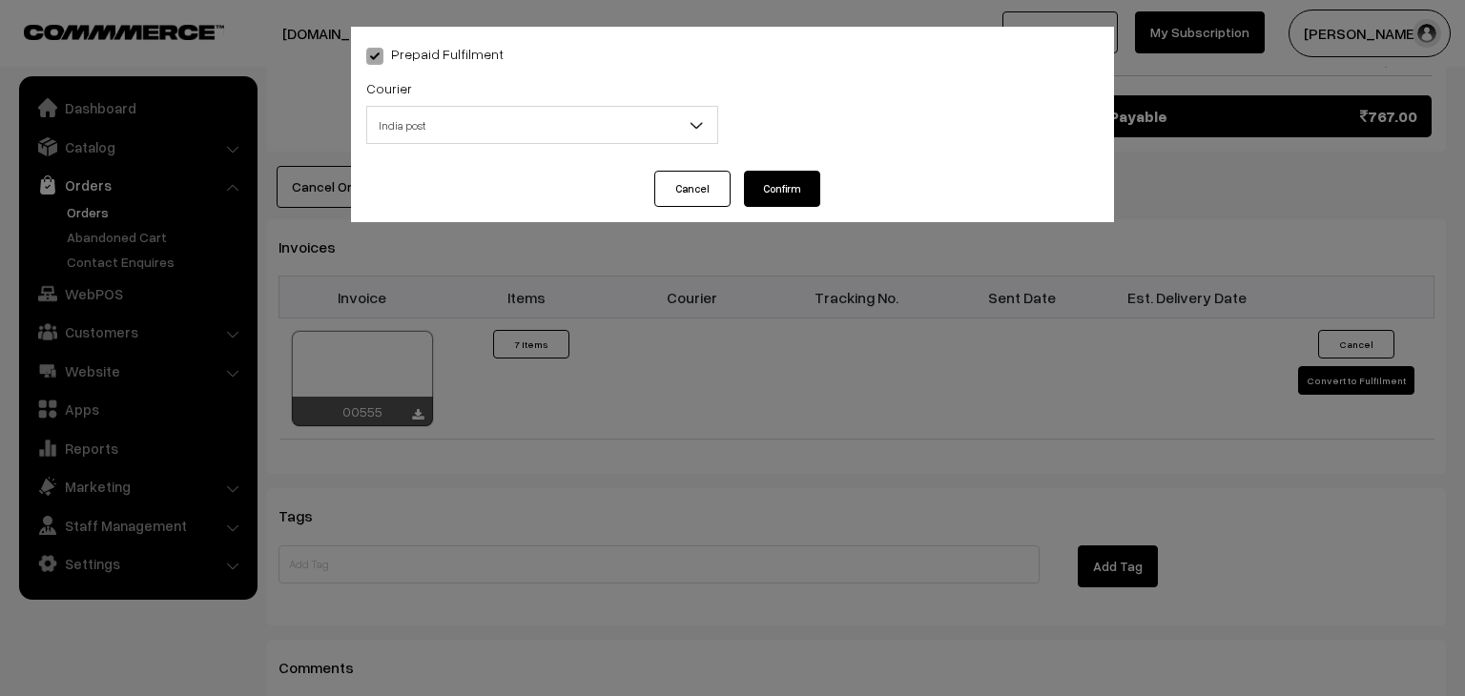
click at [603, 131] on span "India post" at bounding box center [542, 125] width 350 height 33
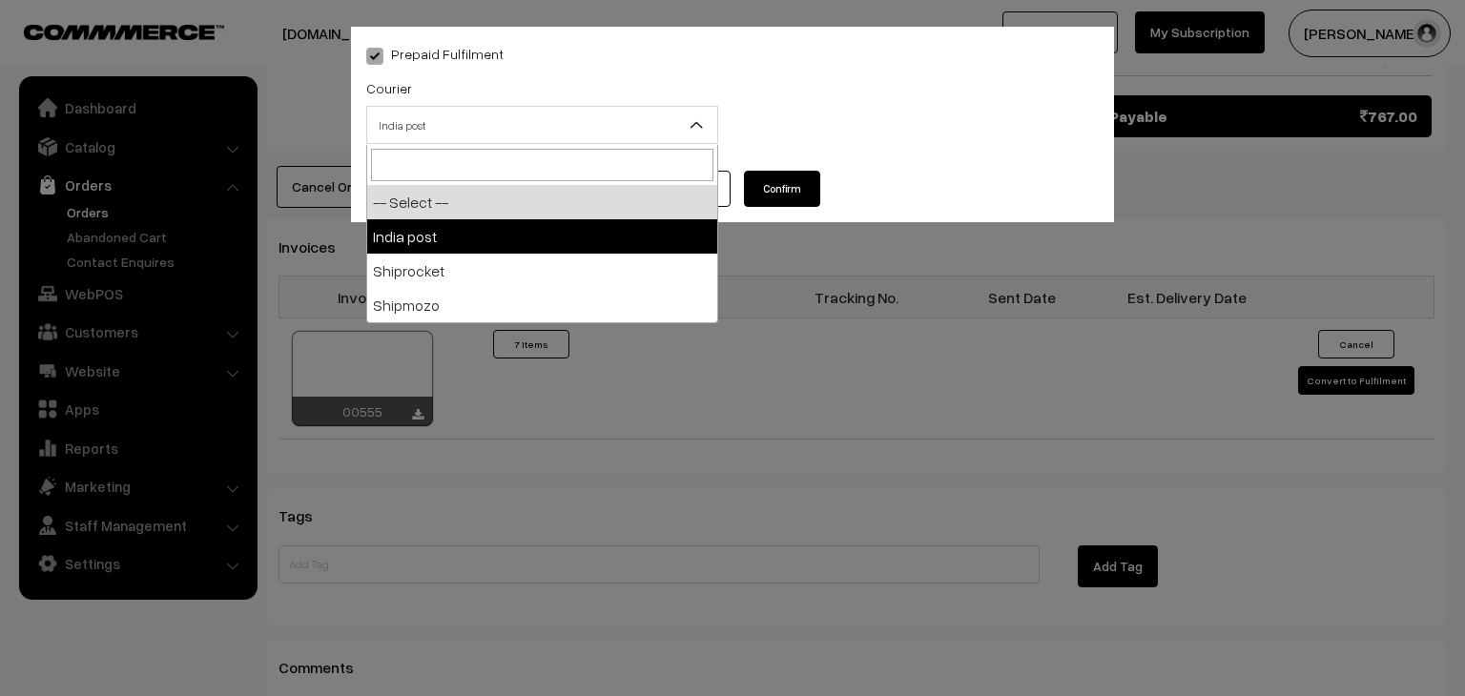
select select "1"
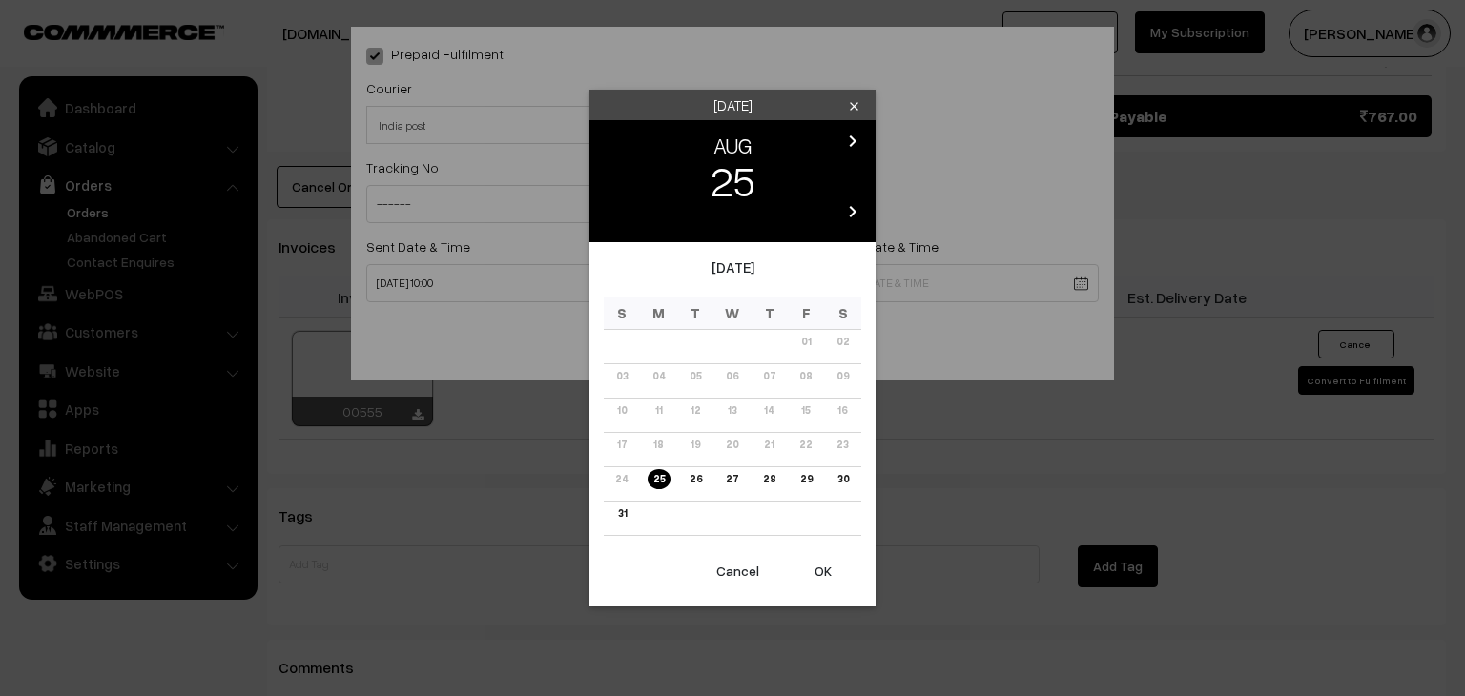
click at [626, 514] on link "31" at bounding box center [622, 513] width 20 height 20
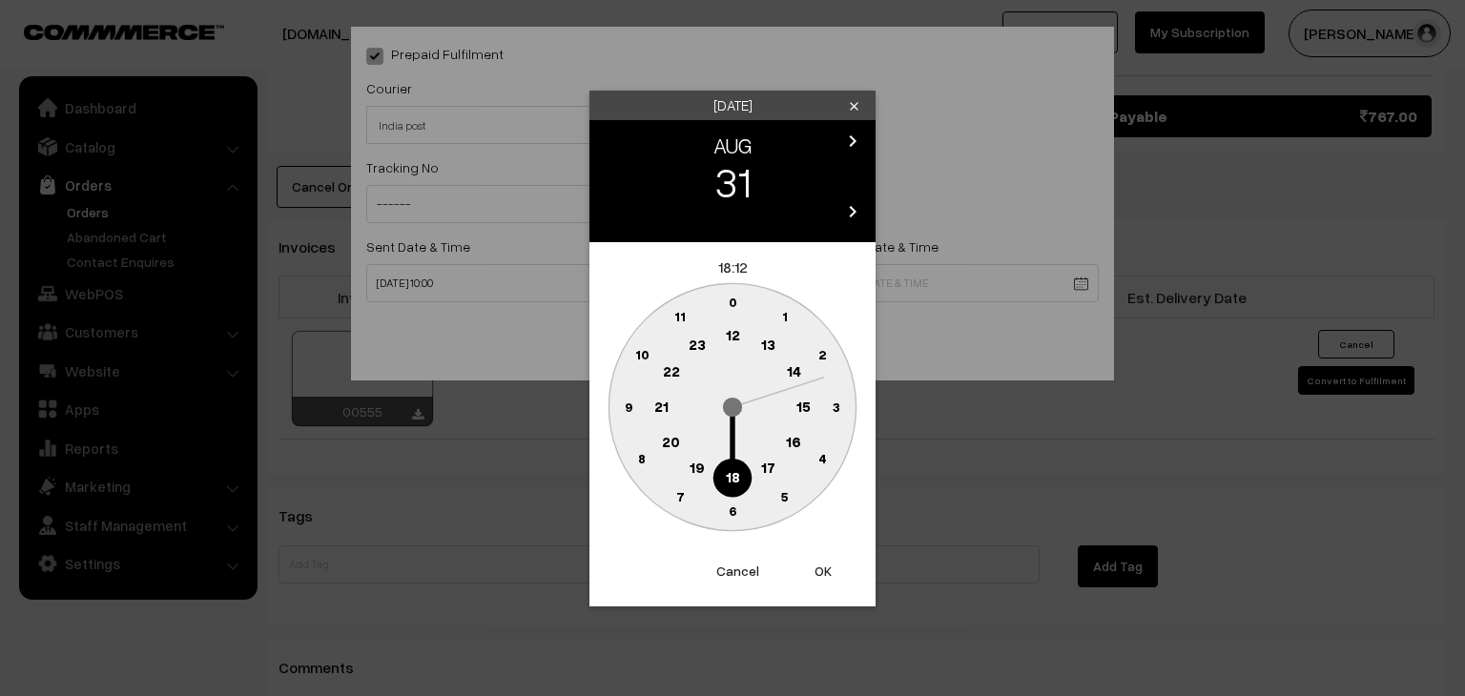
click at [796, 443] on text "16" at bounding box center [793, 440] width 15 height 17
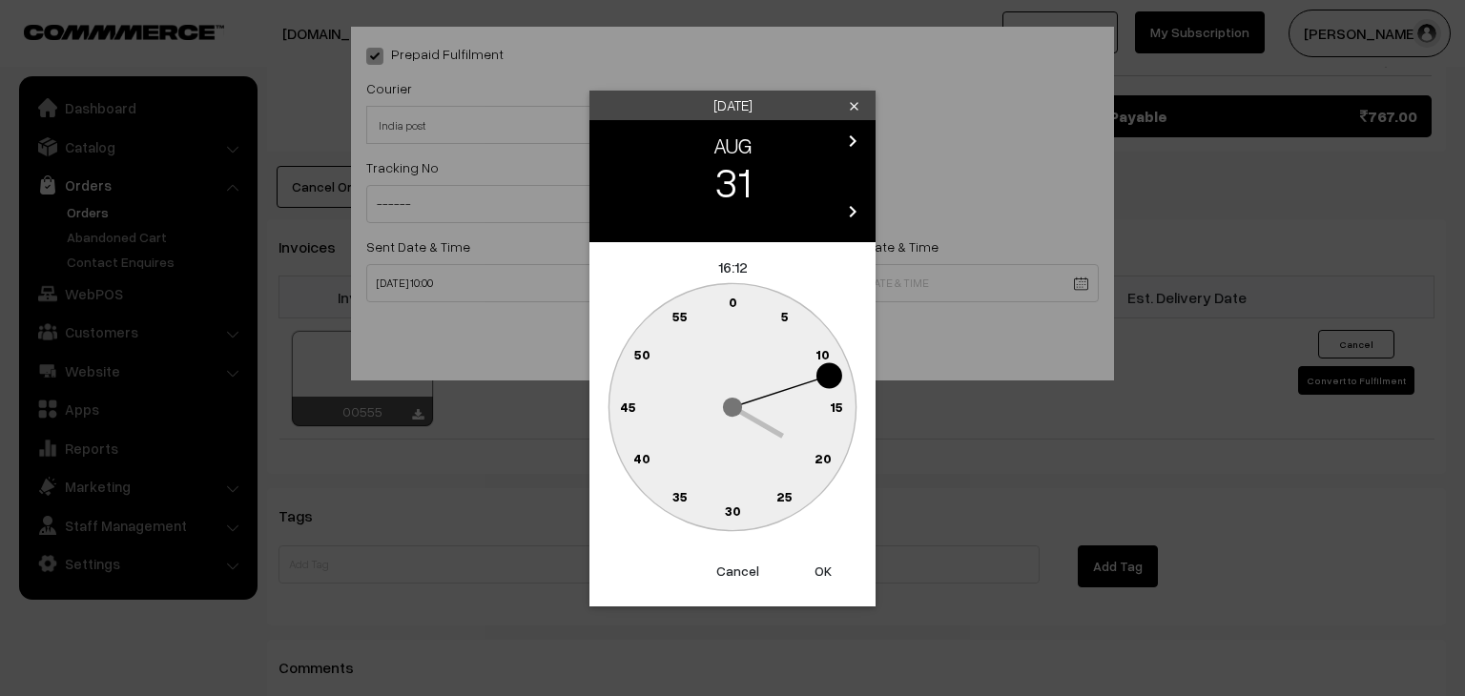
click at [730, 304] on text "0" at bounding box center [732, 302] width 9 height 16
type input "31-08-2025 16:00"
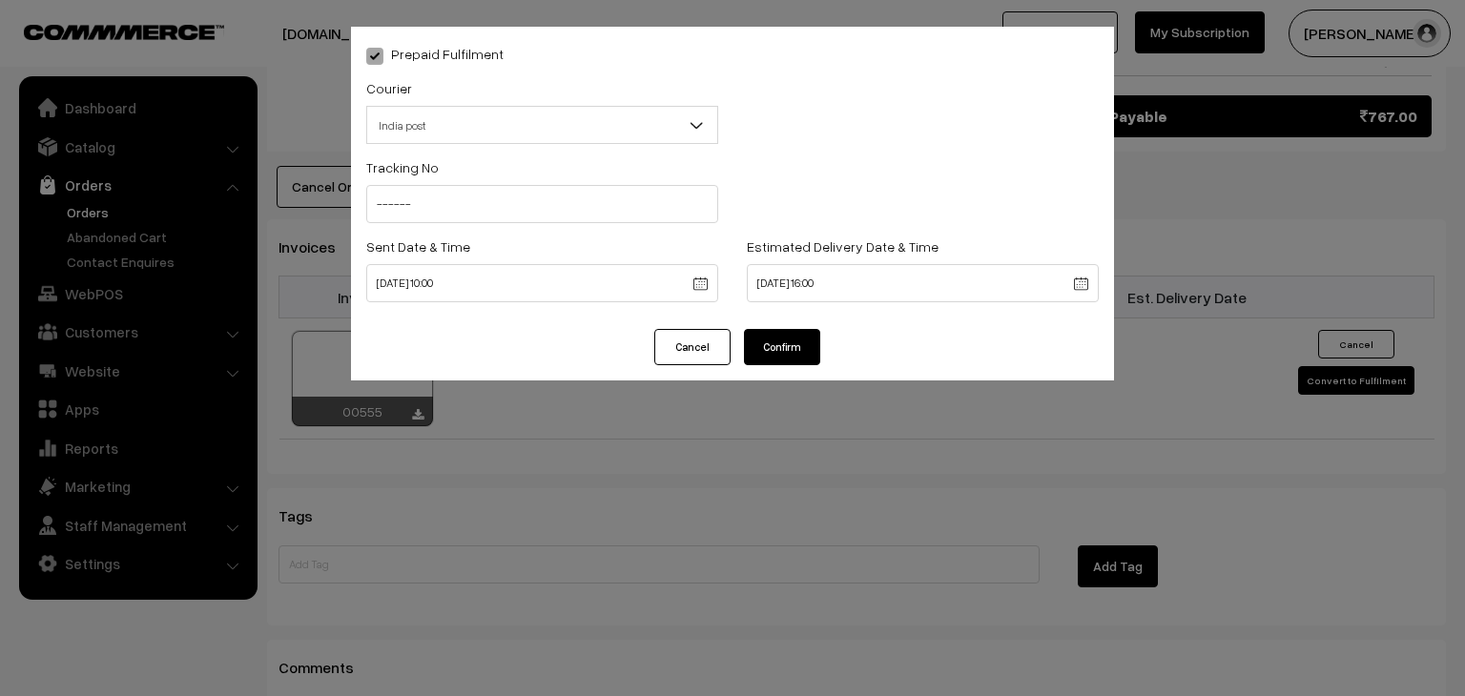
click at [768, 333] on button "Confirm" at bounding box center [782, 347] width 76 height 36
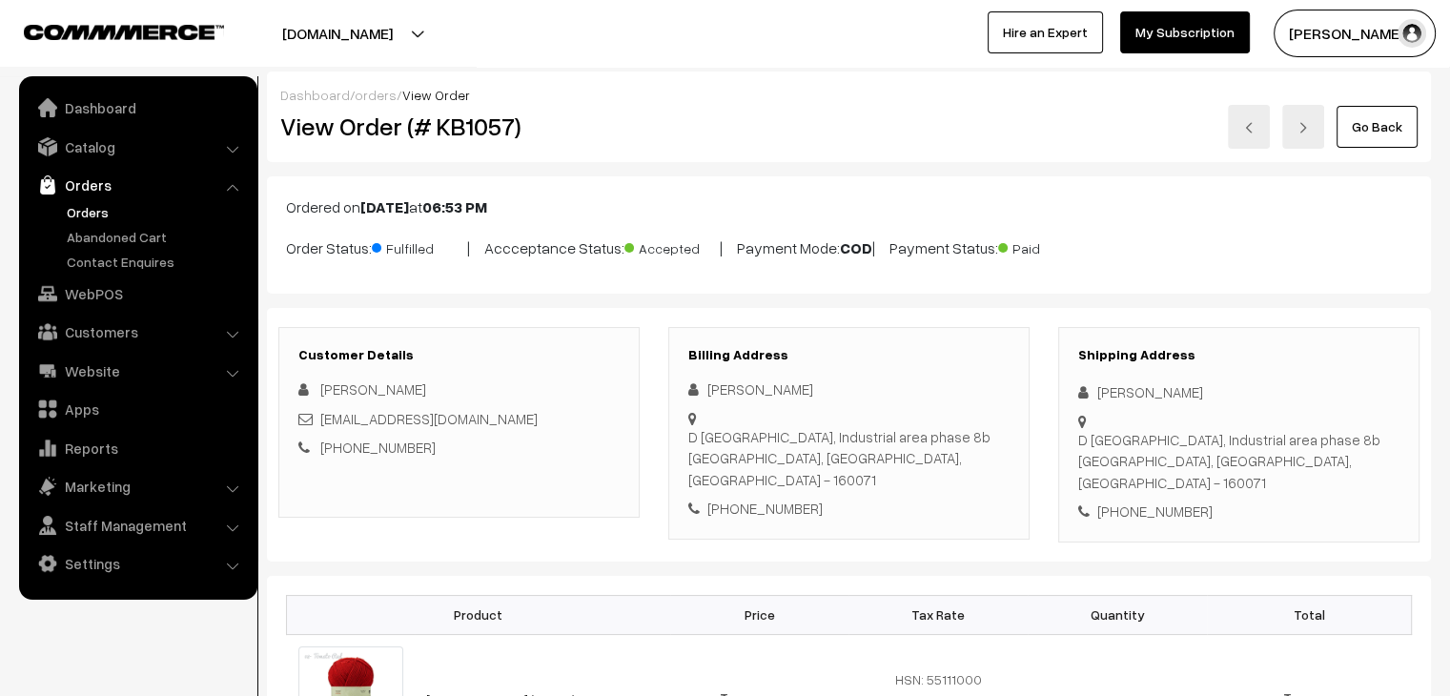
click at [369, 92] on link "orders" at bounding box center [376, 95] width 42 height 16
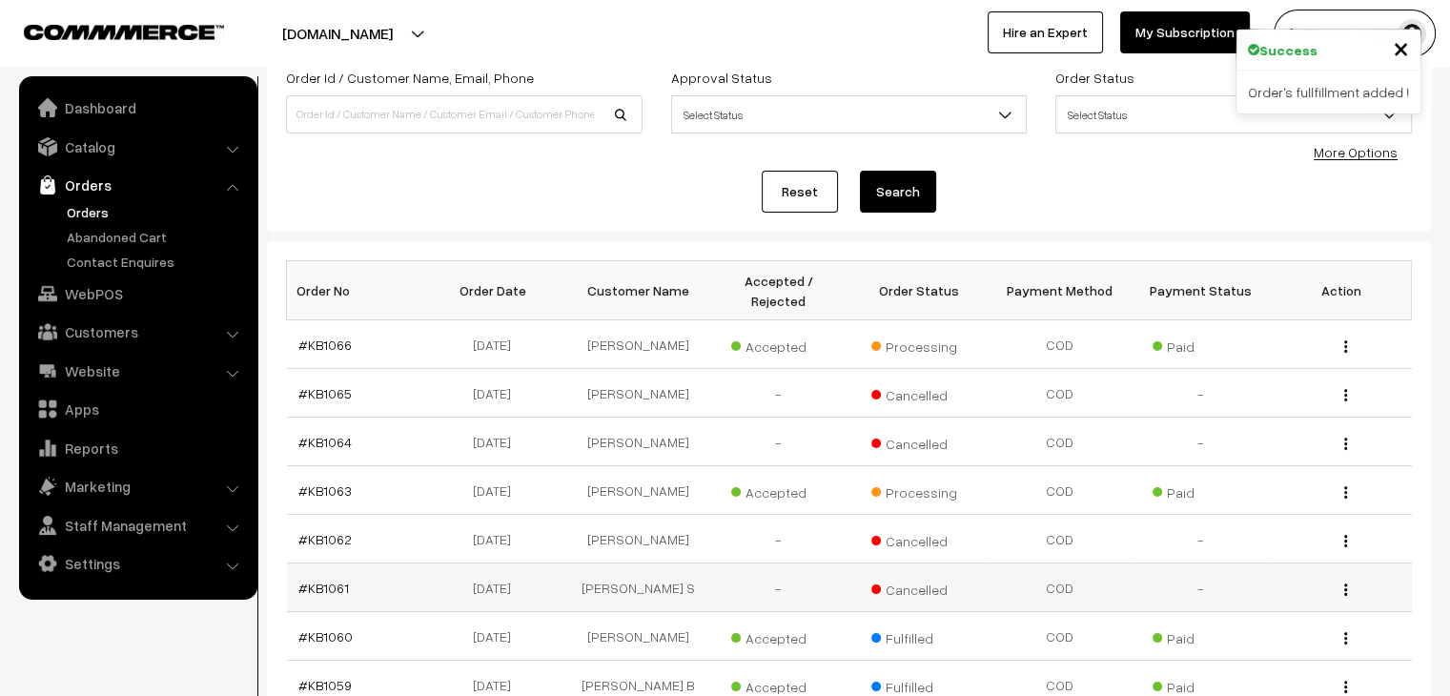
scroll to position [95, 0]
